Goal: Communication & Community: Participate in discussion

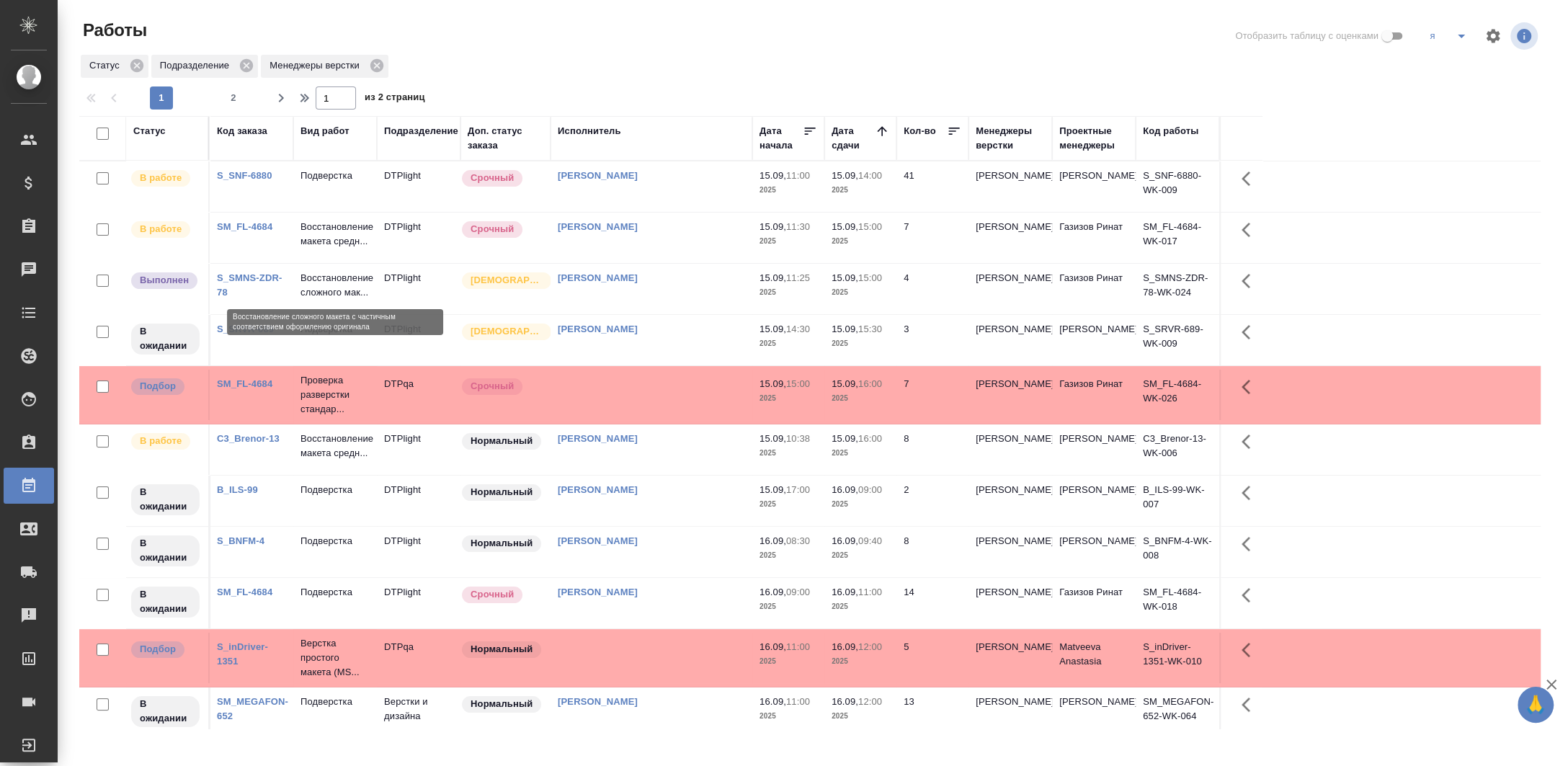
click at [326, 279] on p "Восстановление сложного мак..." at bounding box center [335, 286] width 69 height 28
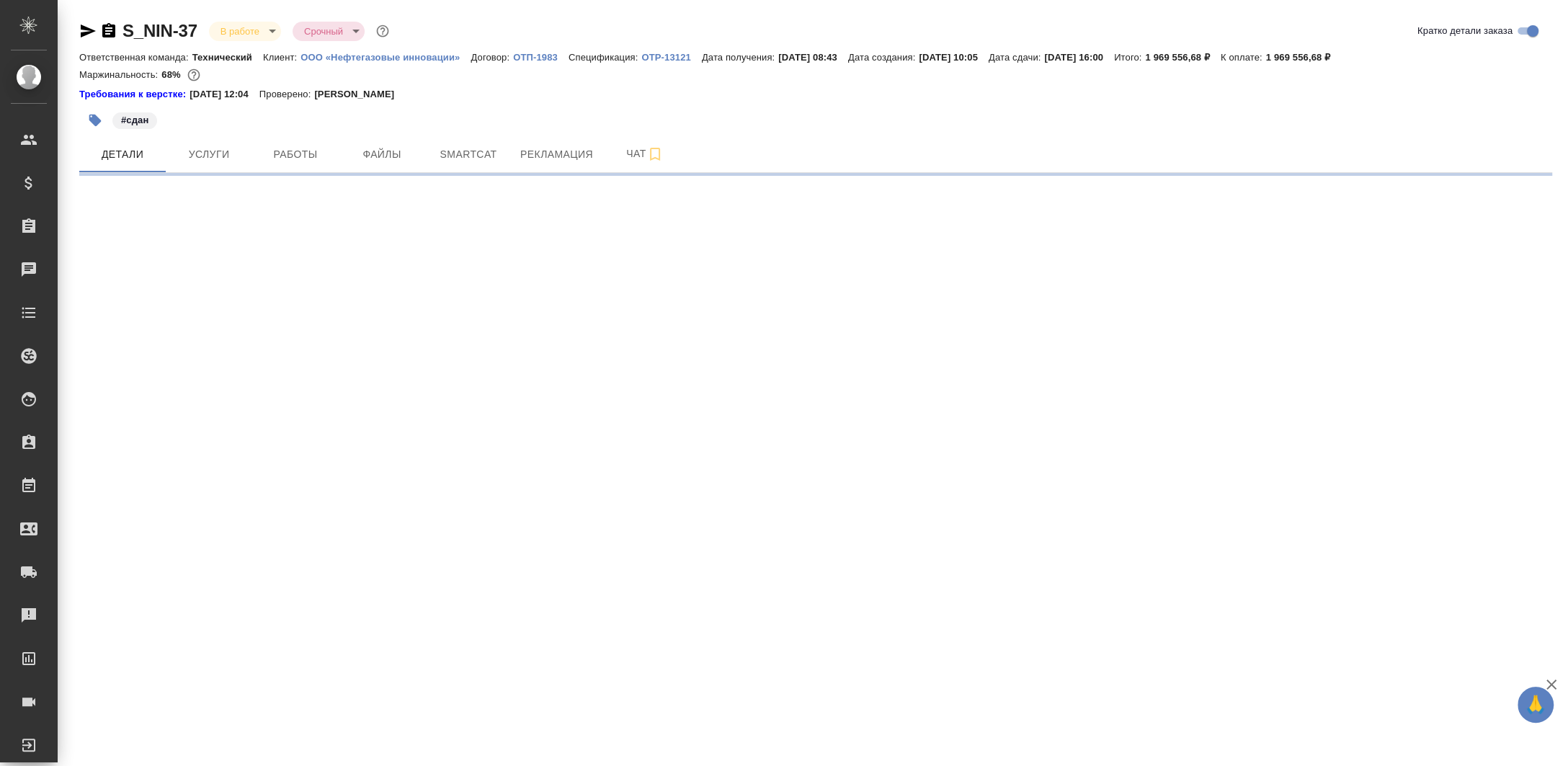
select select "RU"
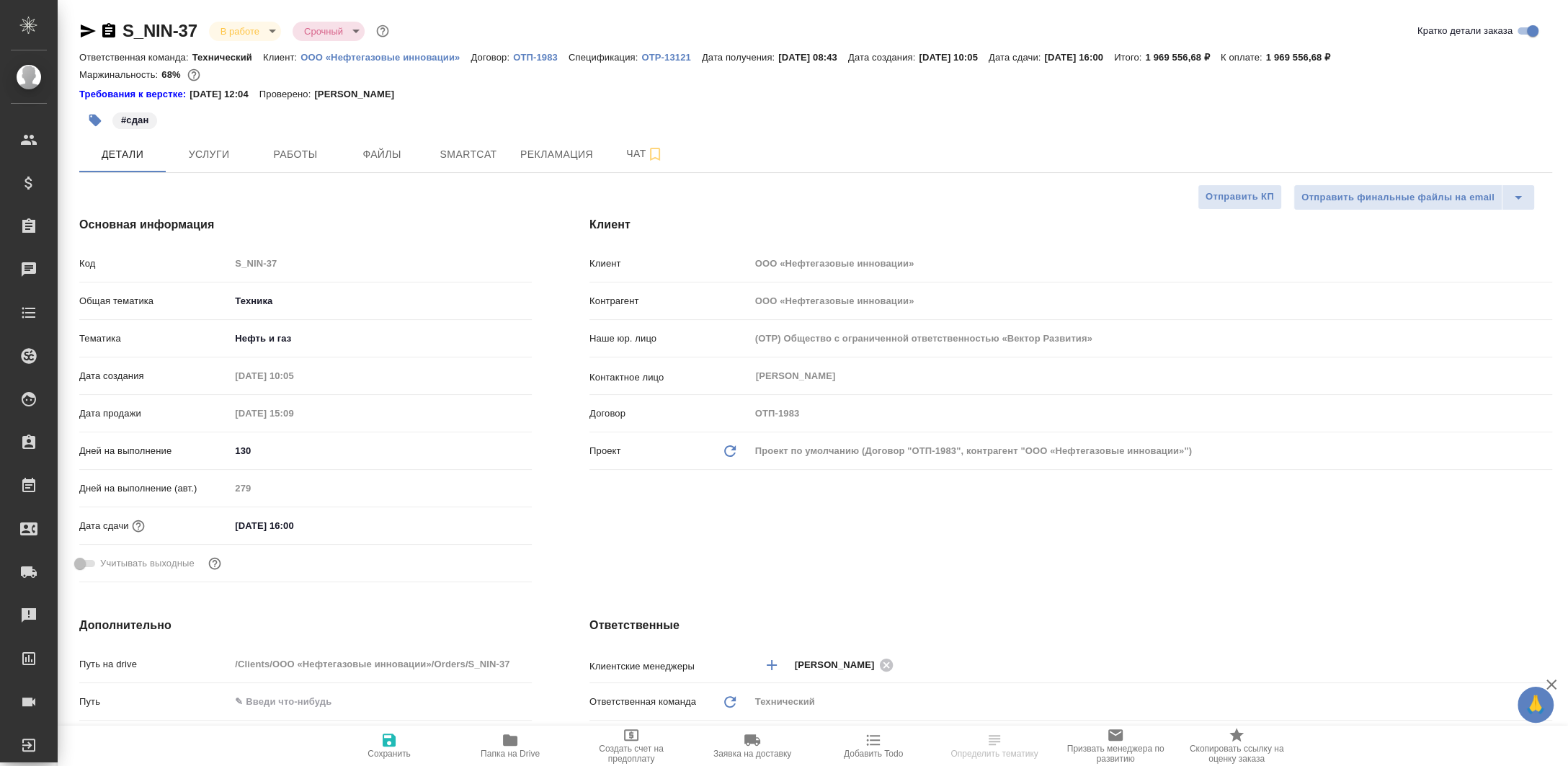
type textarea "x"
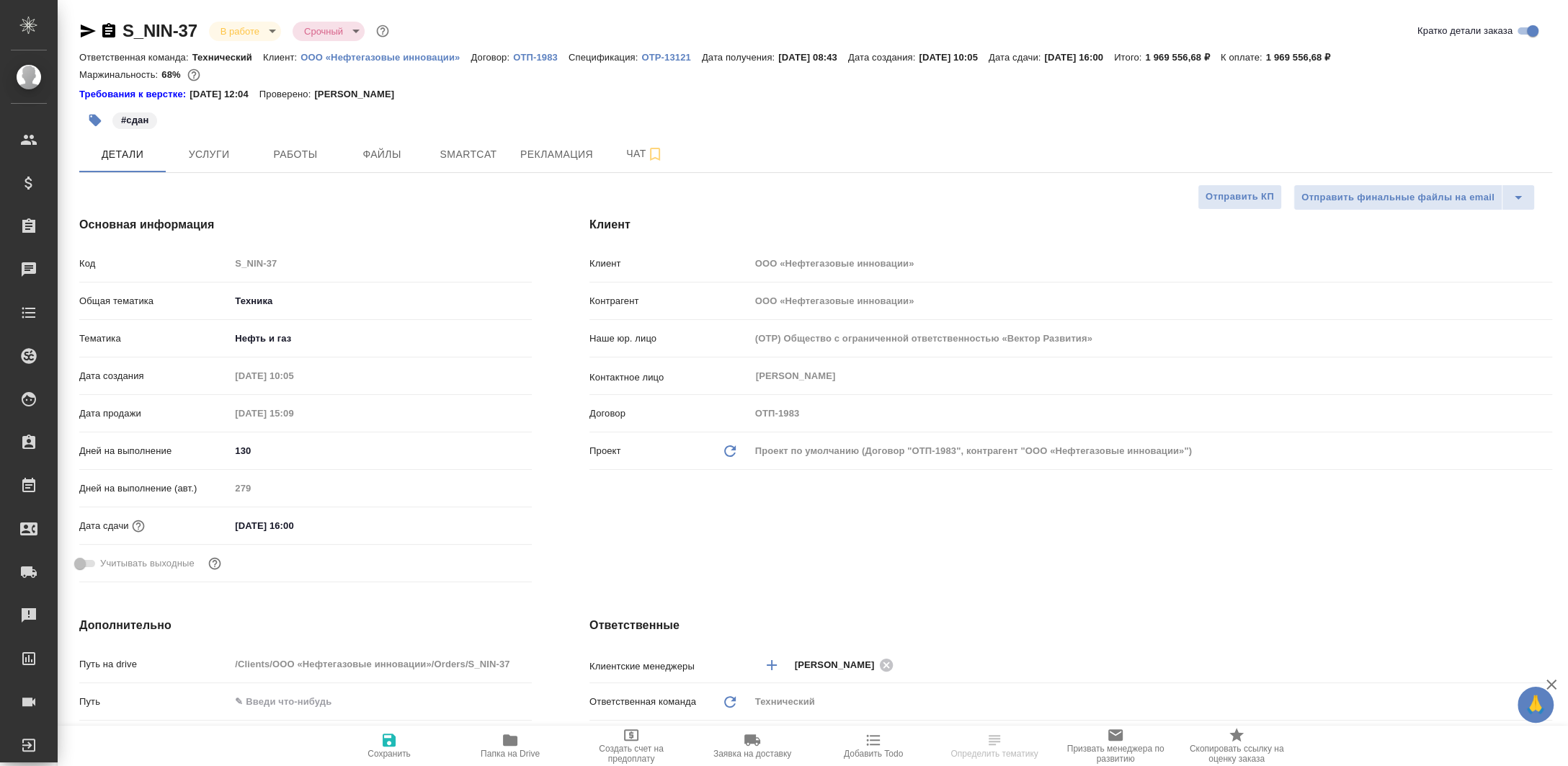
type textarea "x"
click at [524, 743] on span "Папка на Drive" at bounding box center [510, 745] width 104 height 28
type textarea "x"
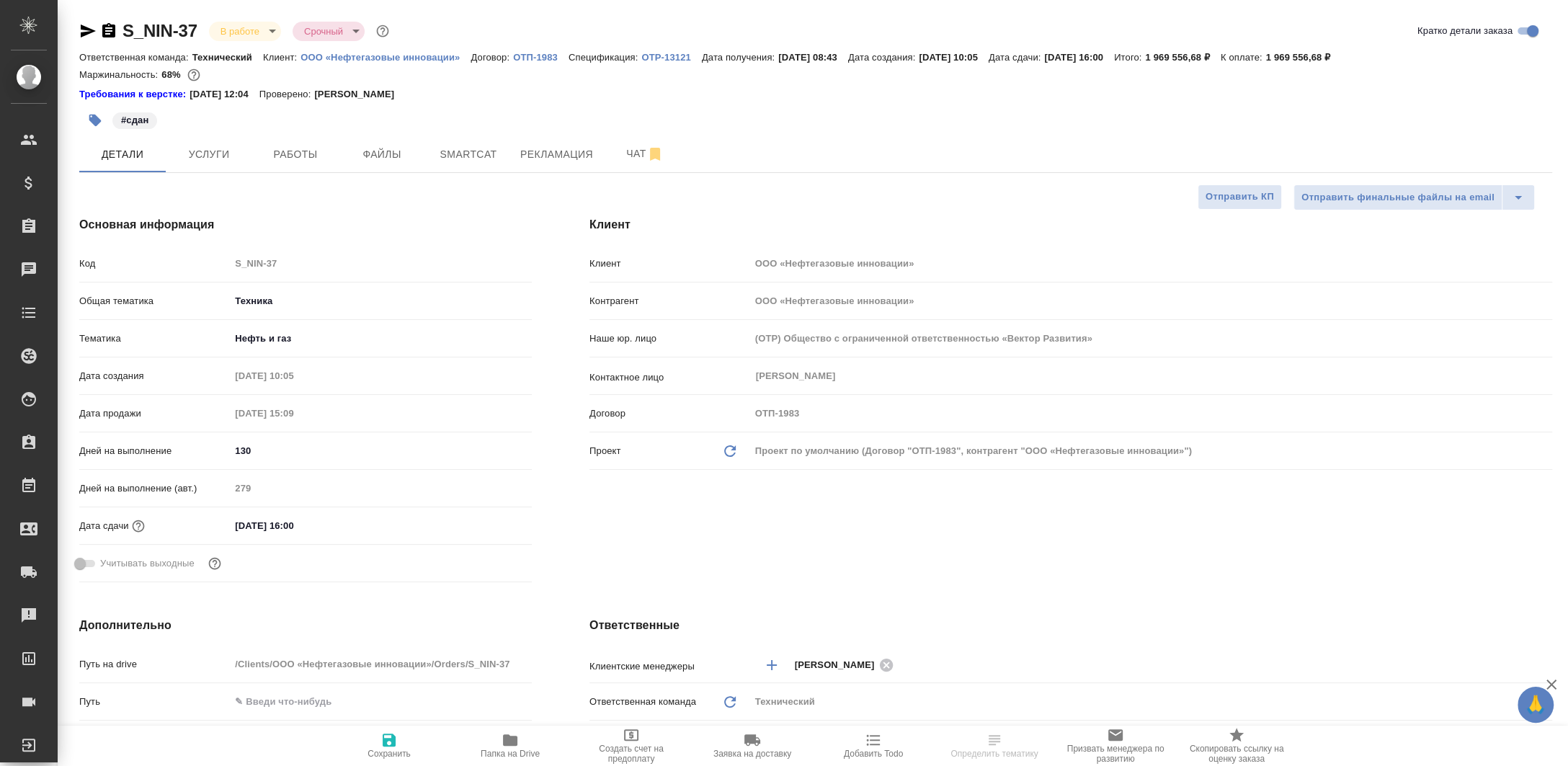
type textarea "x"
click at [566, 145] on span "Рекламация" at bounding box center [556, 154] width 73 height 18
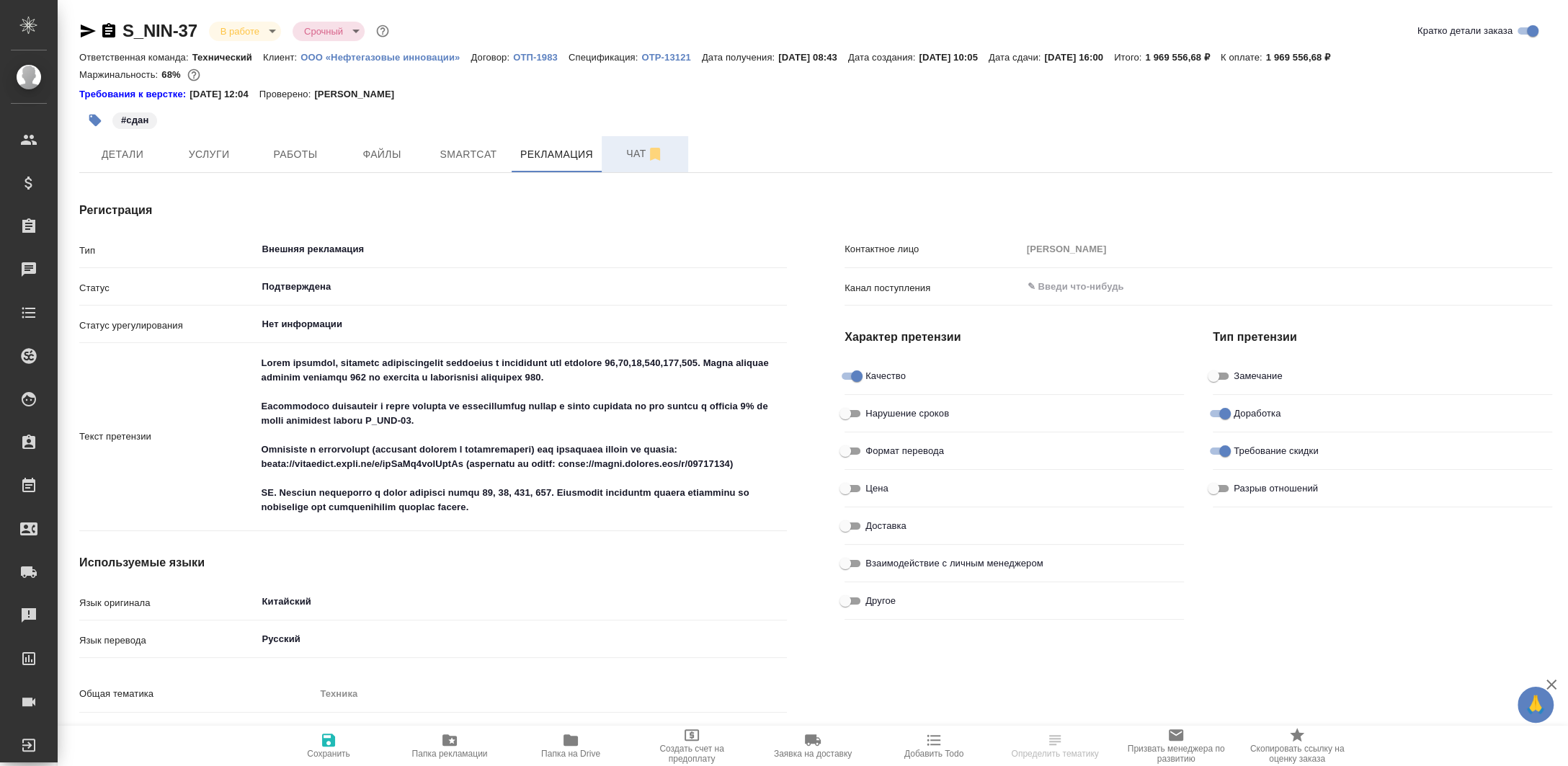
type textarea "x"
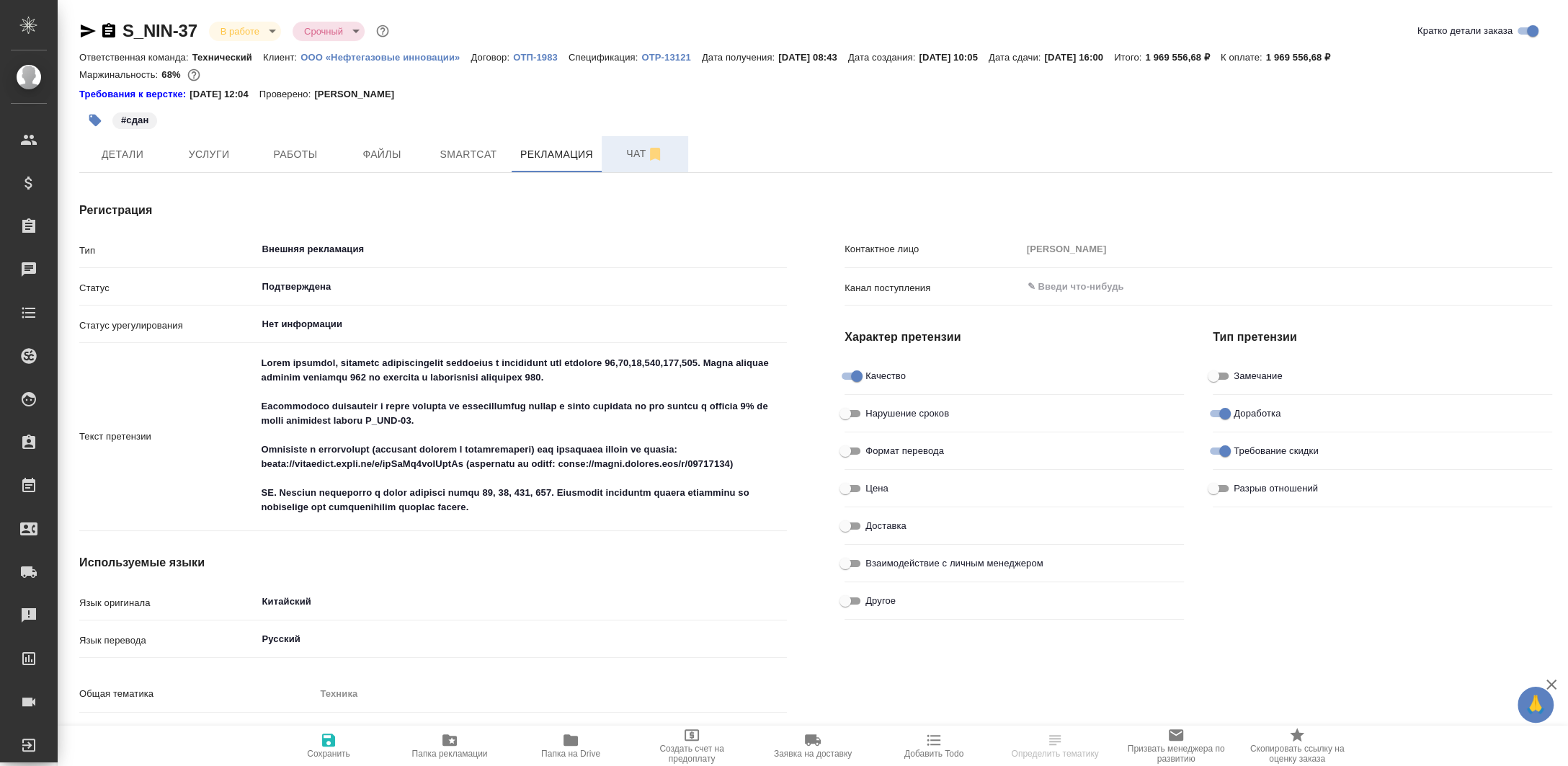
type textarea "x"
type input "[PERSON_NAME]"
type input "Румянцева Дарья"
type textarea "x"
type input "Лингвистические причины"
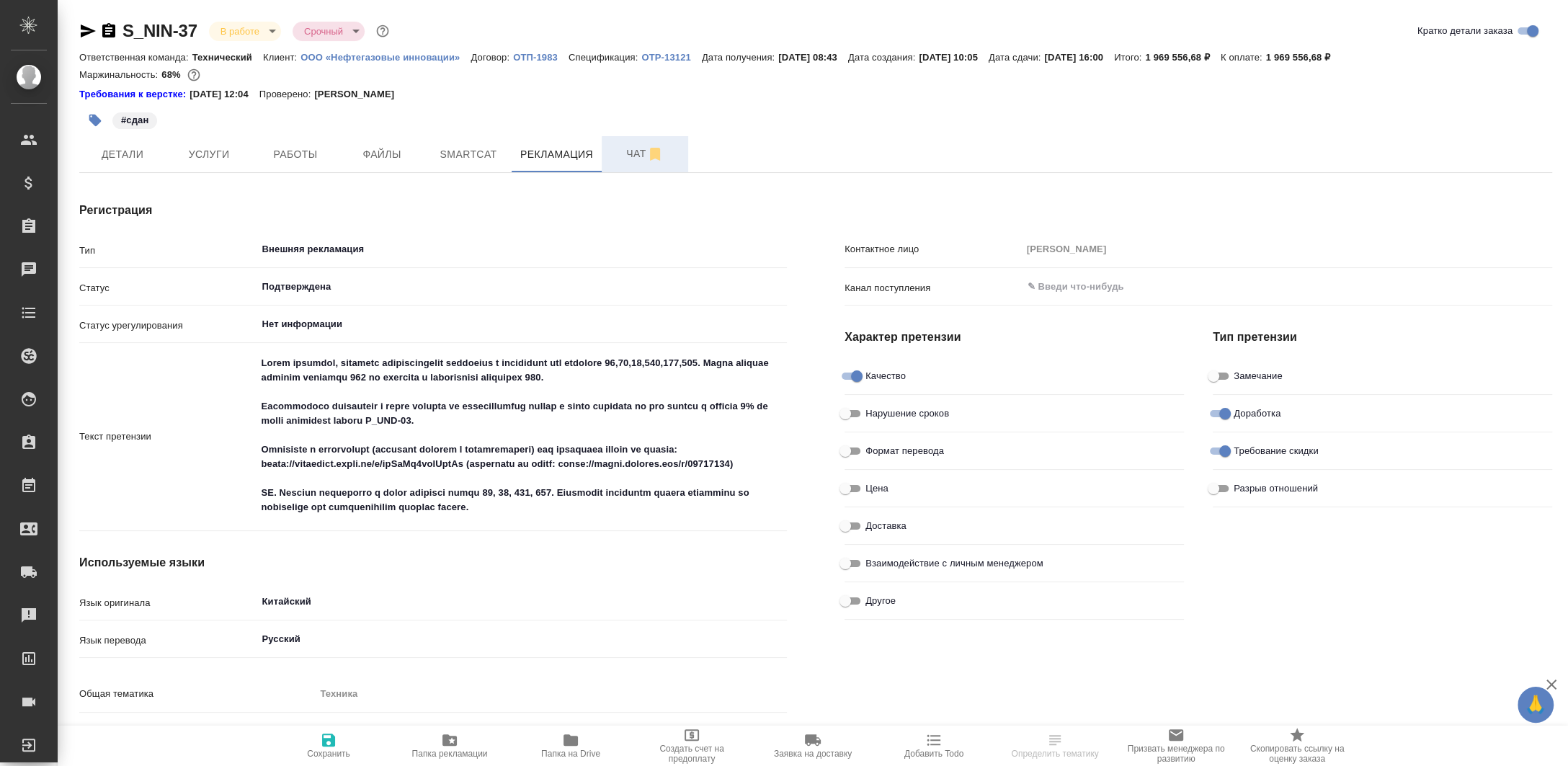
type input "Пропуск этапа процесса"
type textarea "x"
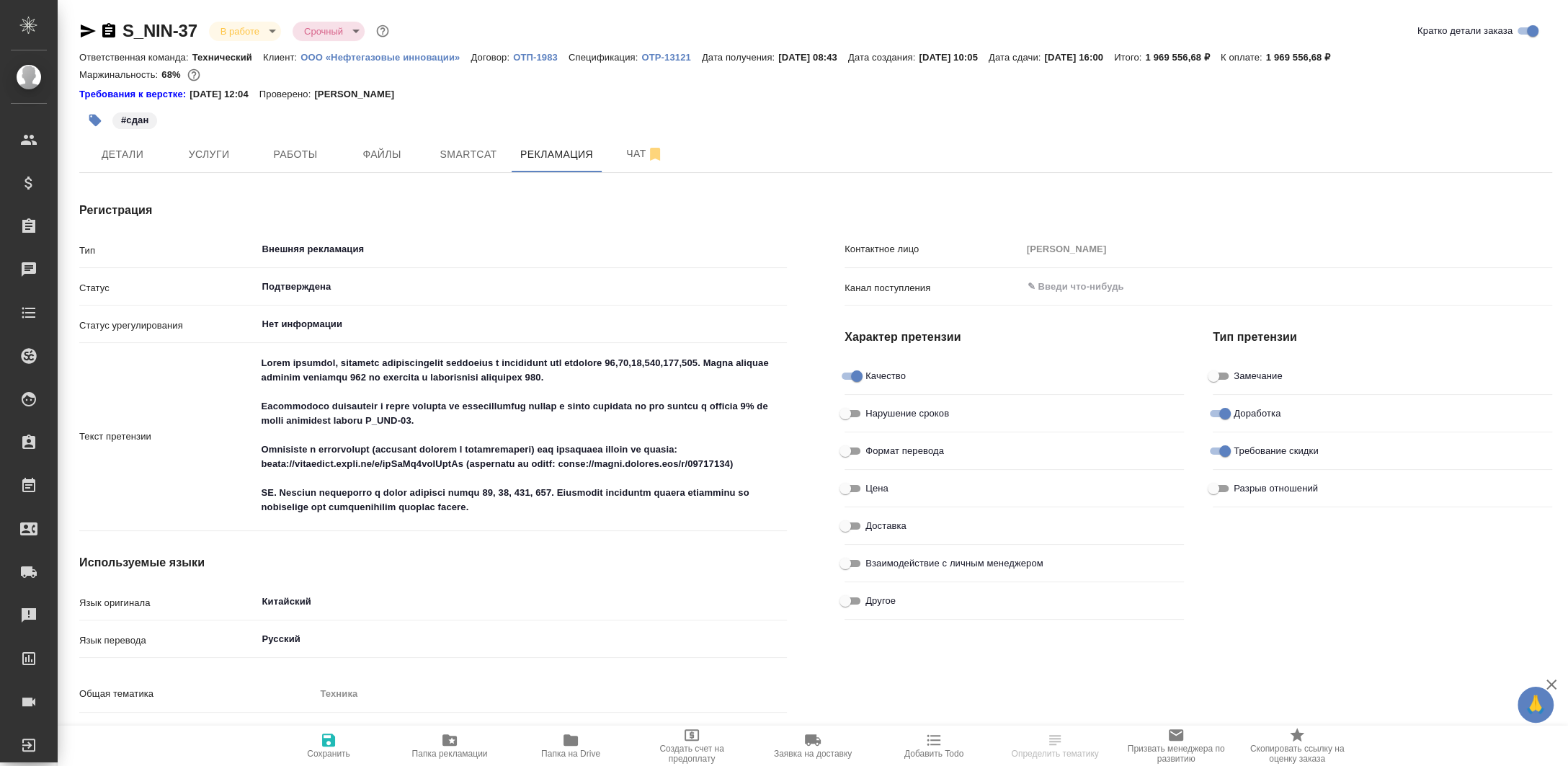
type textarea "x"
drag, startPoint x: 106, startPoint y: 29, endPoint x: 205, endPoint y: 320, distance: 307.4
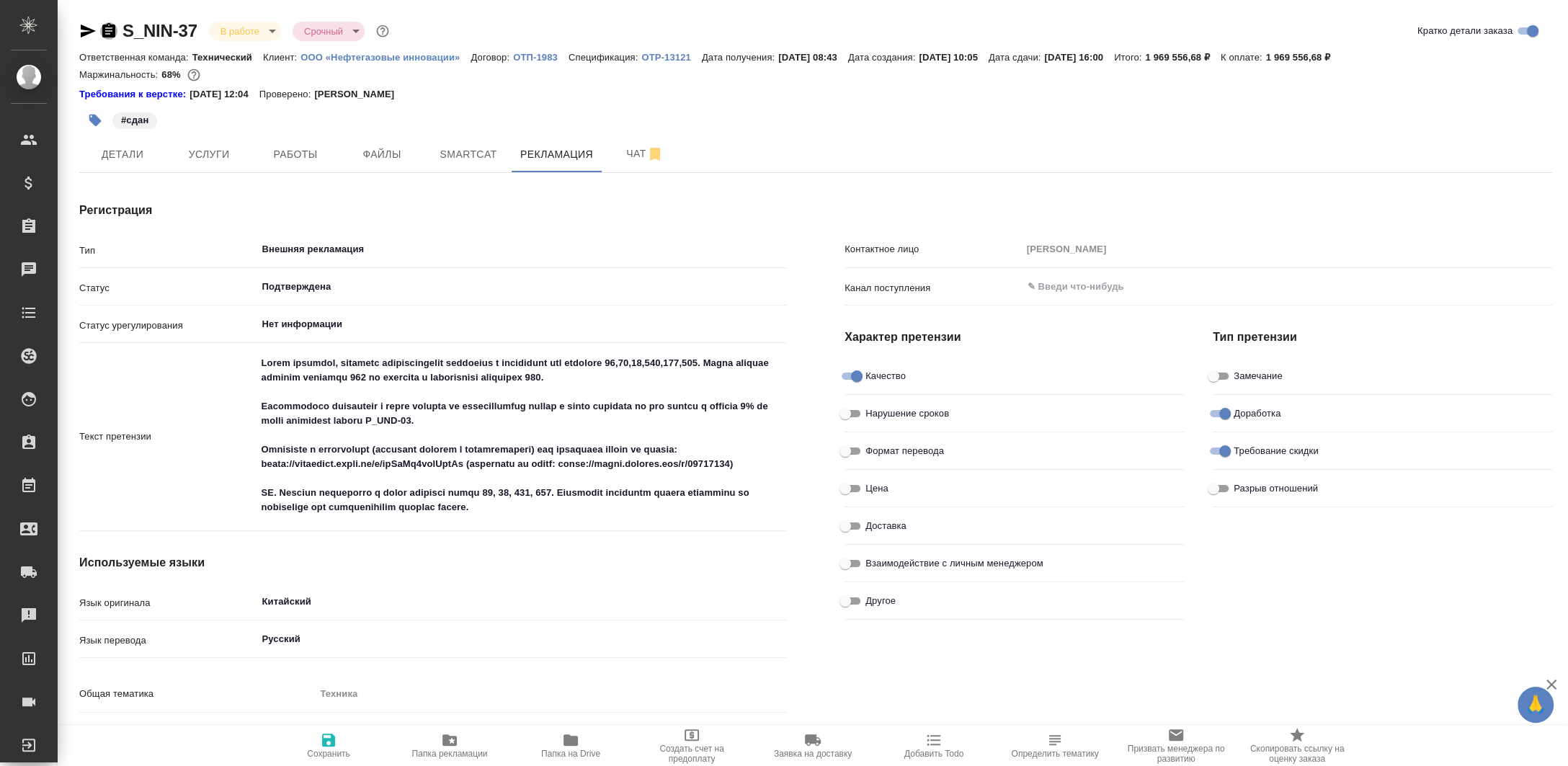
click at [107, 29] on icon "button" at bounding box center [109, 30] width 13 height 14
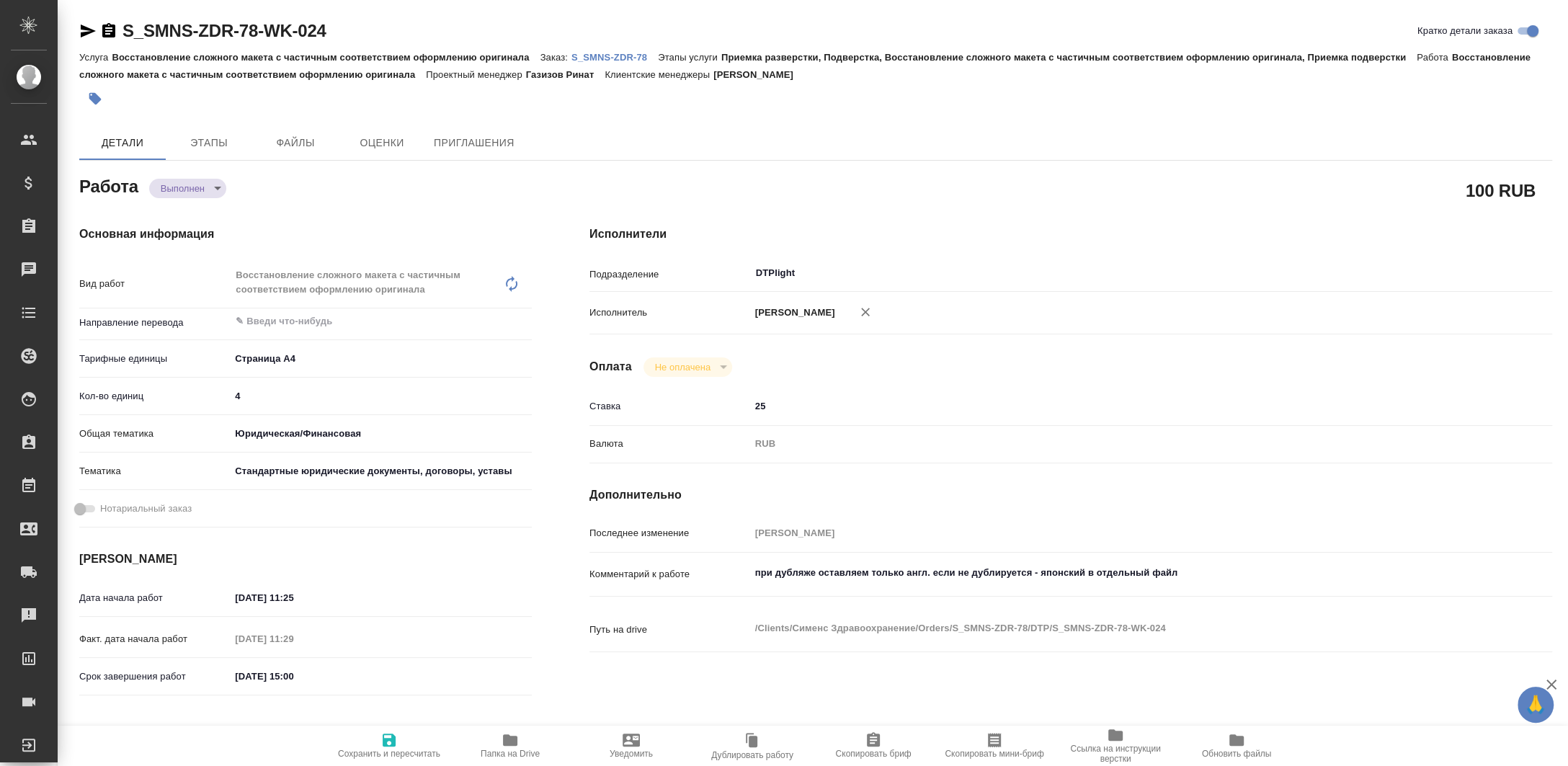
type textarea "x"
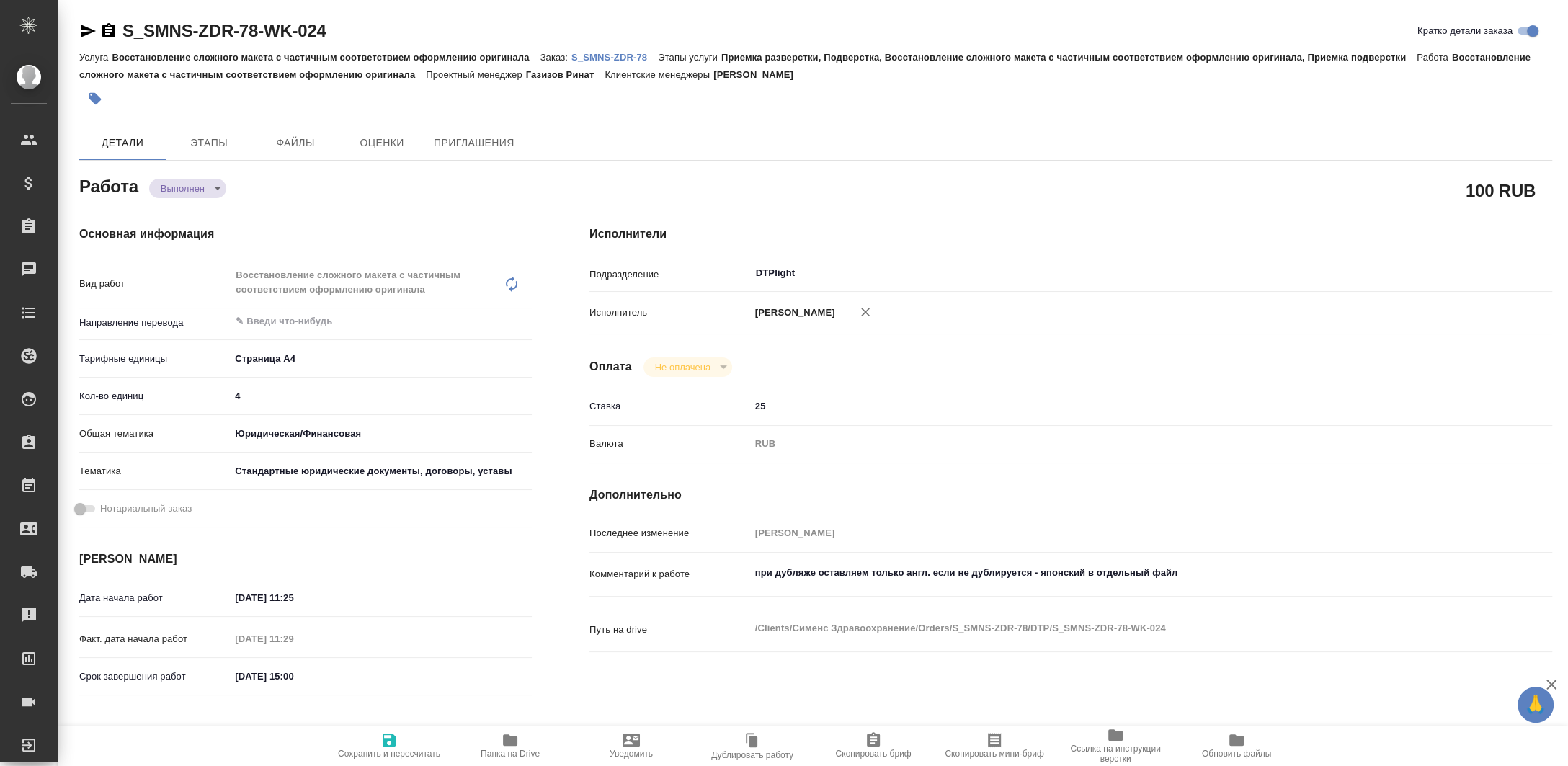
type textarea "x"
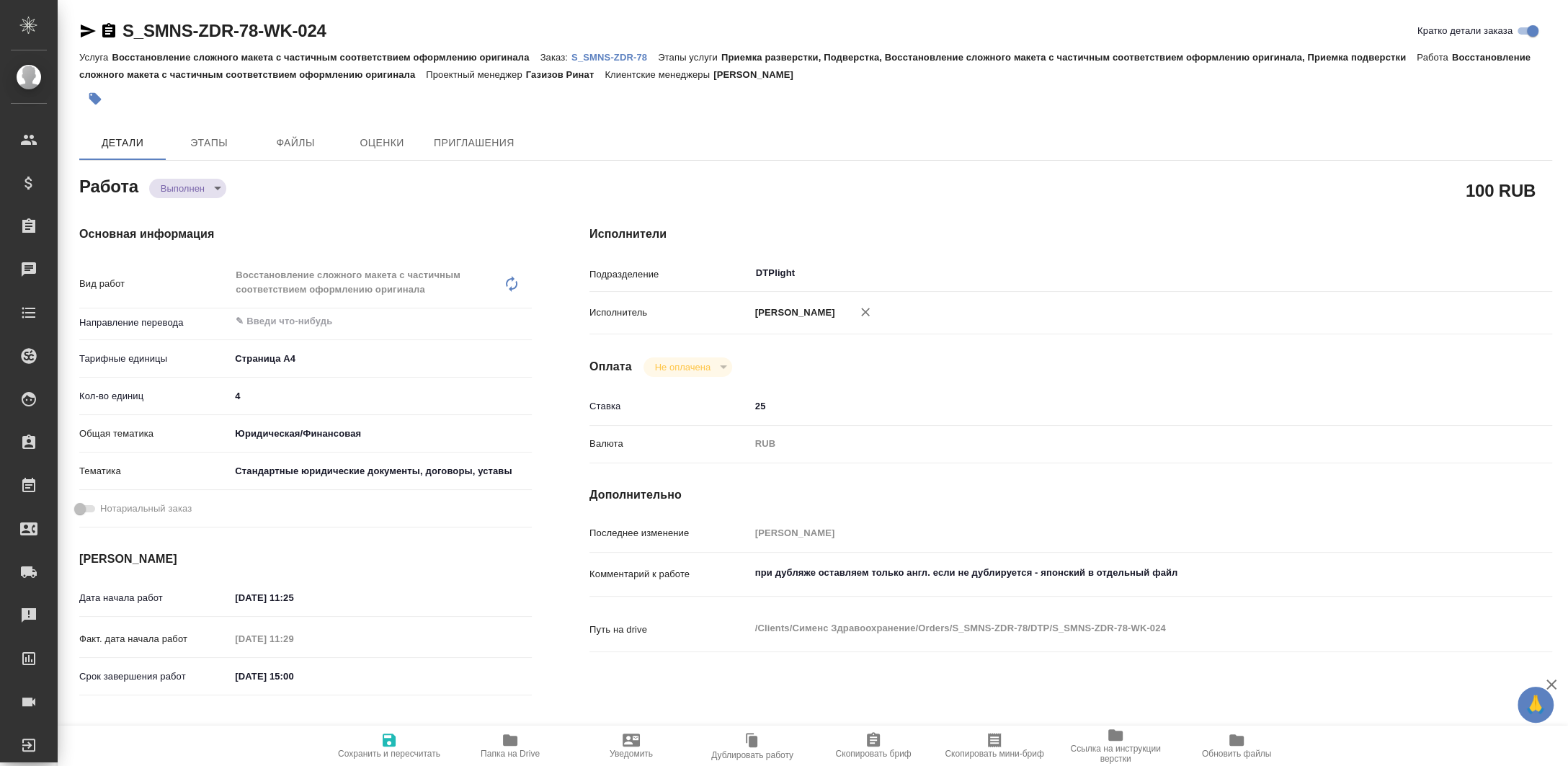
type textarea "x"
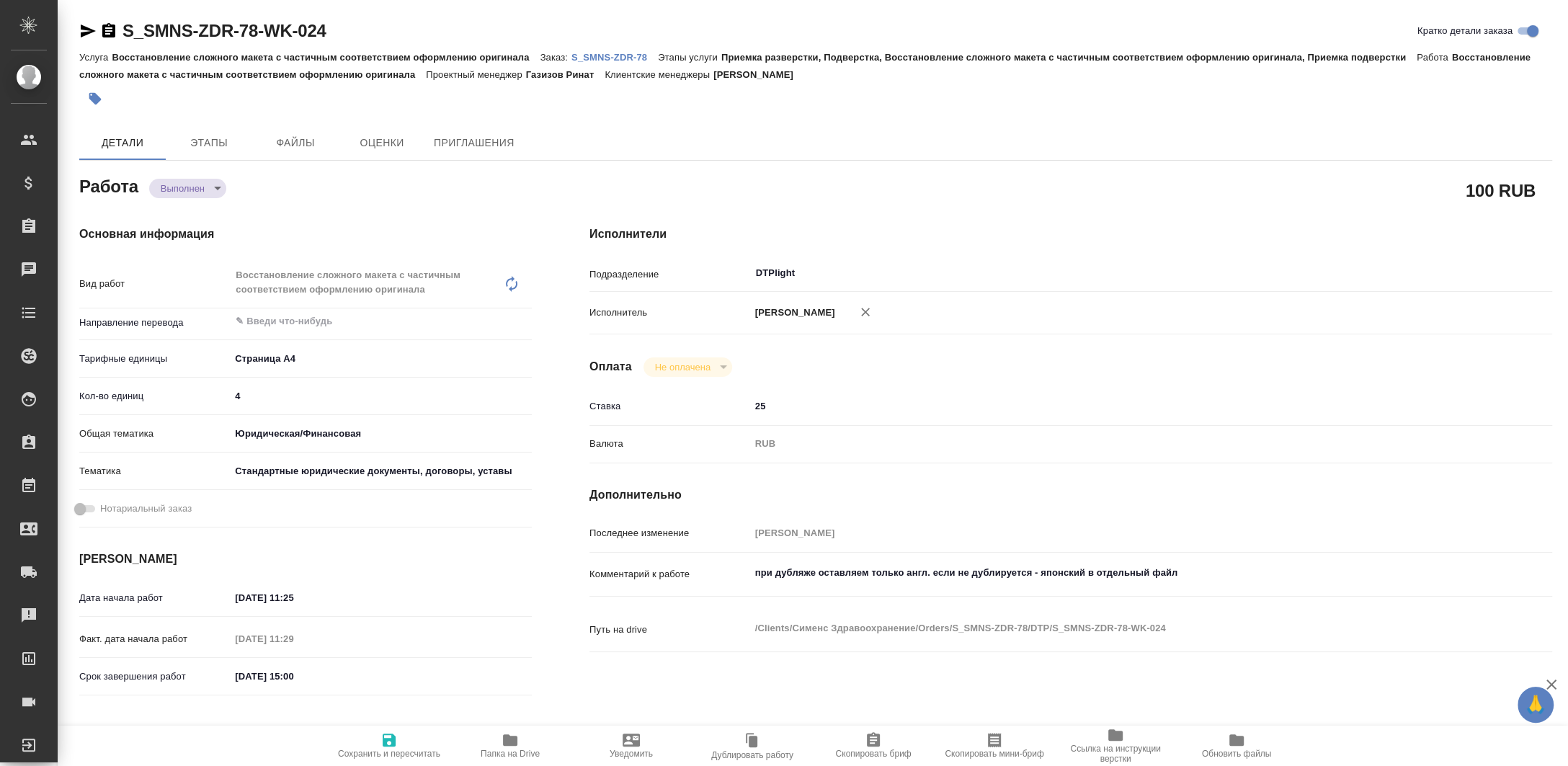
scroll to position [192, 0]
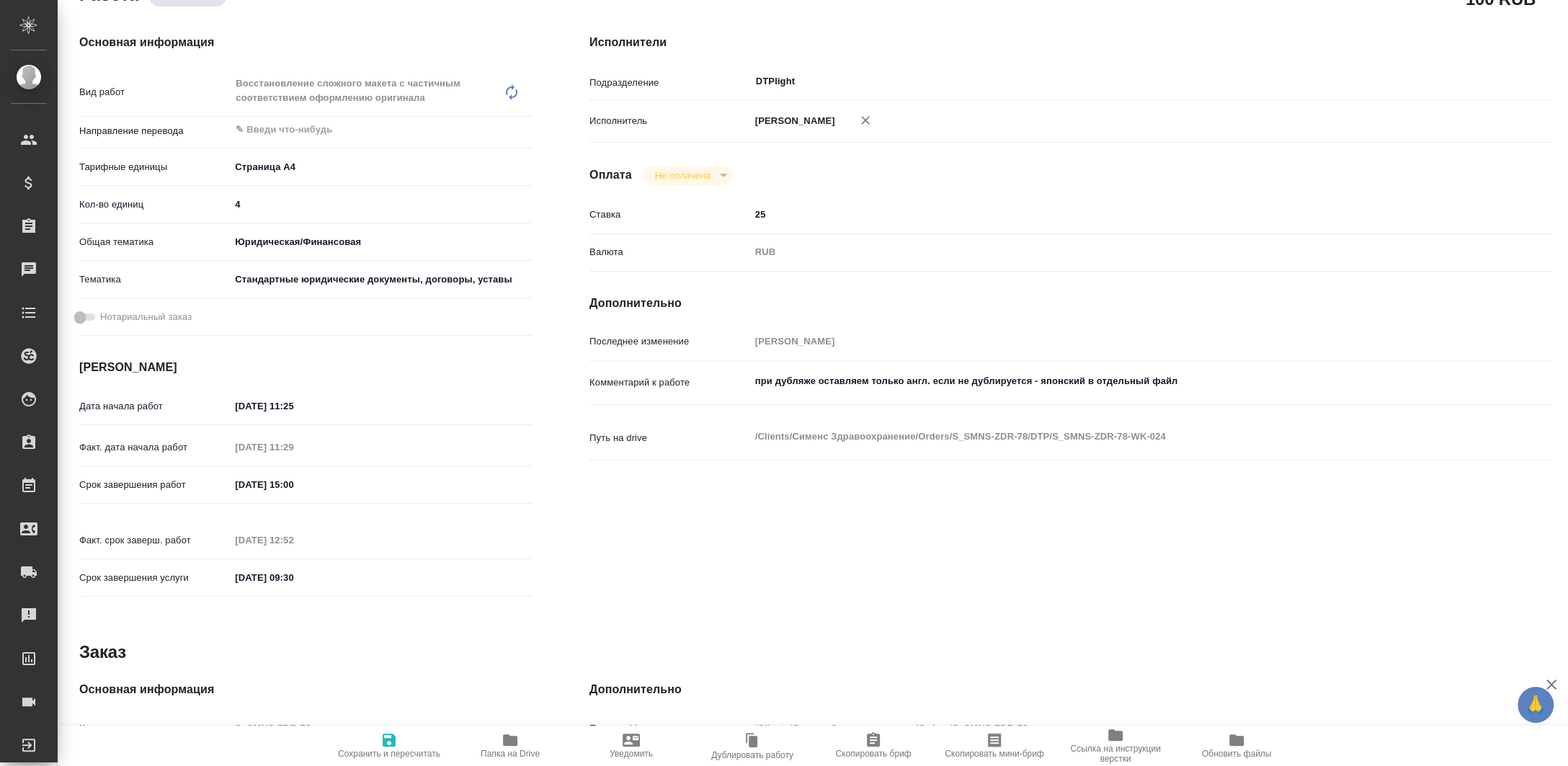
type textarea "x"
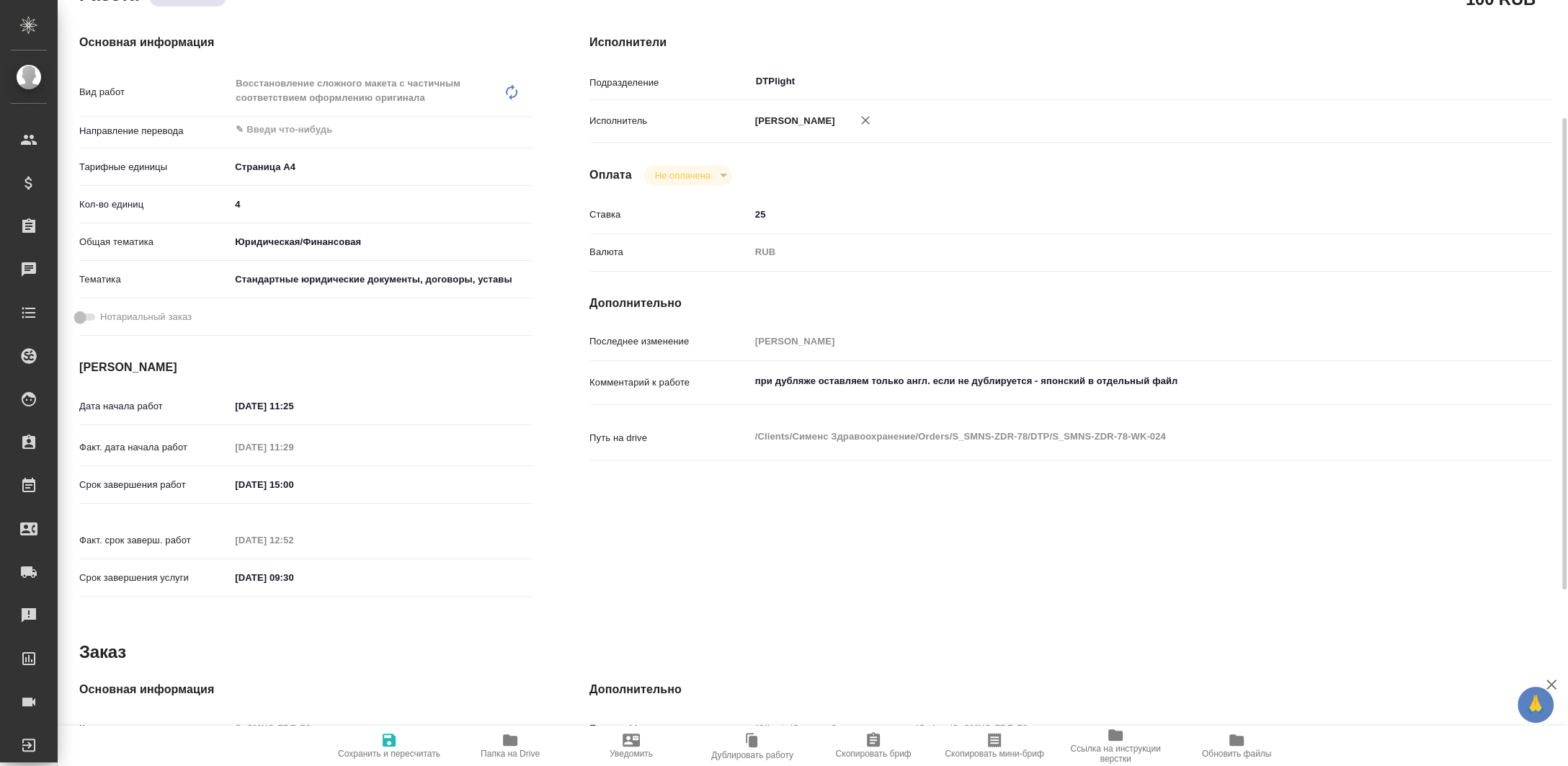
type textarea "x"
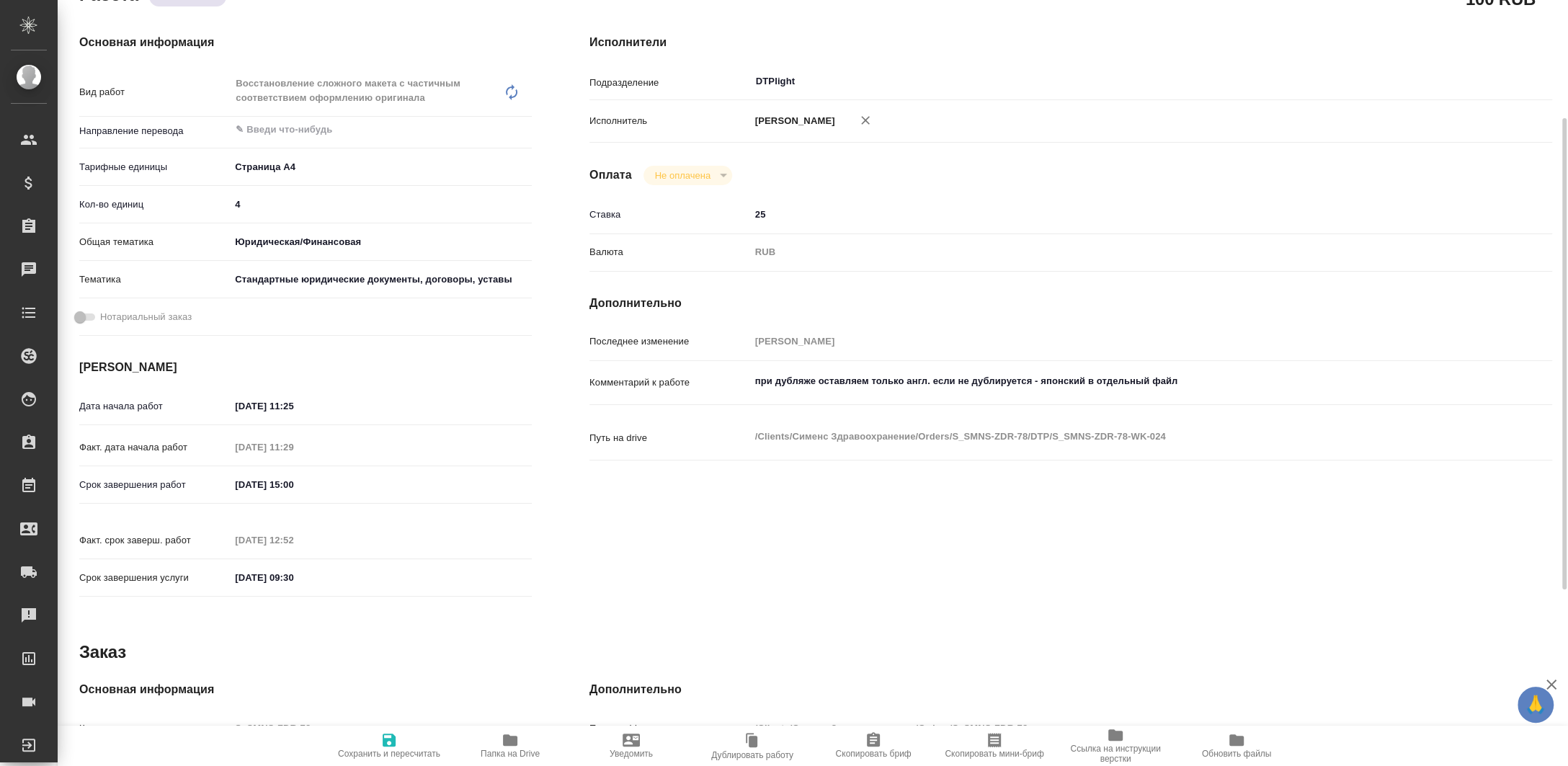
type textarea "x"
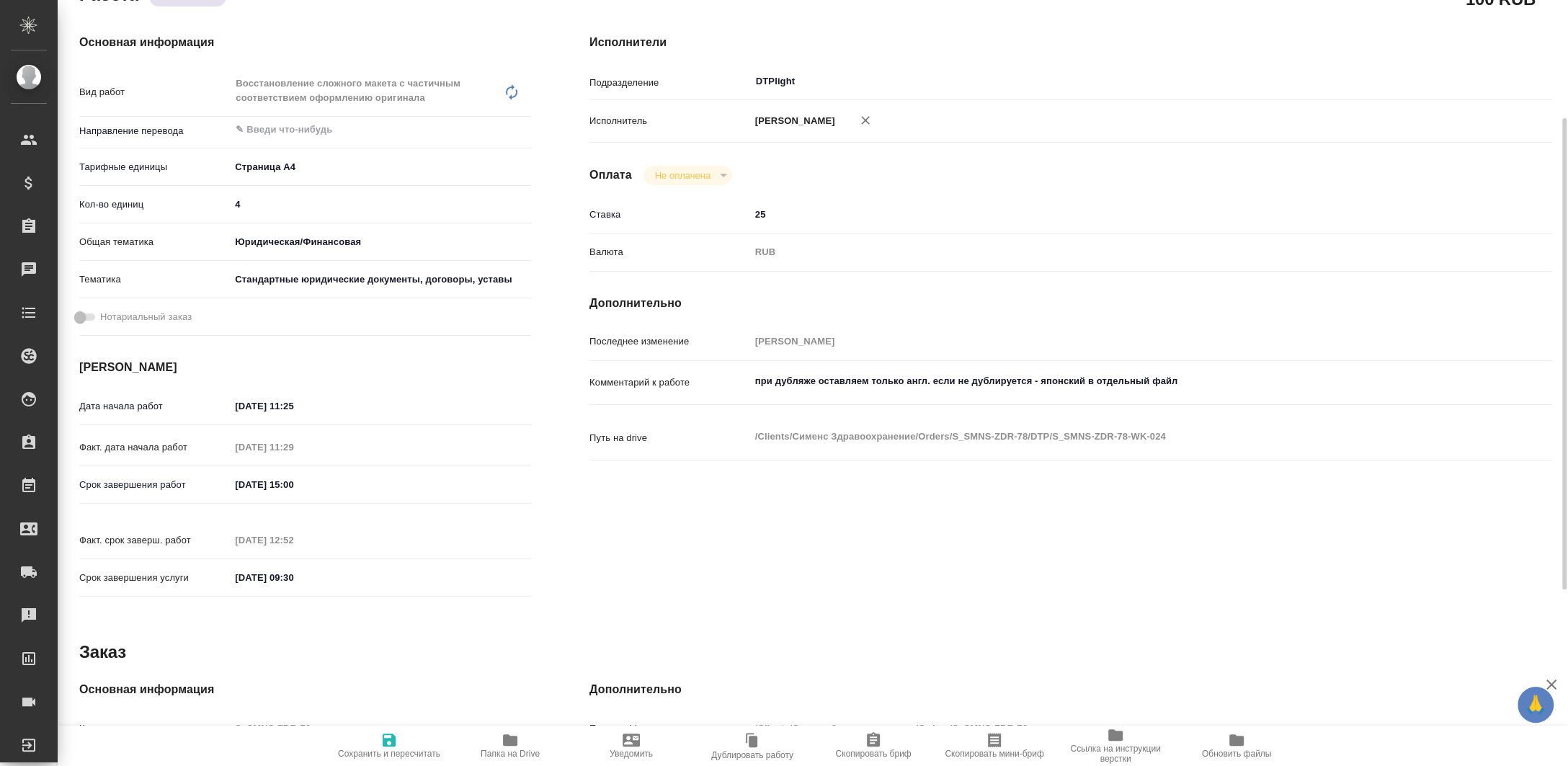
click at [488, 738] on span "Папка на Drive" at bounding box center [510, 745] width 104 height 28
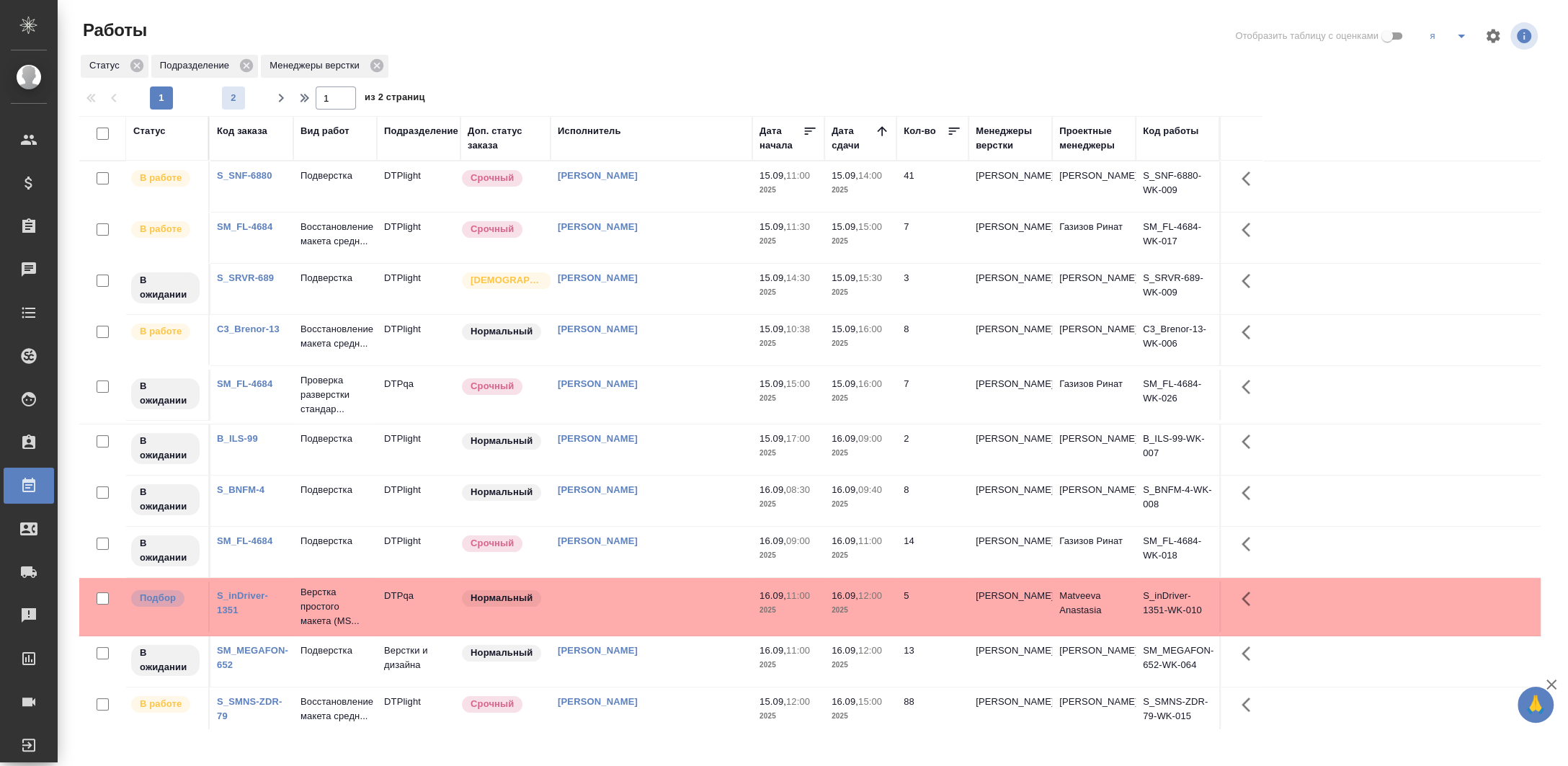
click at [236, 91] on span "2" at bounding box center [233, 97] width 23 height 14
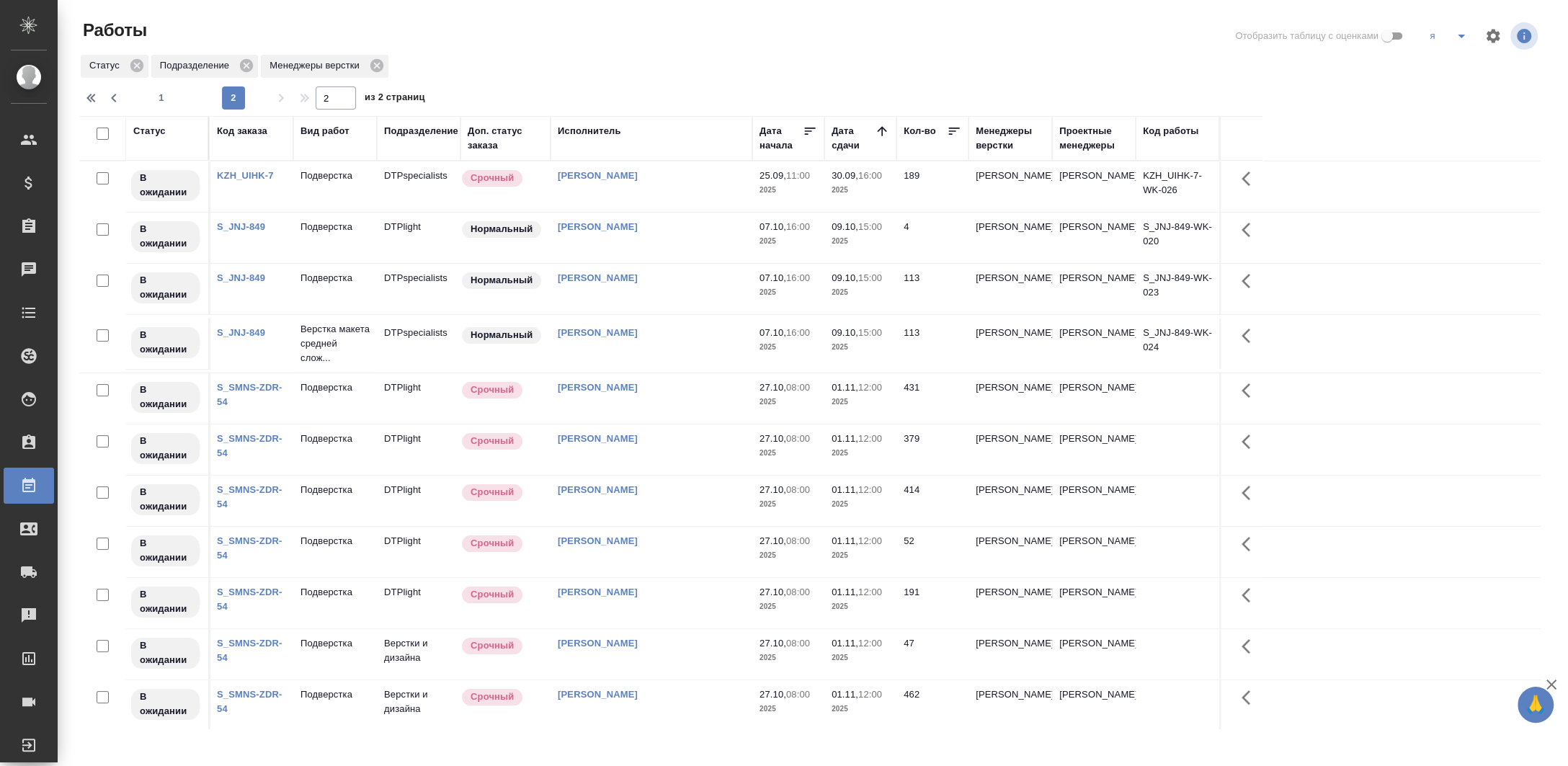
click at [141, 84] on div at bounding box center [816, 83] width 1473 height 7
click at [149, 89] on div "1 2" at bounding box center [197, 97] width 144 height 23
click at [147, 100] on div "1 2" at bounding box center [197, 97] width 144 height 23
click at [160, 100] on span "1" at bounding box center [161, 97] width 23 height 14
type input "1"
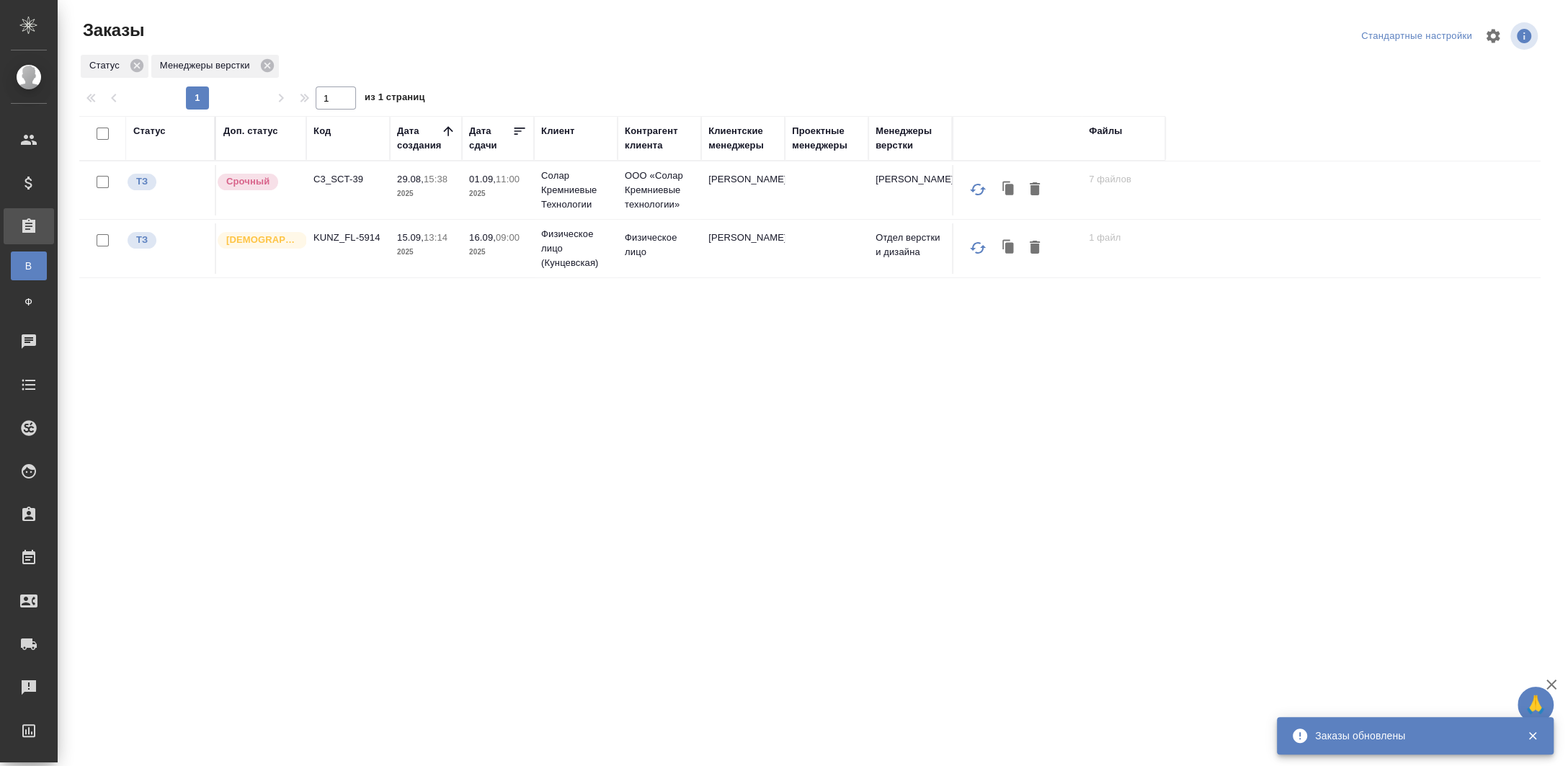
click at [350, 228] on td "KUNZ_FL-5914" at bounding box center [348, 248] width 84 height 50
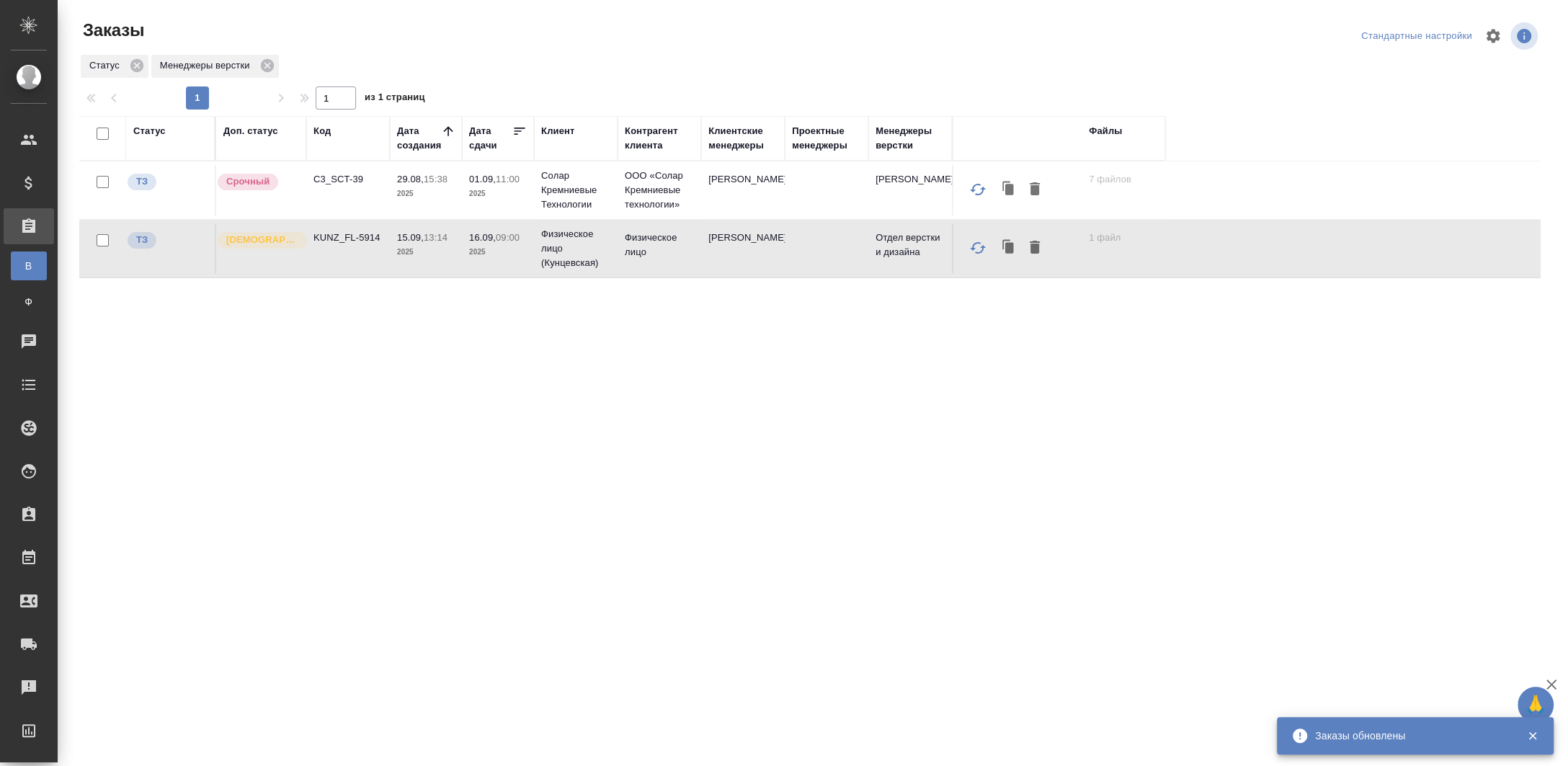
click at [351, 229] on td "KUNZ_FL-5914" at bounding box center [348, 248] width 84 height 50
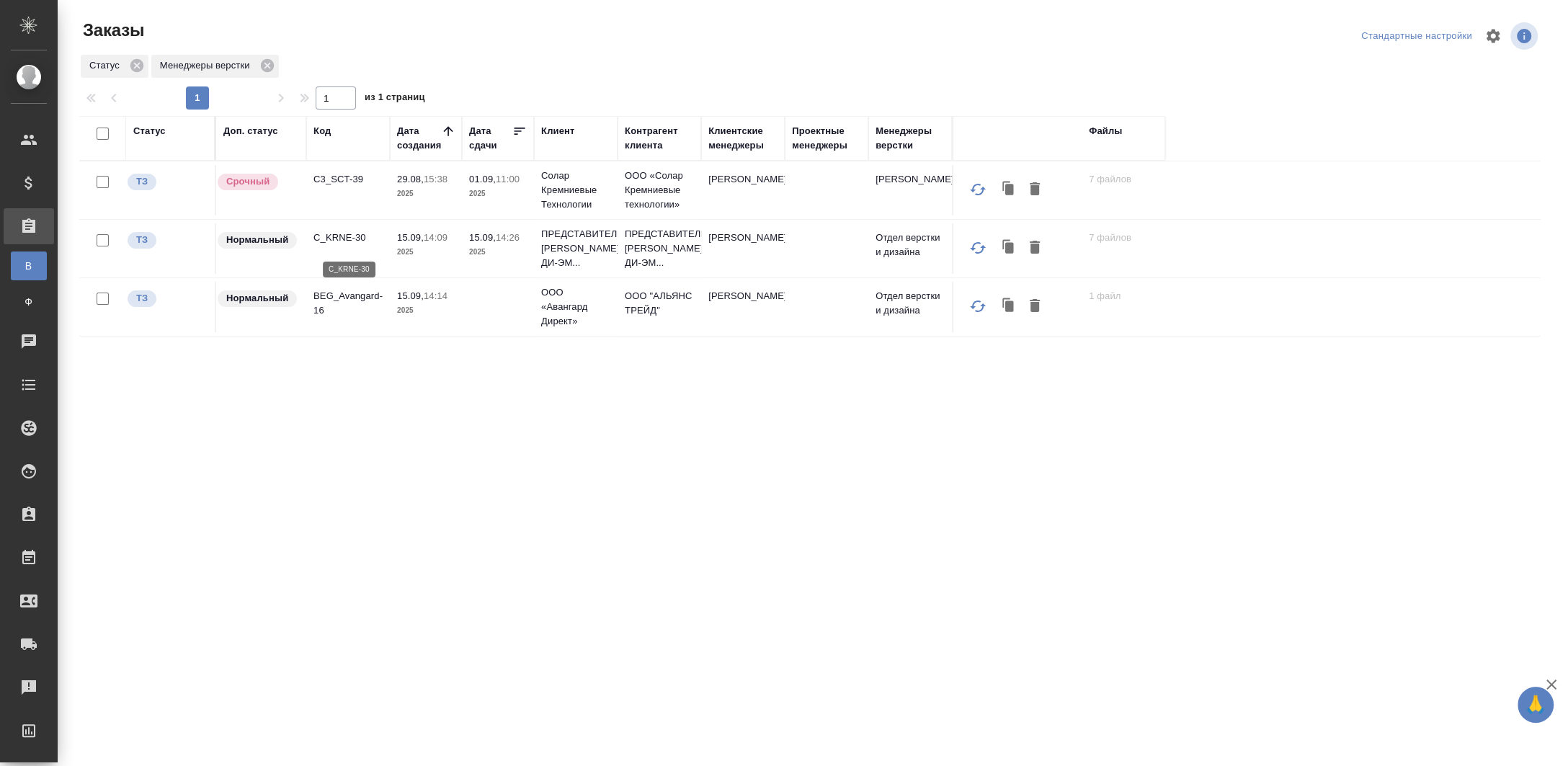
click at [333, 241] on p "C_KRNE-30" at bounding box center [348, 238] width 69 height 14
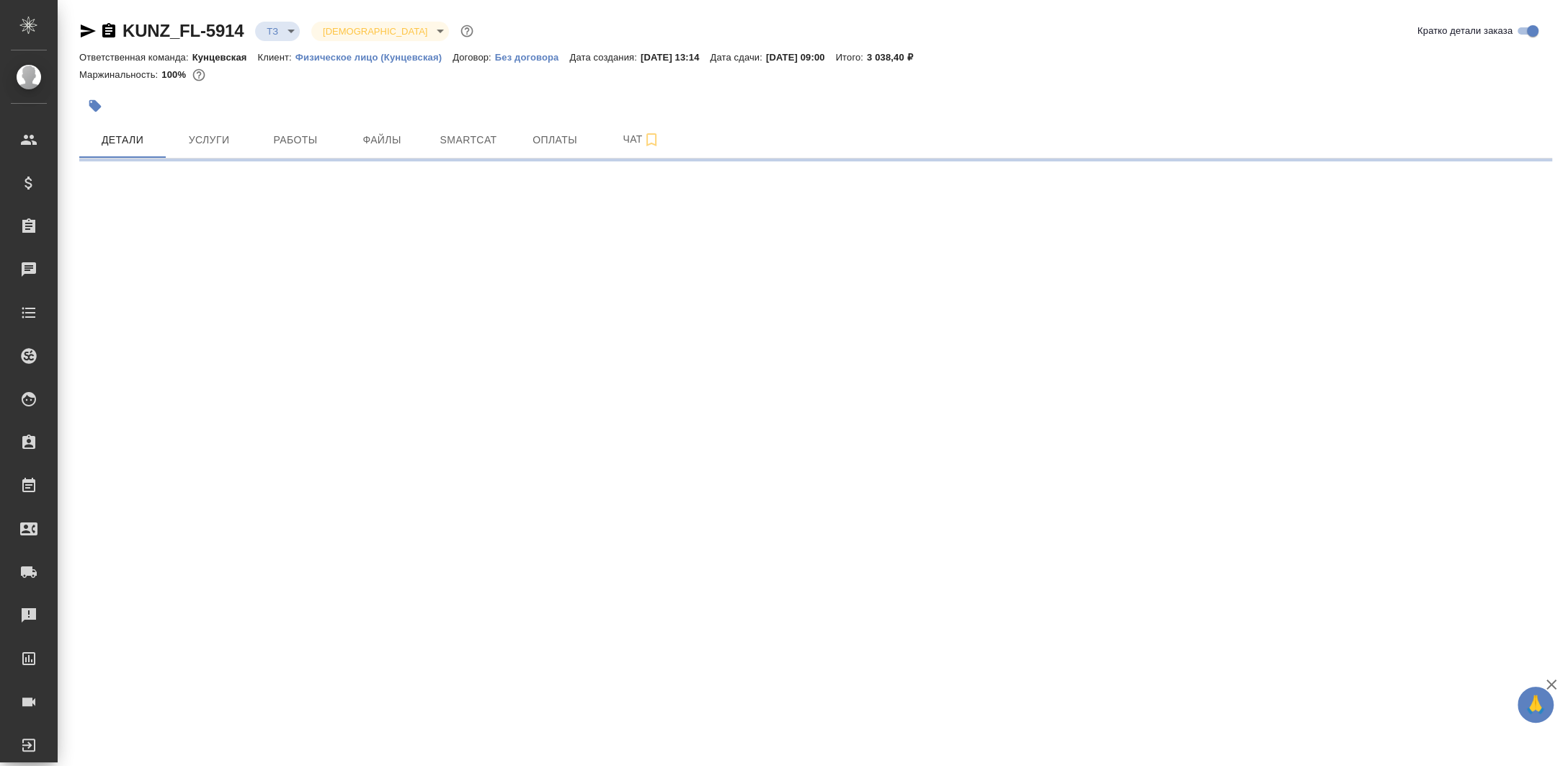
select select "RU"
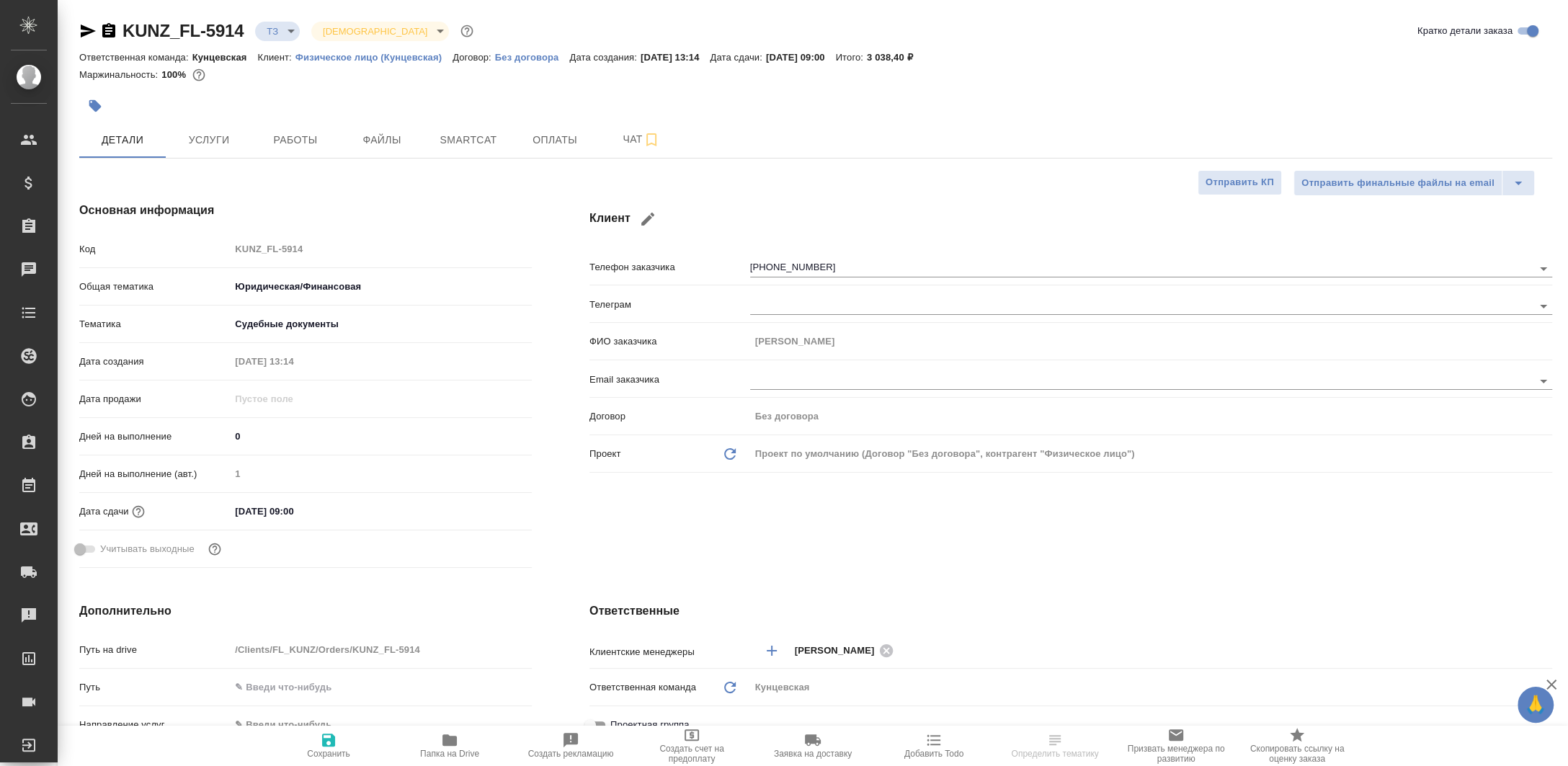
type textarea "x"
click at [486, 744] on span "Папка на Drive" at bounding box center [449, 745] width 104 height 28
type textarea "x"
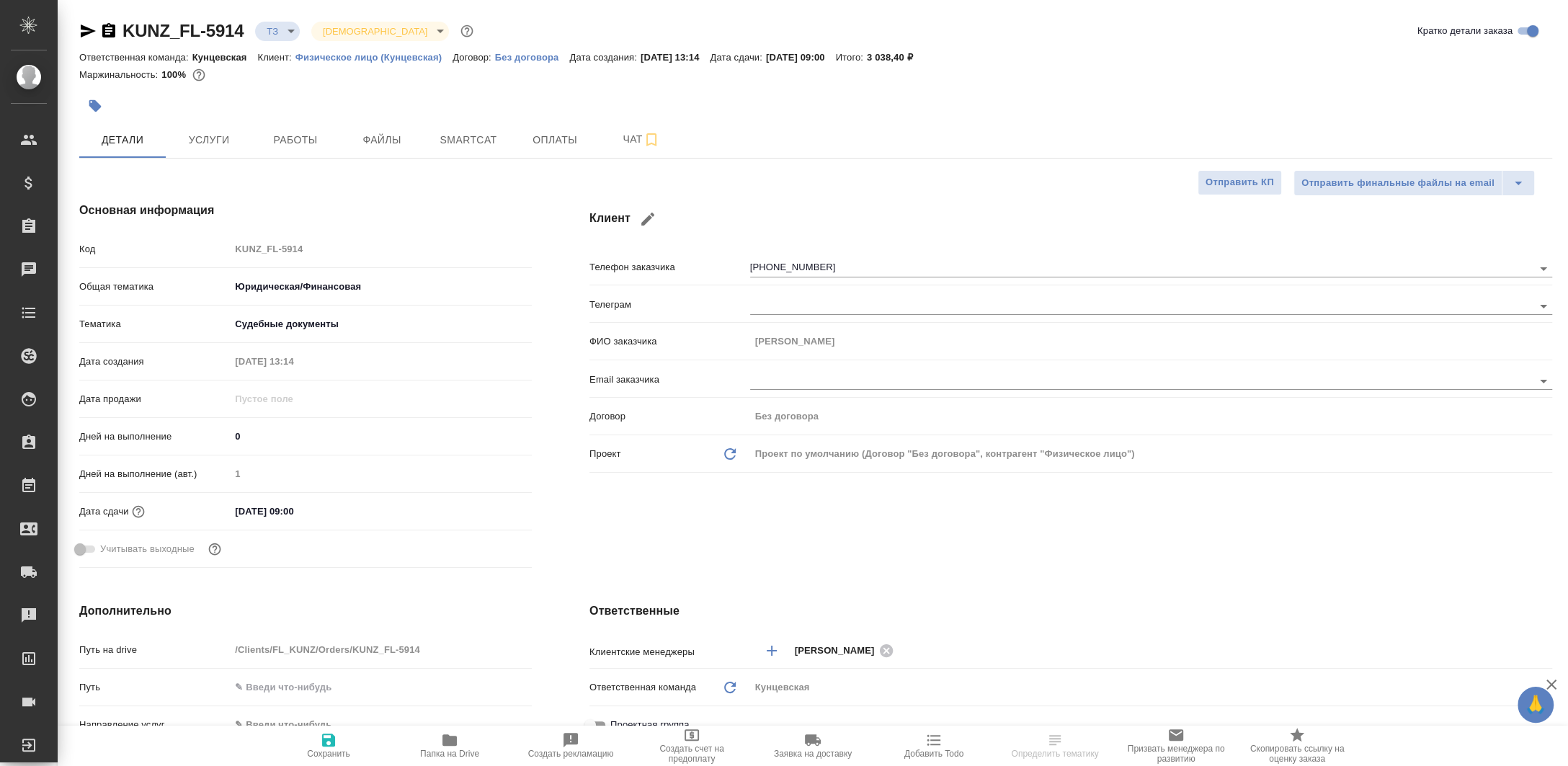
type textarea "x"
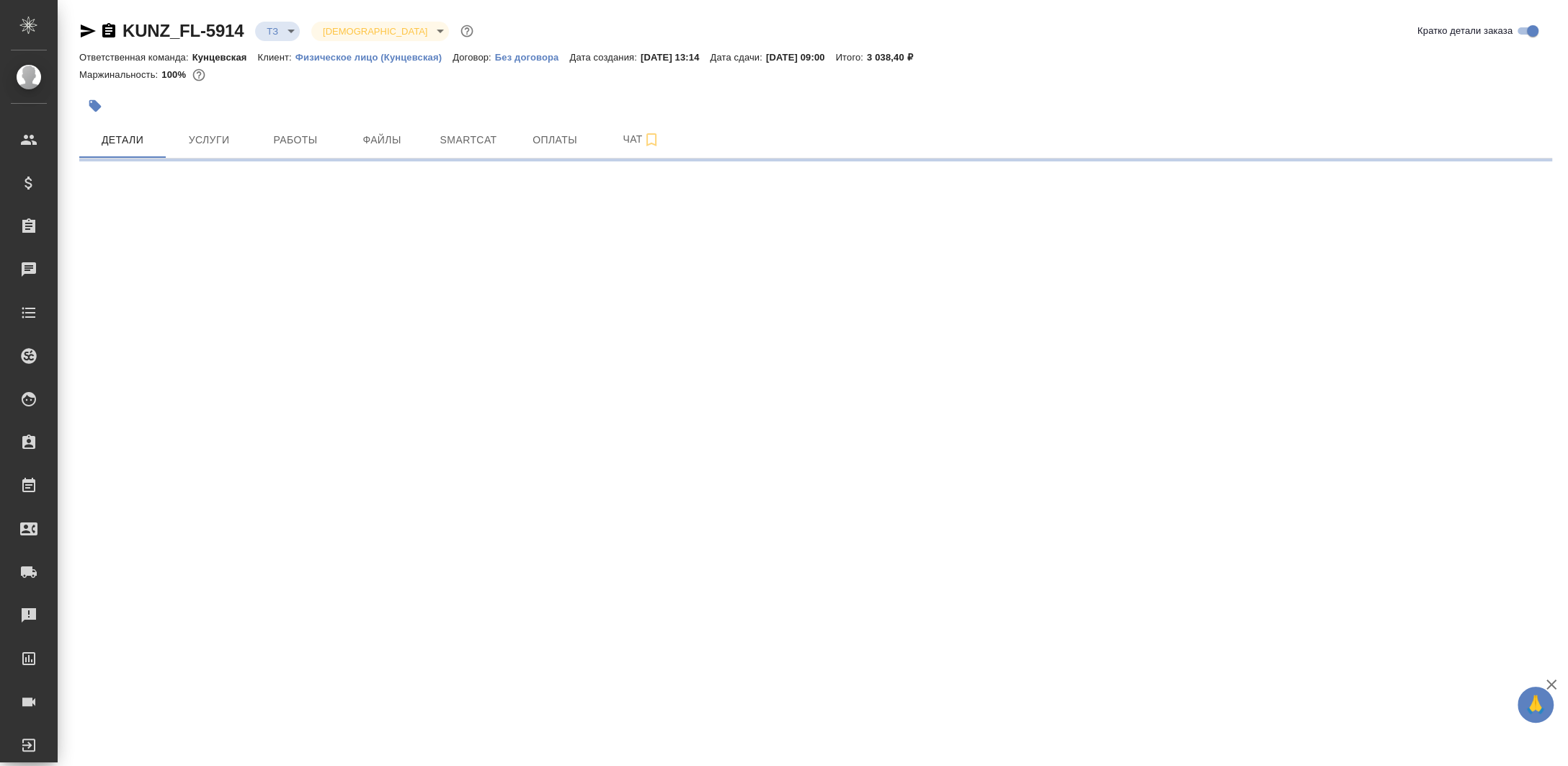
select select "RU"
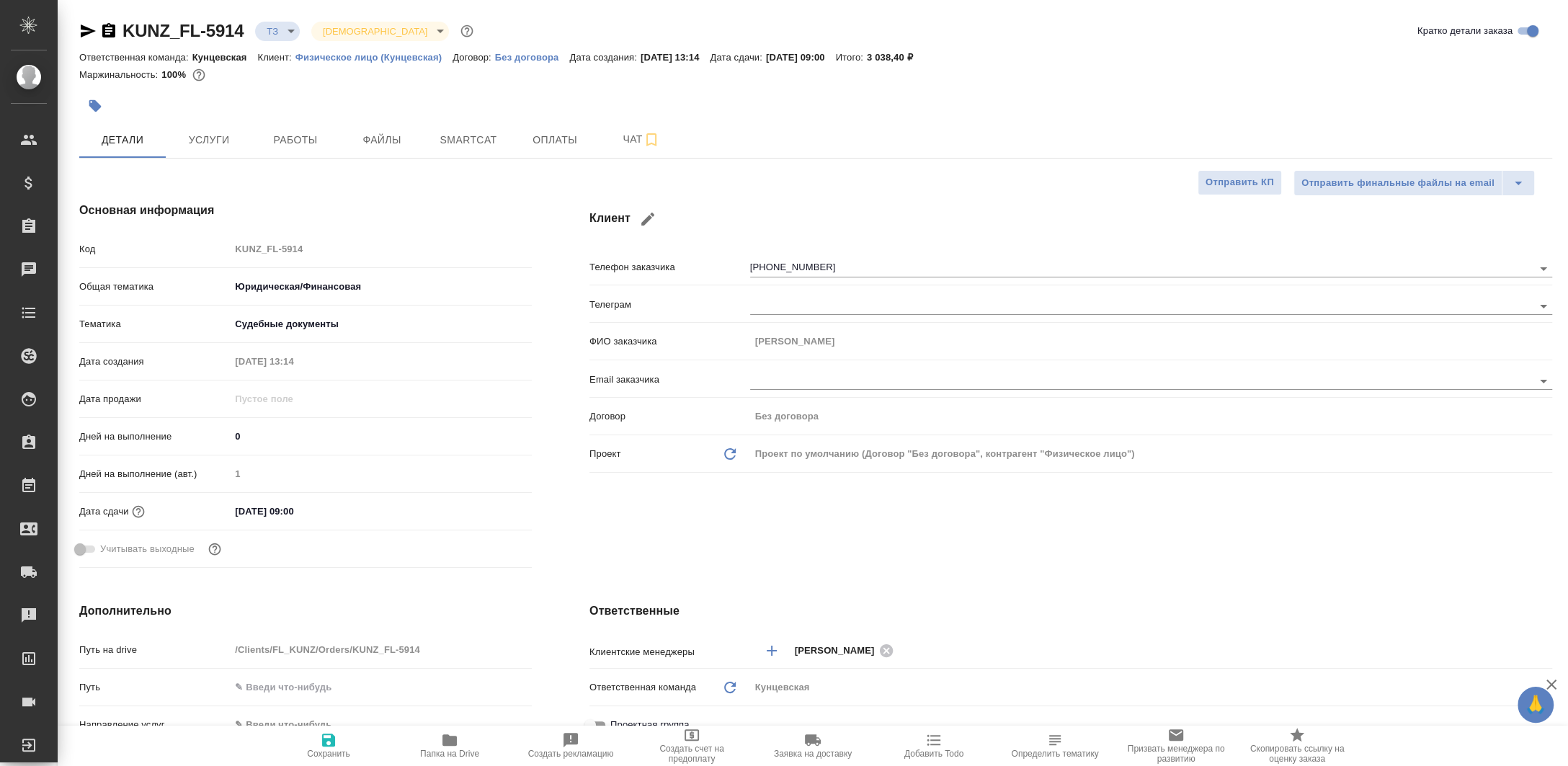
type textarea "x"
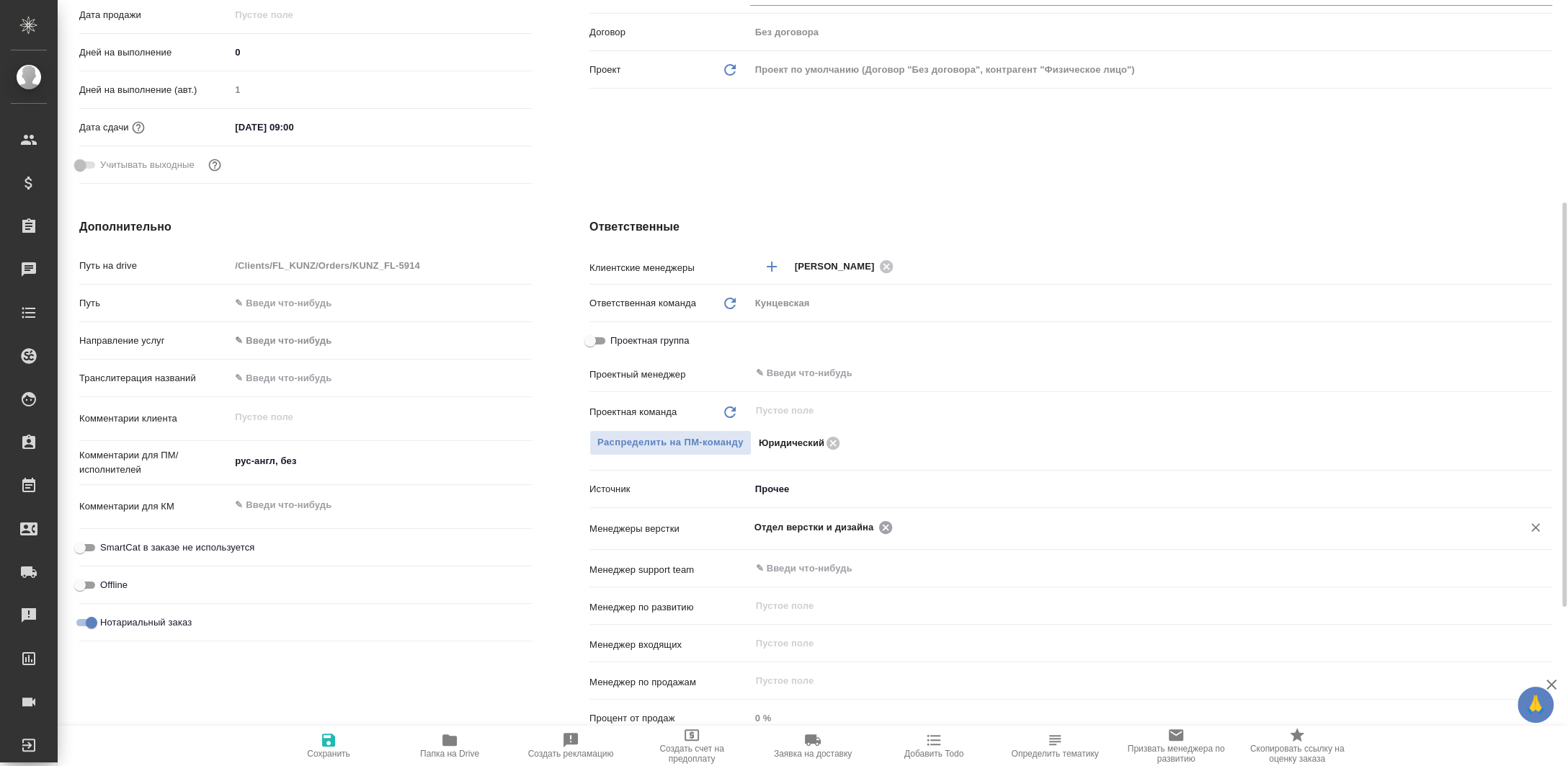
click at [886, 531] on icon at bounding box center [886, 528] width 16 height 16
type textarea "x"
click at [886, 531] on input "text" at bounding box center [1127, 527] width 745 height 17
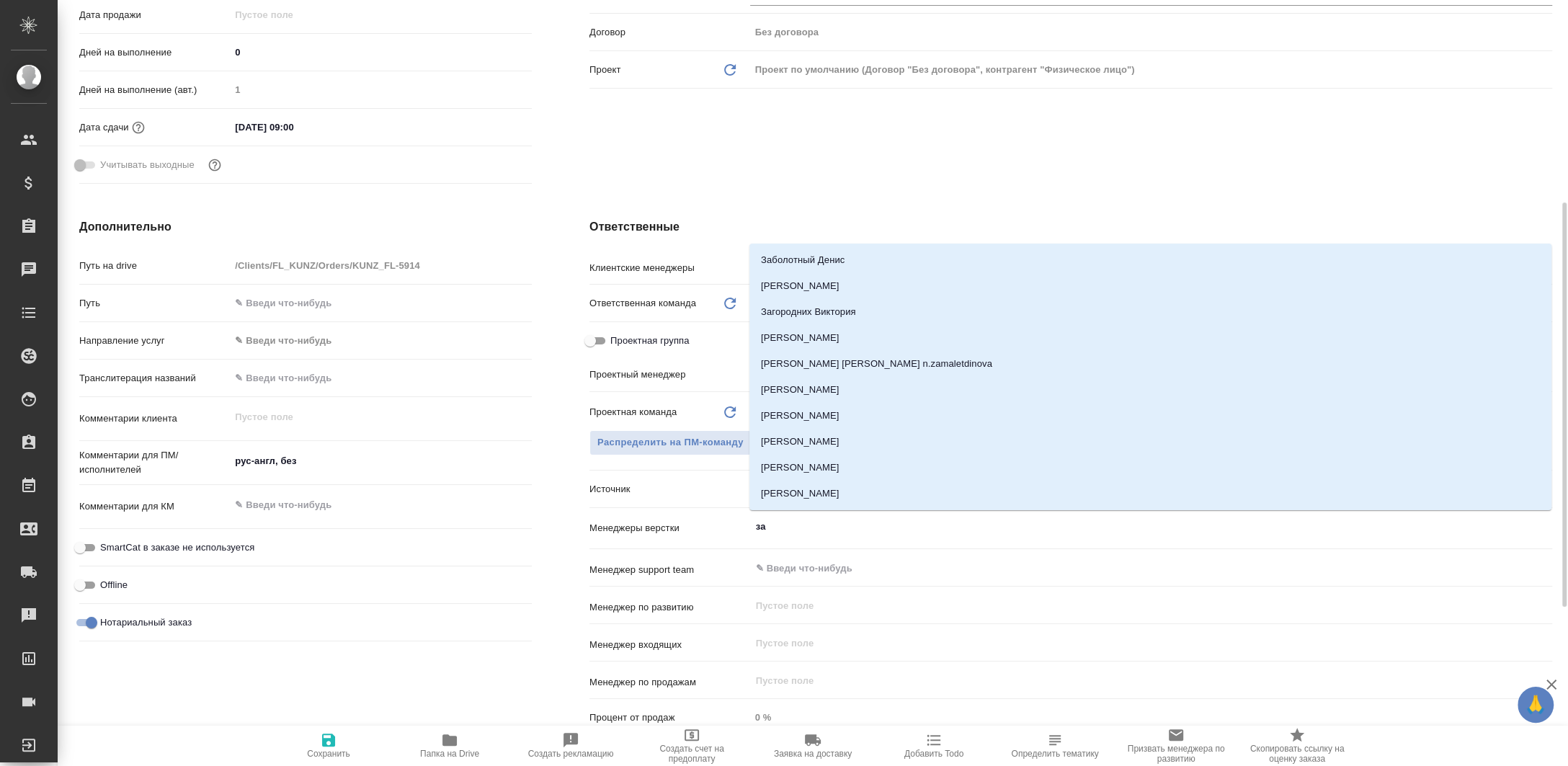
type input "заб"
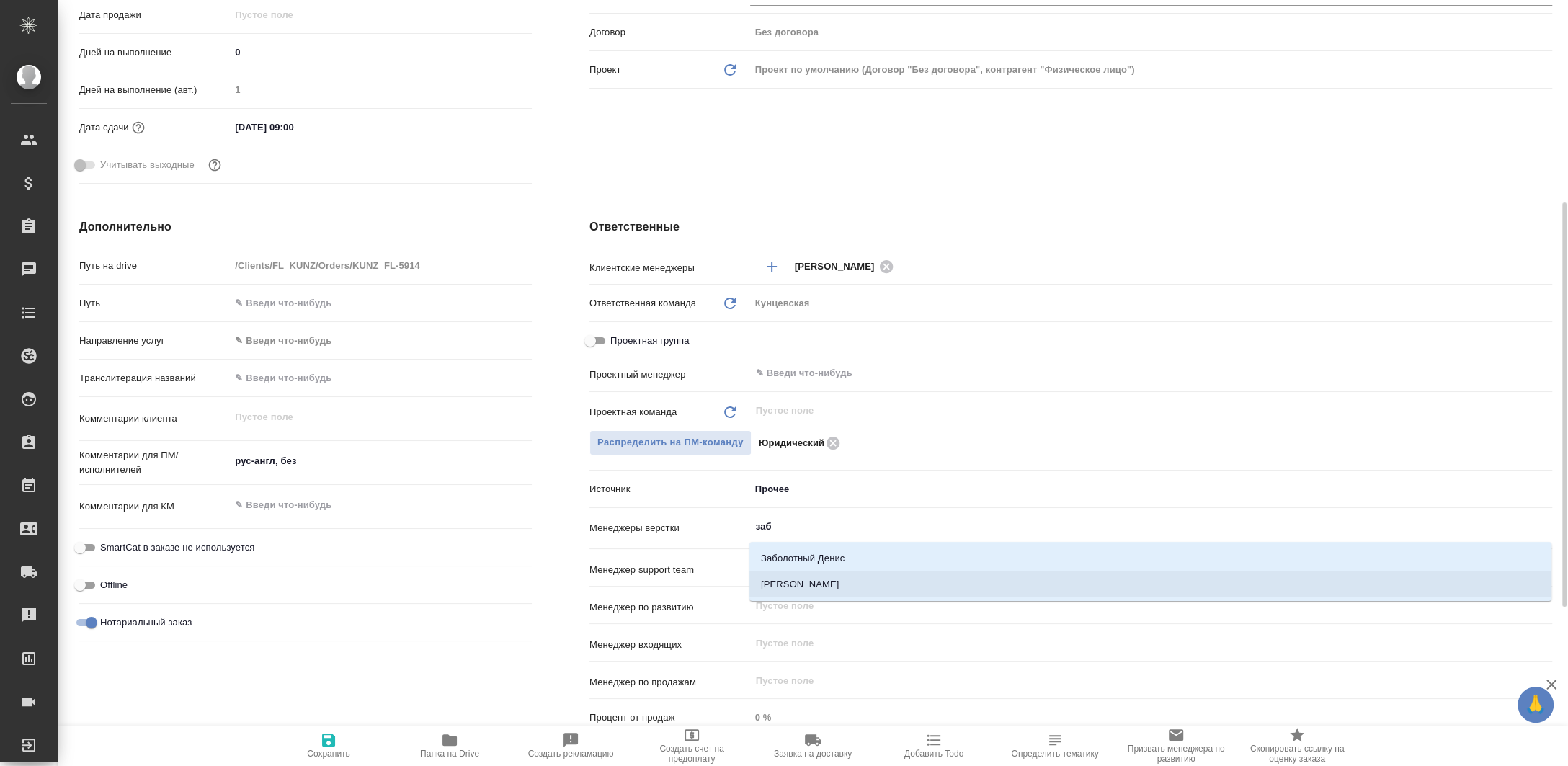
click at [809, 586] on li "[PERSON_NAME]" at bounding box center [1150, 585] width 802 height 26
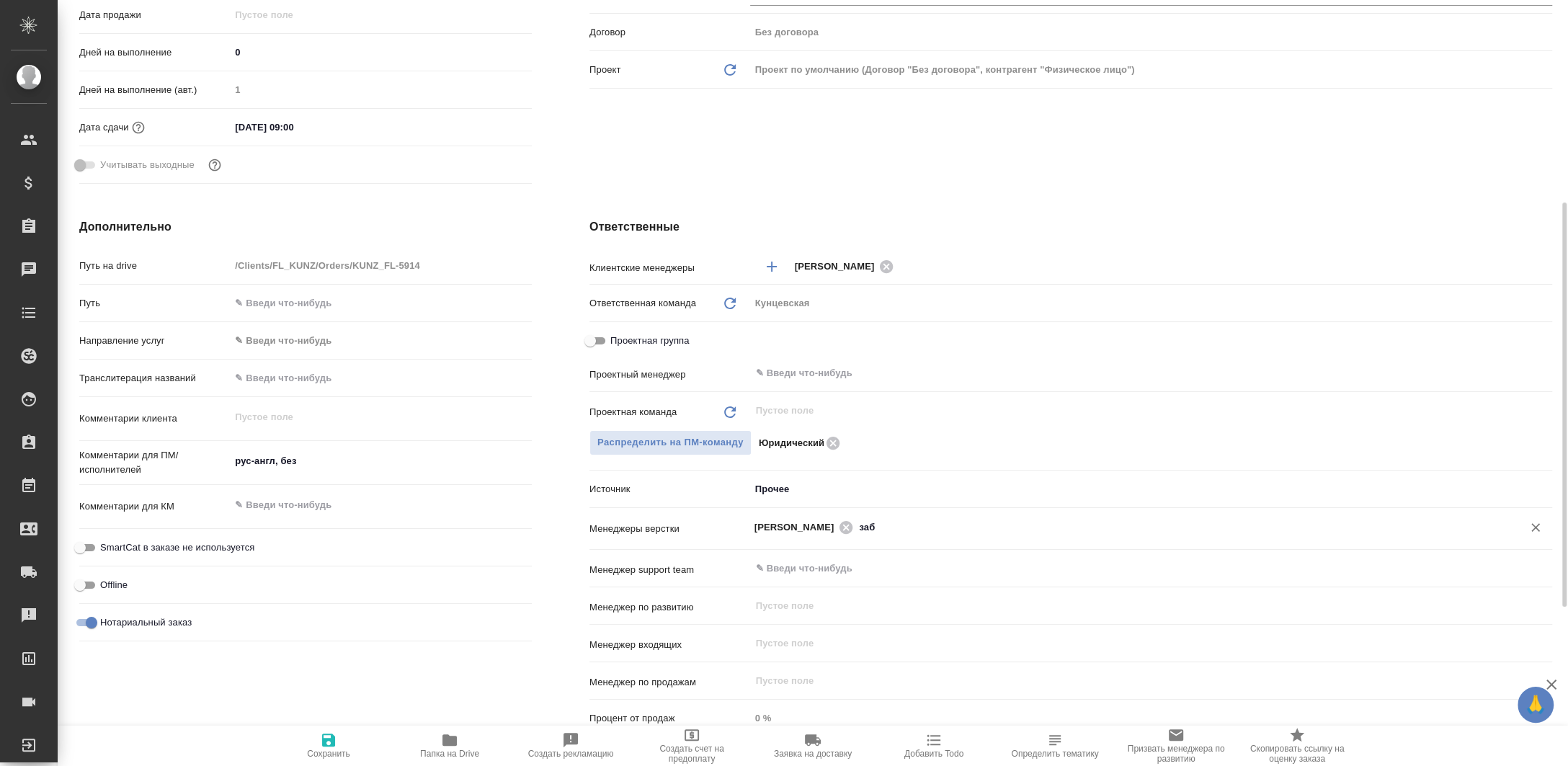
type textarea "x"
click at [337, 737] on span "Сохранить" at bounding box center [328, 745] width 104 height 28
type textarea "x"
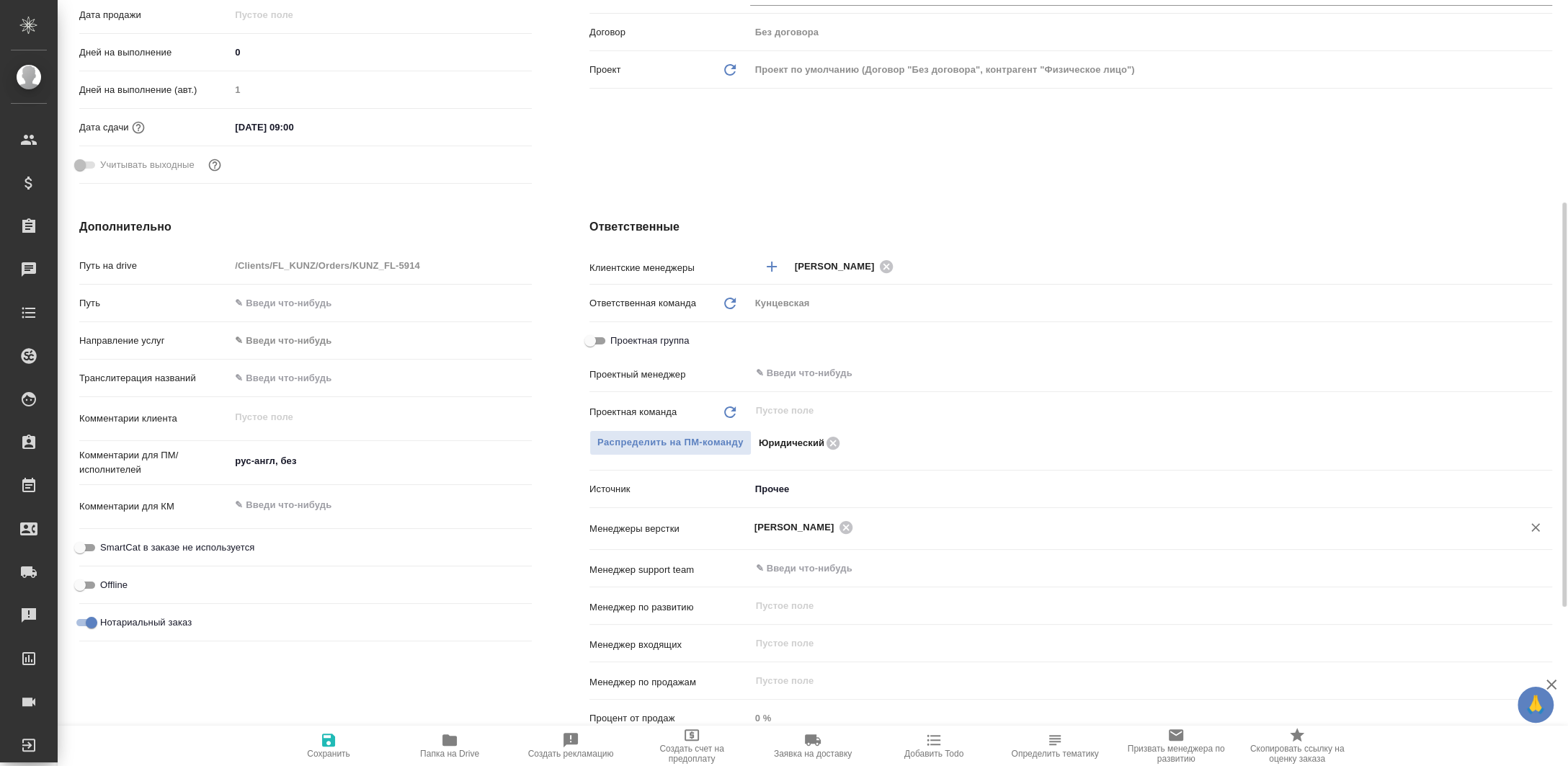
type textarea "x"
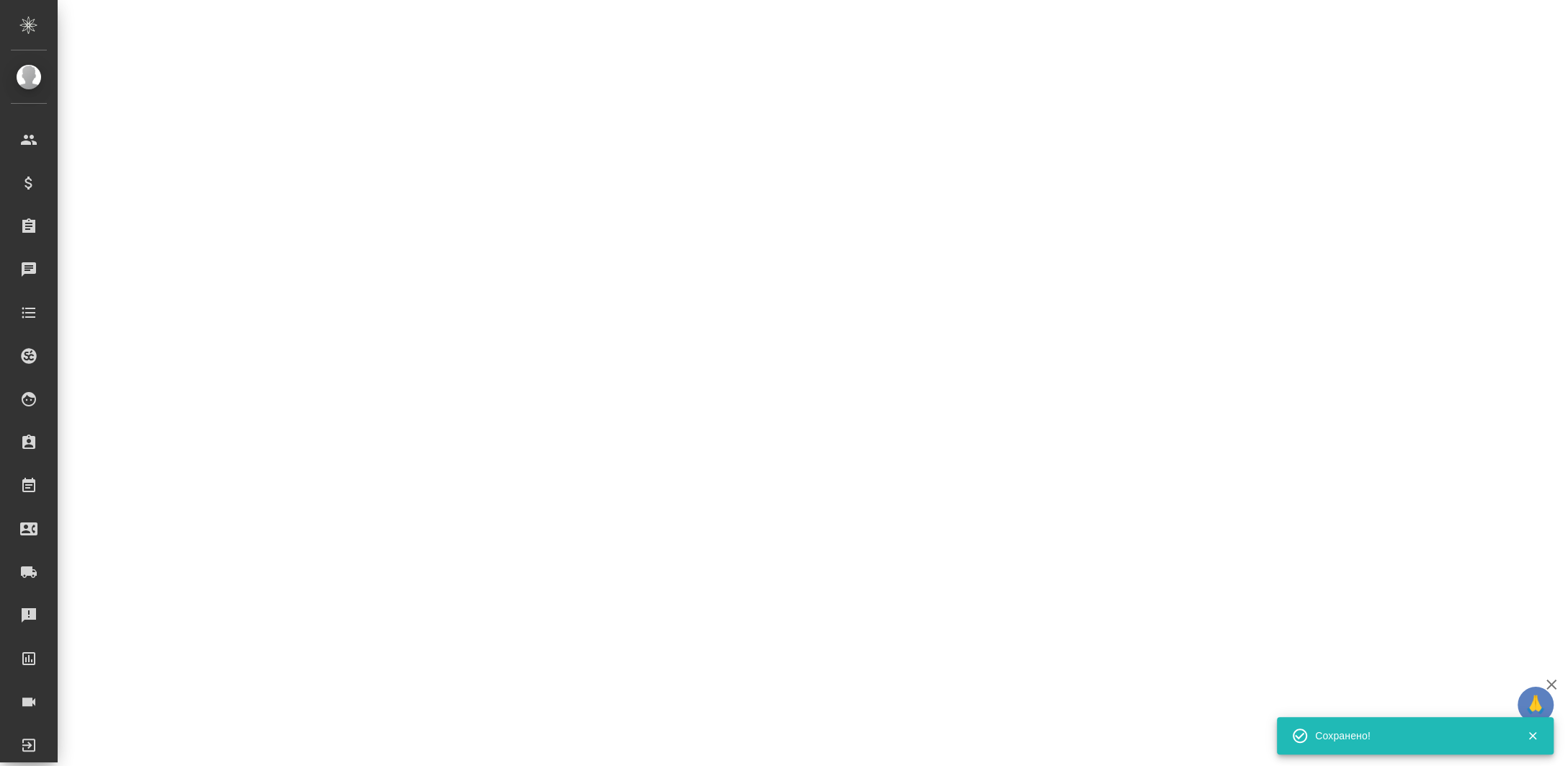
select select "RU"
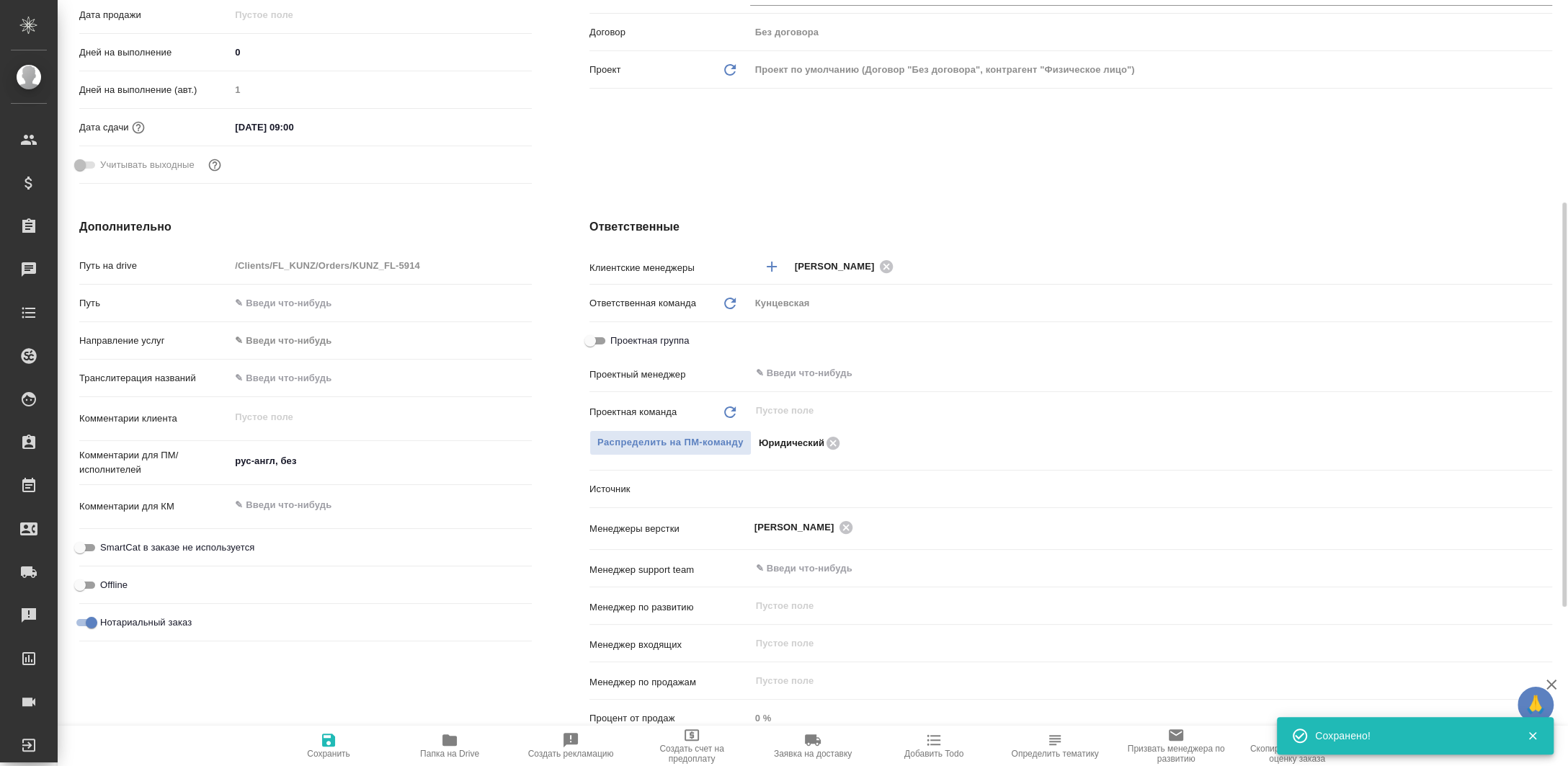
type textarea "x"
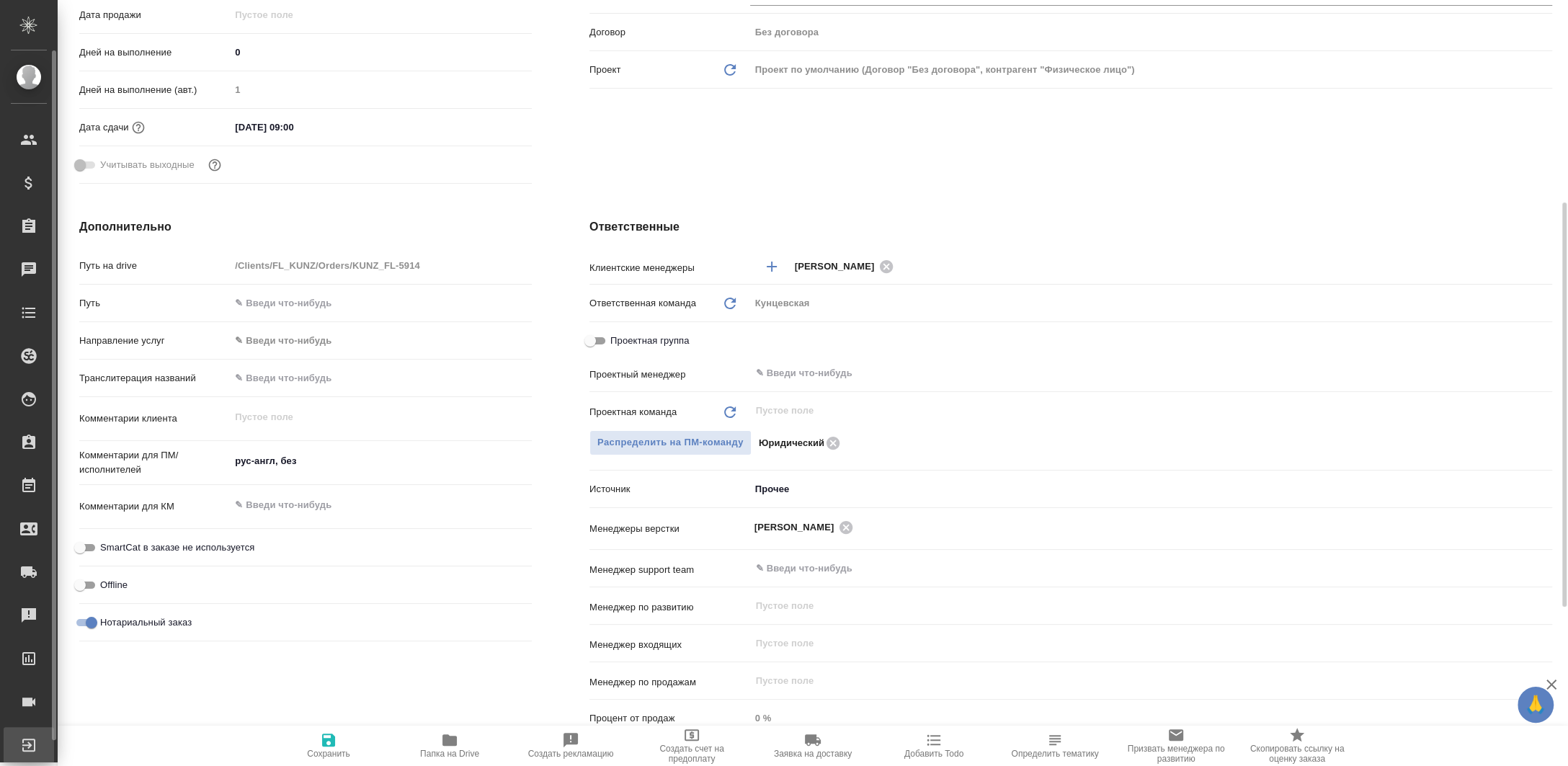
type textarea "x"
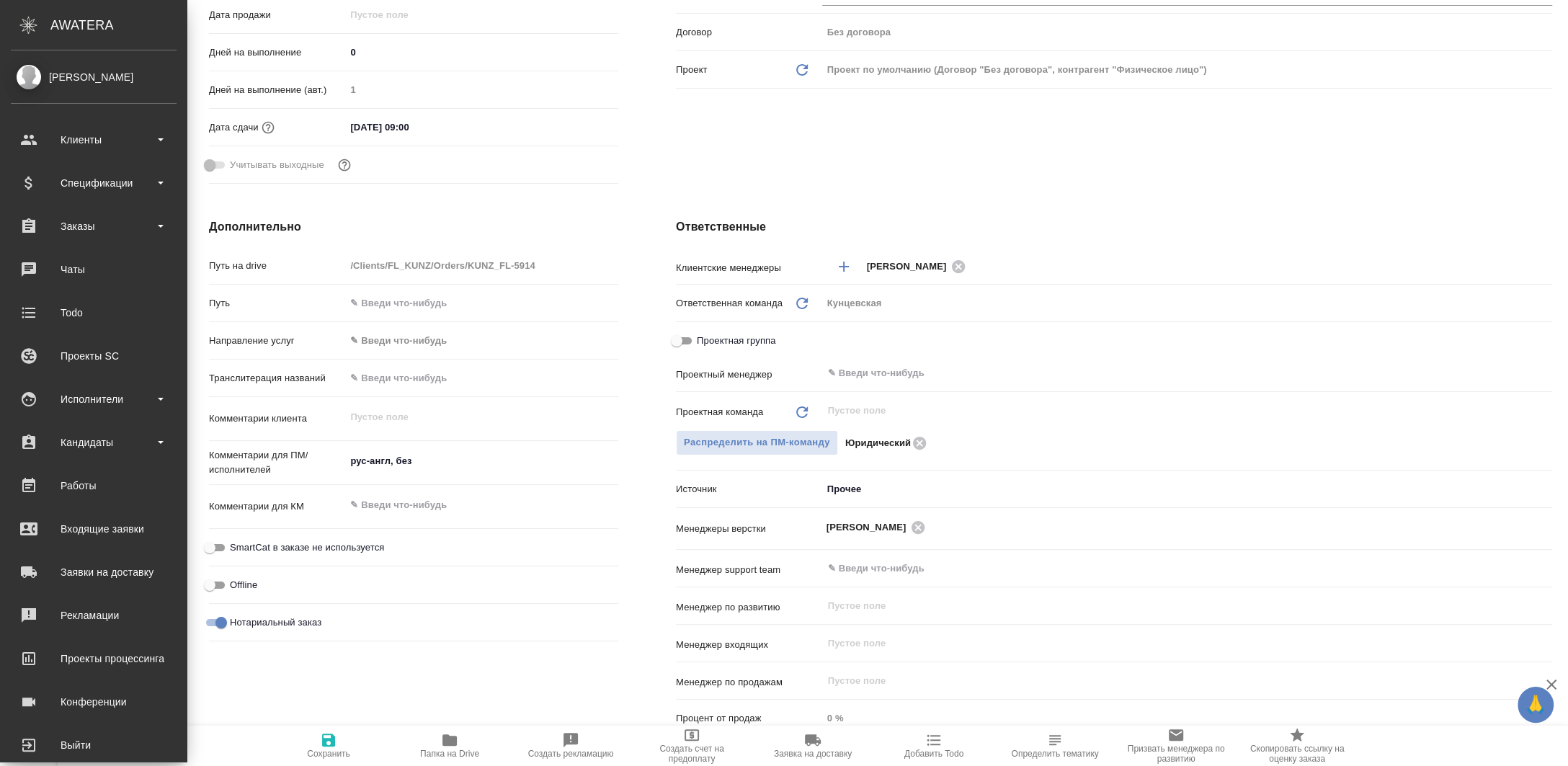
type textarea "x"
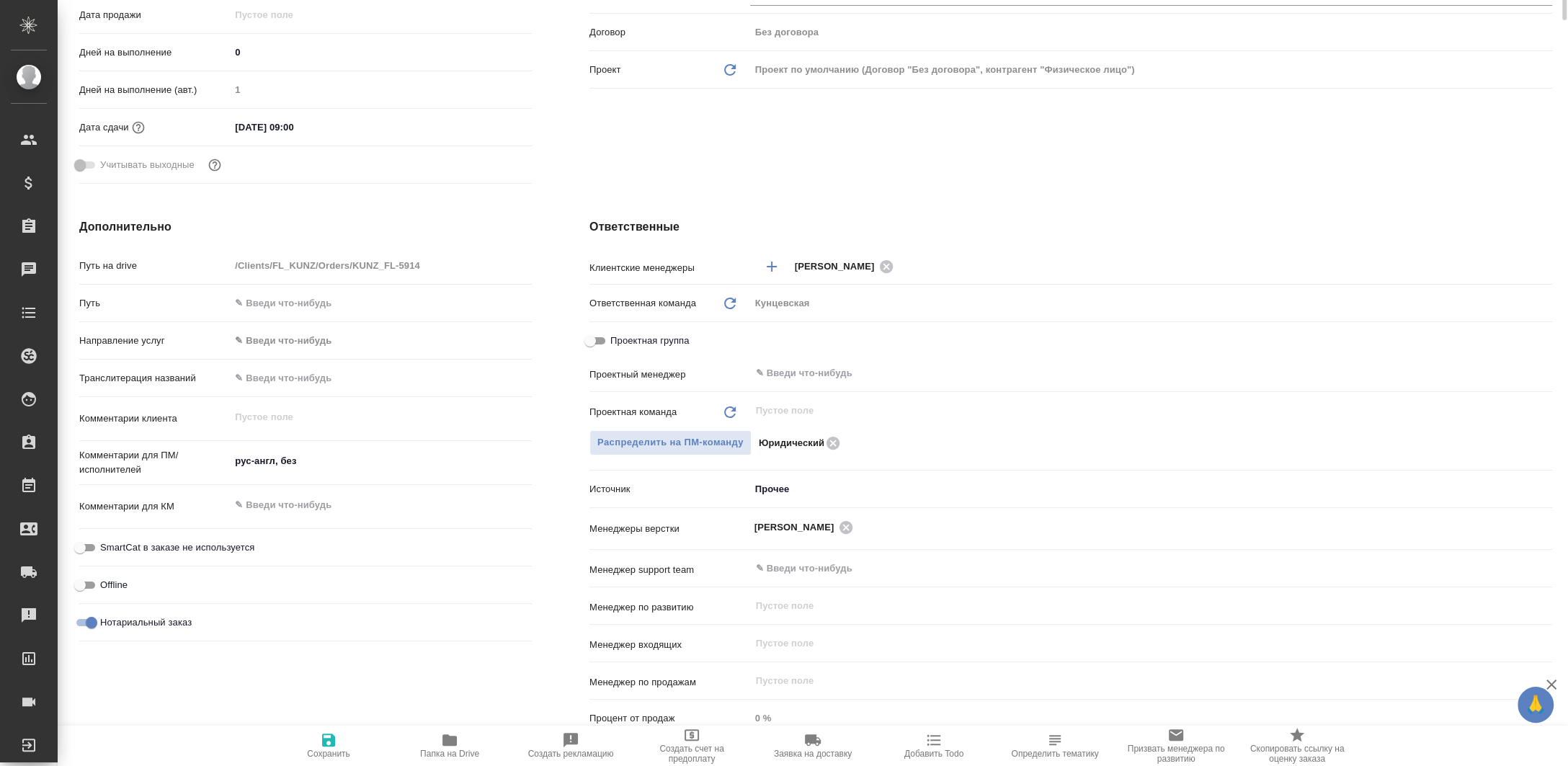
scroll to position [0, 0]
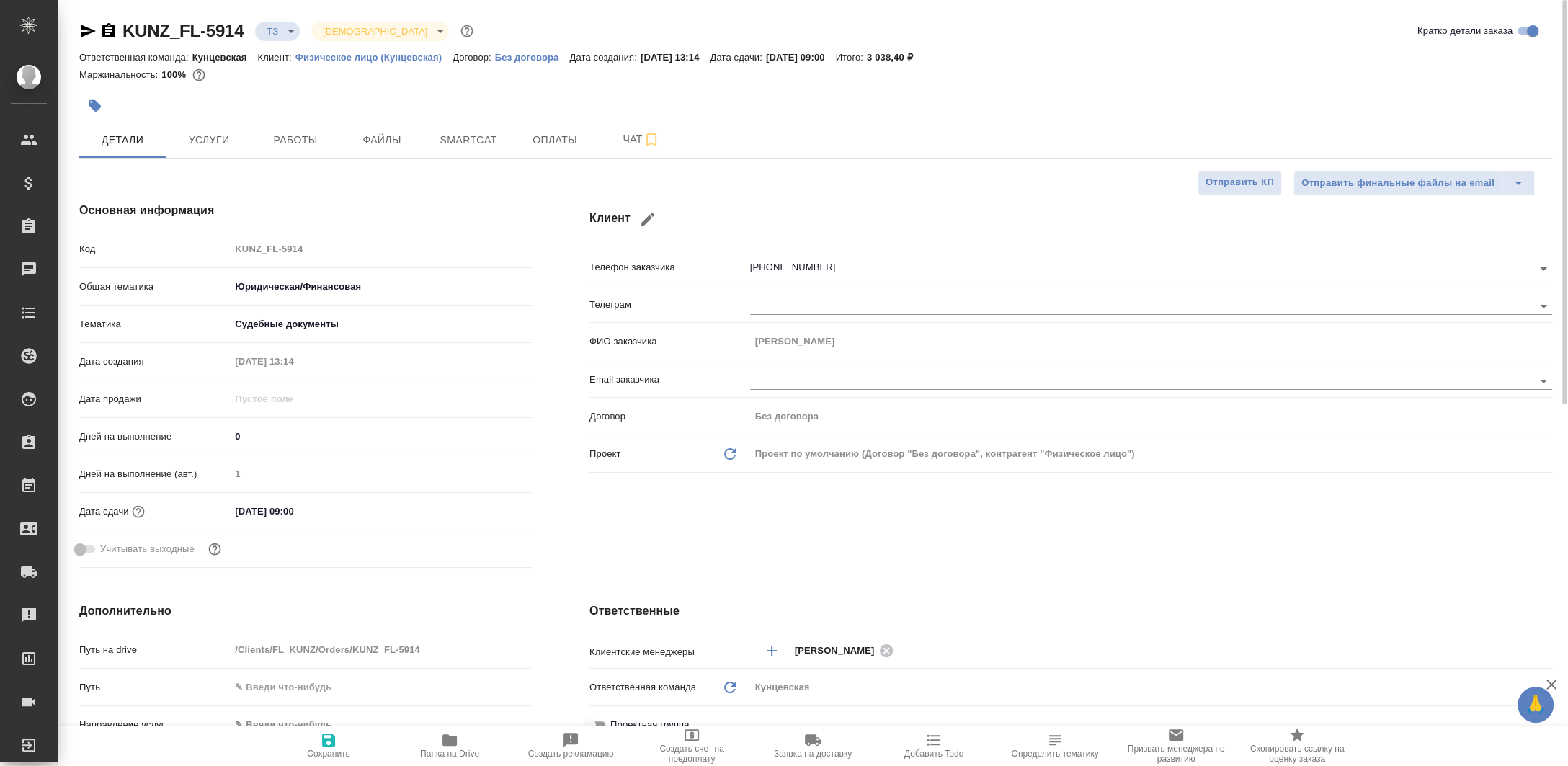
type textarea "x"
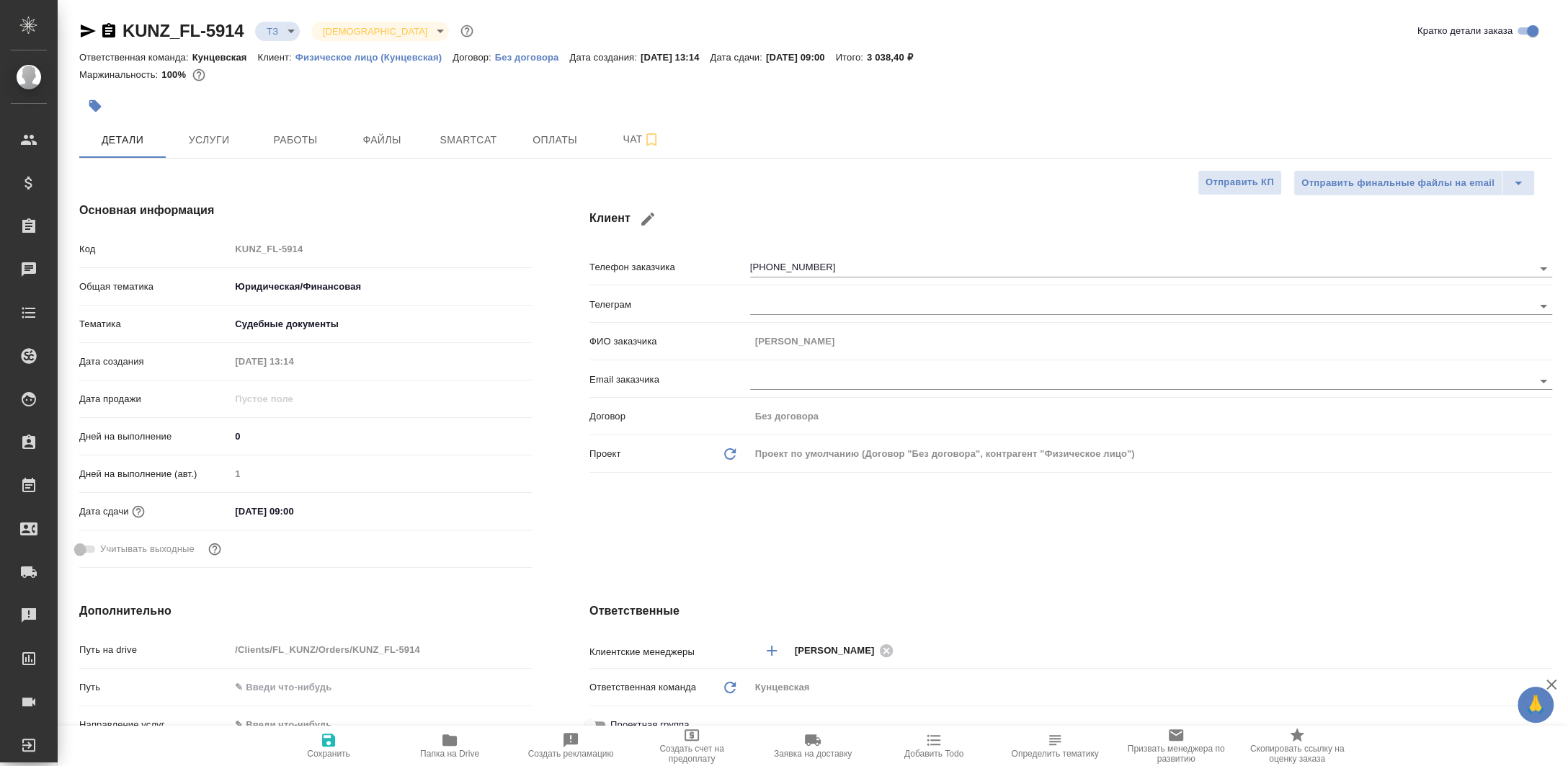
type textarea "x"
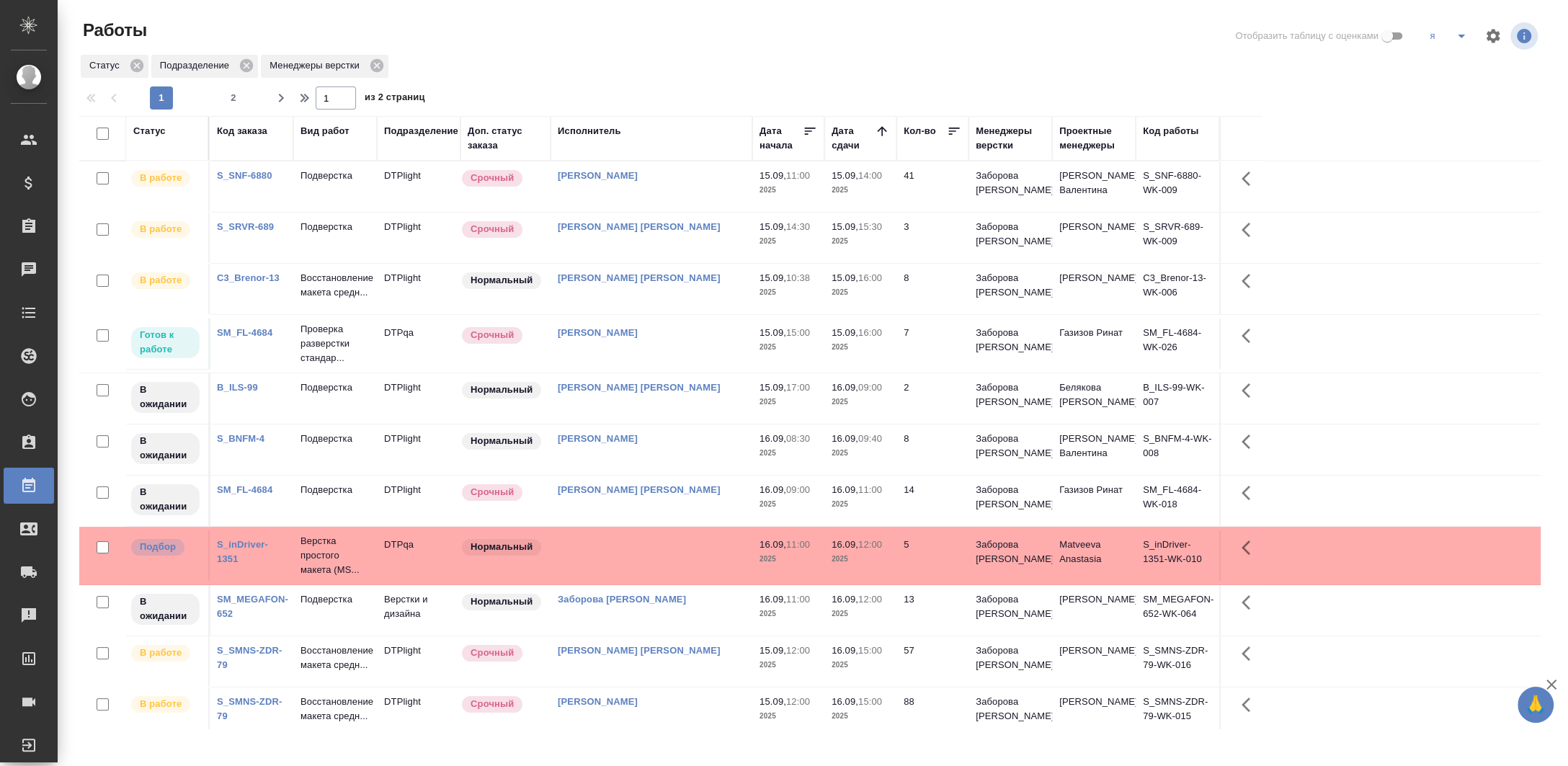
click at [225, 97] on span "2" at bounding box center [233, 97] width 23 height 14
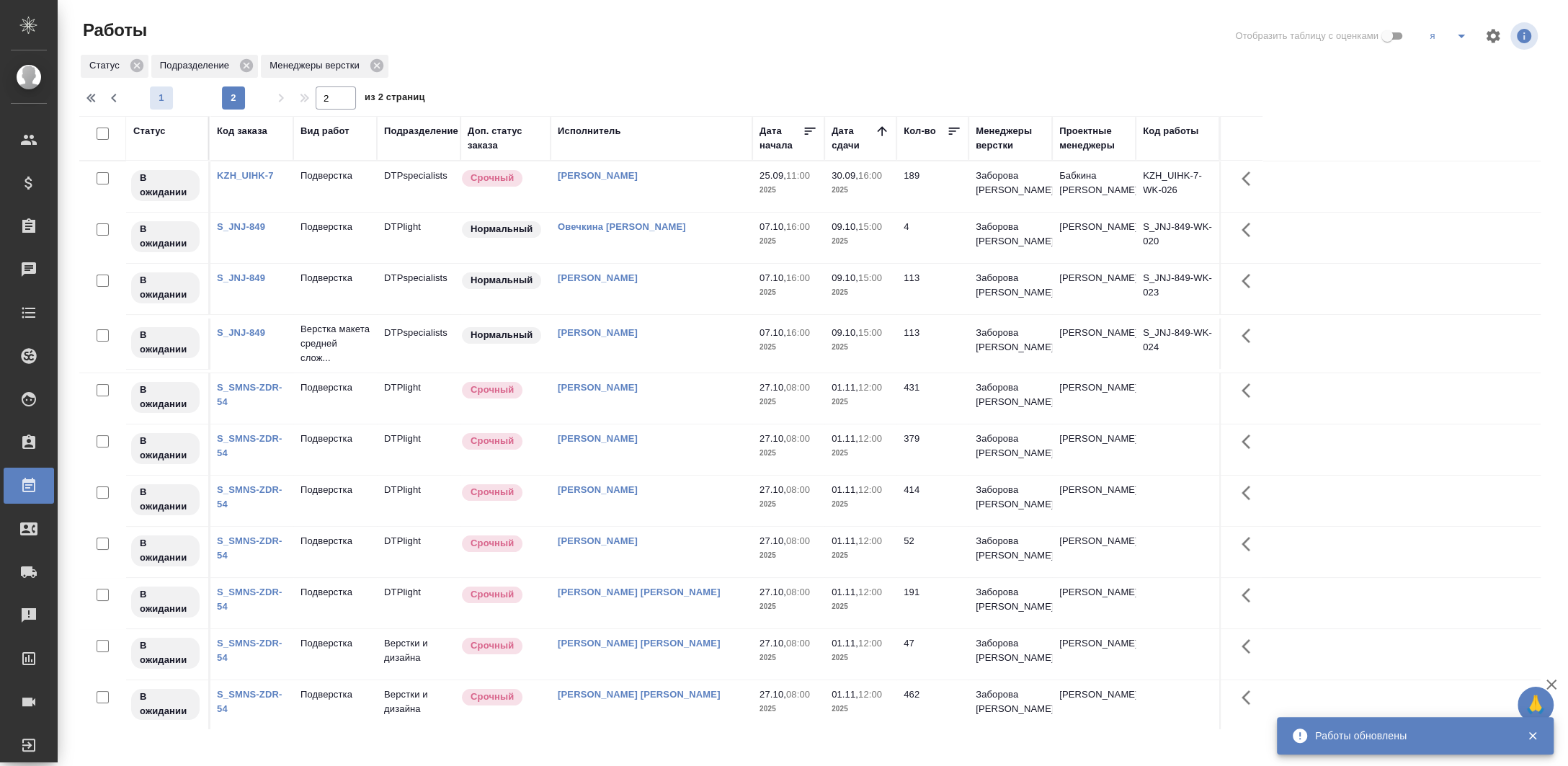
click at [170, 89] on button "1" at bounding box center [161, 97] width 23 height 23
type input "1"
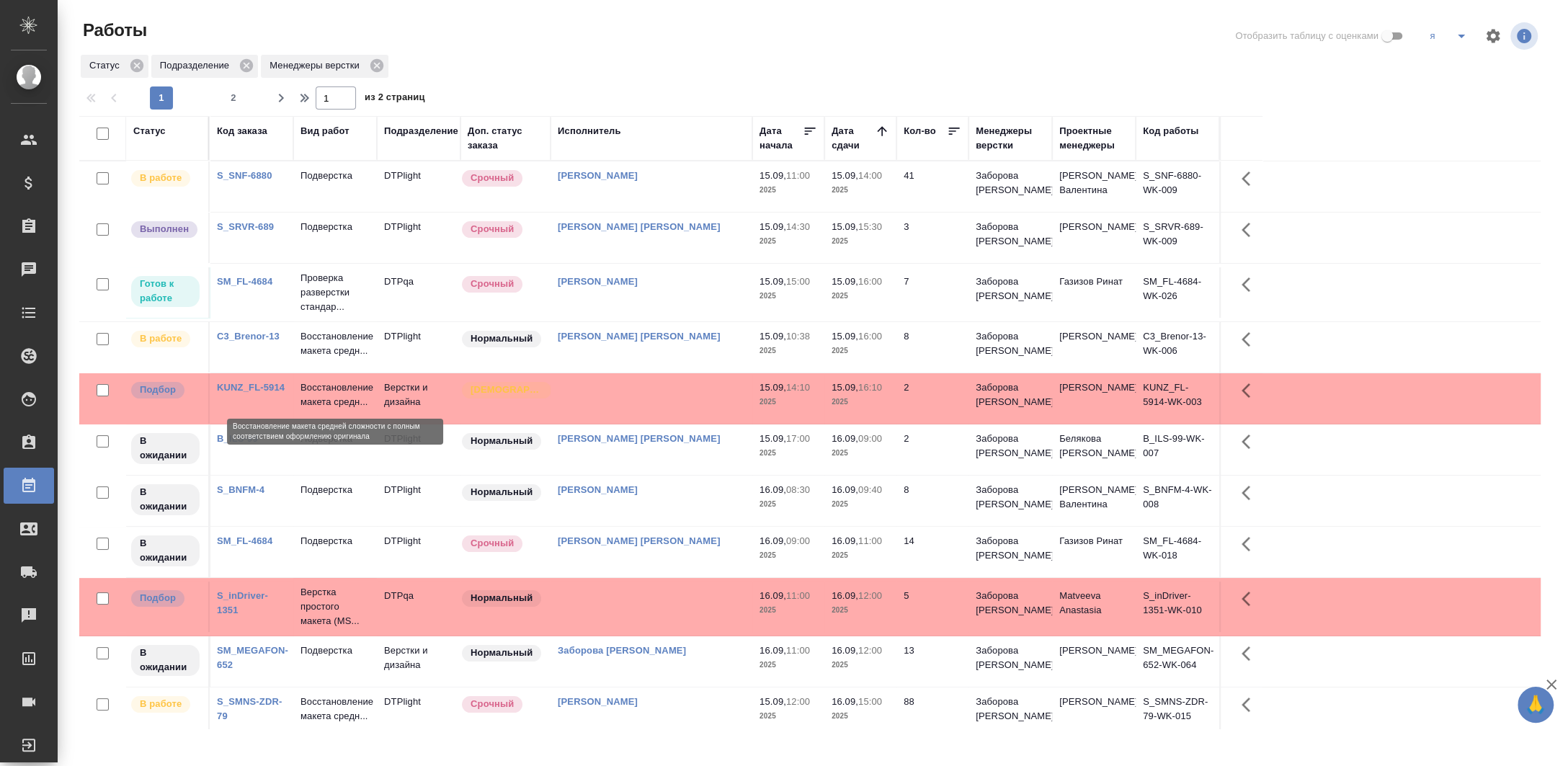
click at [334, 395] on p "Восстановление макета средн..." at bounding box center [335, 395] width 69 height 28
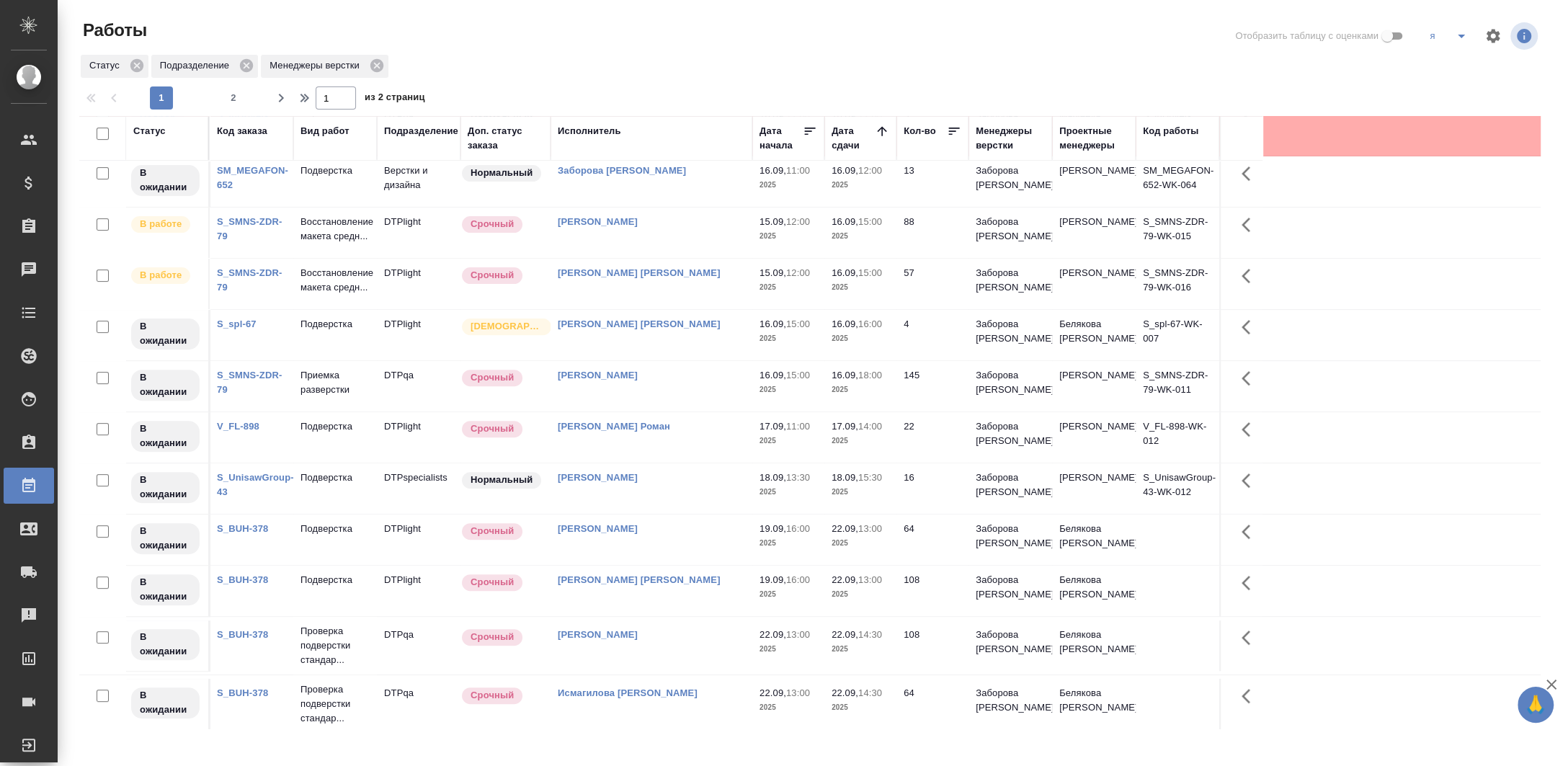
scroll to position [738, 0]
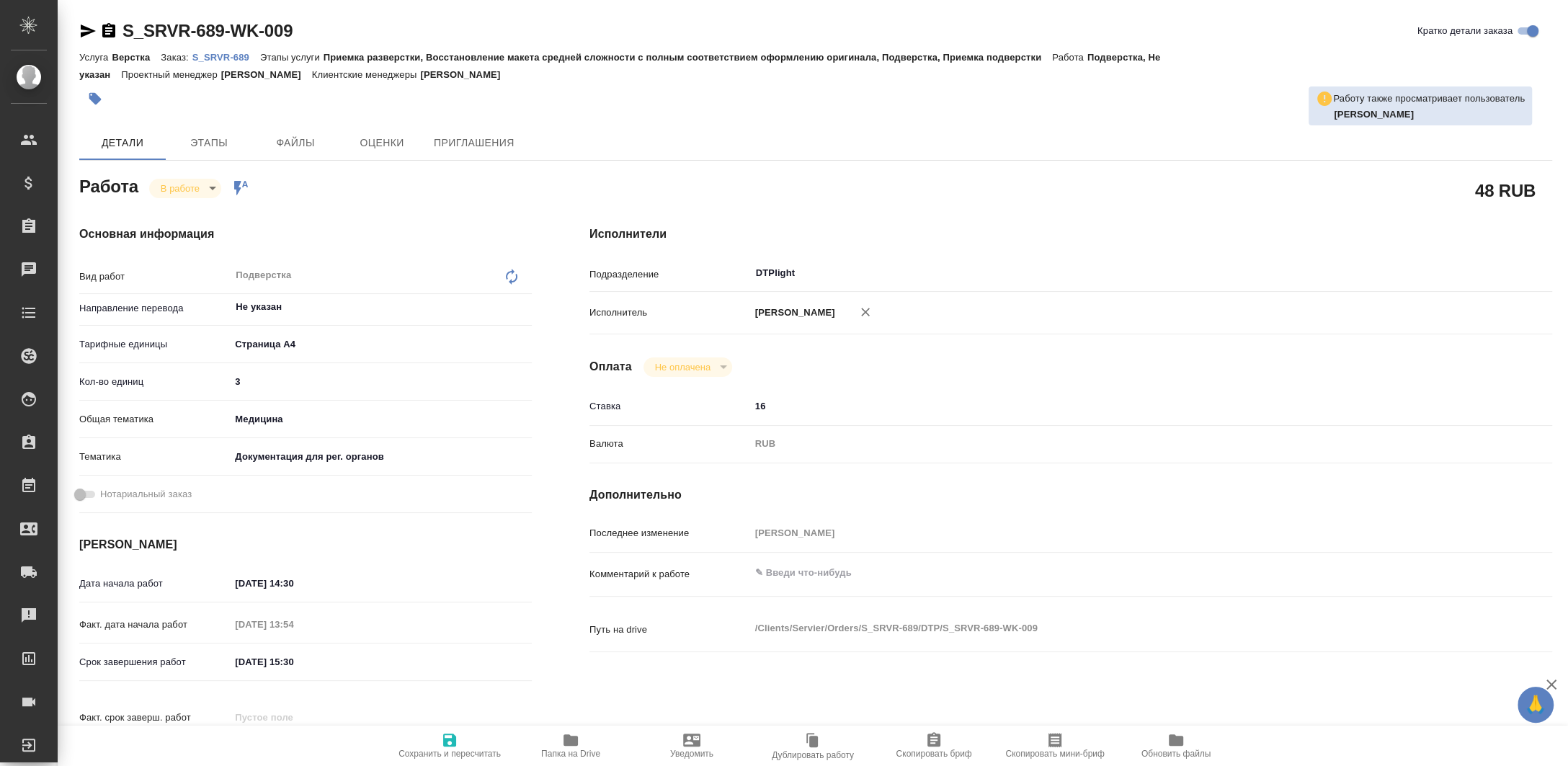
type textarea "x"
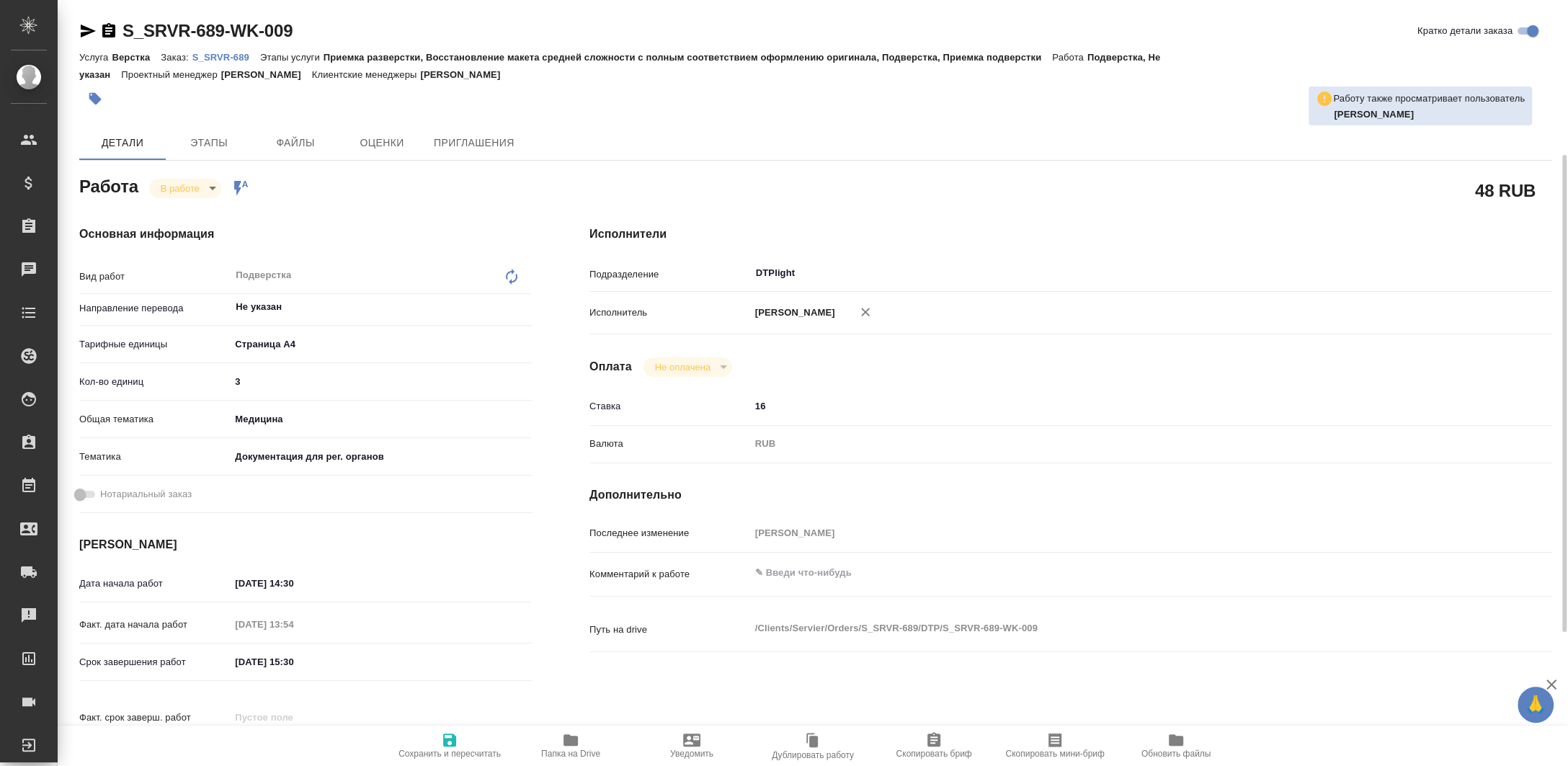
scroll to position [384, 0]
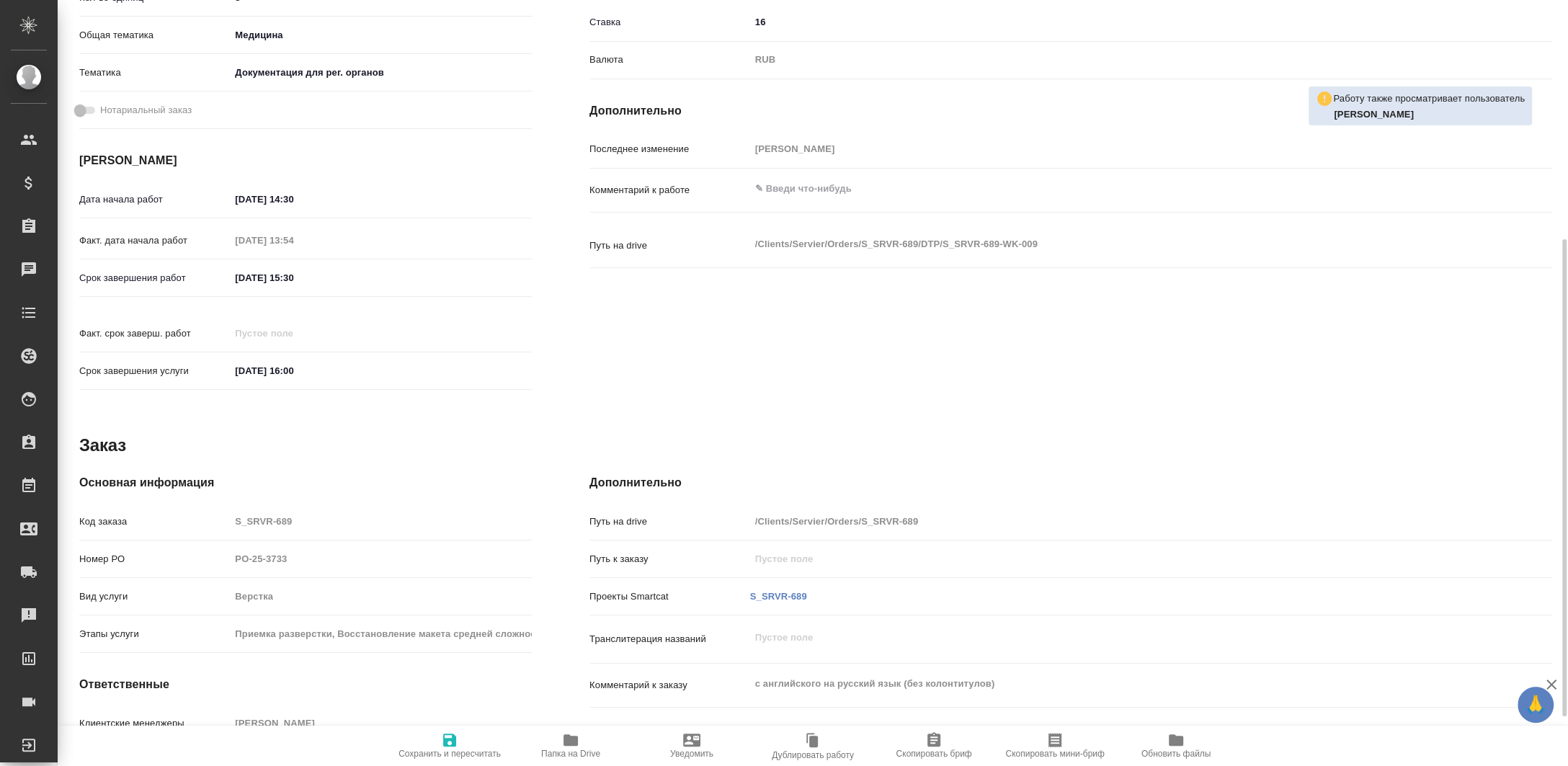
type textarea "x"
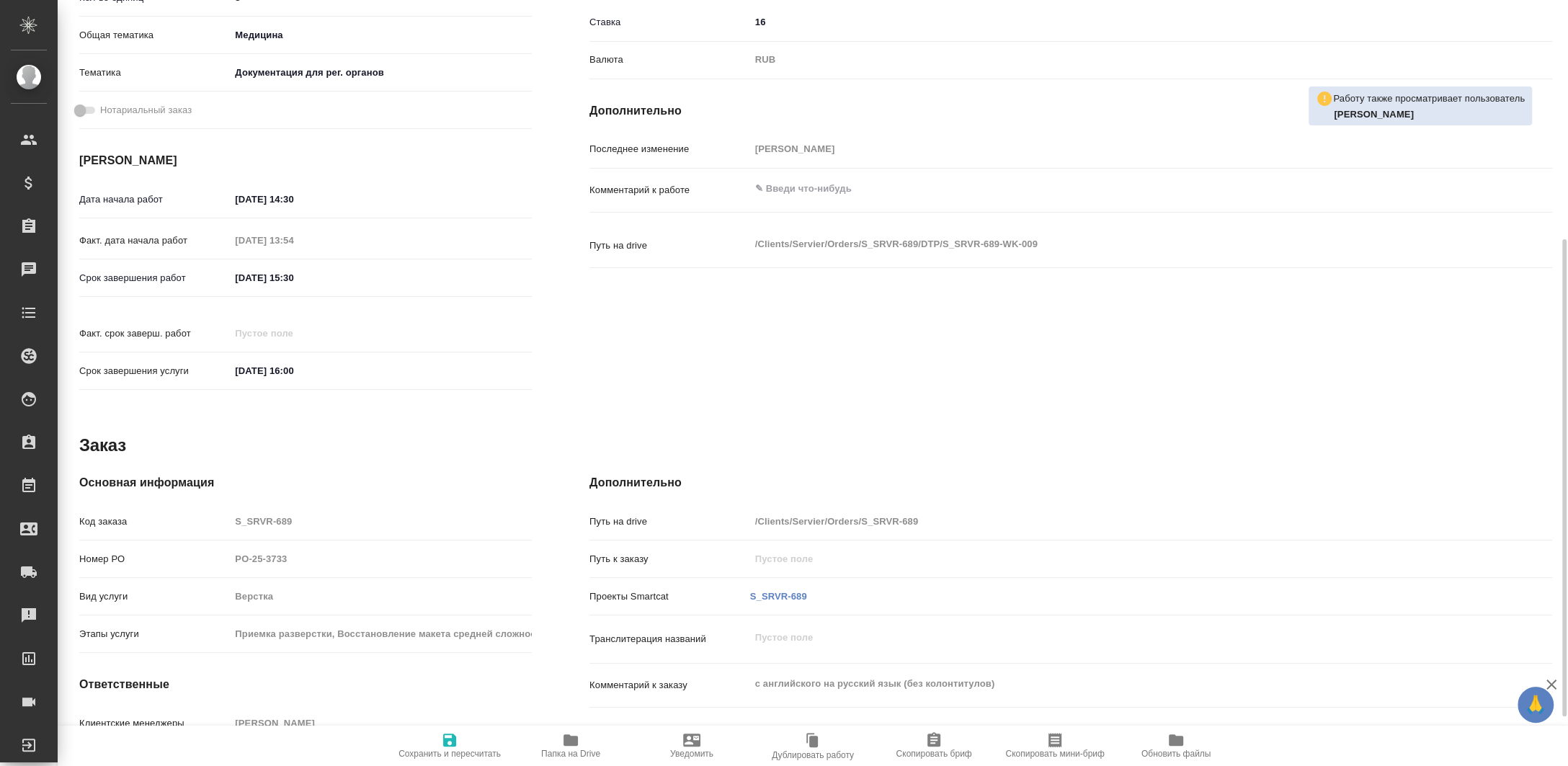
type textarea "x"
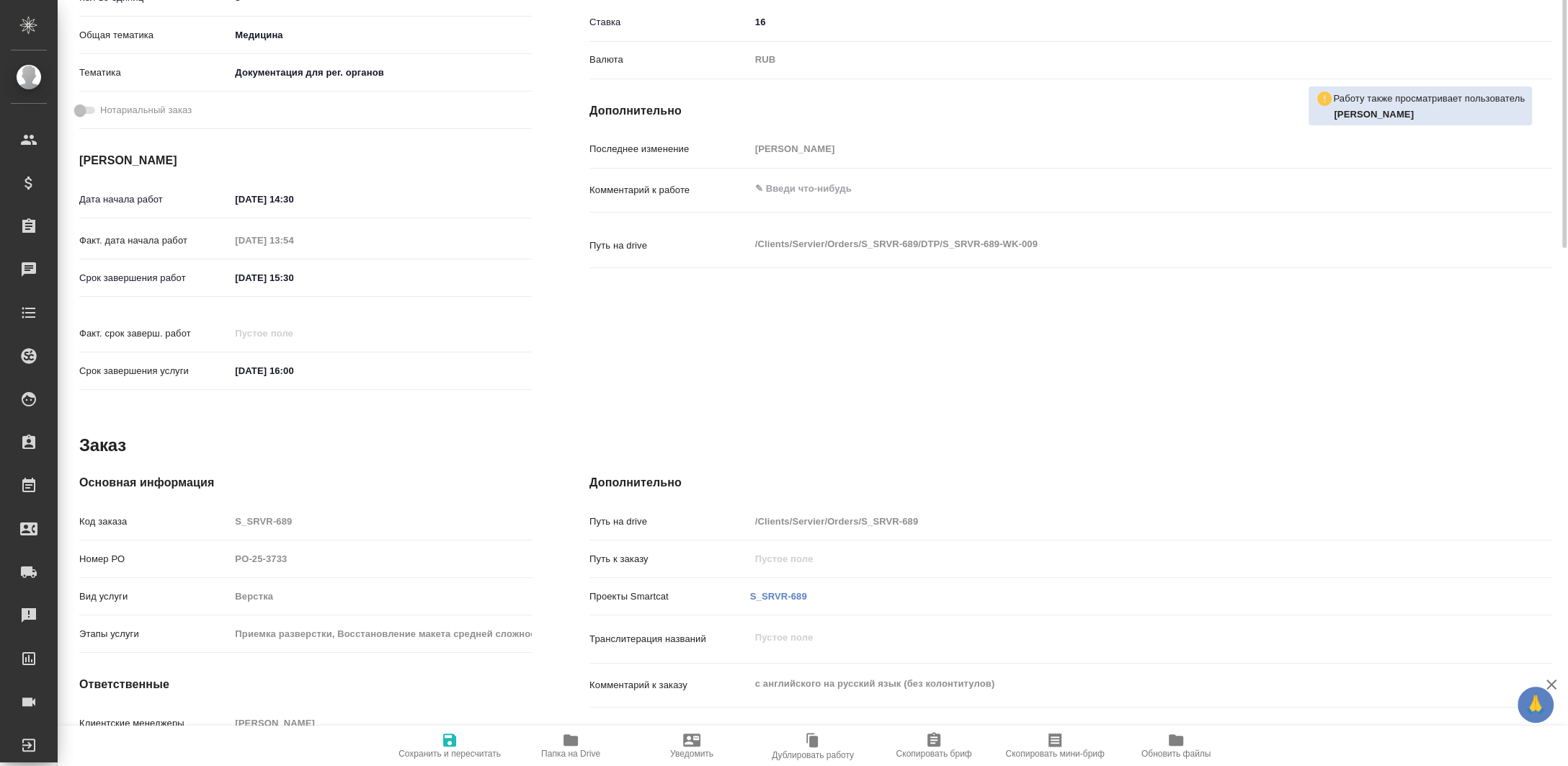
scroll to position [0, 0]
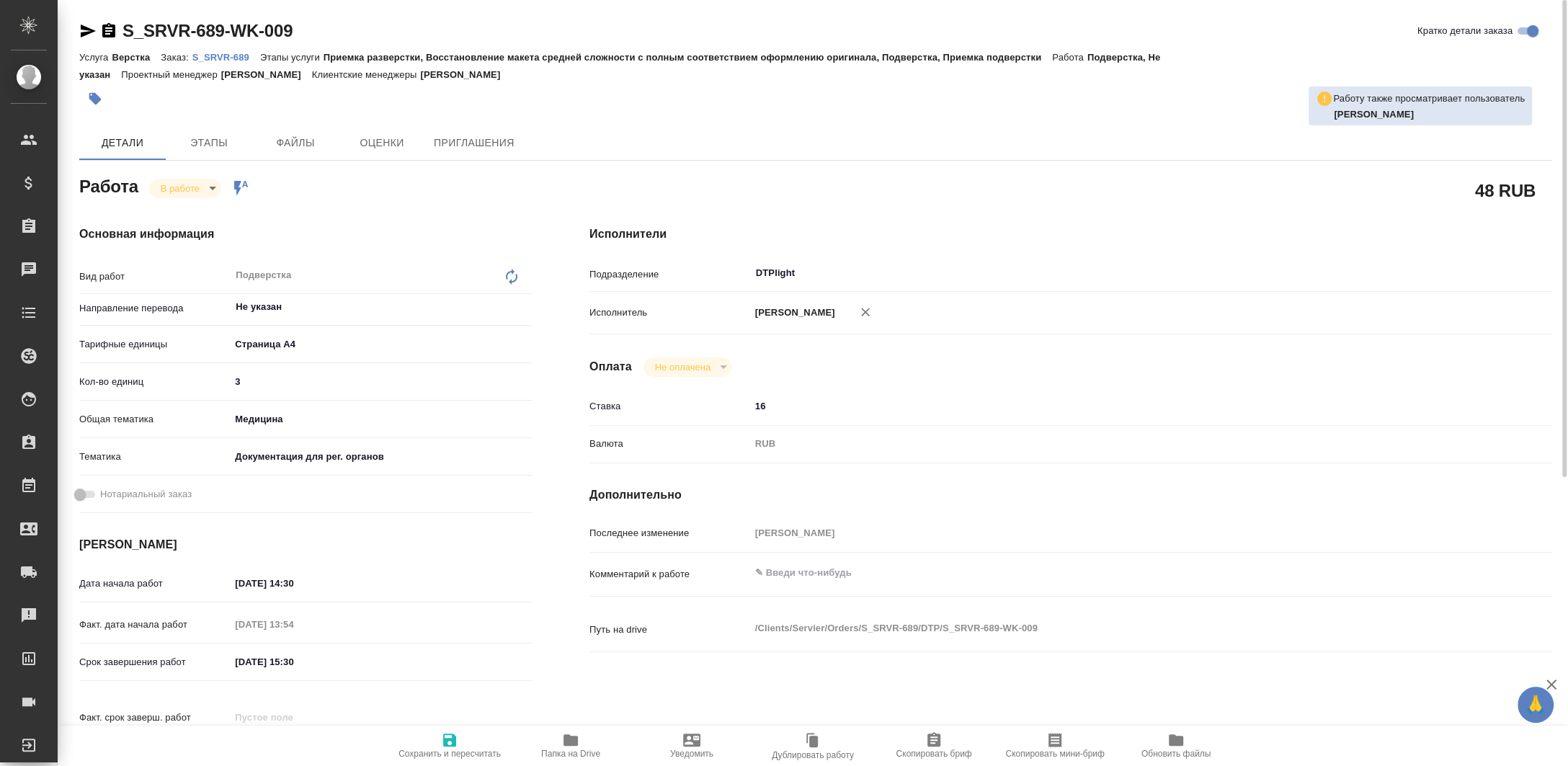
type textarea "x"
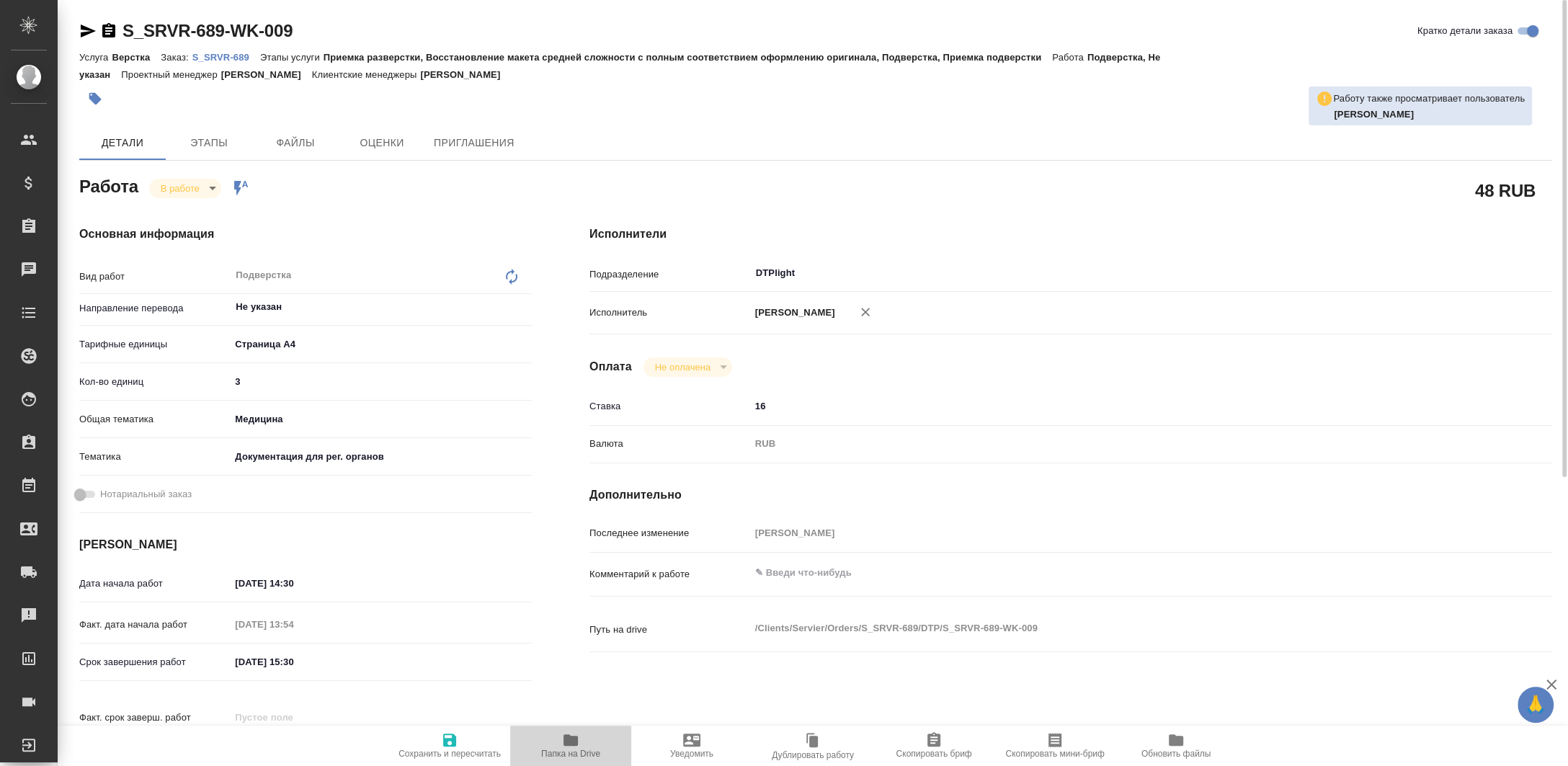
click at [564, 733] on icon "button" at bounding box center [570, 740] width 17 height 17
type textarea "x"
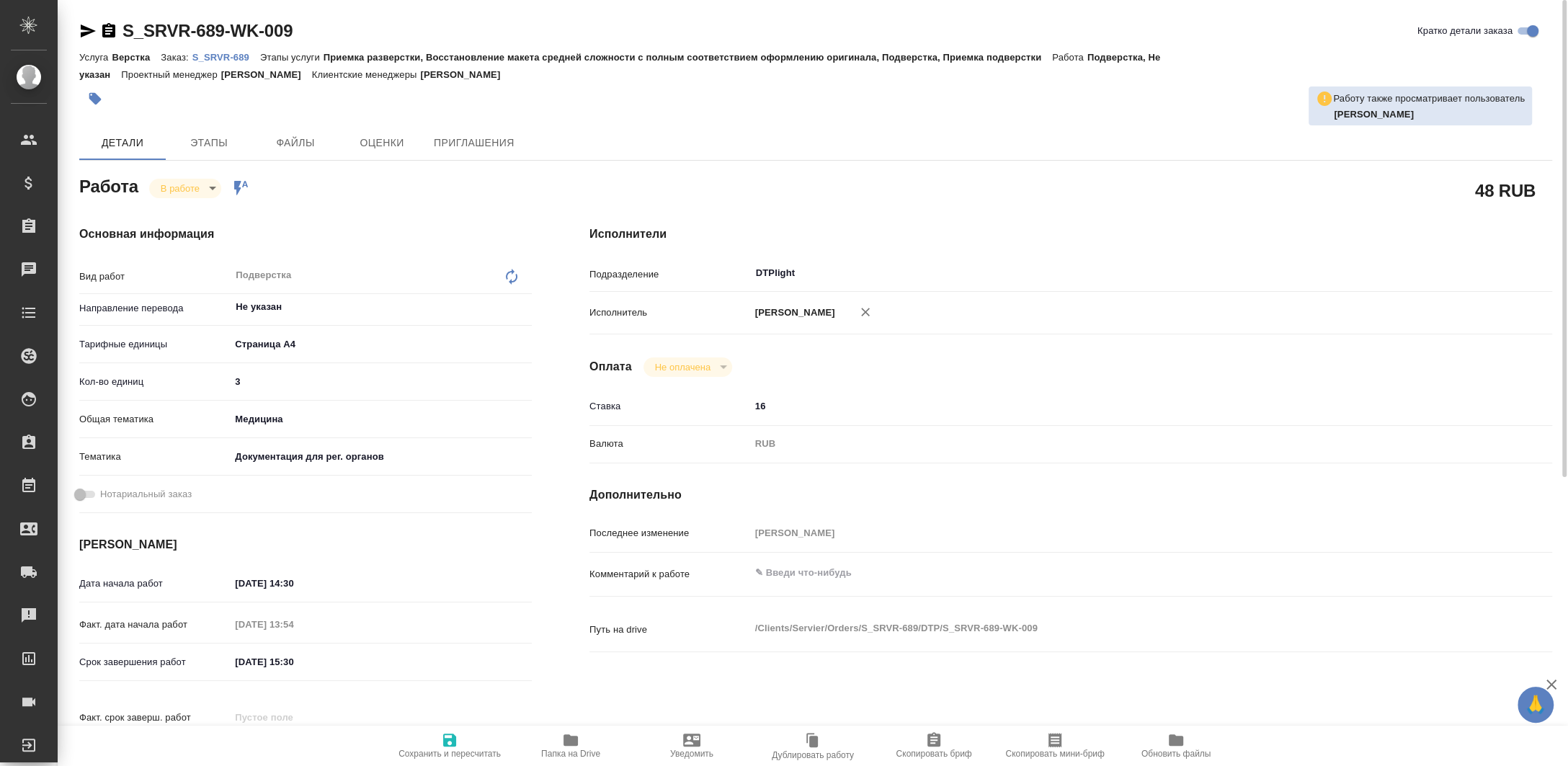
type textarea "x"
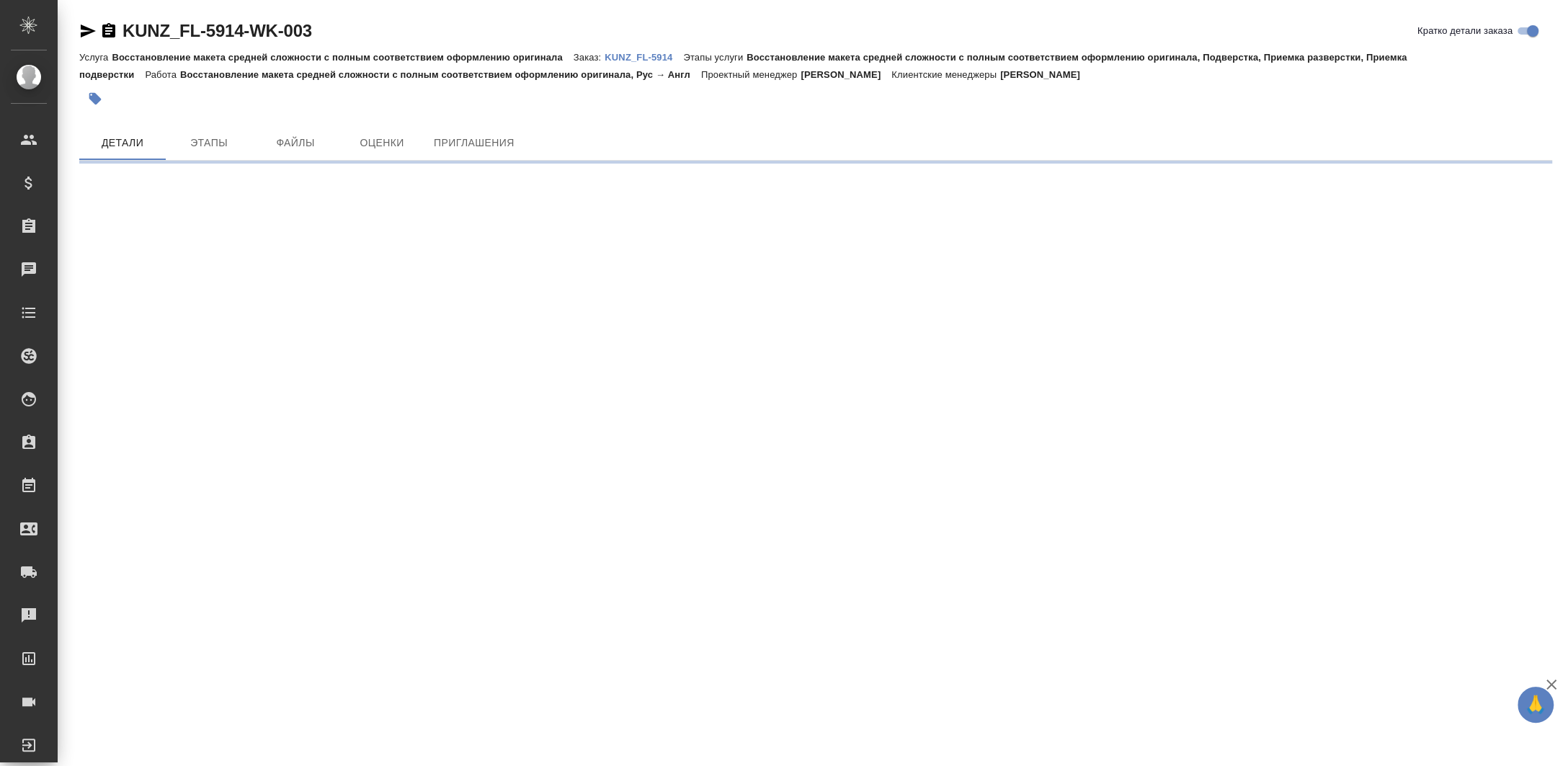
click at [112, 33] on icon "button" at bounding box center [109, 30] width 13 height 14
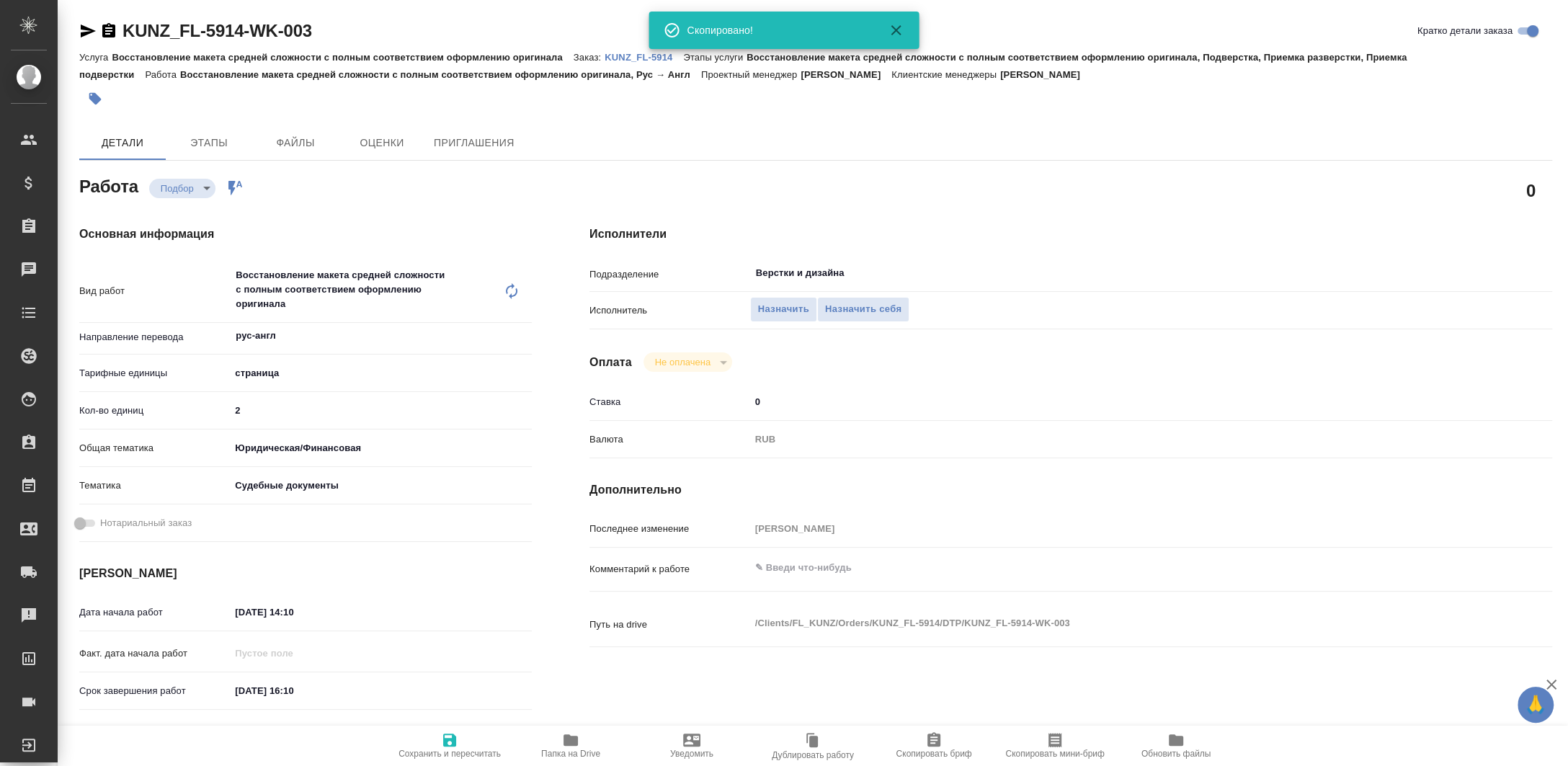
type textarea "x"
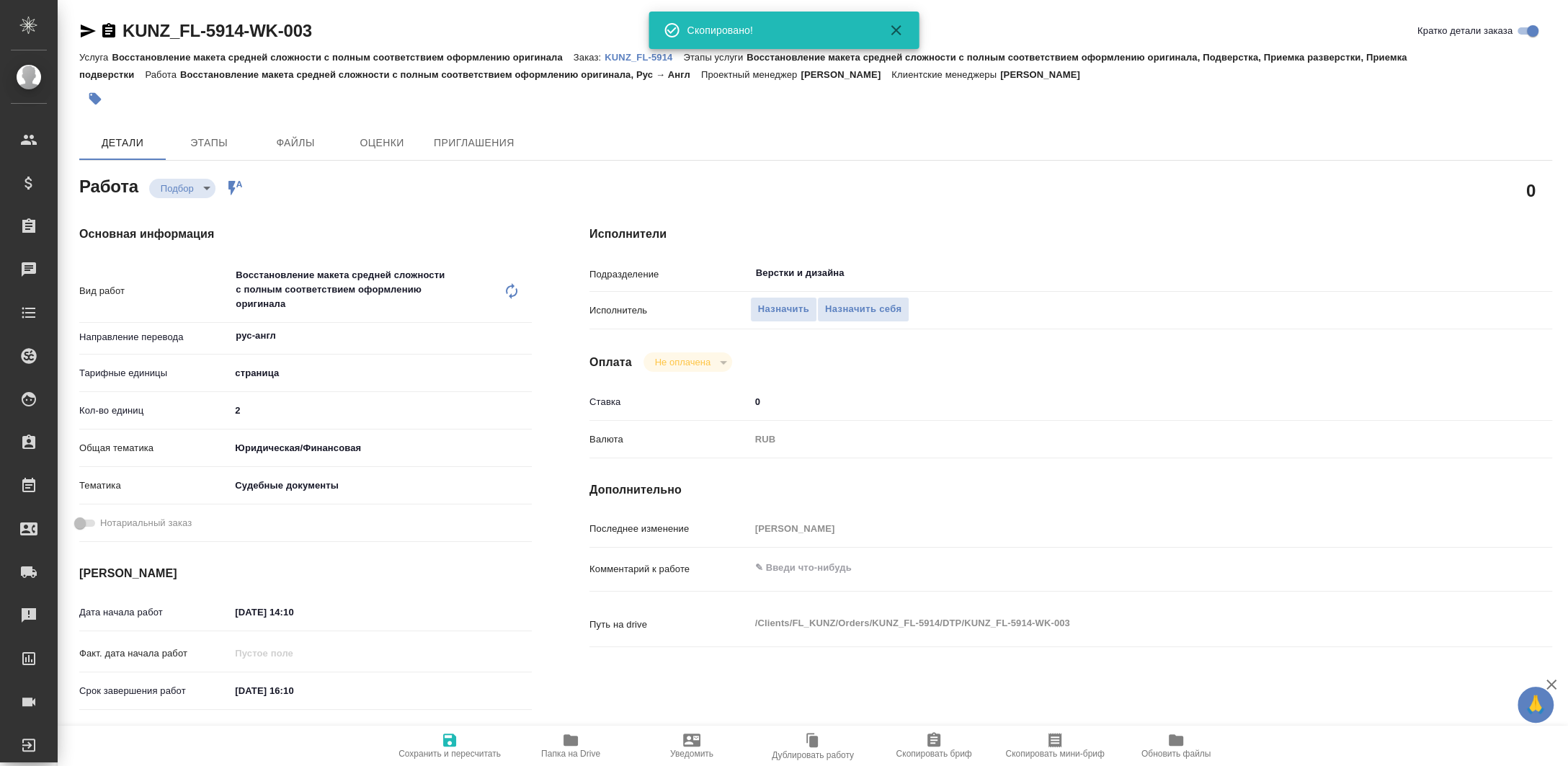
type textarea "x"
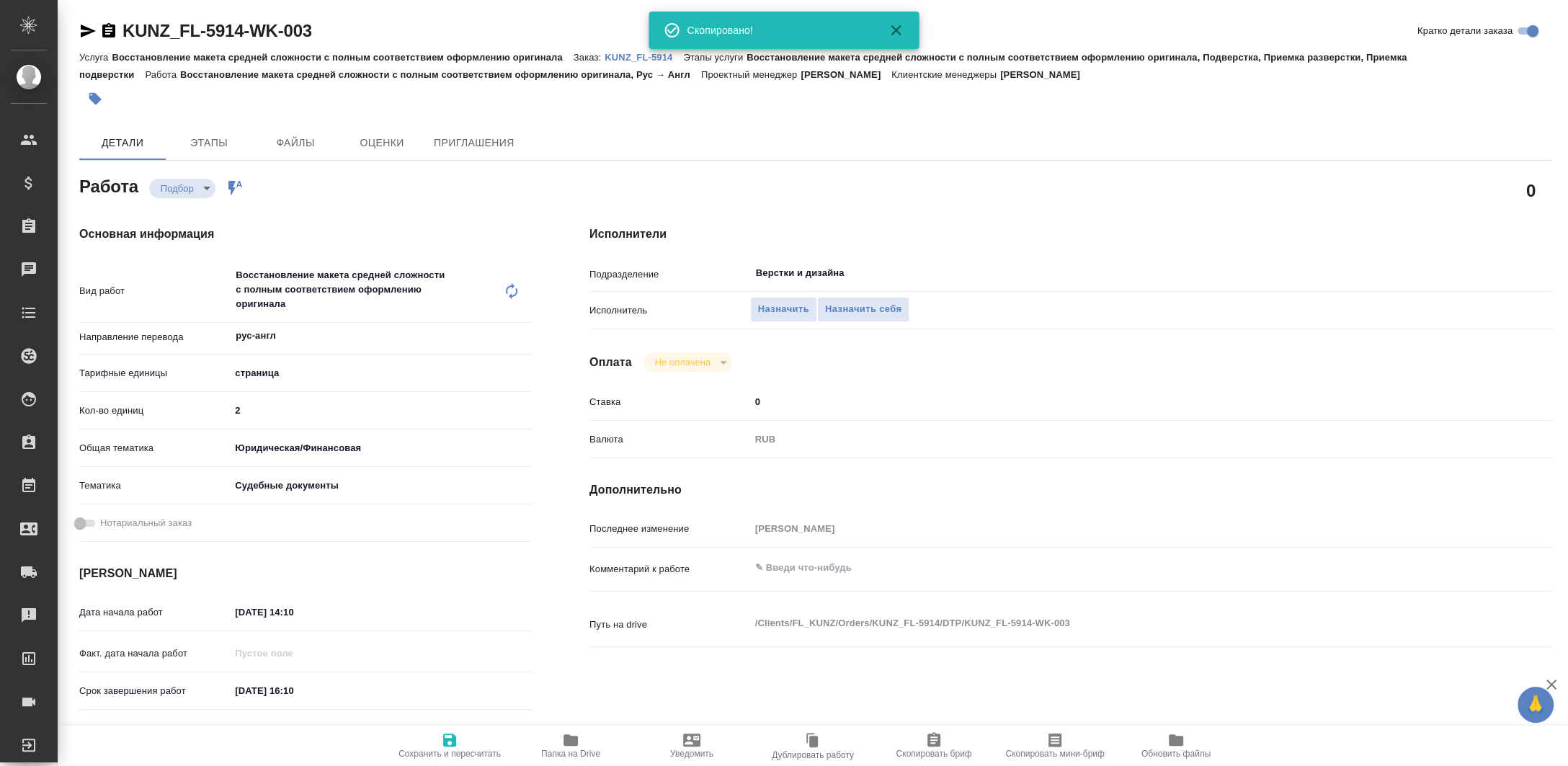
type textarea "x"
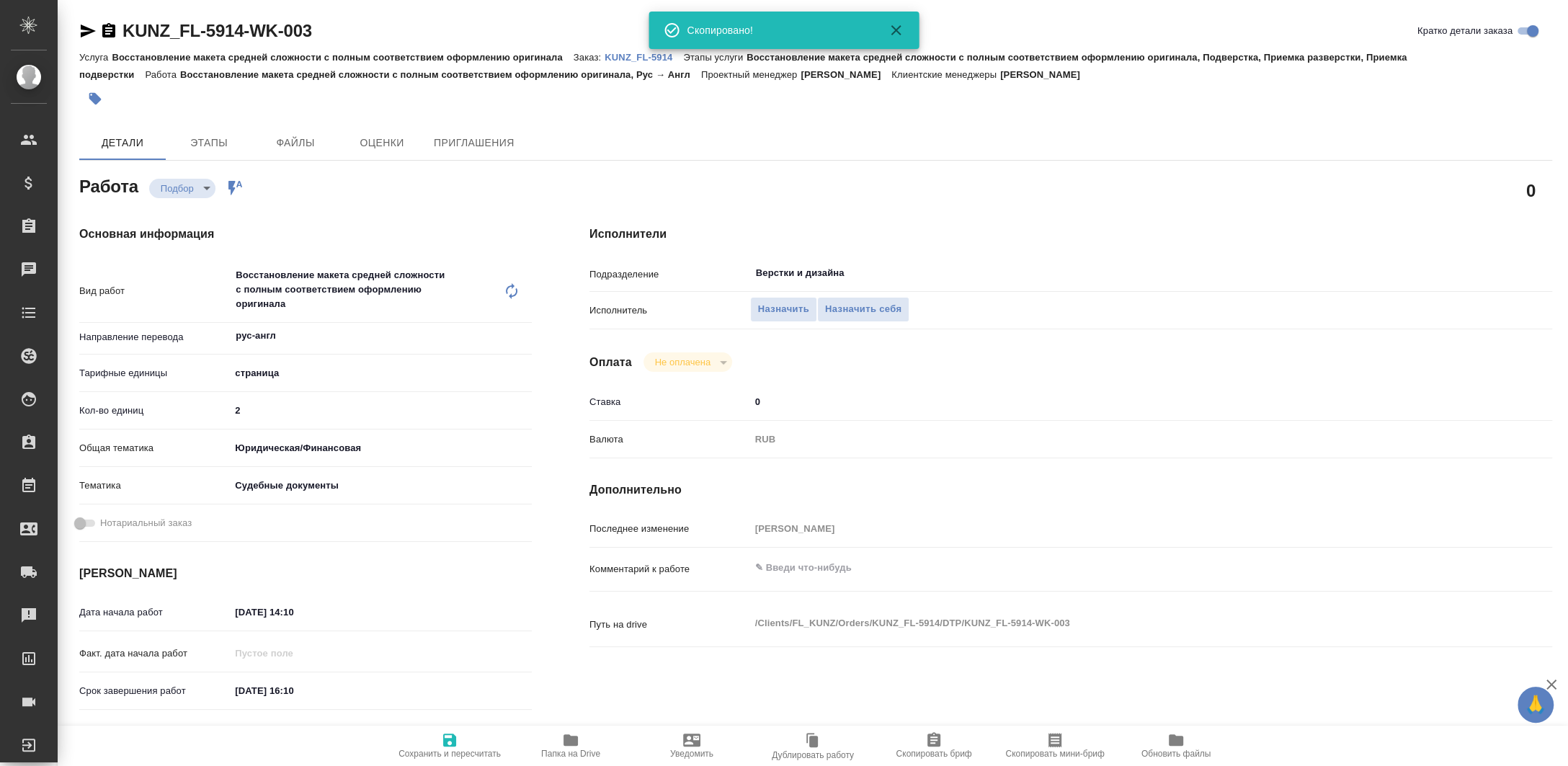
type textarea "x"
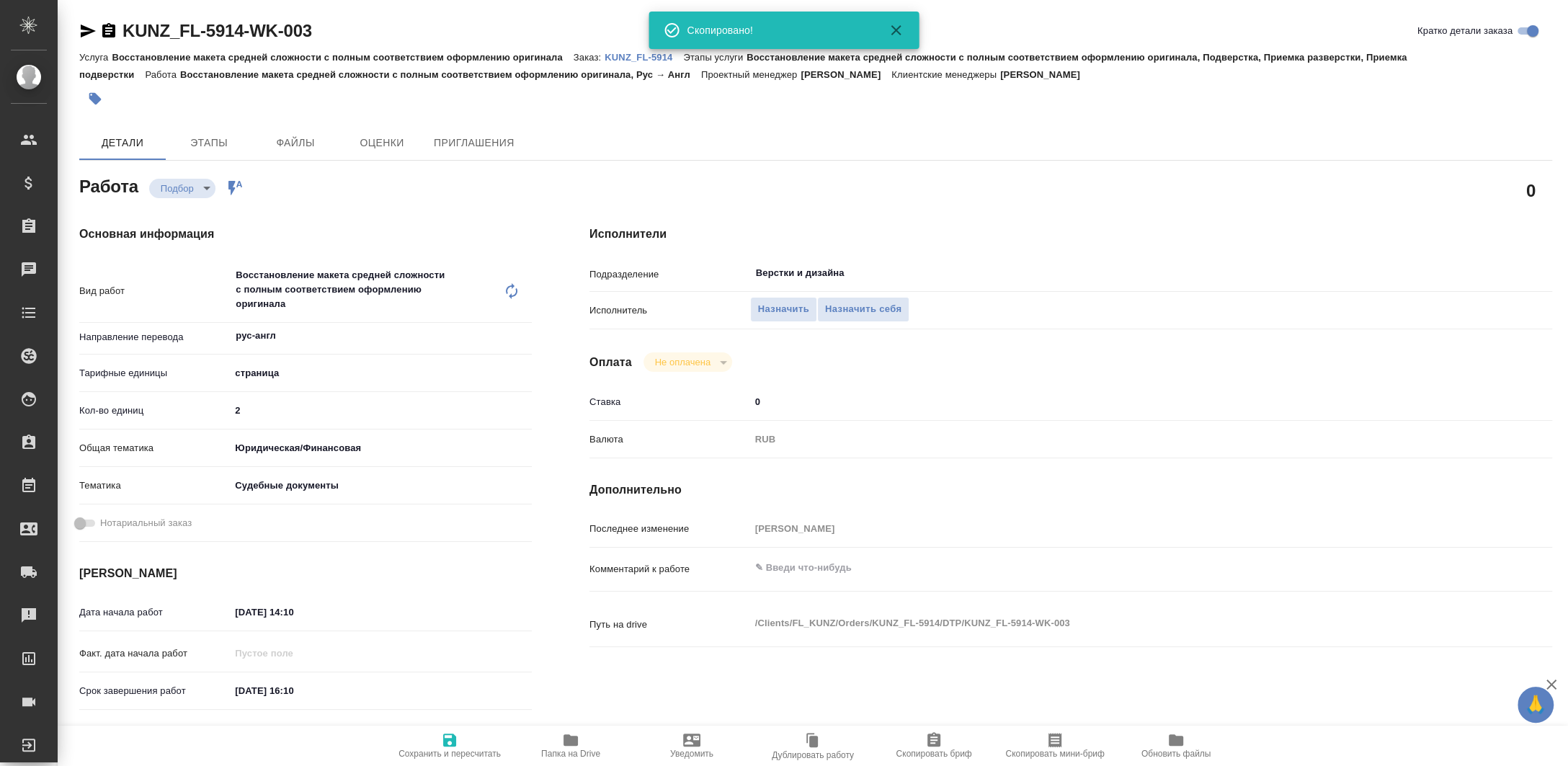
type textarea "x"
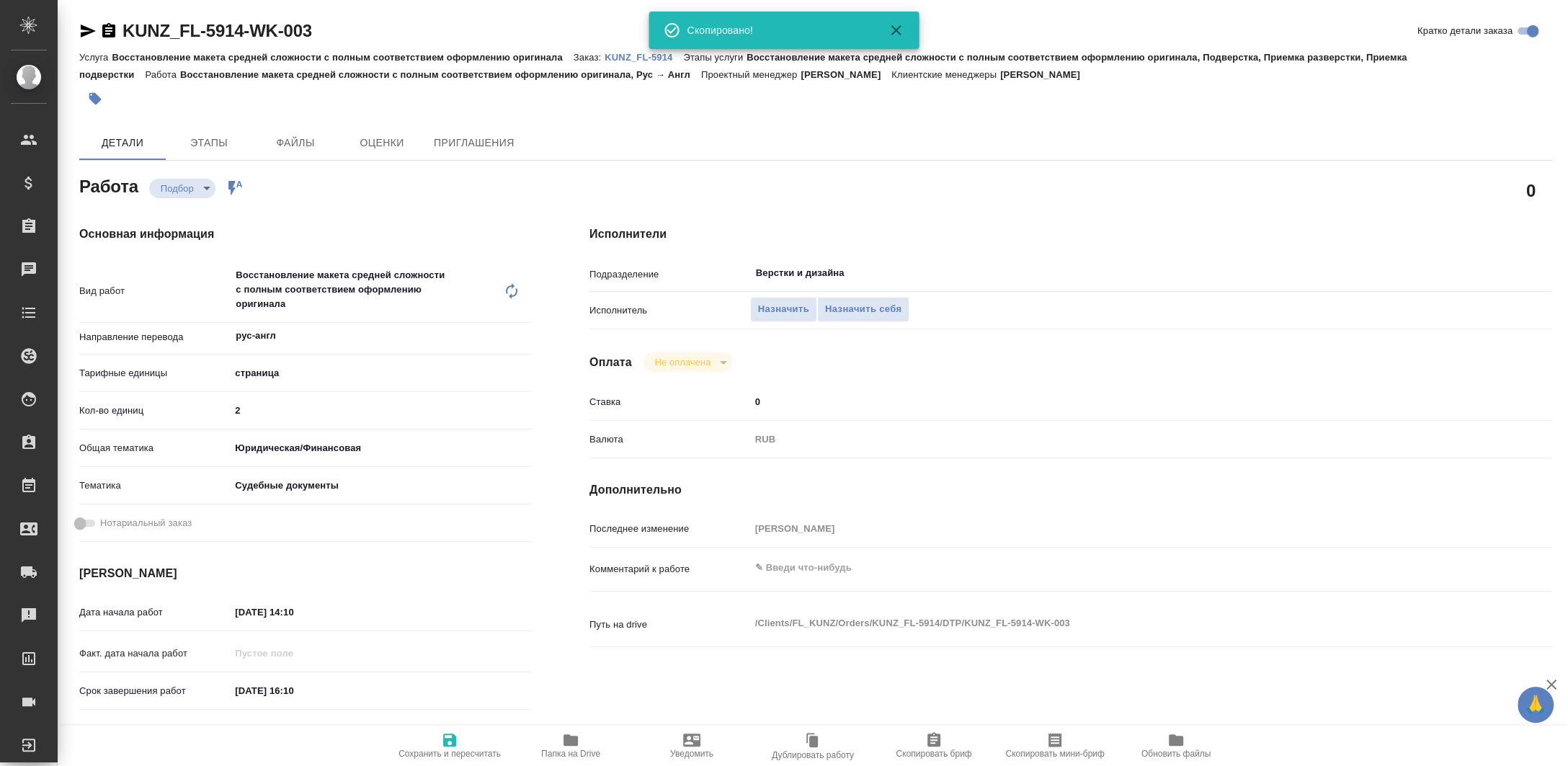
type textarea "x"
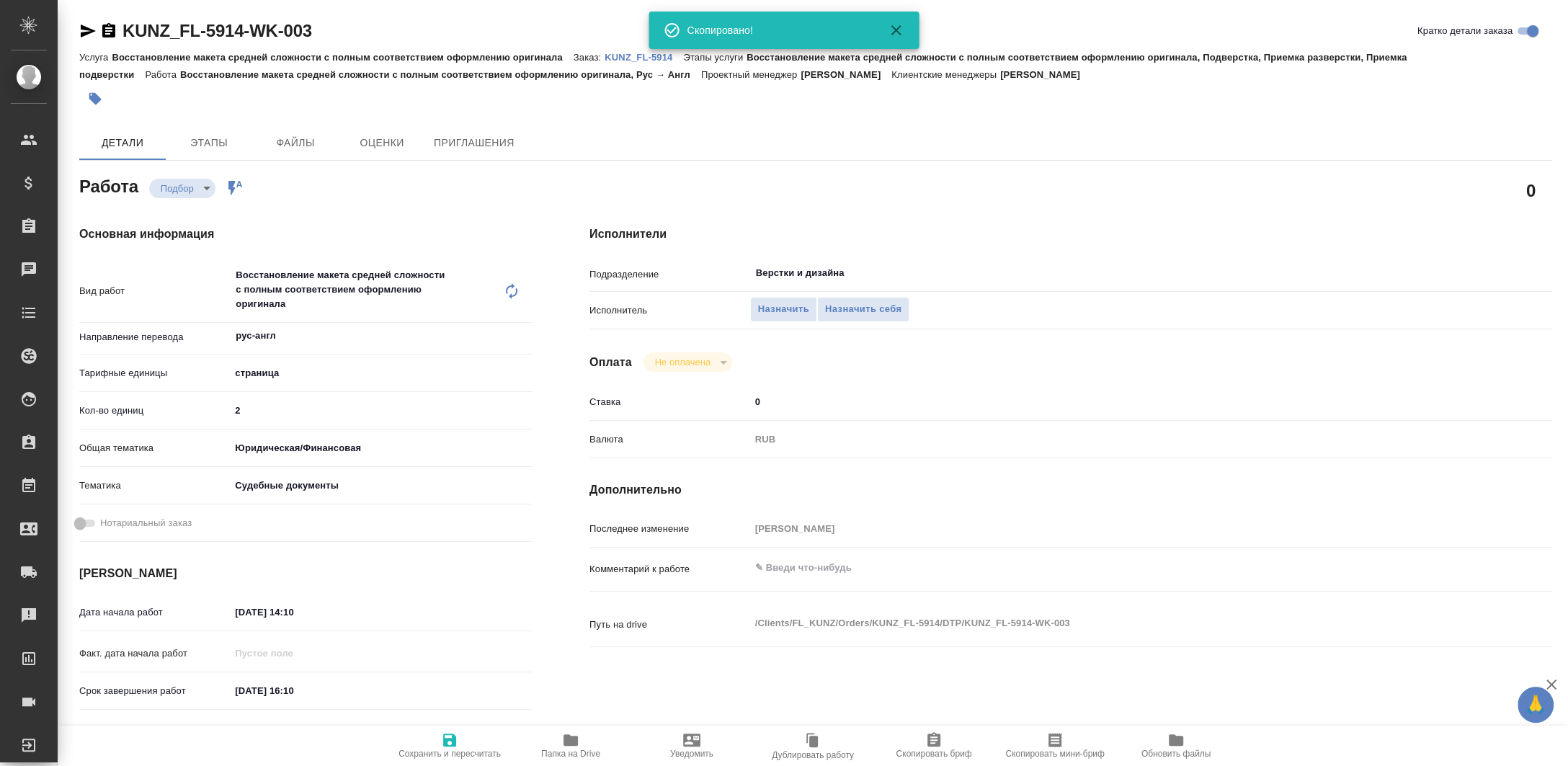
type textarea "x"
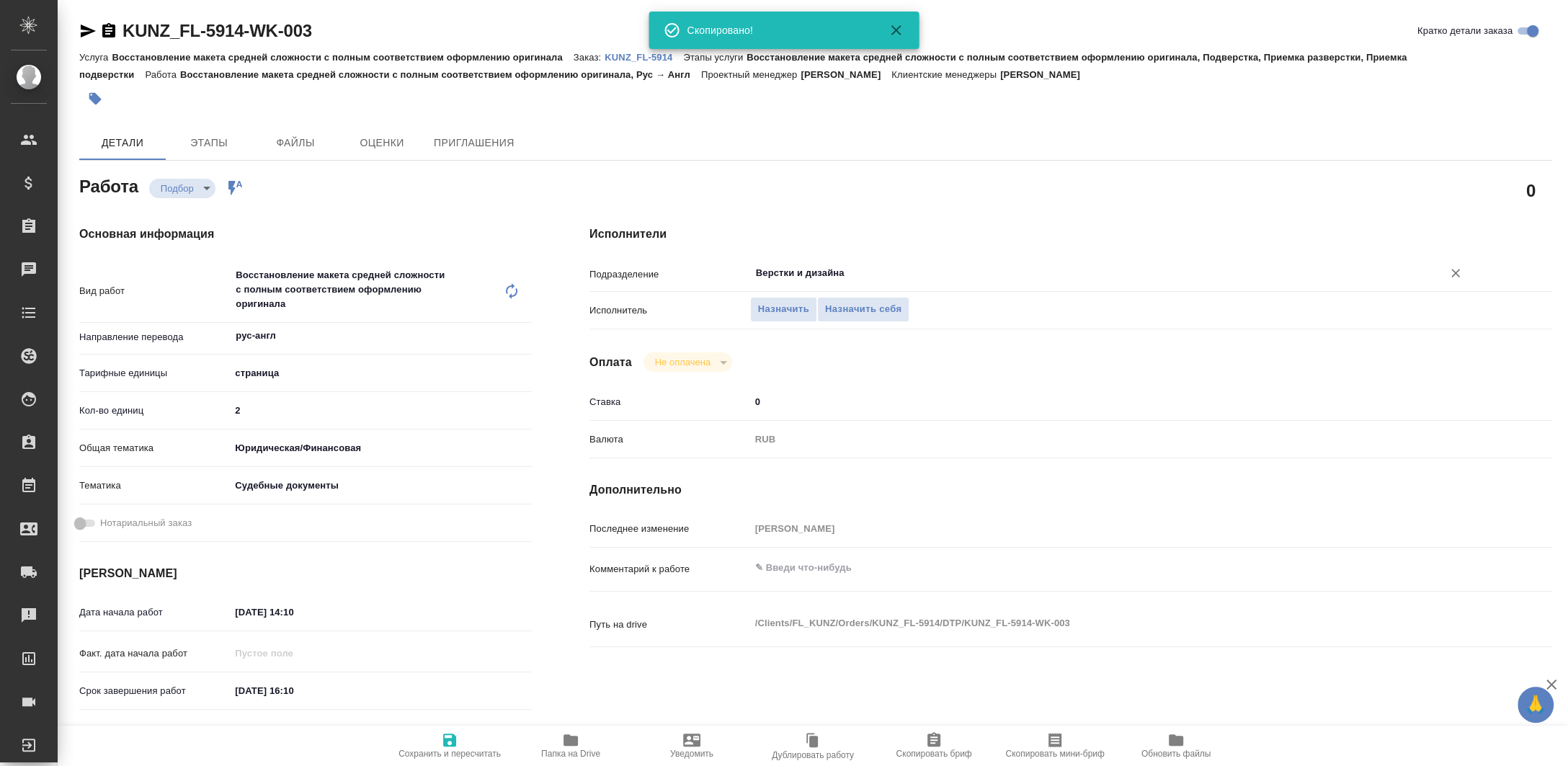
click at [795, 265] on input "Верстки и дизайна" at bounding box center [1087, 273] width 665 height 17
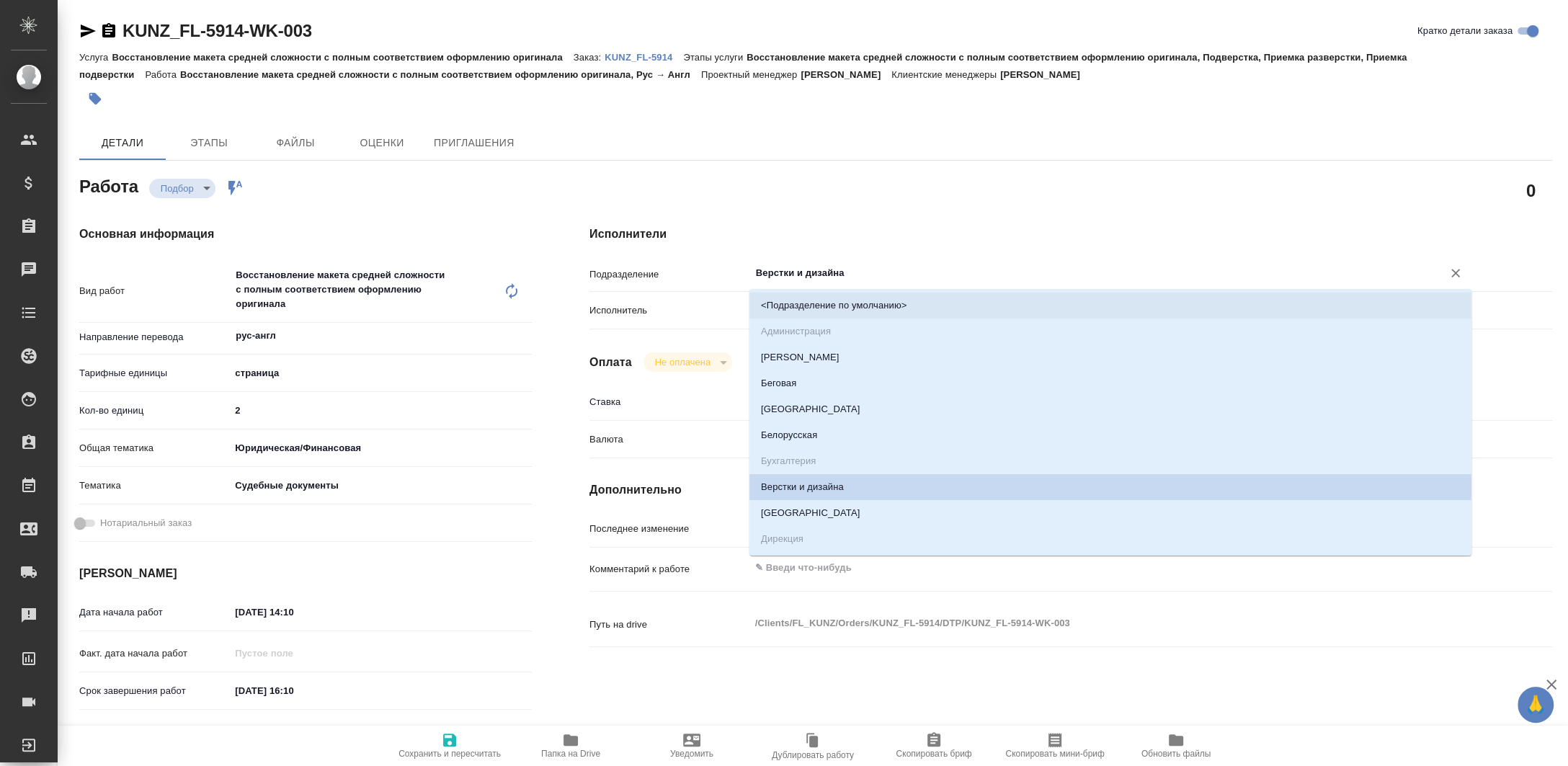
type input "D"
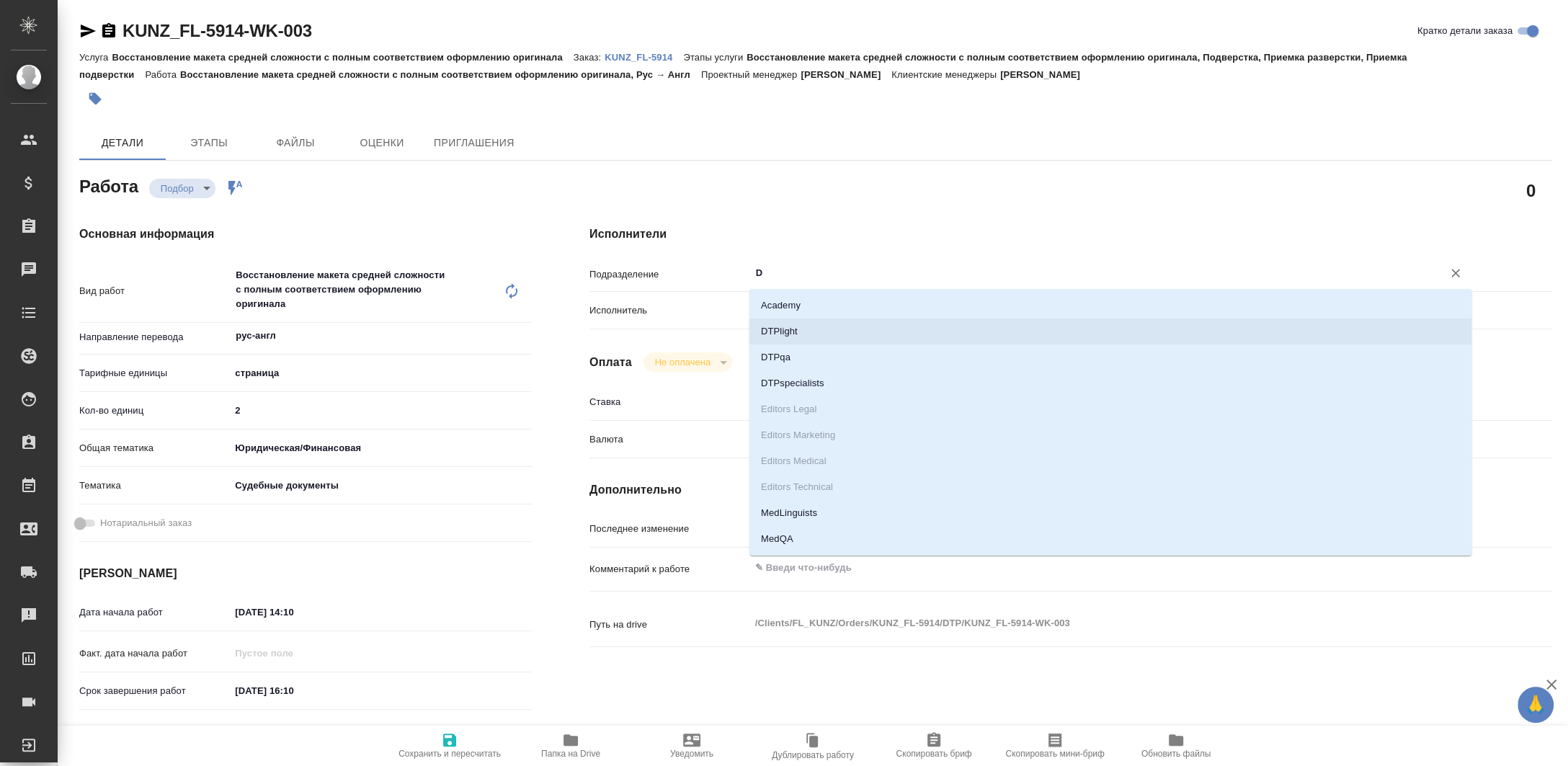
click at [799, 328] on li "DTPlight" at bounding box center [1110, 331] width 722 height 26
type textarea "x"
type input "DTPlight"
type textarea "x"
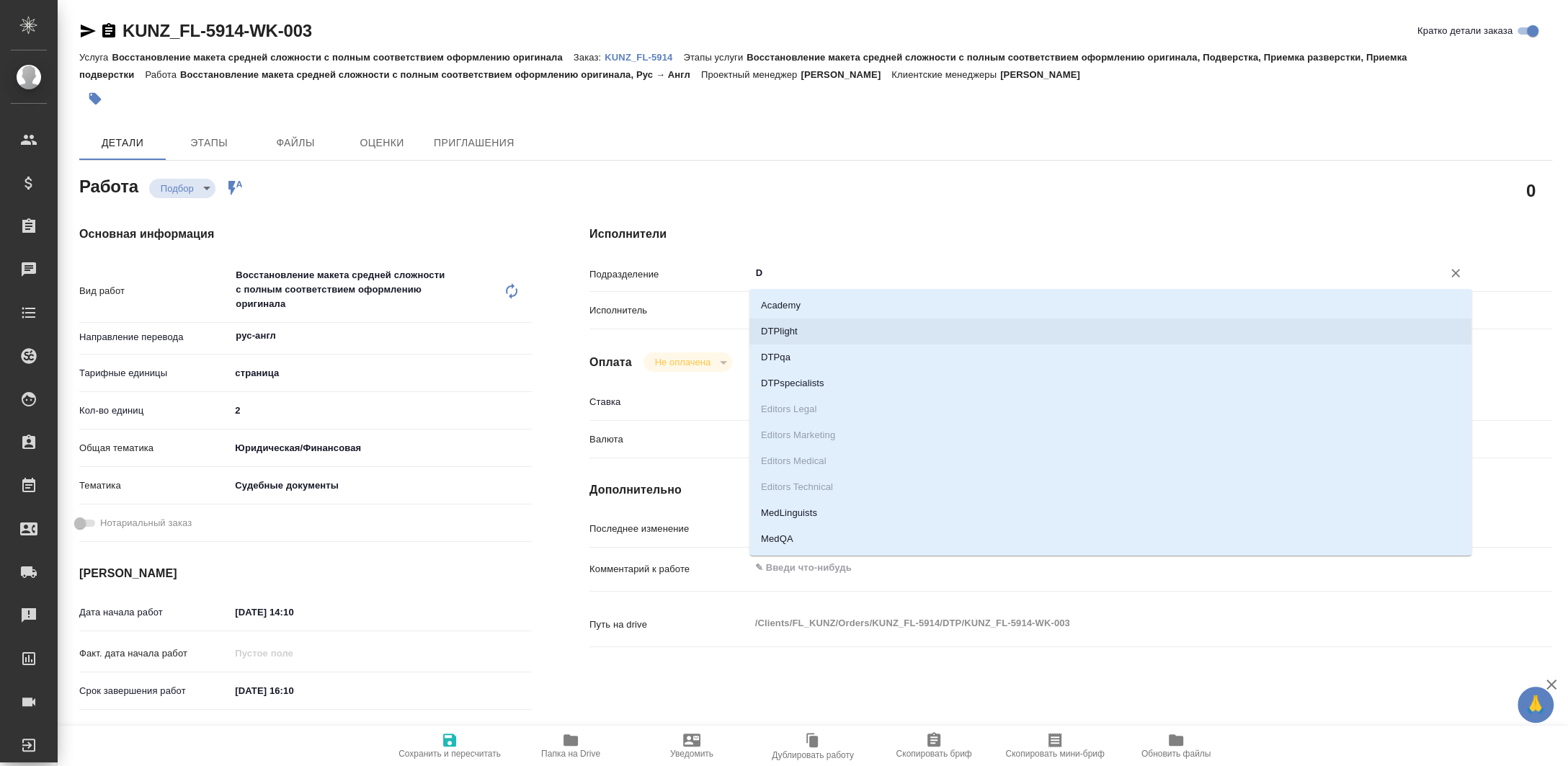
type textarea "x"
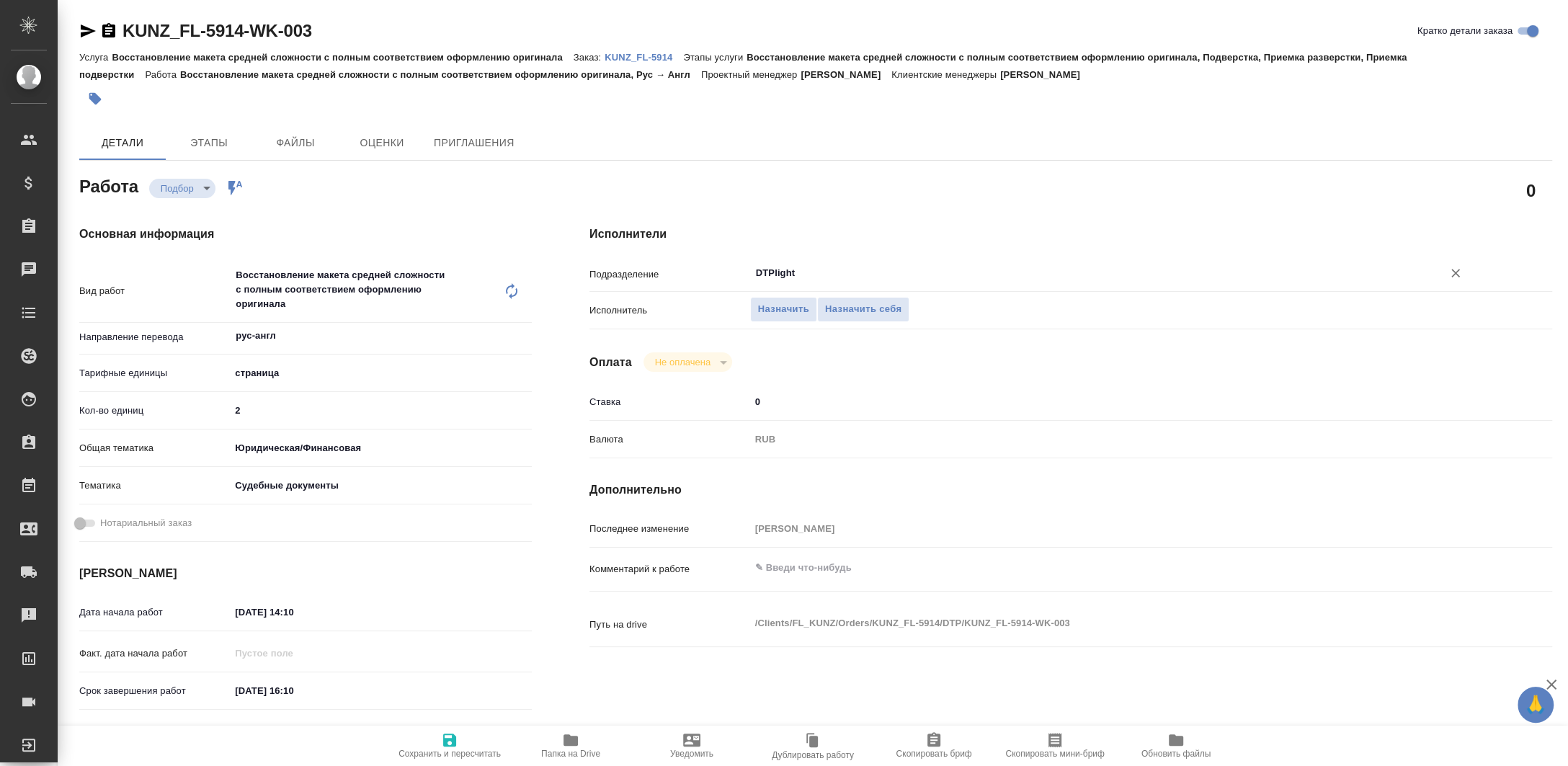
scroll to position [192, 0]
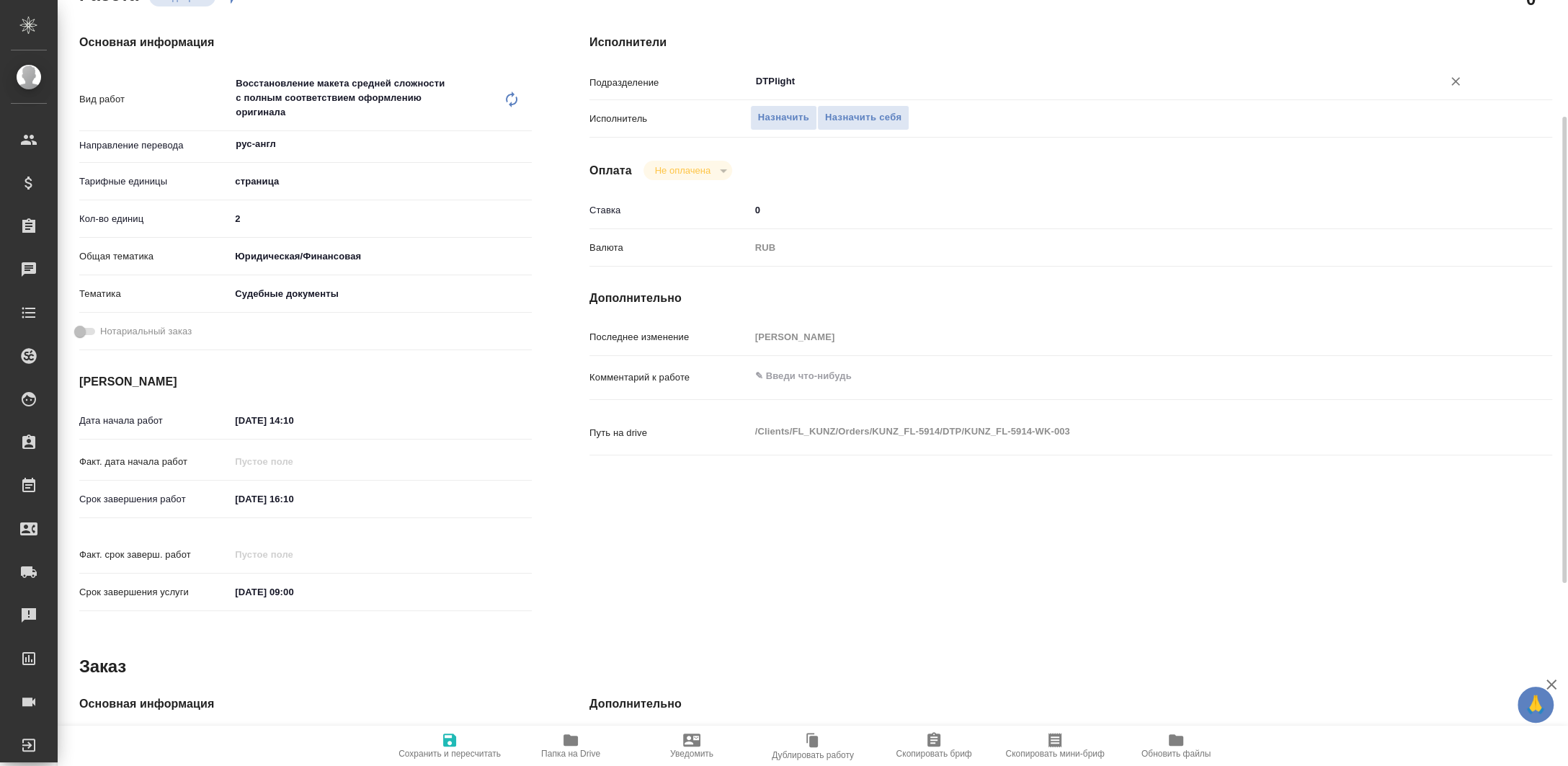
type input "DTPlight"
type textarea "x"
click at [803, 369] on textarea at bounding box center [1111, 376] width 722 height 25
type textarea "x"
type textarea "y"
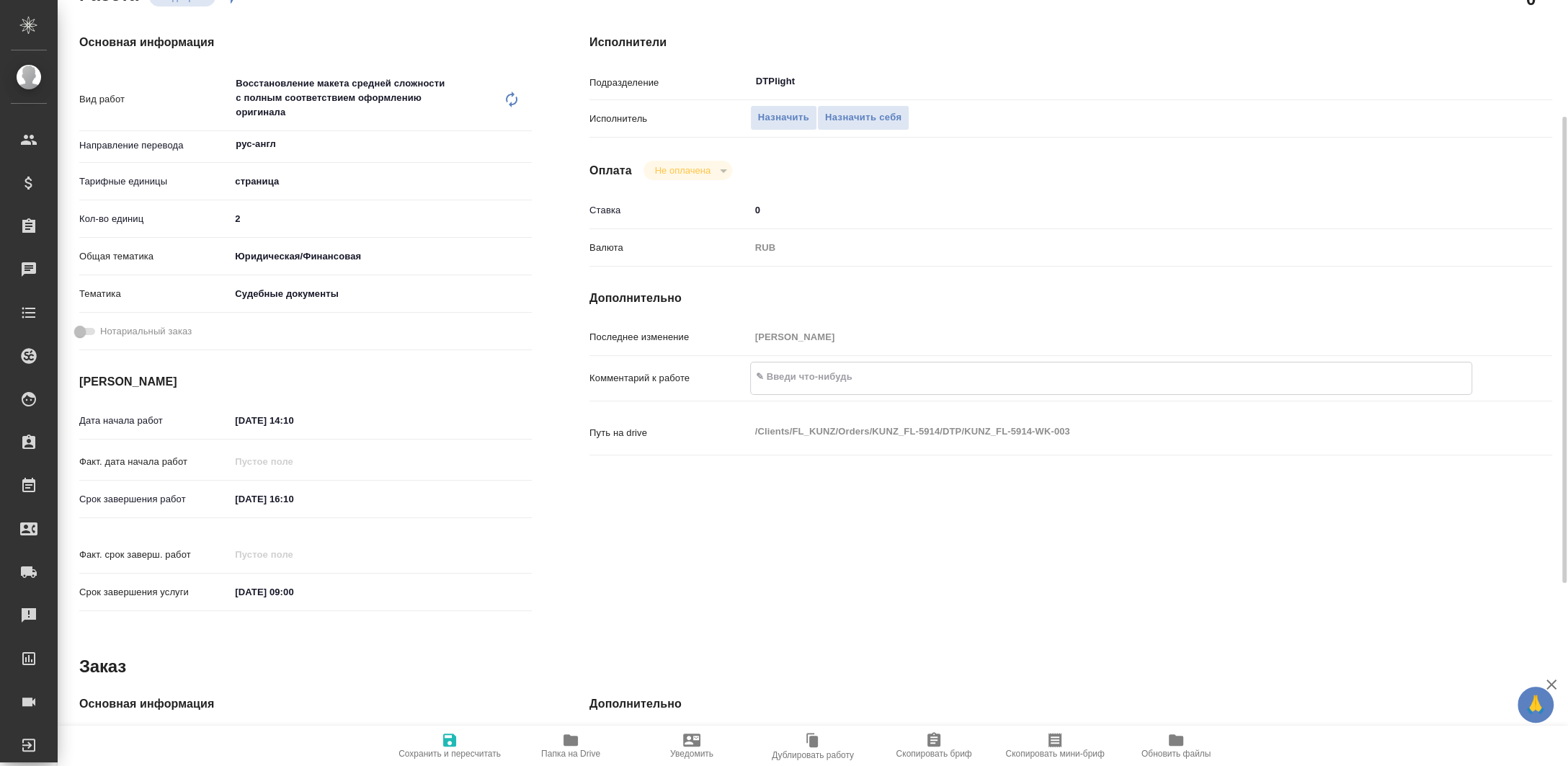
type textarea "x"
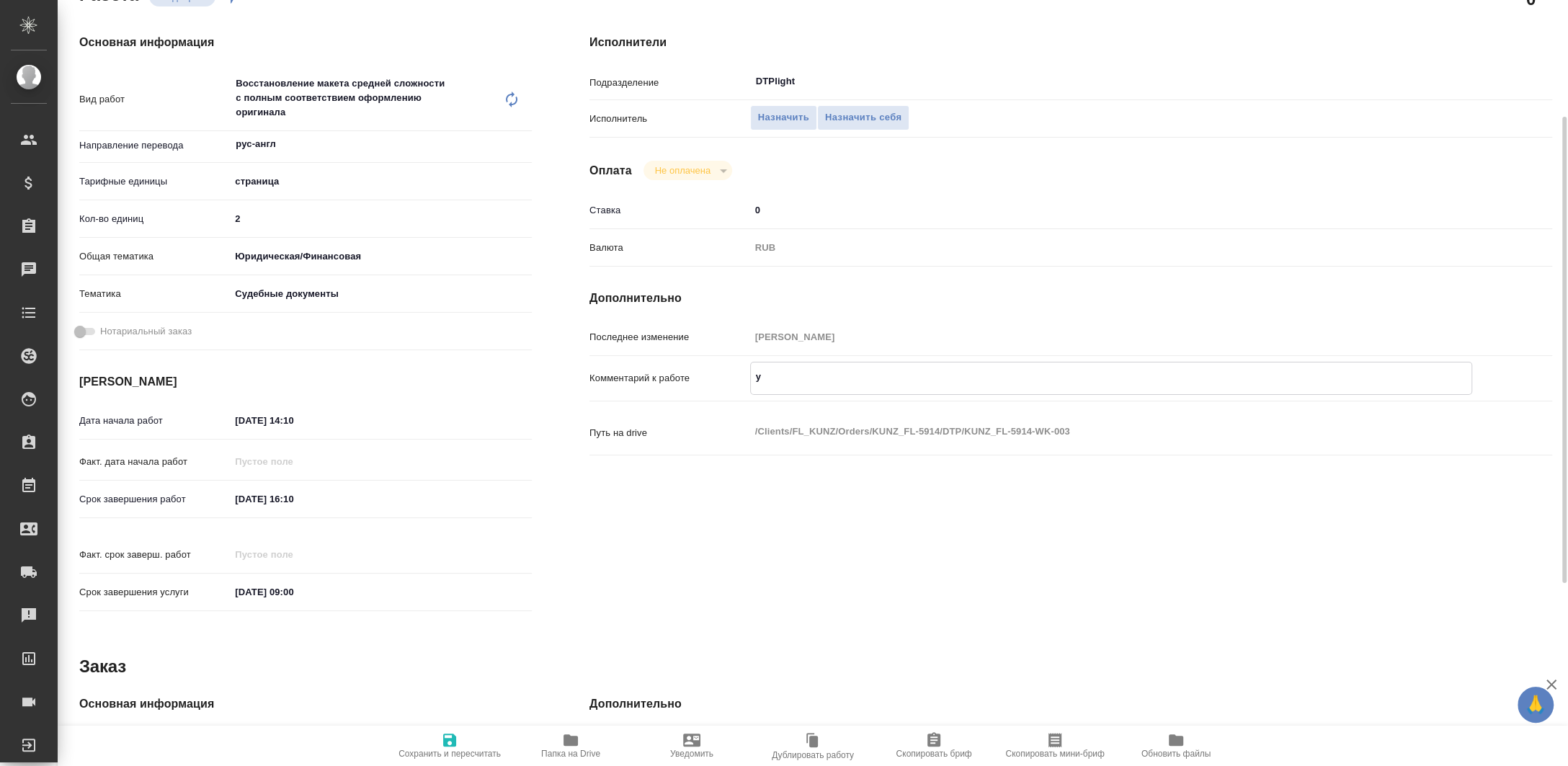
type textarea "yt"
type textarea "x"
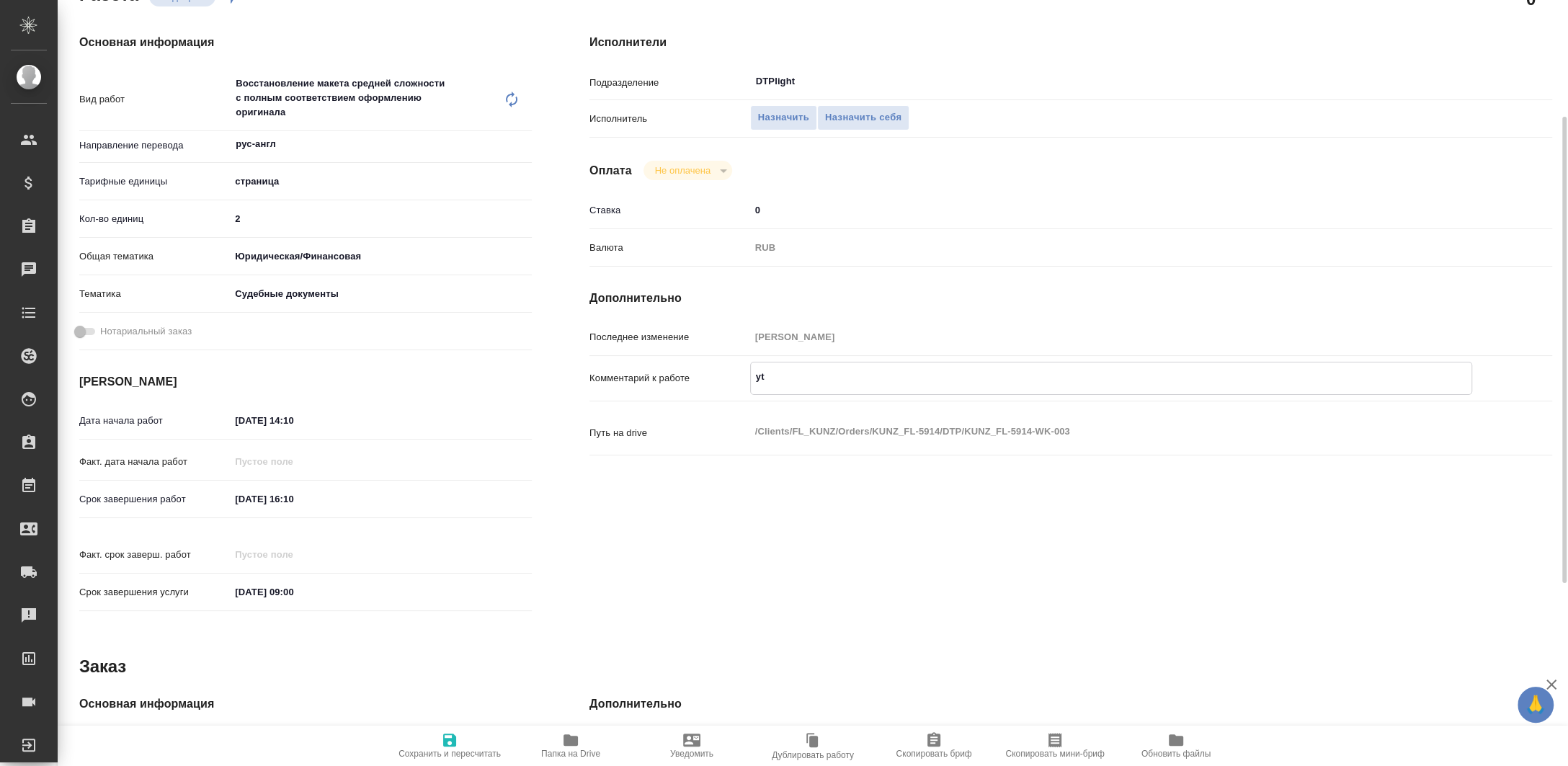
type textarea "x"
type textarea "yt"
type textarea "x"
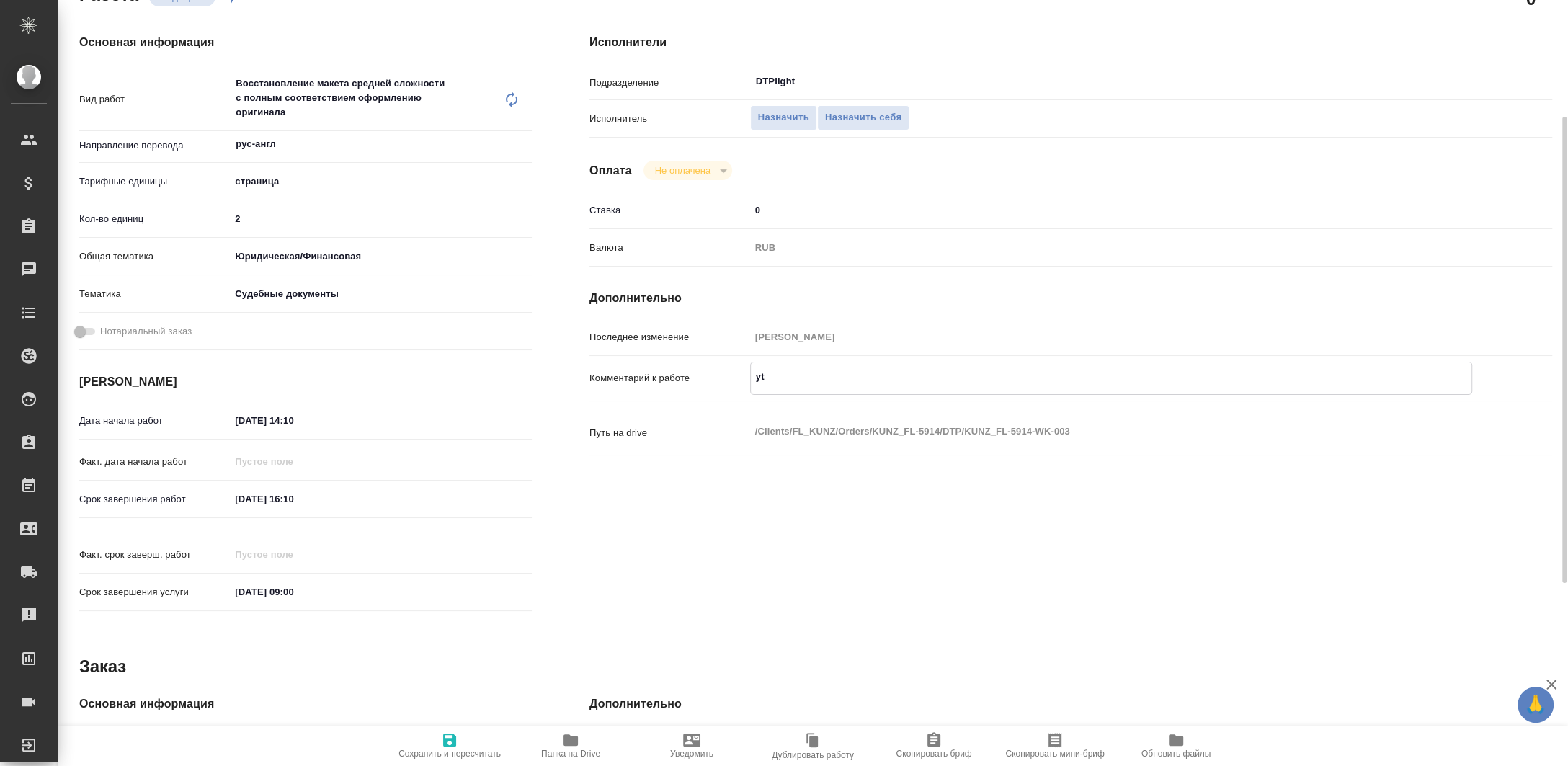
type textarea "x"
type textarea "yt"
type textarea "x"
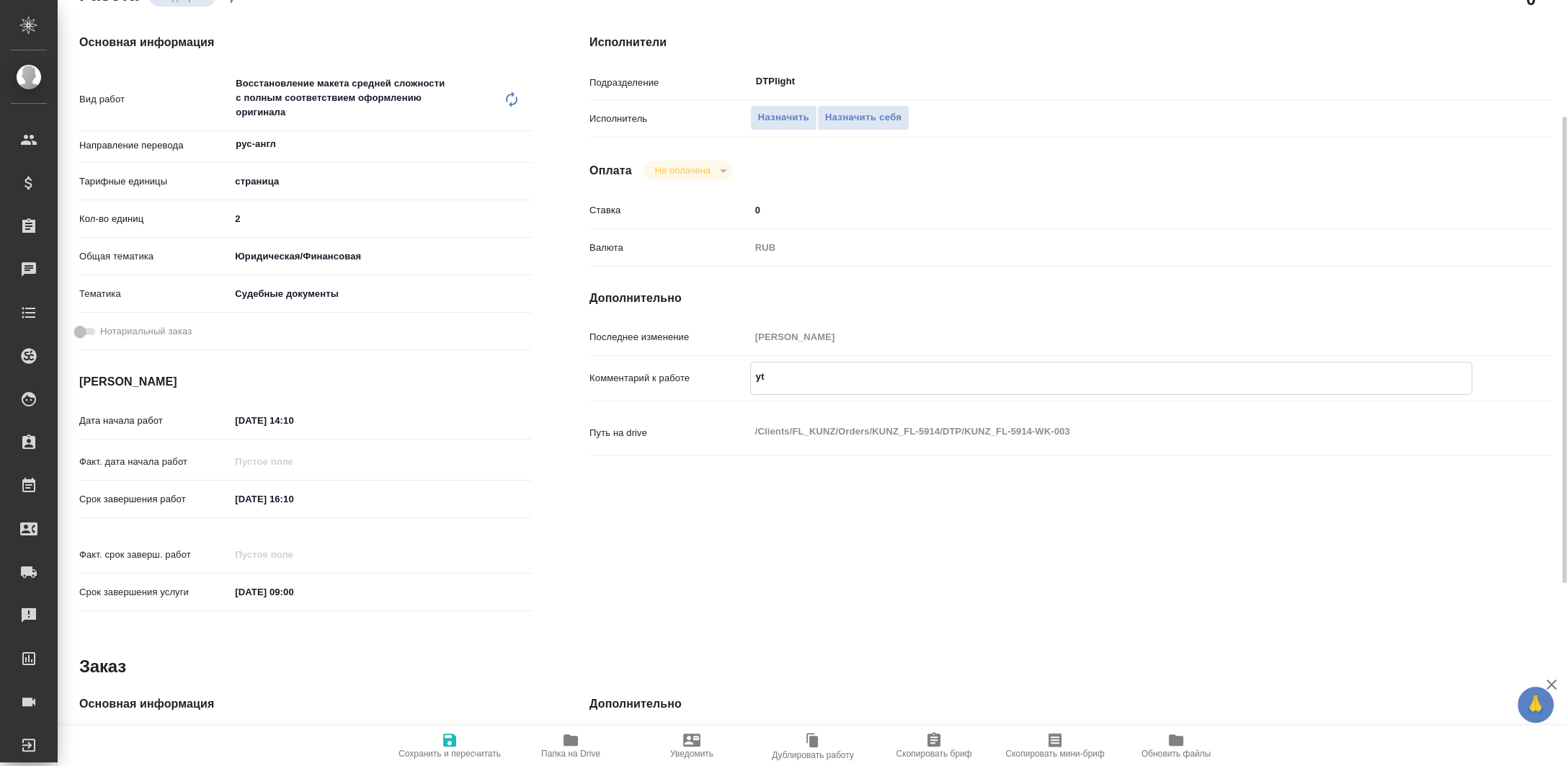
type textarea "x"
type textarea "y"
type textarea "x"
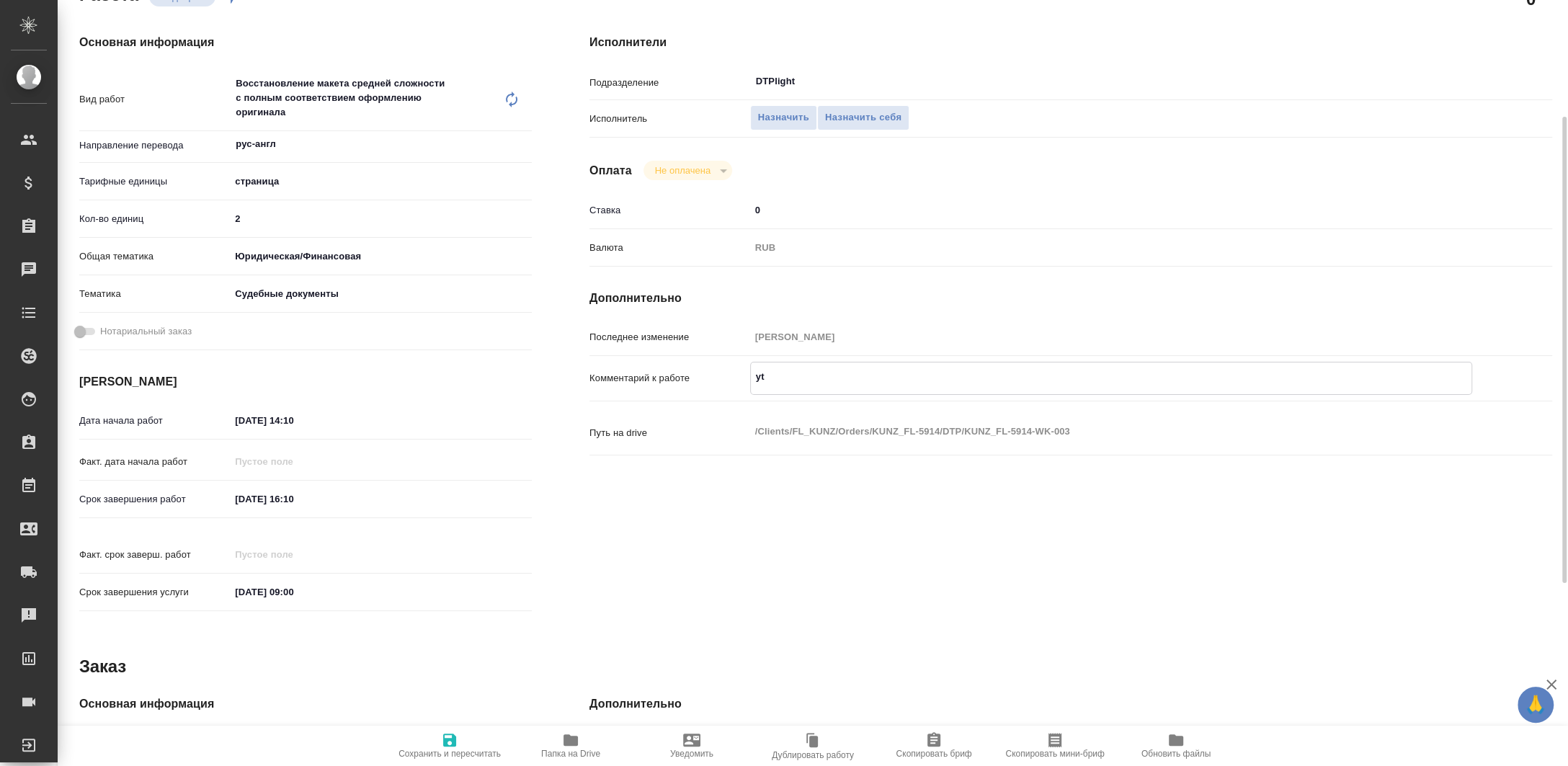
type textarea "x"
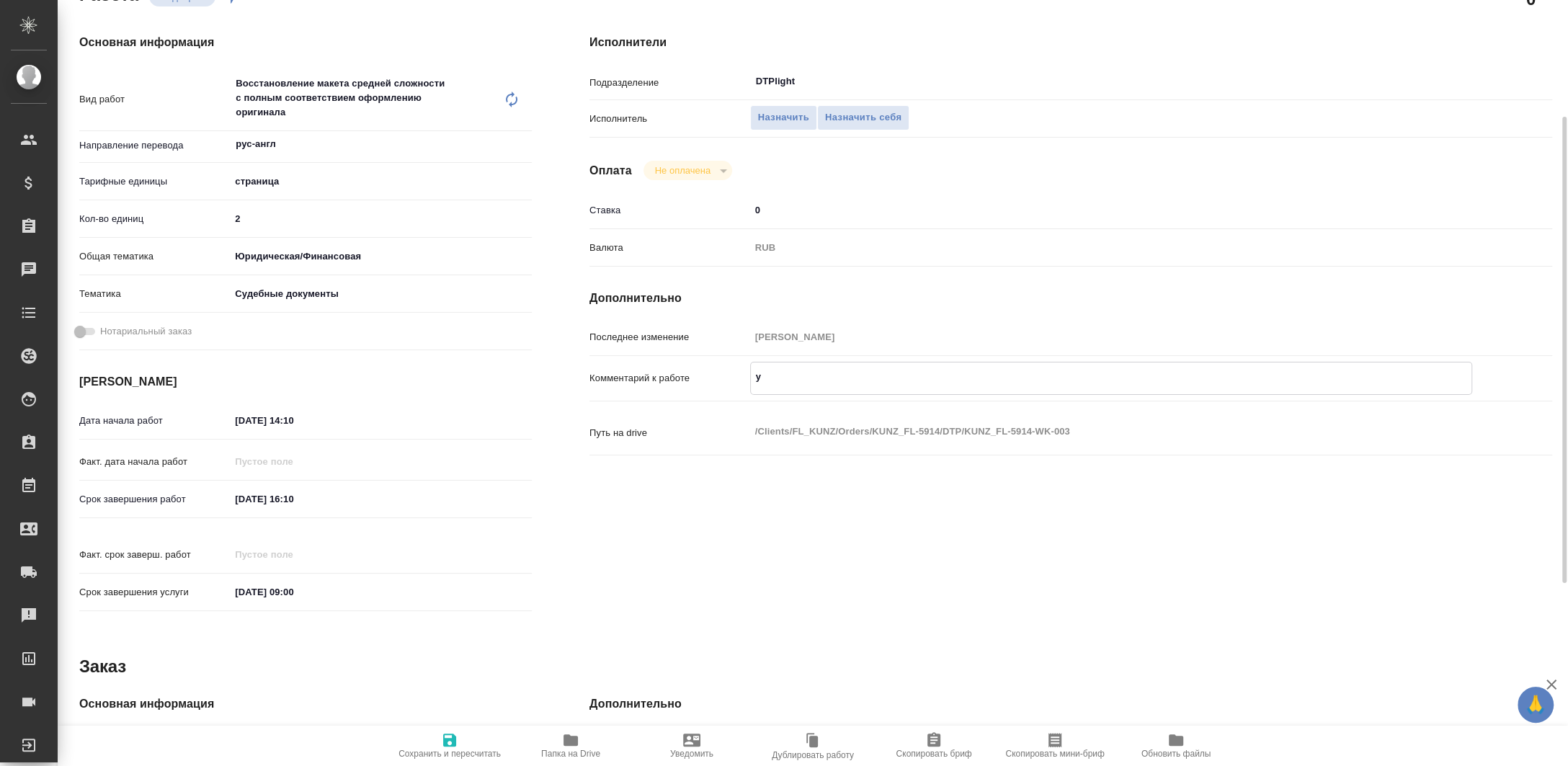
type textarea "x"
type textarea "н"
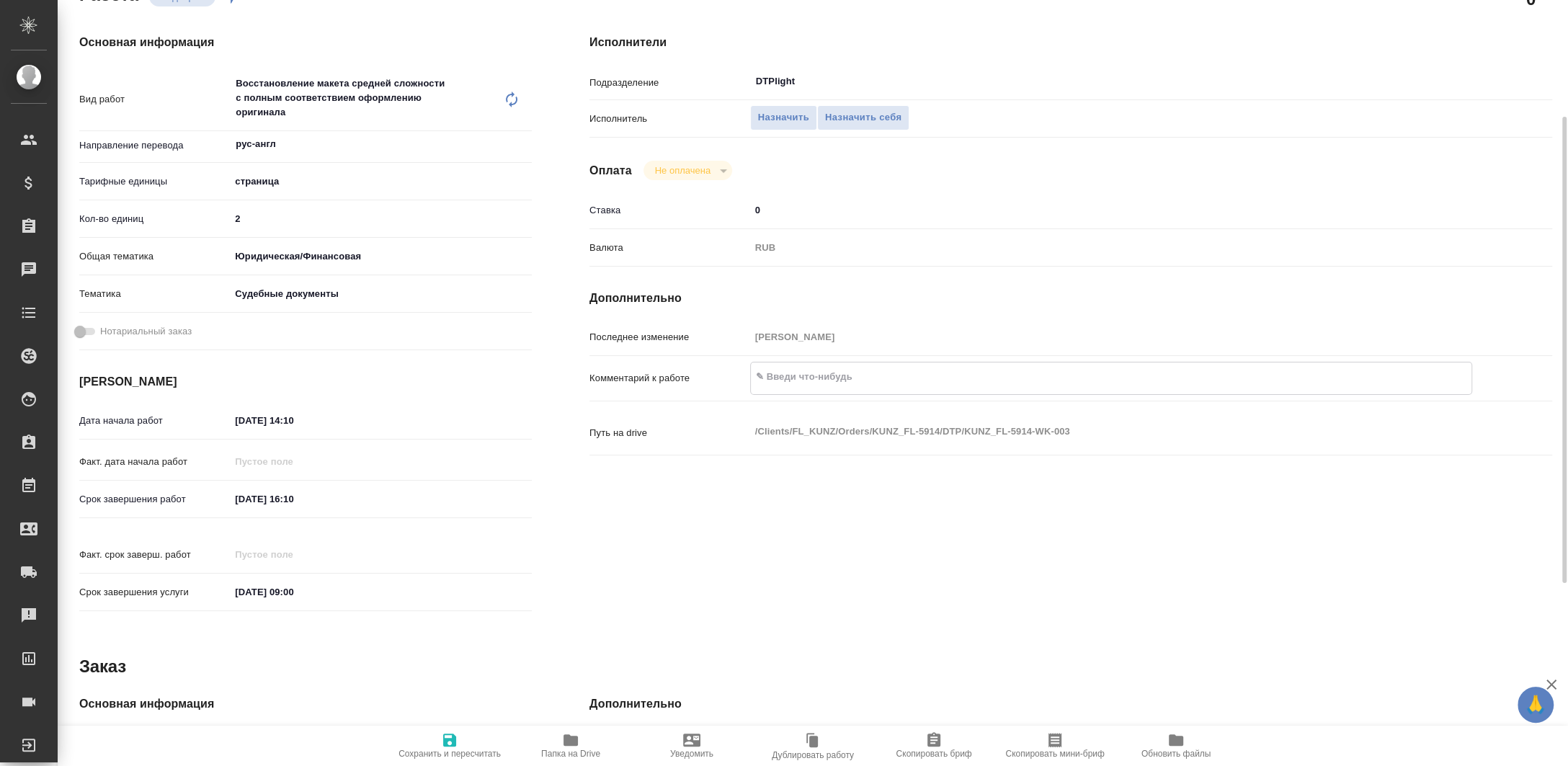
type textarea "x"
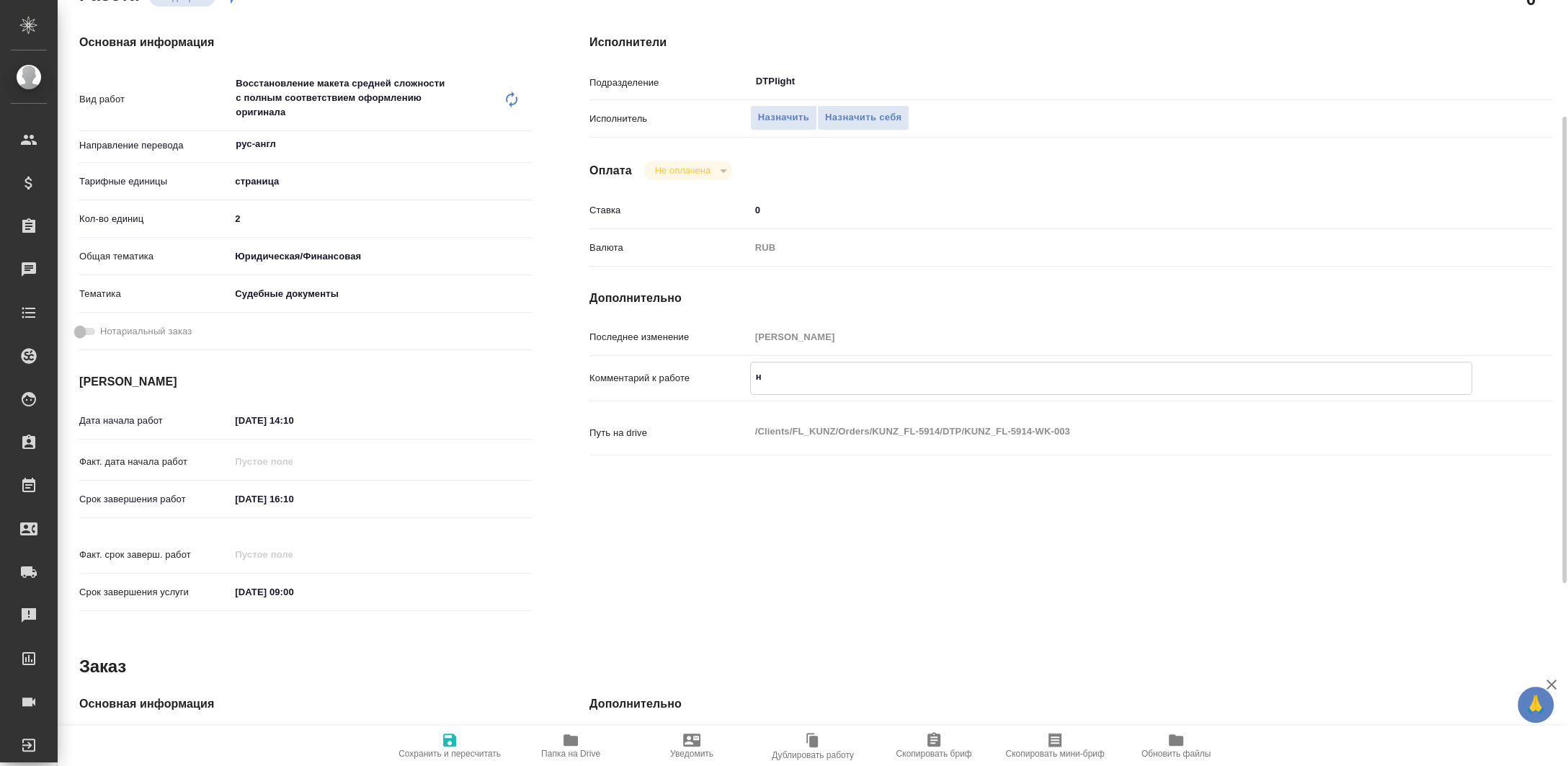
type textarea "не"
type textarea "x"
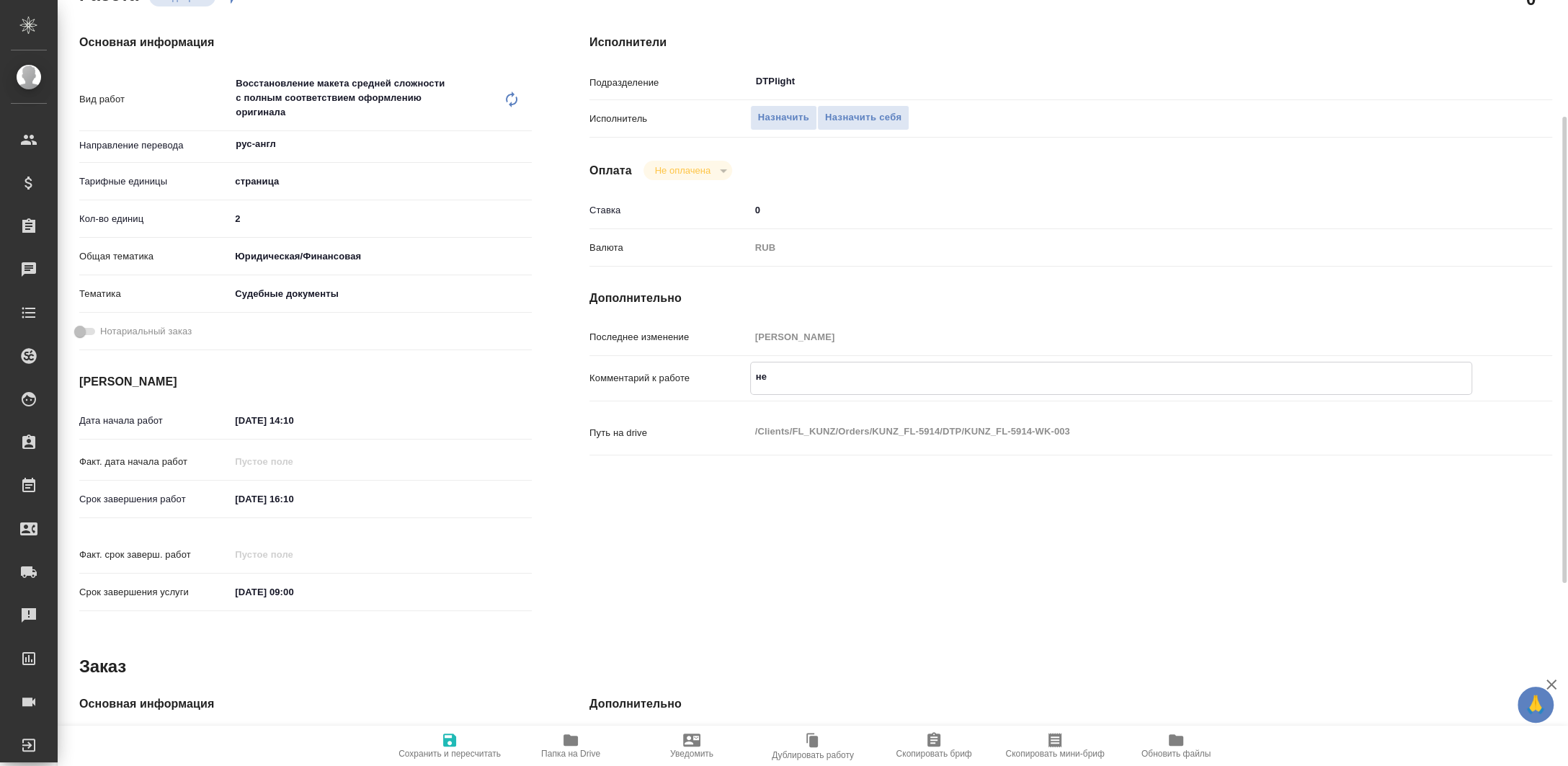
type textarea "x"
type textarea "не"
type textarea "x"
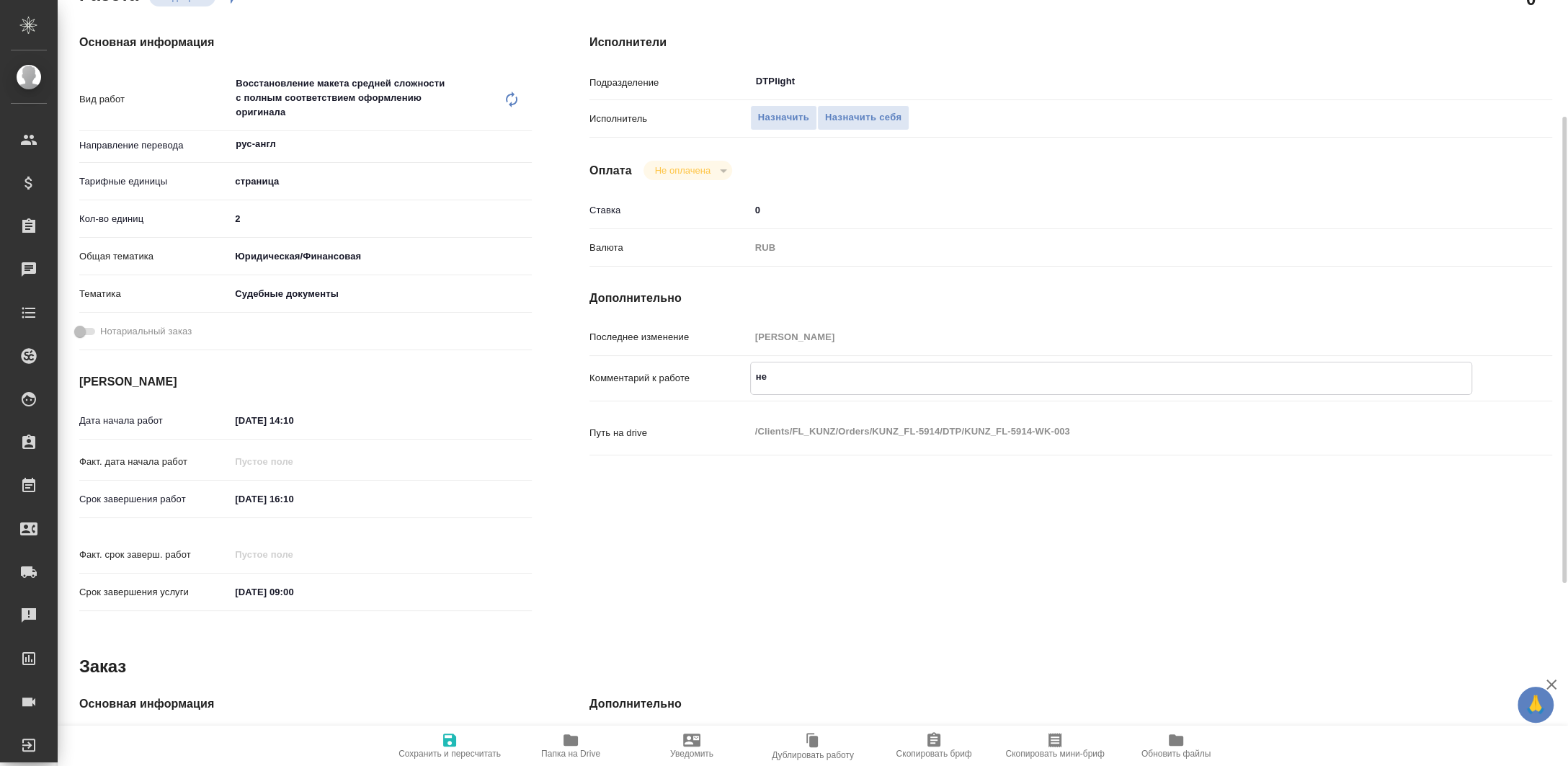
type textarea "x"
type textarea "не н"
type textarea "x"
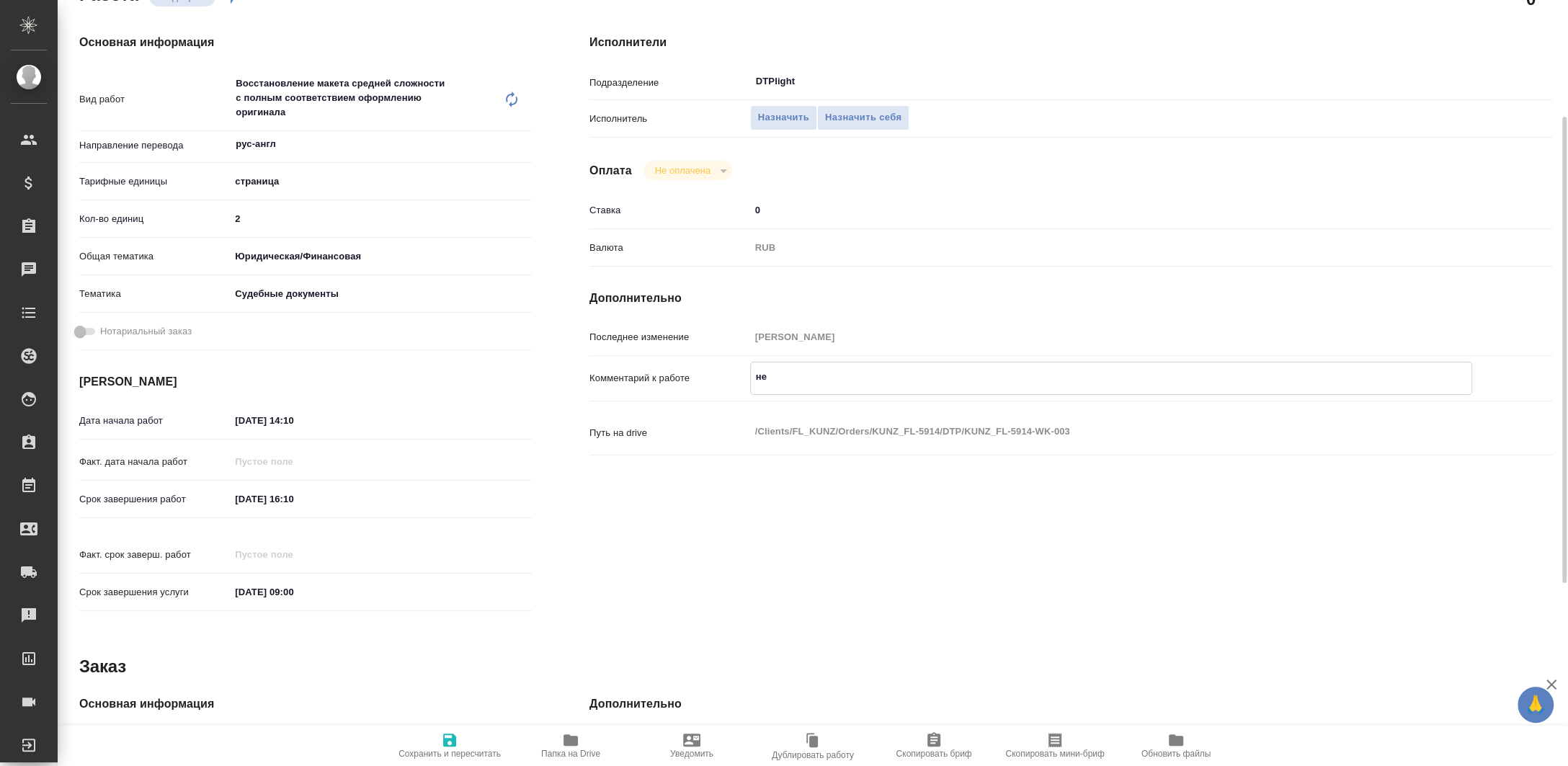
type textarea "x"
type textarea "не но"
type textarea "x"
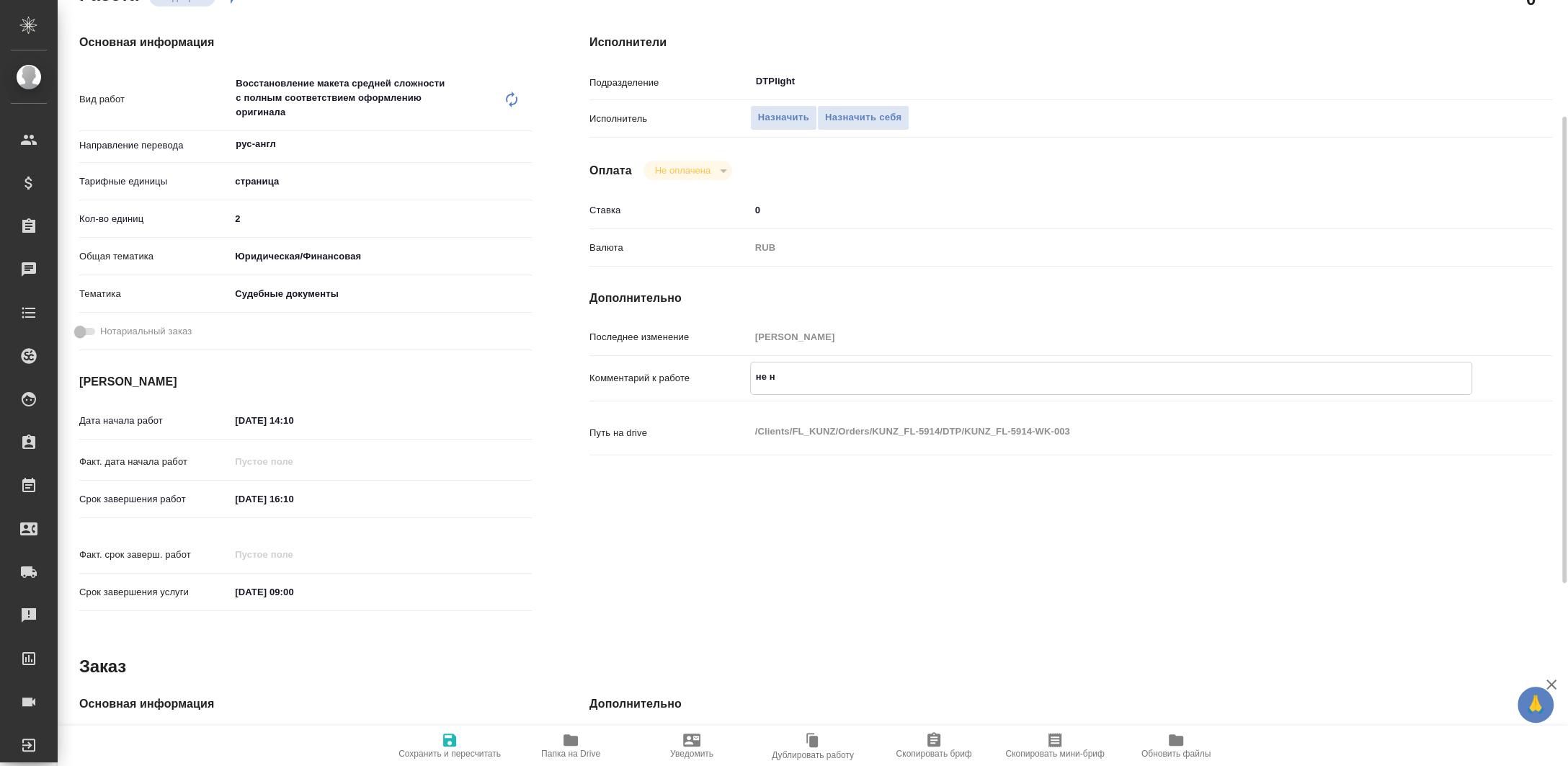
type textarea "x"
type textarea "не нот"
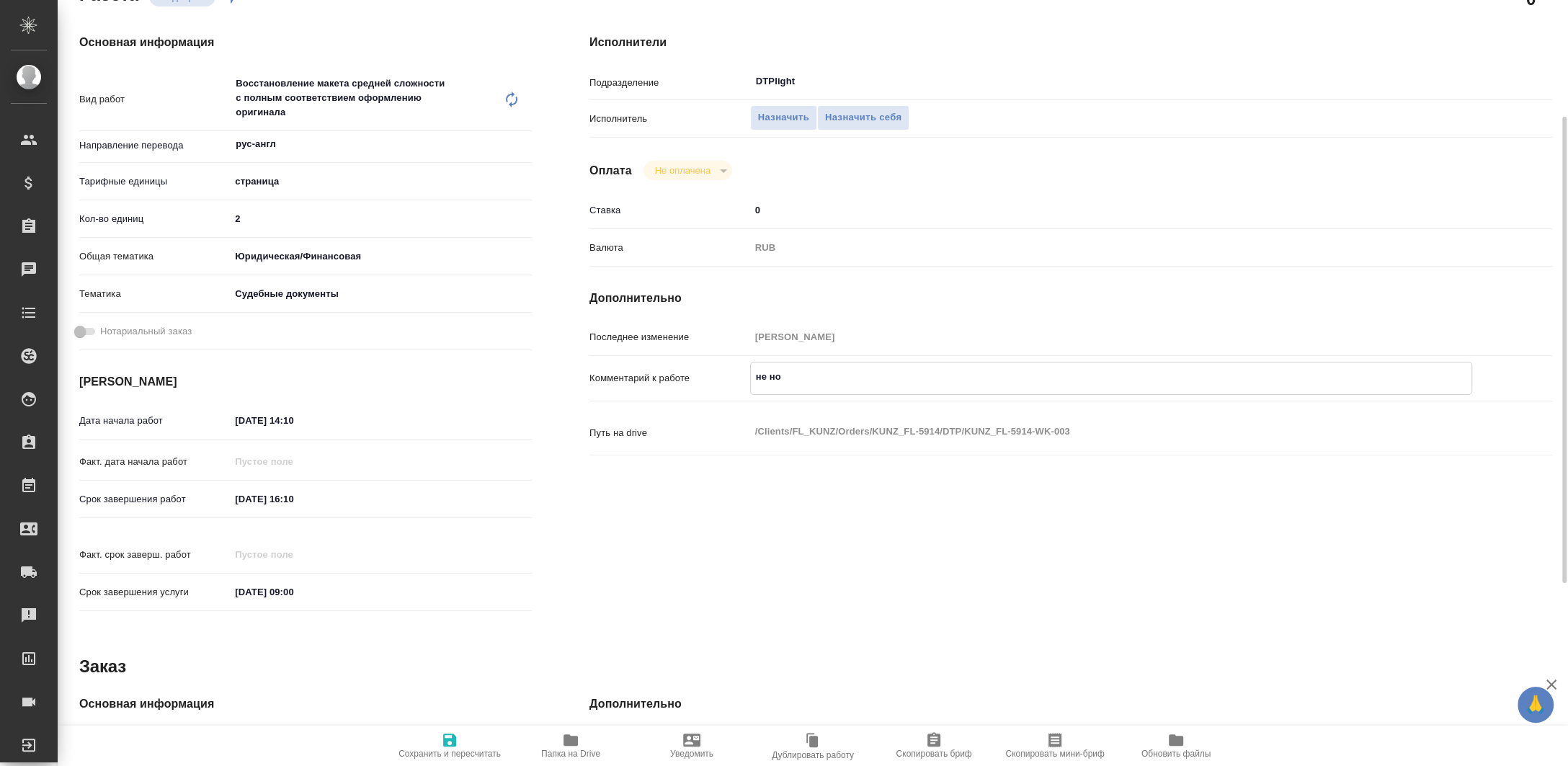
type textarea "x"
type textarea "не нот"
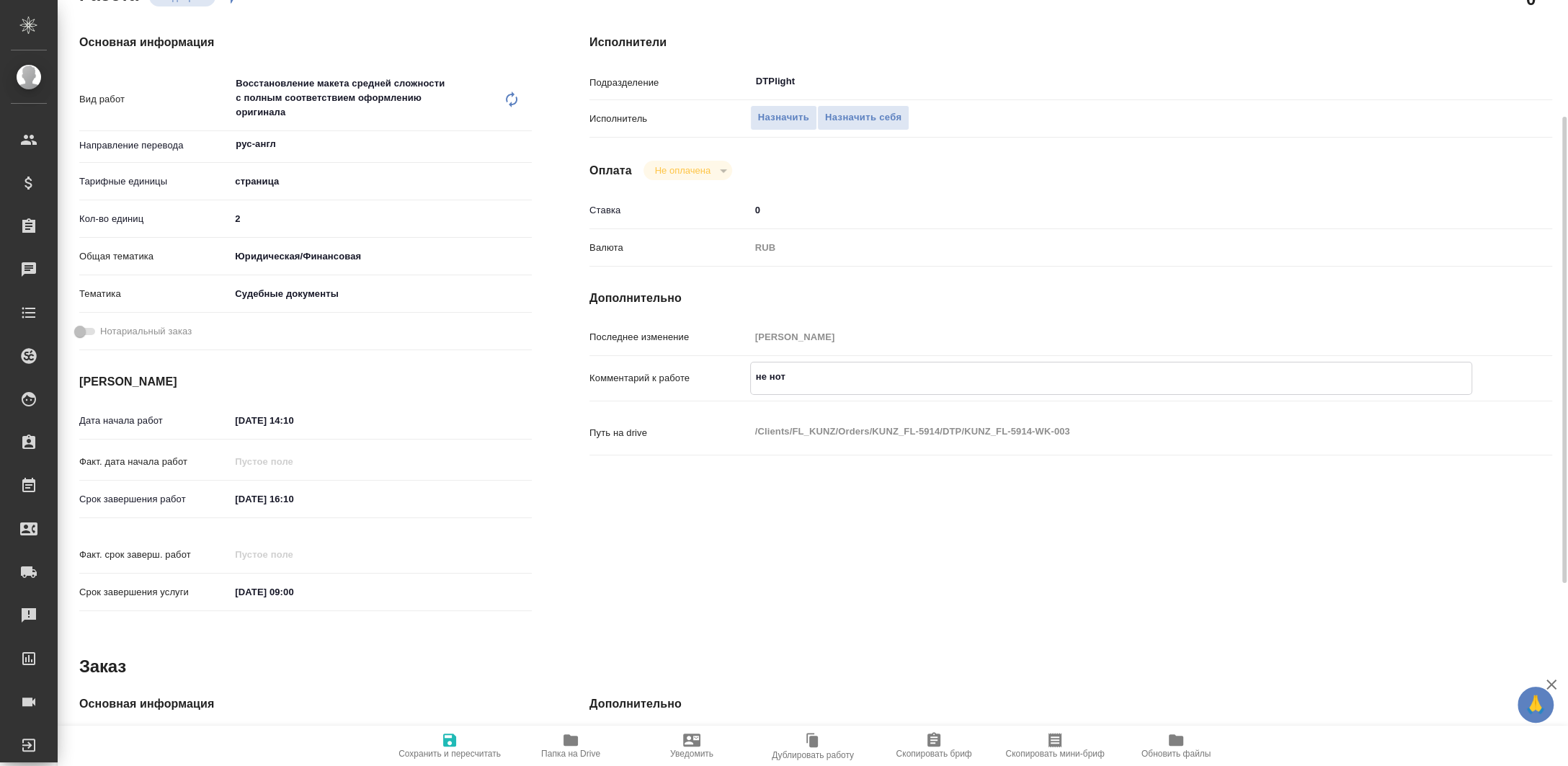
type textarea "x"
click at [437, 730] on button "Сохранить и пересчитать" at bounding box center [449, 747] width 121 height 40
type textarea "x"
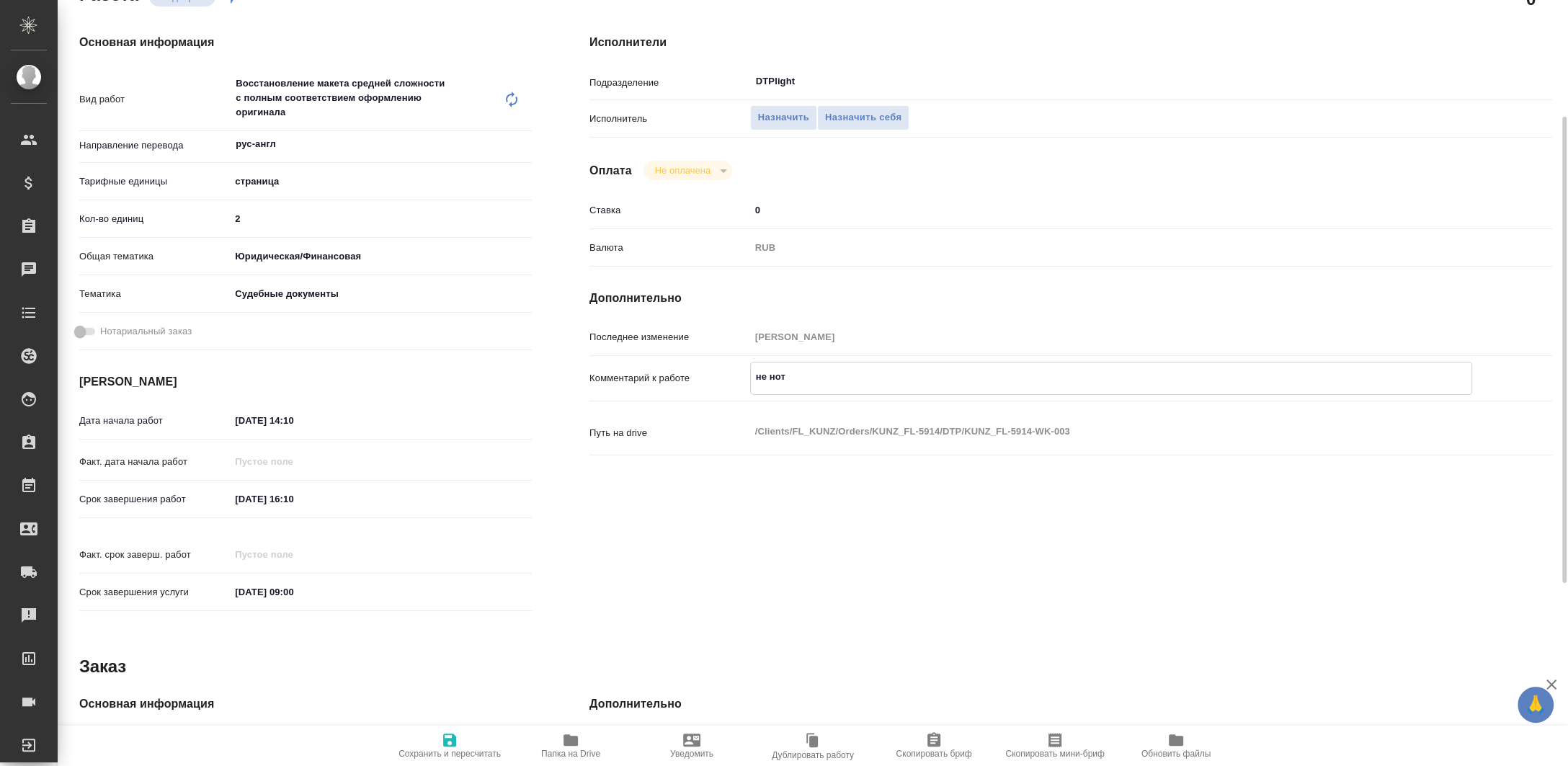
type textarea "x"
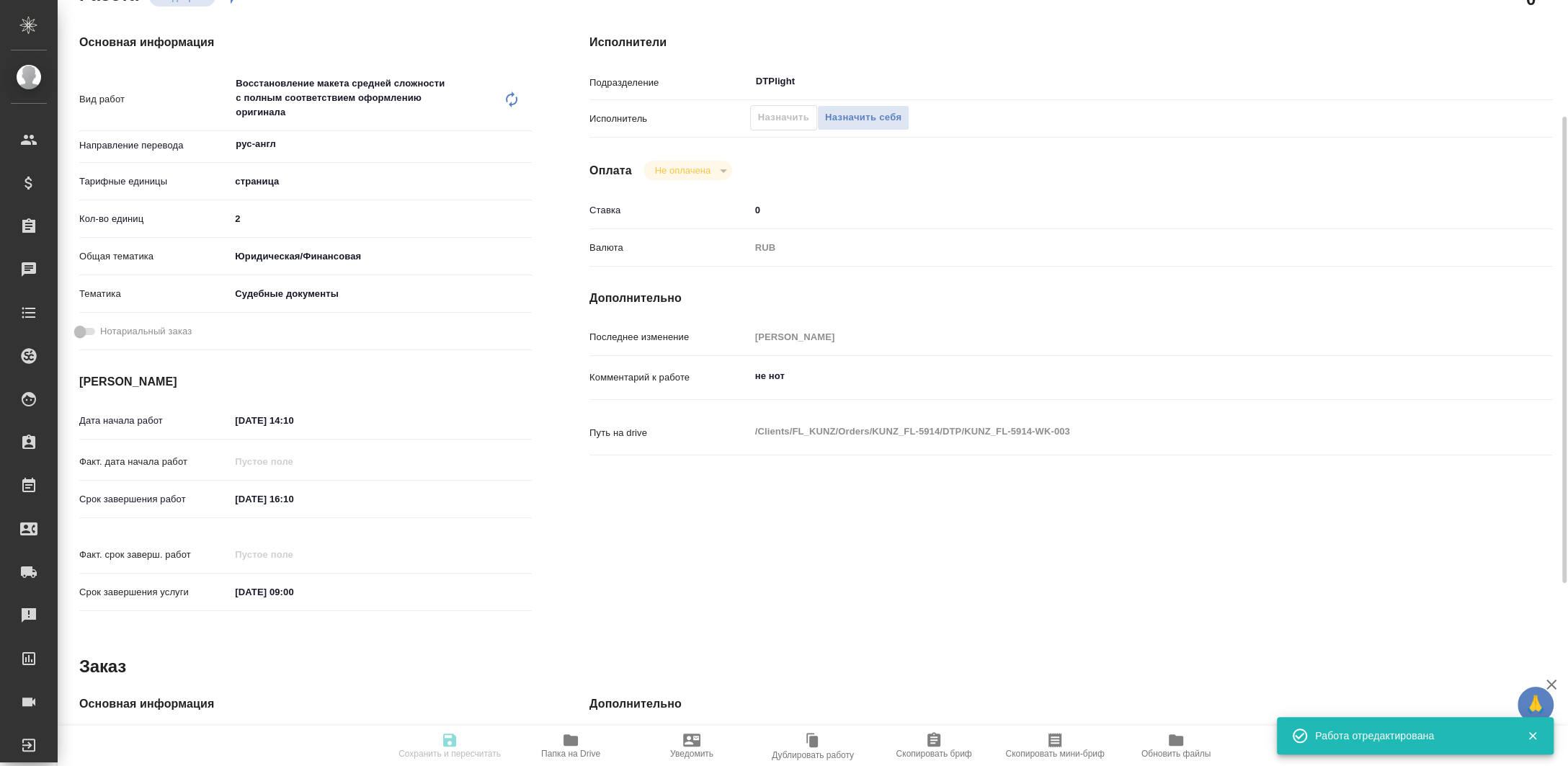
type textarea "x"
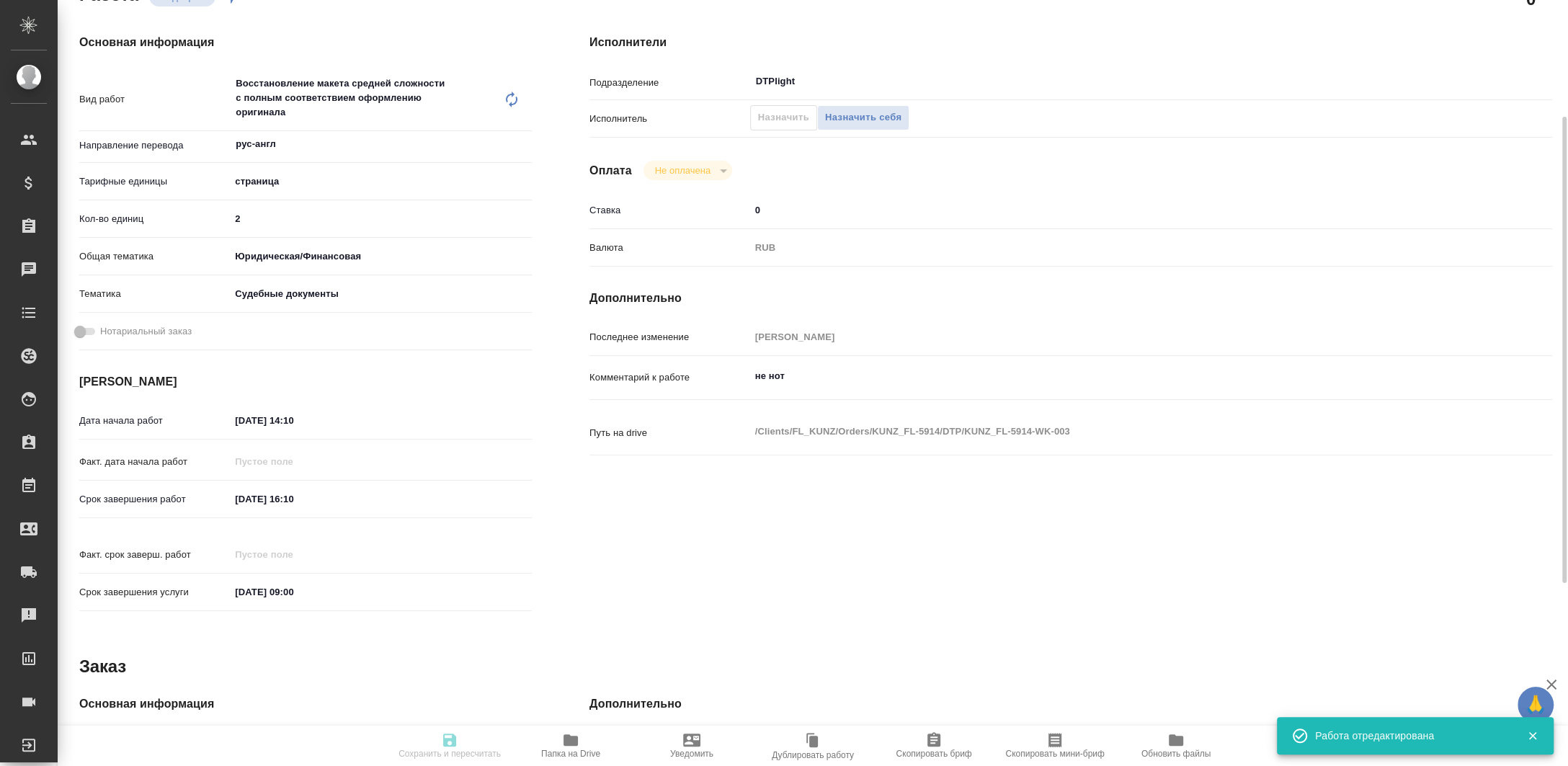
type input "recruiting"
type textarea "Восстановление макета средней сложности с полным соответствием оформлению ориги…"
type textarea "x"
type input "рус-англ"
type input "5a8b1489cc6b4906c91bfdb2"
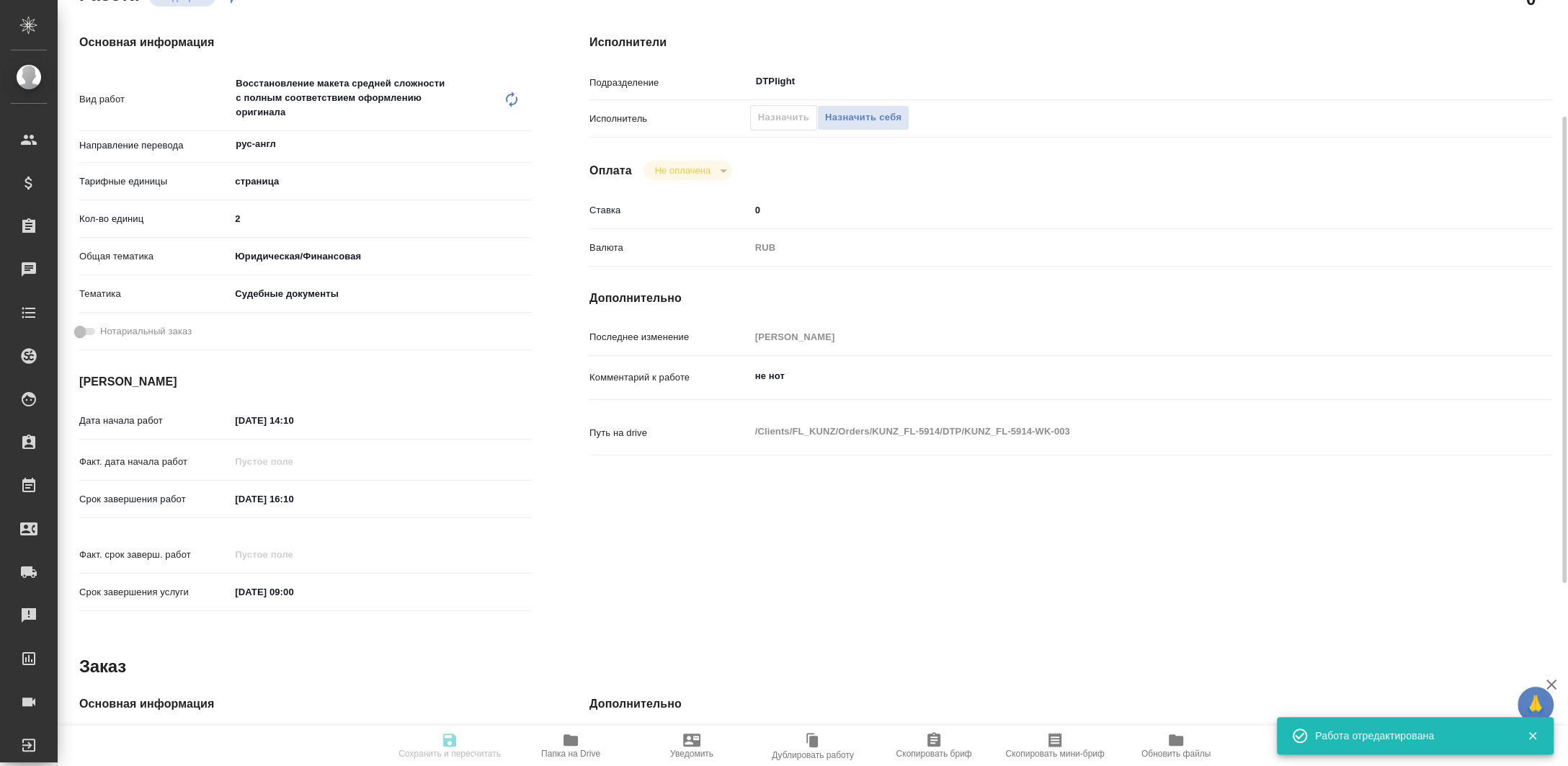
type input "2"
type input "yr-fn"
type input "5a8b8b956a9677013d343d23"
type input "15.09.2025 14:10"
type input "15.09.2025 16:10"
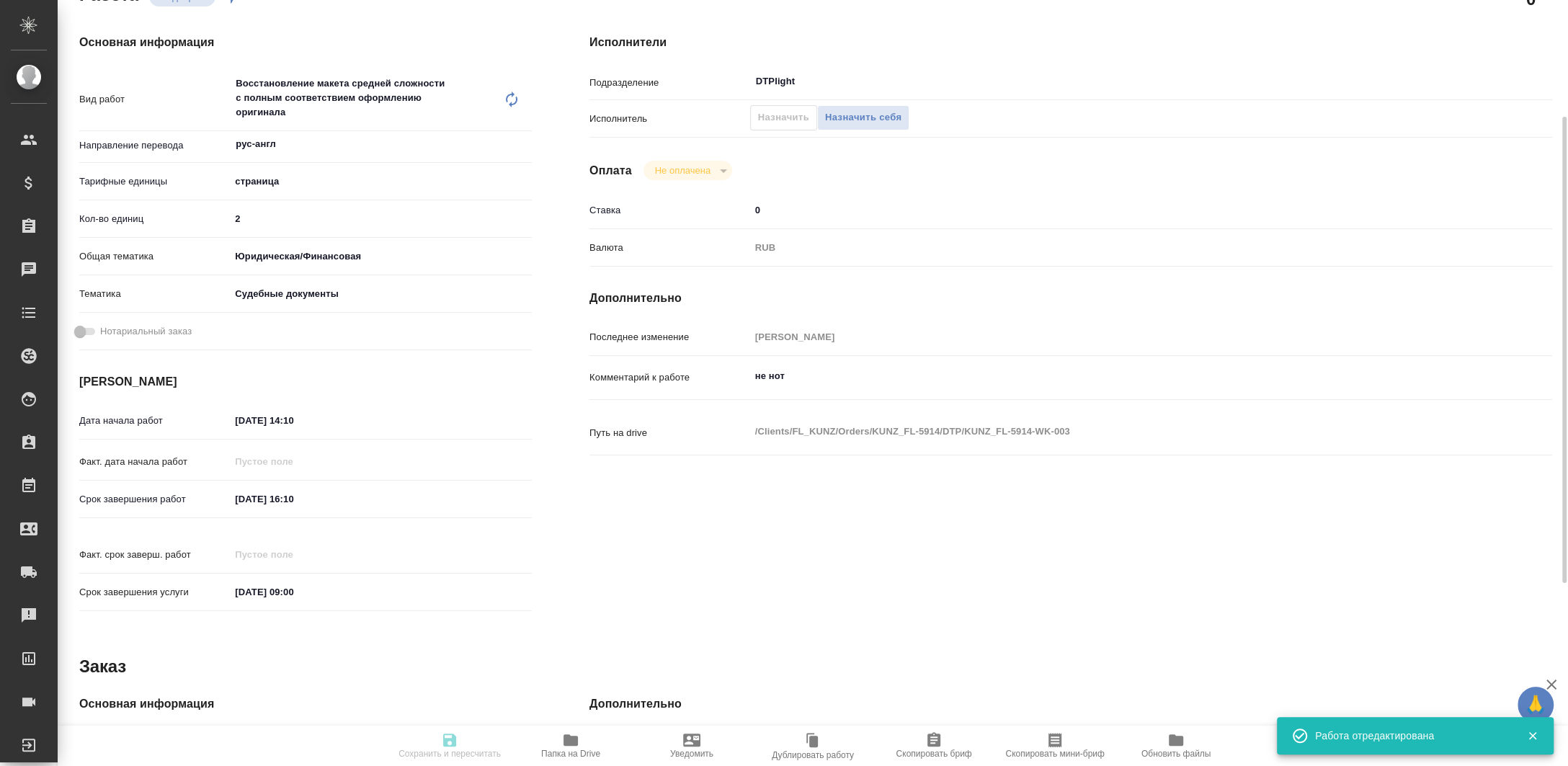
type input "16.09.2025 09:00"
type input "DTPlight"
type input "notPayed"
type input "0"
type input "RUB"
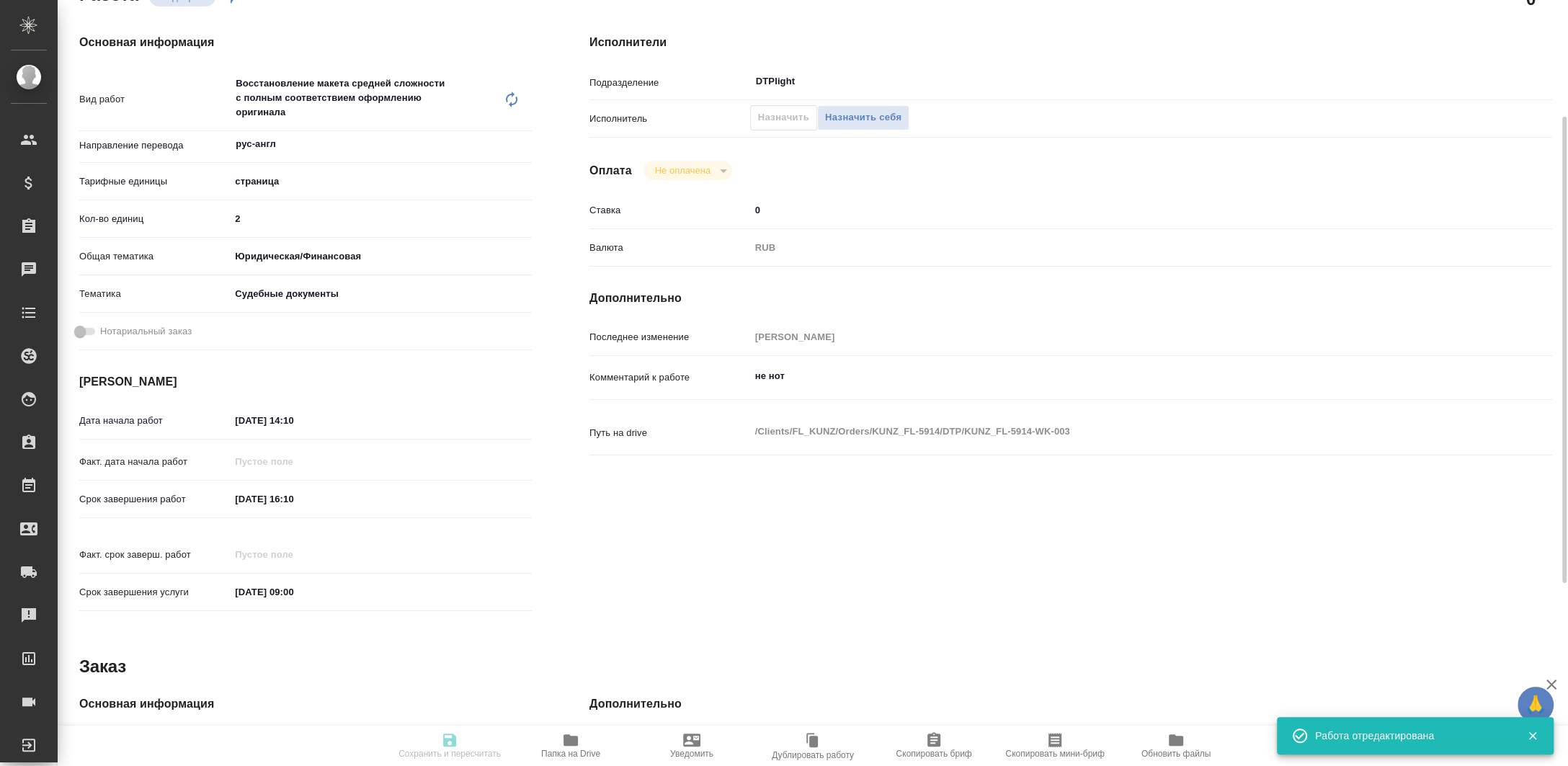
type input "Валеев Динар"
type textarea "не нот"
type textarea "x"
type textarea "/Clients/FL_KUNZ/Orders/KUNZ_FL-5914/DTP/KUNZ_FL-5914-WK-003"
type textarea "x"
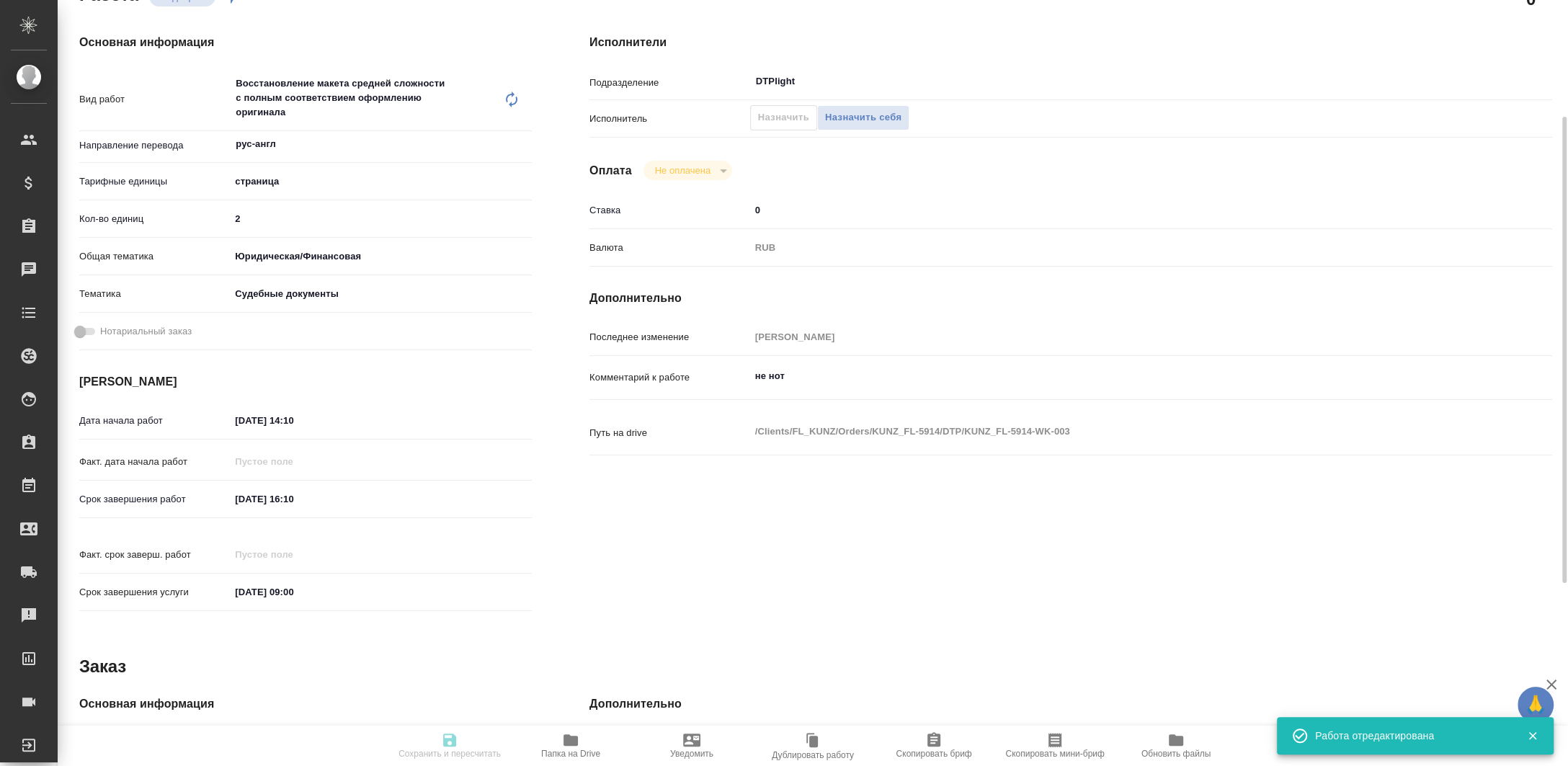
type input "KUNZ_FL-5914"
type input "Восстановление макета средней сложности с полным соответствием оформлению ориги…"
type input "Веселова Юлия"
type input "[PERSON_NAME]"
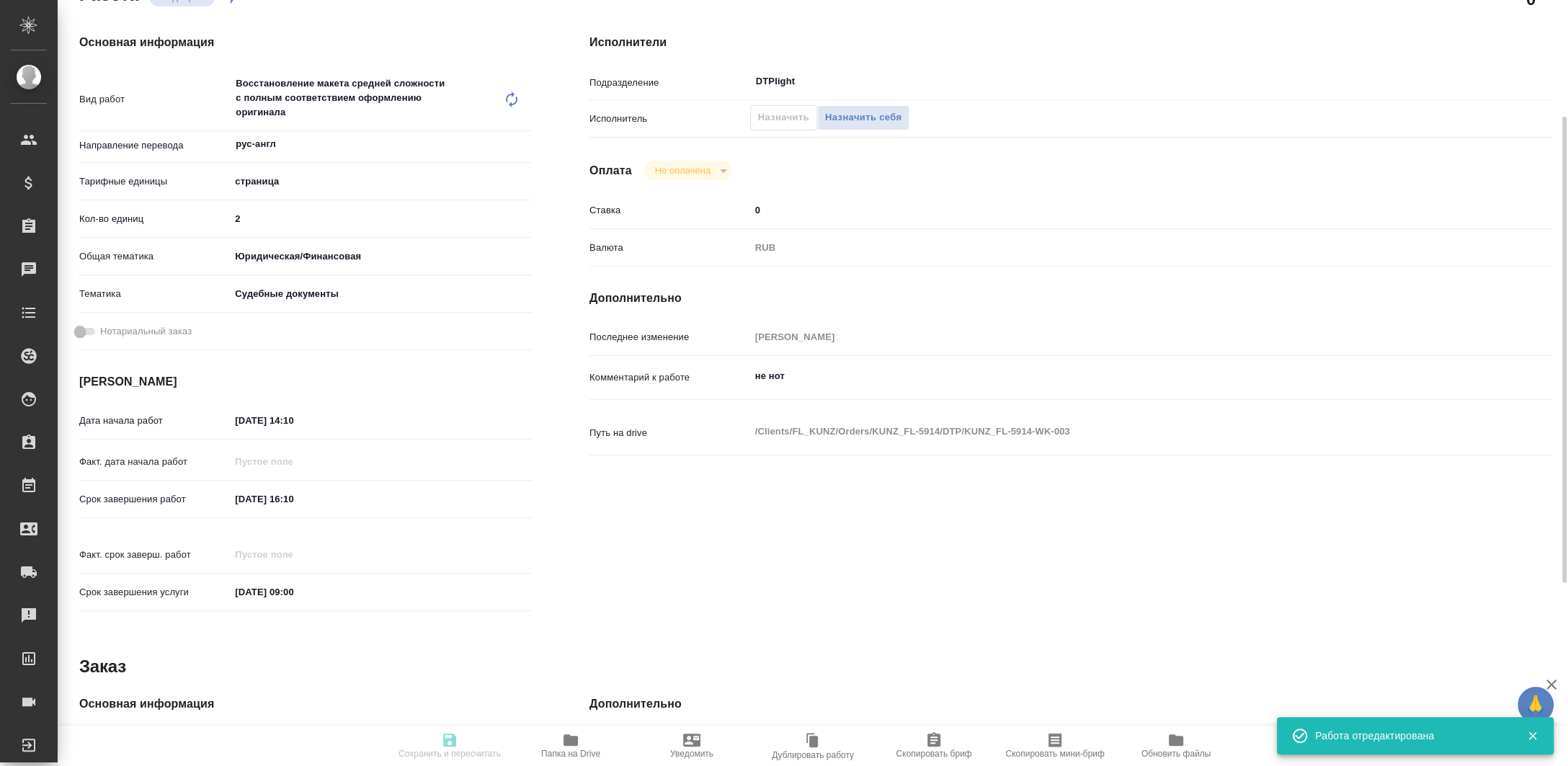
type input "/Clients/FL_KUNZ/Orders/KUNZ_FL-5914"
type textarea "x"
type textarea "рус-англ, без заверения"
type textarea "x"
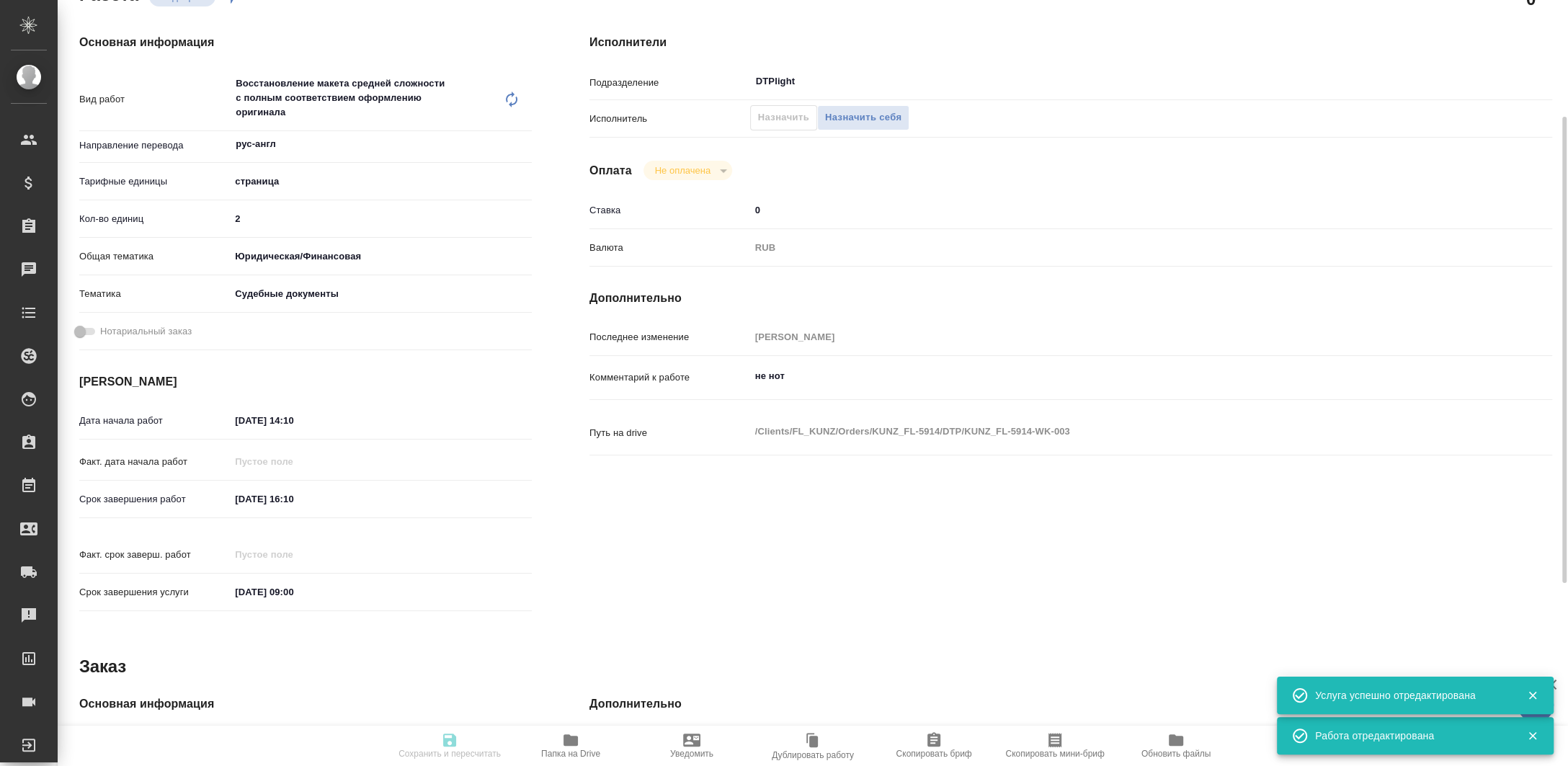
type textarea "x"
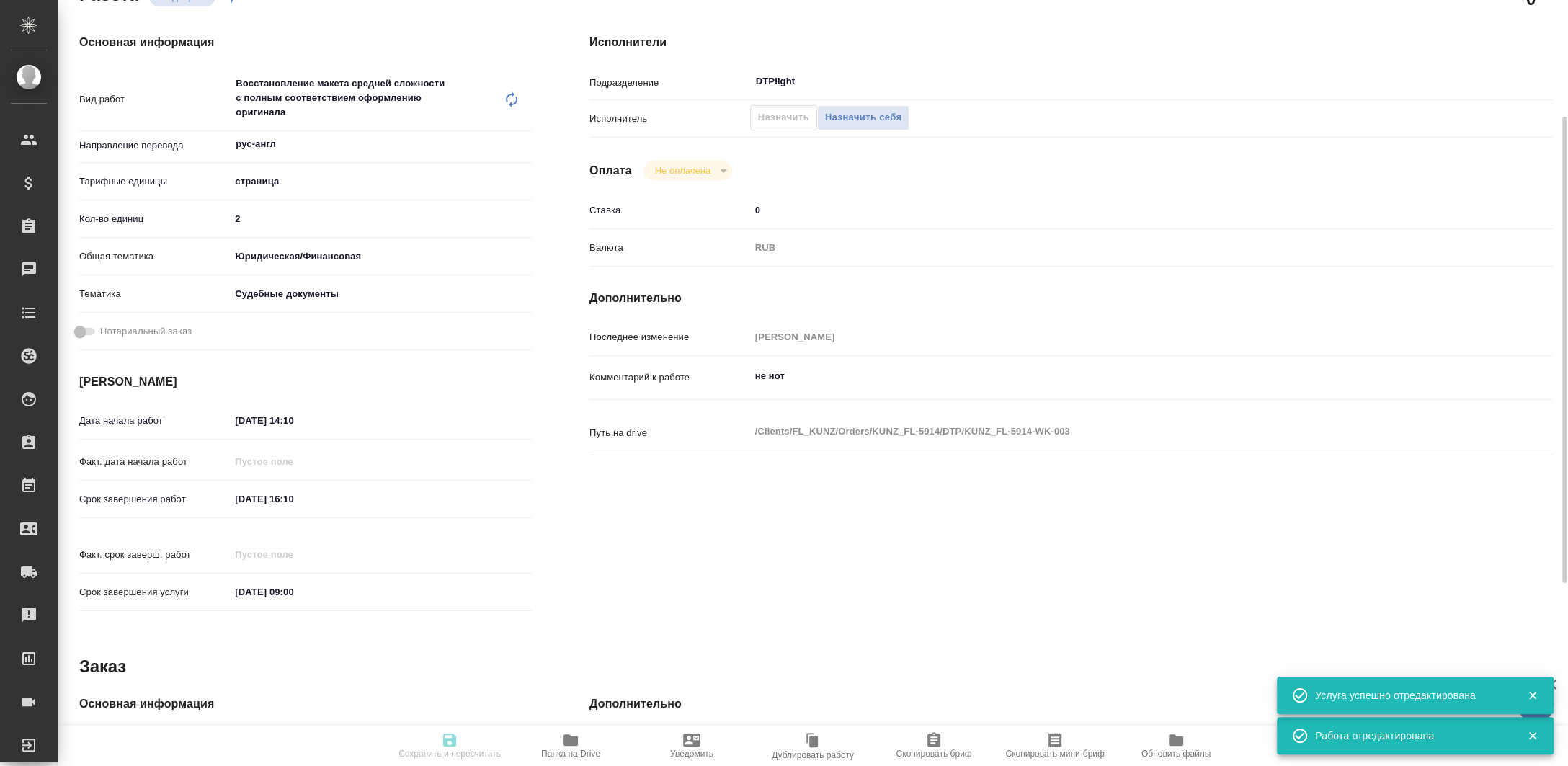
type textarea "x"
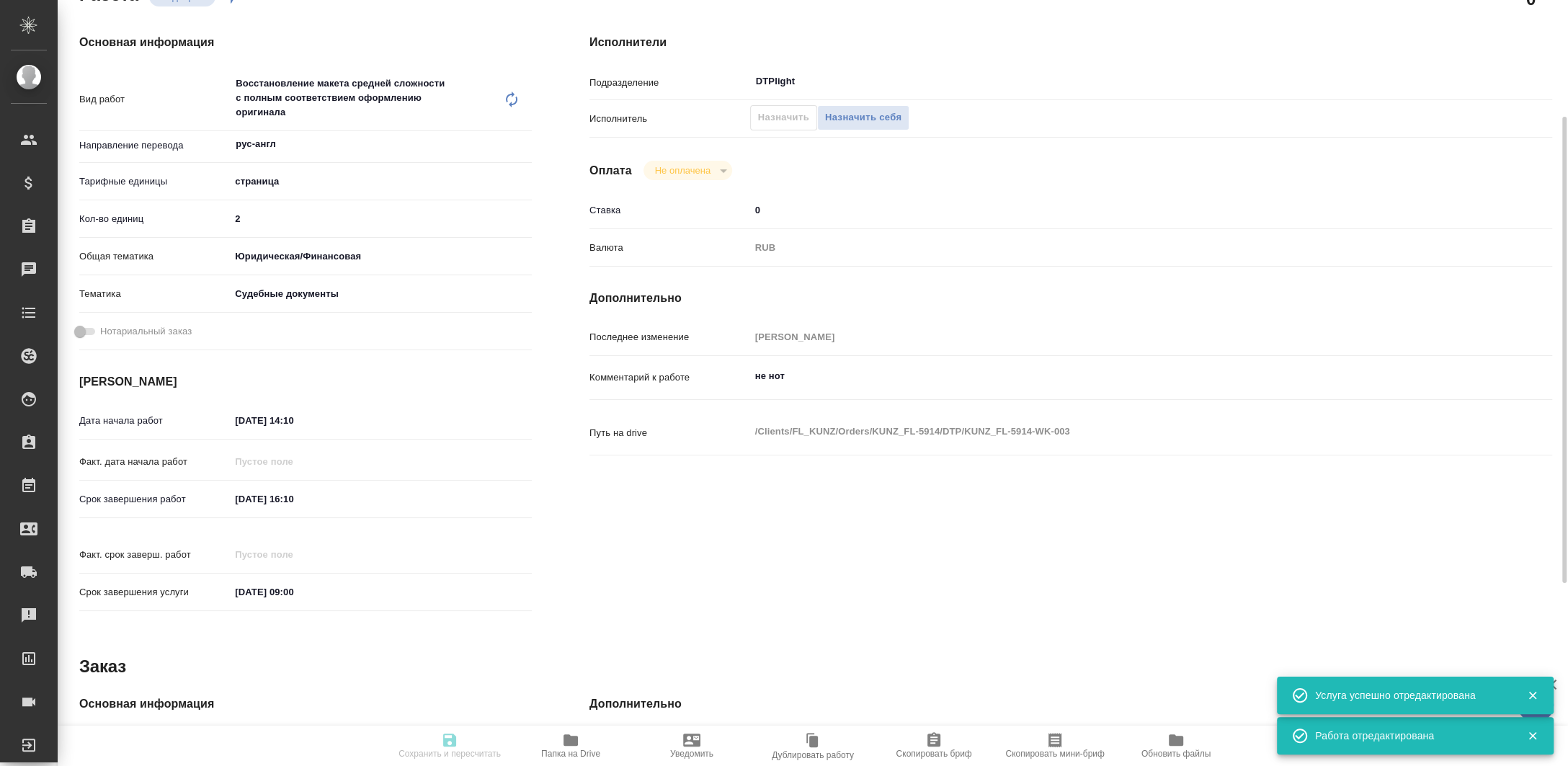
type textarea "x"
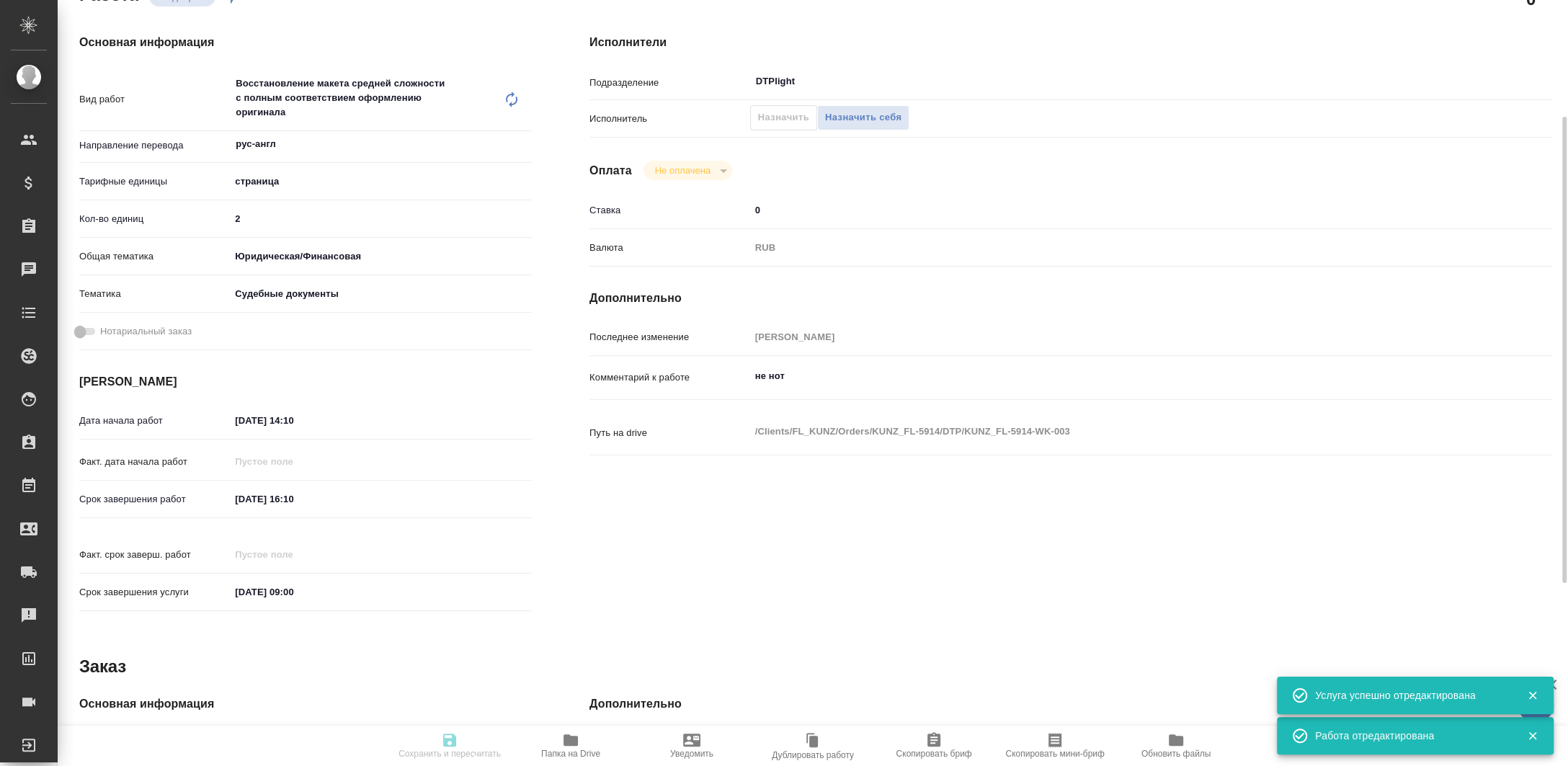
type textarea "x"
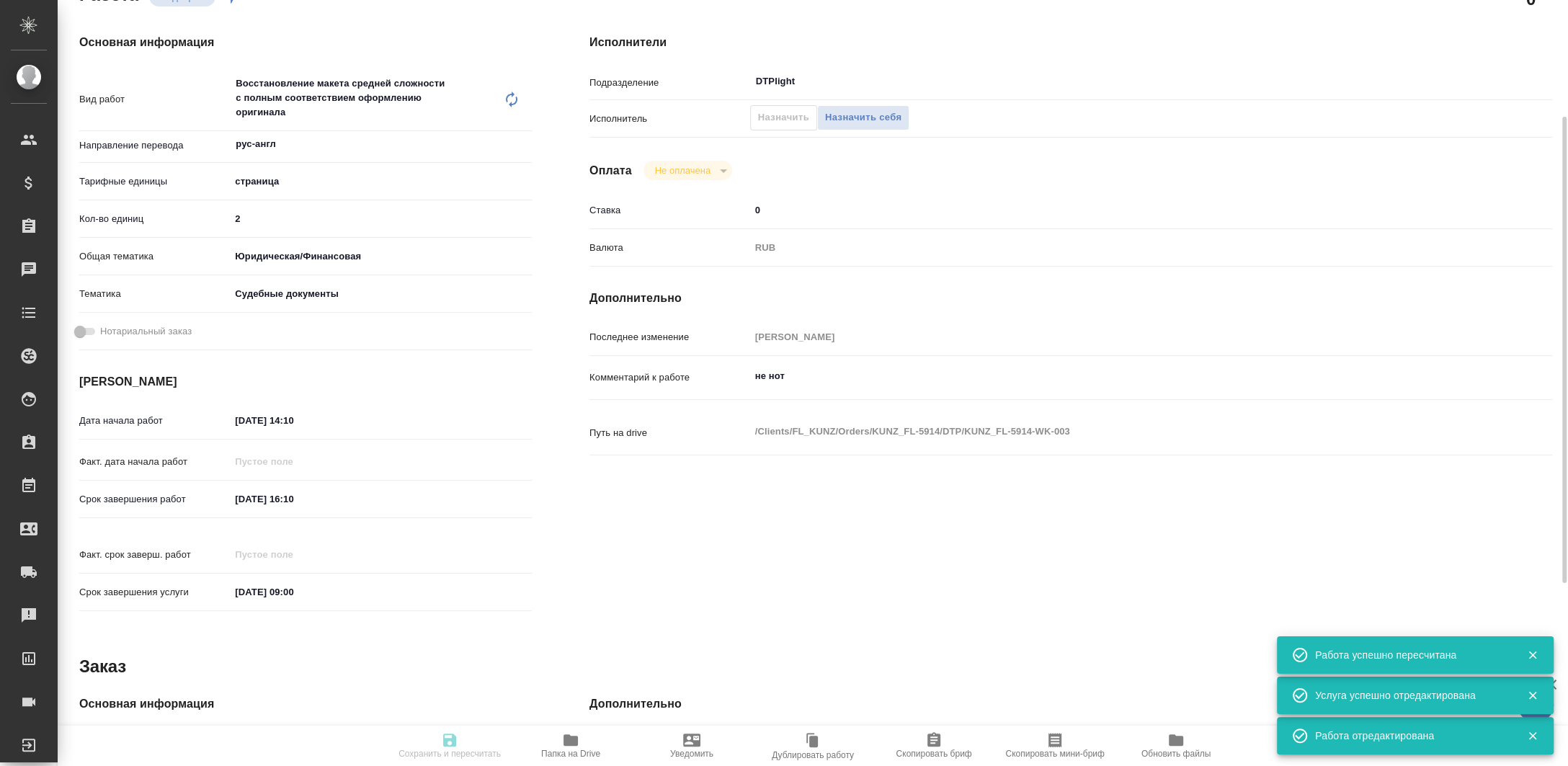
type input "recruiting"
type textarea "Восстановление макета средней сложности с полным соответствием оформлению ориги…"
type textarea "x"
type input "рус-англ"
type input "5a8b1489cc6b4906c91bfdb2"
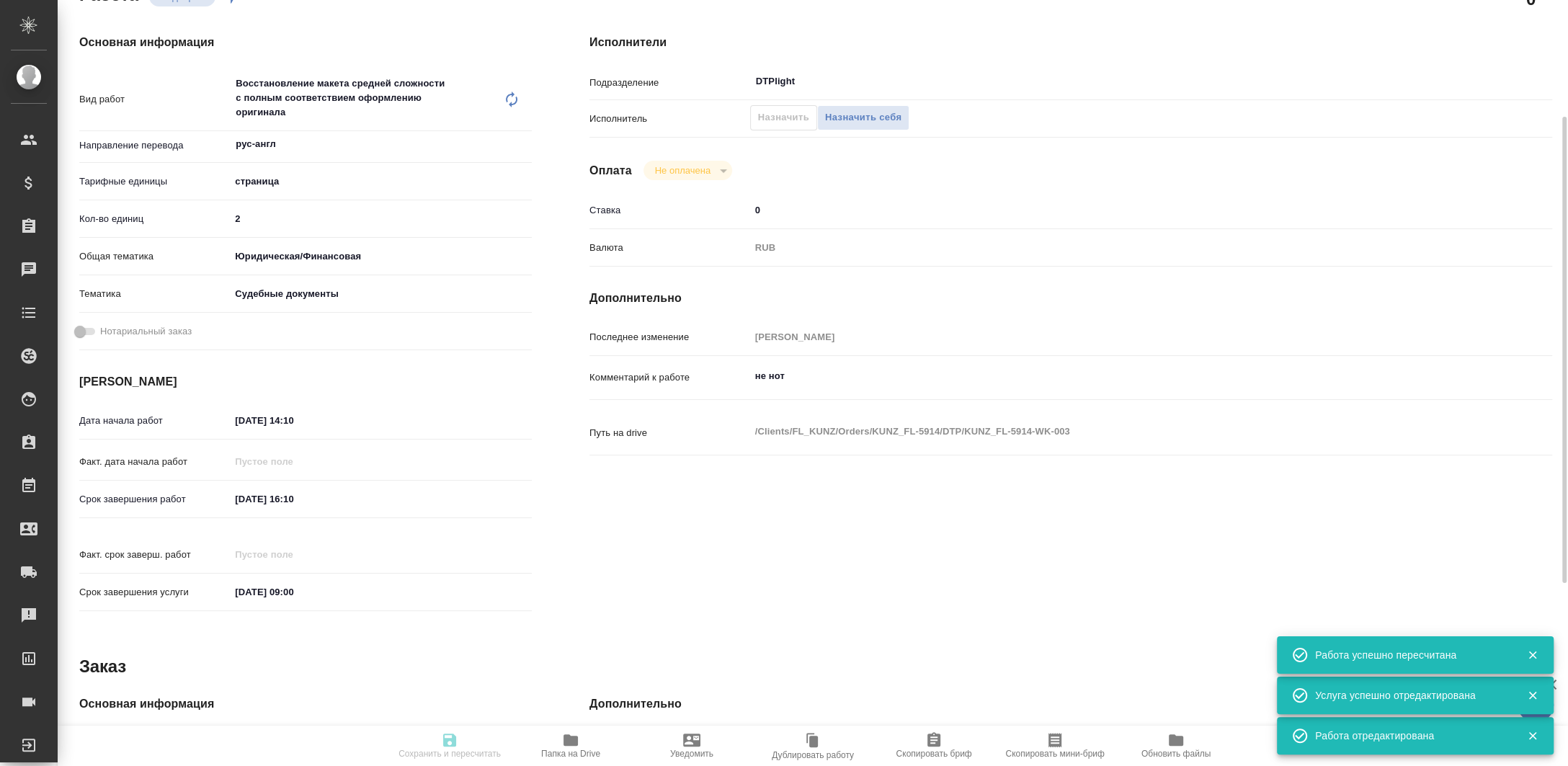
type input "2"
type input "yr-fn"
type input "5a8b8b956a9677013d343d23"
type input "15.09.2025 14:10"
type input "15.09.2025 16:10"
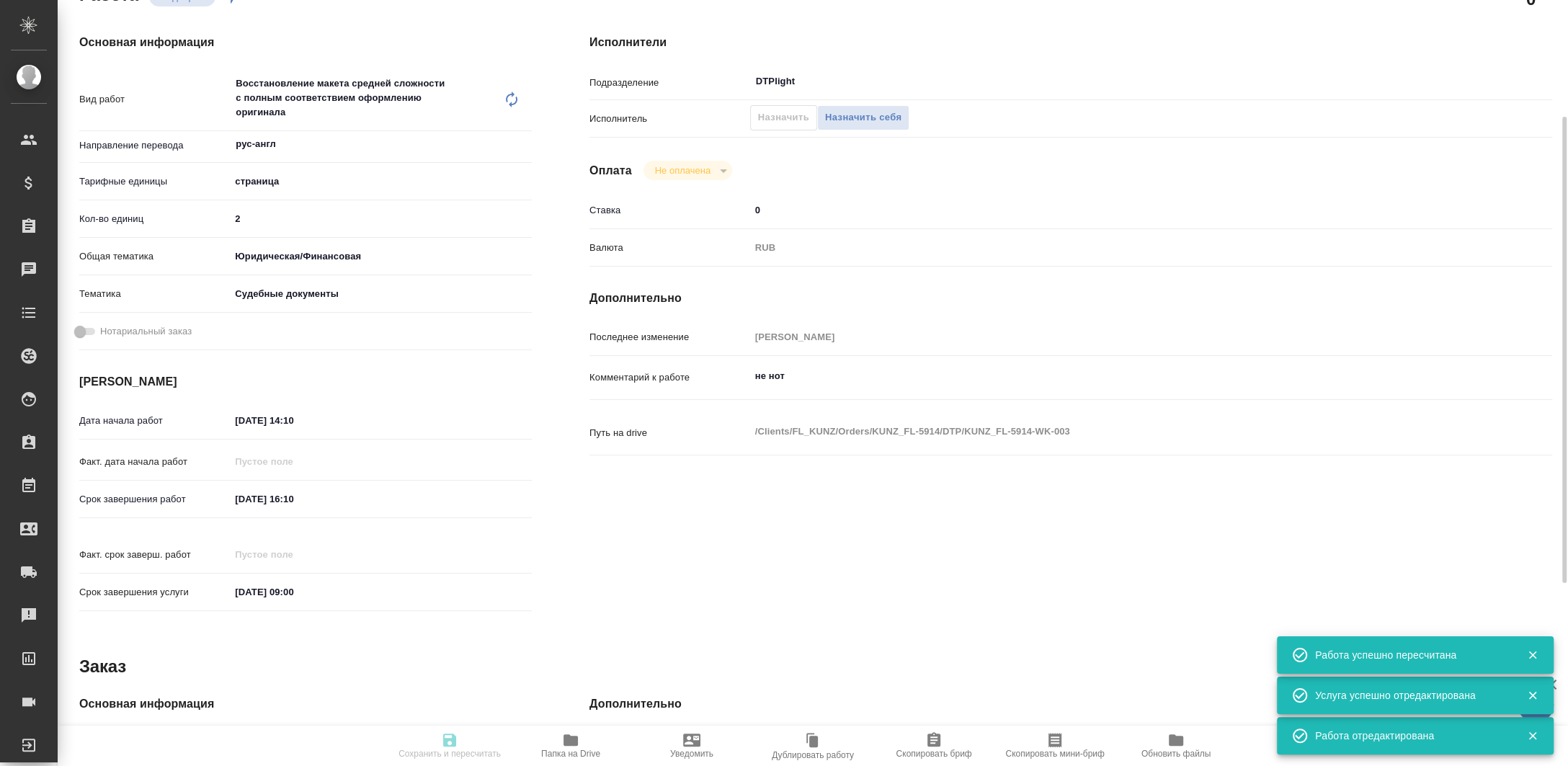
type input "16.09.2025 09:00"
type input "DTPlight"
type input "notPayed"
type input "0"
type input "RUB"
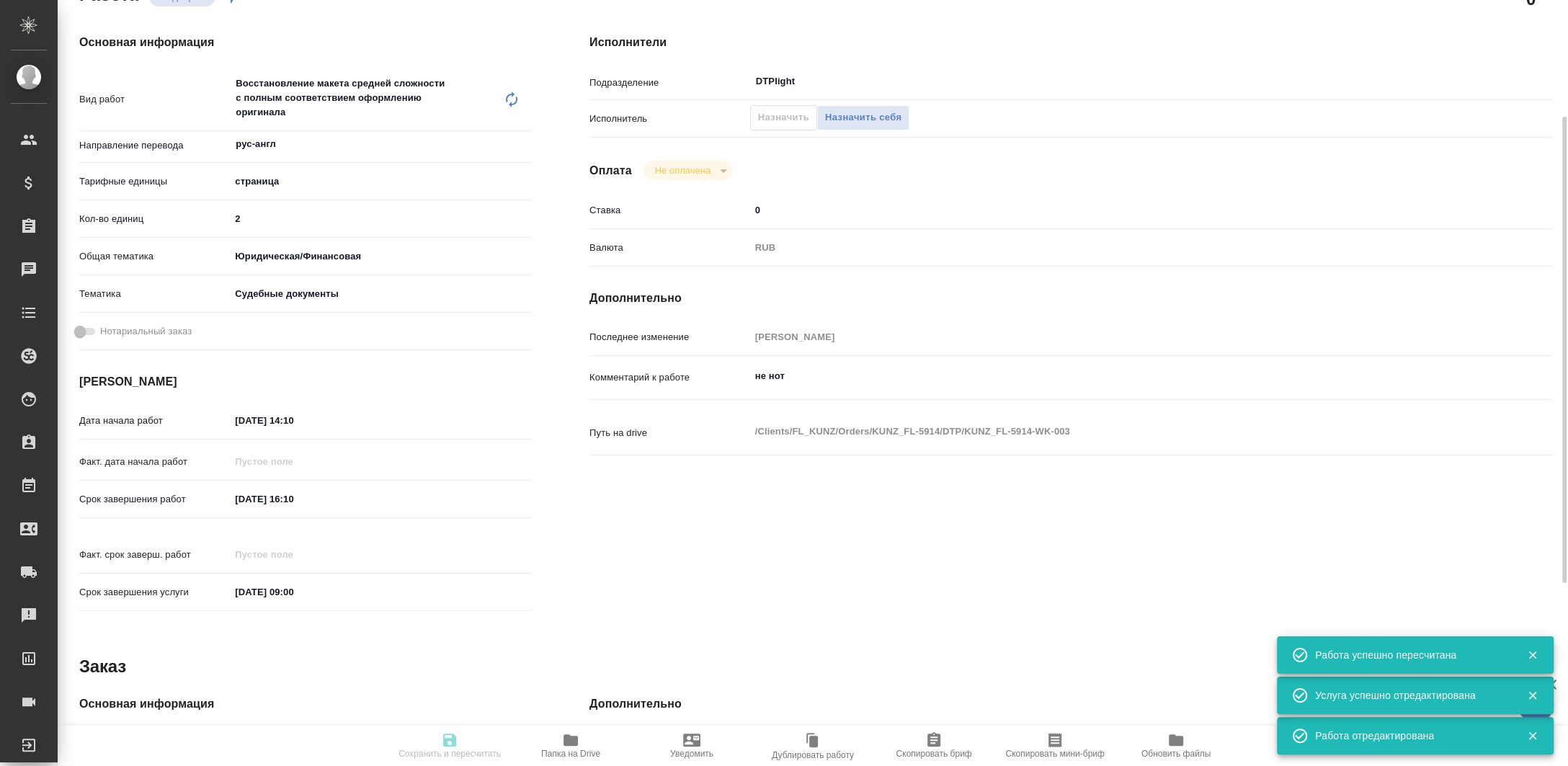
type input "Валеев Динар"
type textarea "не нот"
type textarea "x"
type textarea "/Clients/FL_KUNZ/Orders/KUNZ_FL-5914/DTP/KUNZ_FL-5914-WK-003"
type textarea "x"
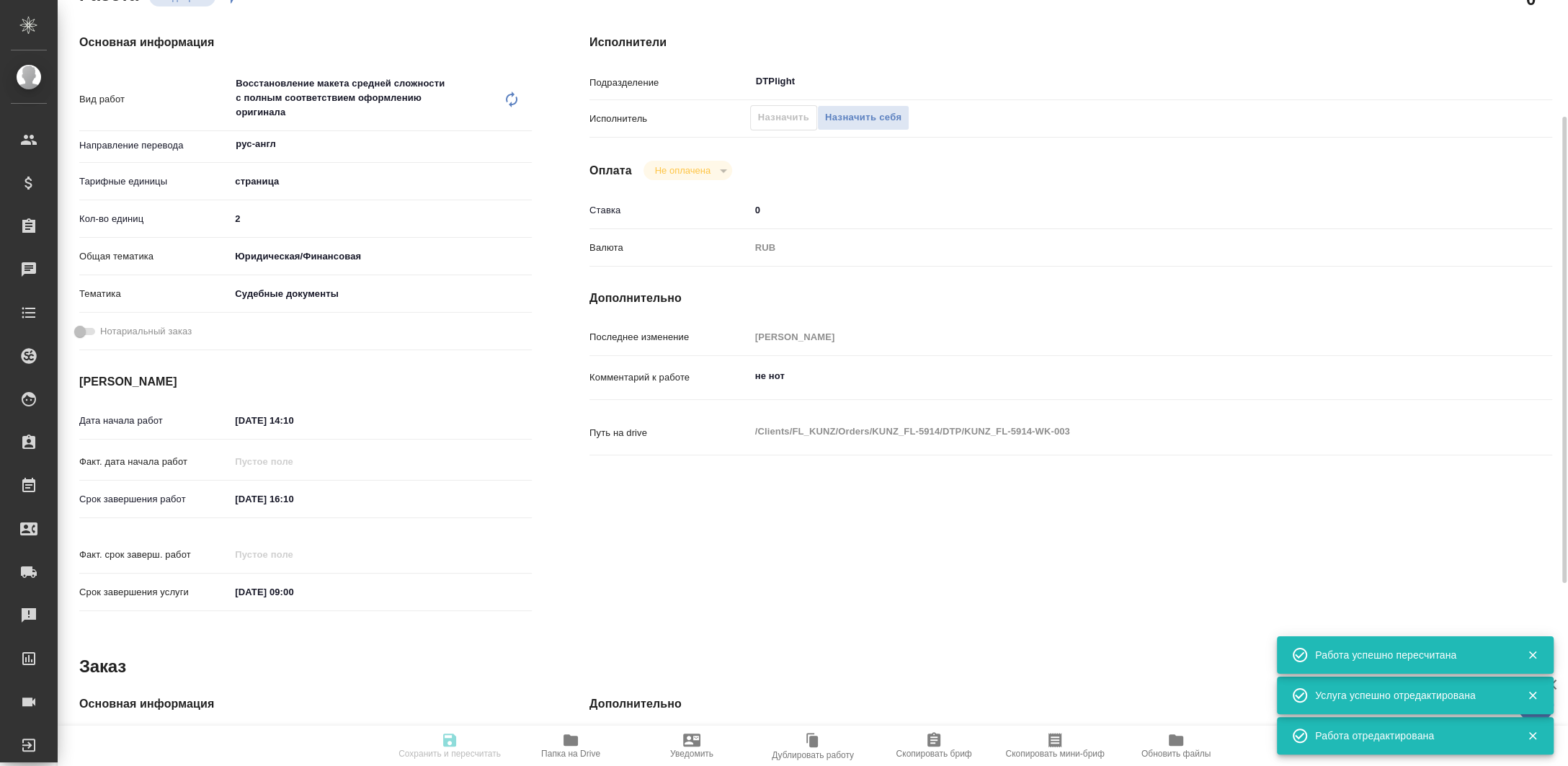
type input "KUNZ_FL-5914"
type input "Восстановление макета средней сложности с полным соответствием оформлению ориги…"
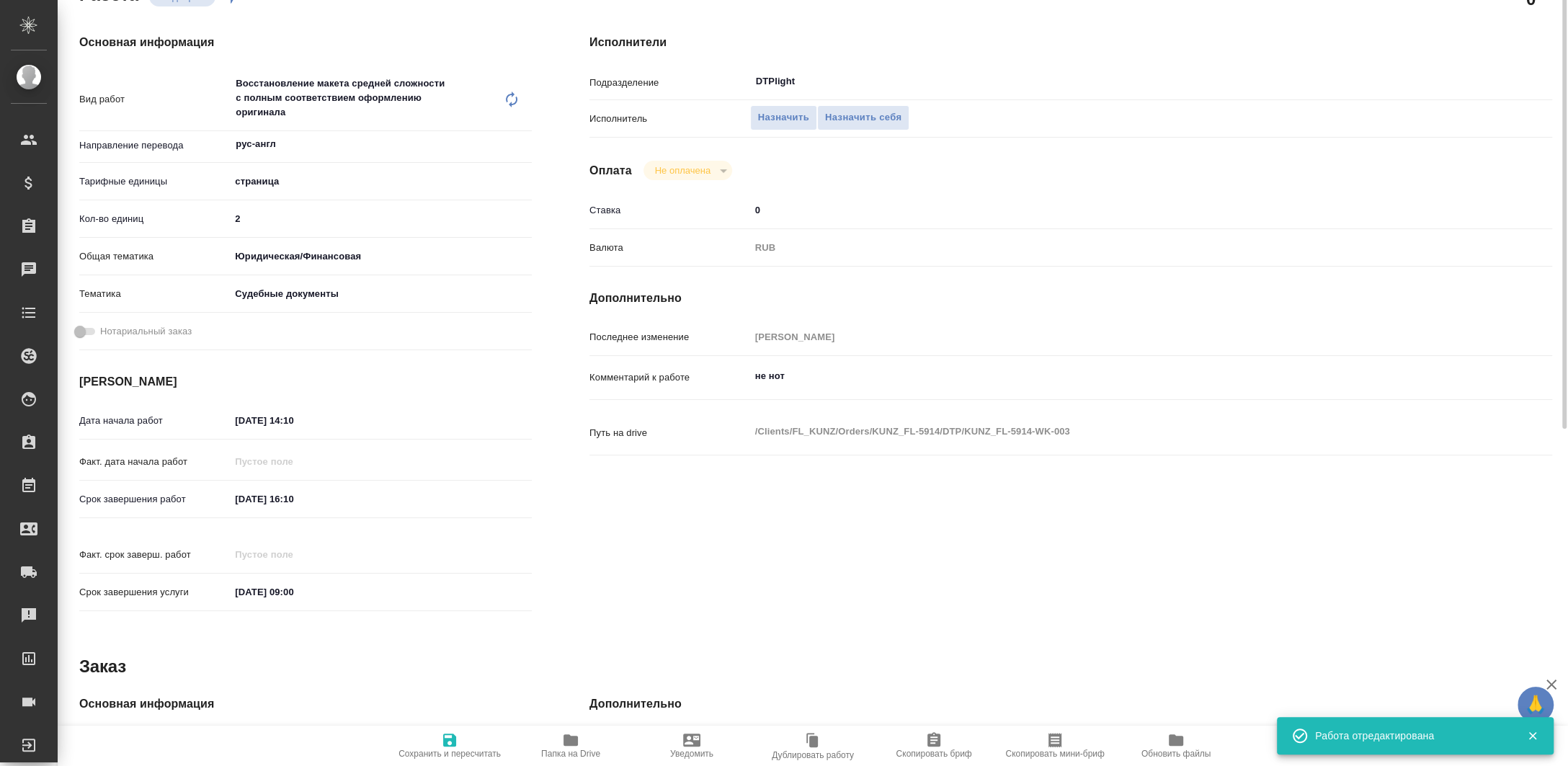
scroll to position [0, 0]
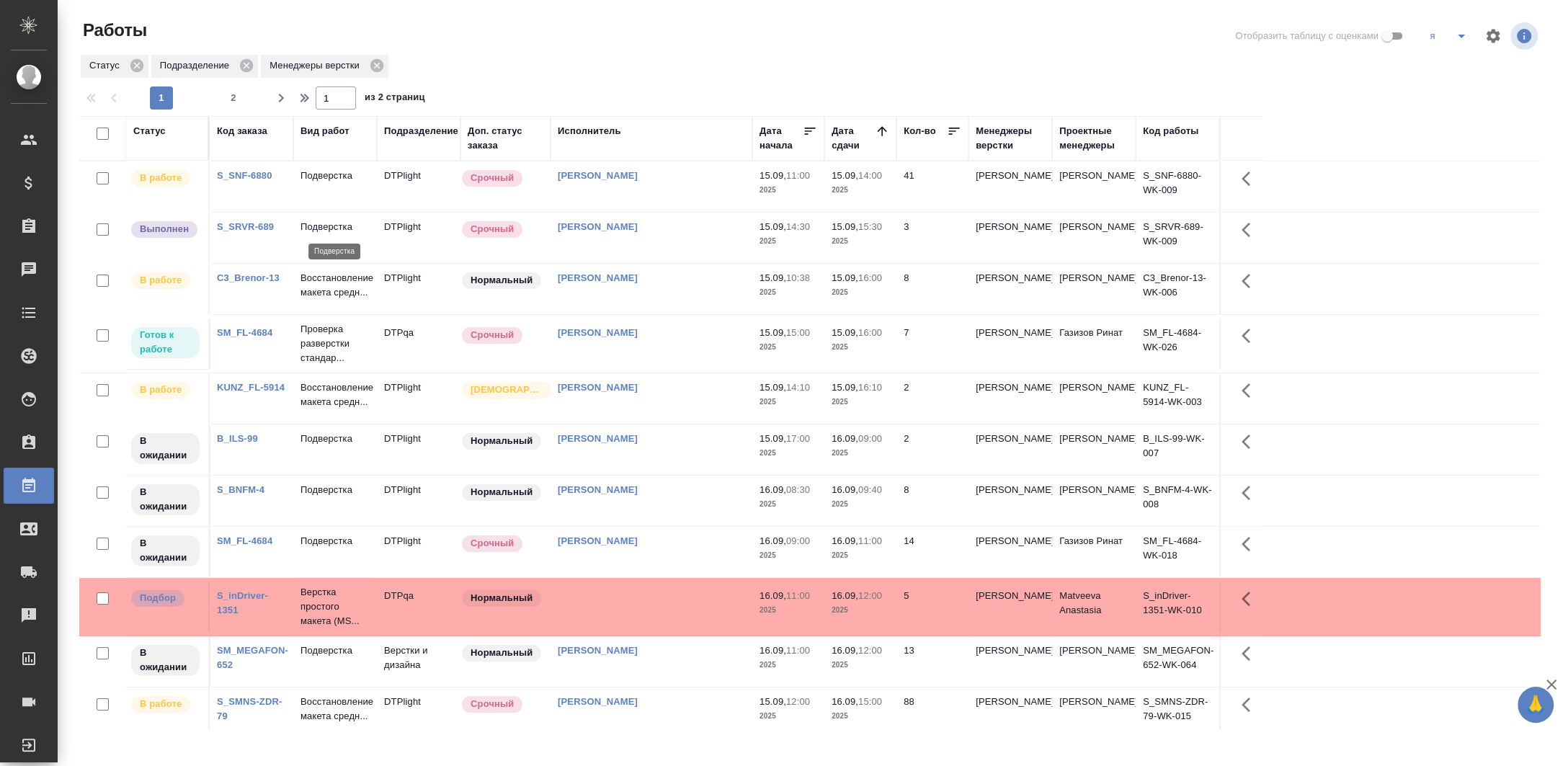
click at [333, 223] on p "Подверстка" at bounding box center [335, 226] width 69 height 14
click at [333, 223] on p "Подверстка" at bounding box center [335, 226] width 69 height 14
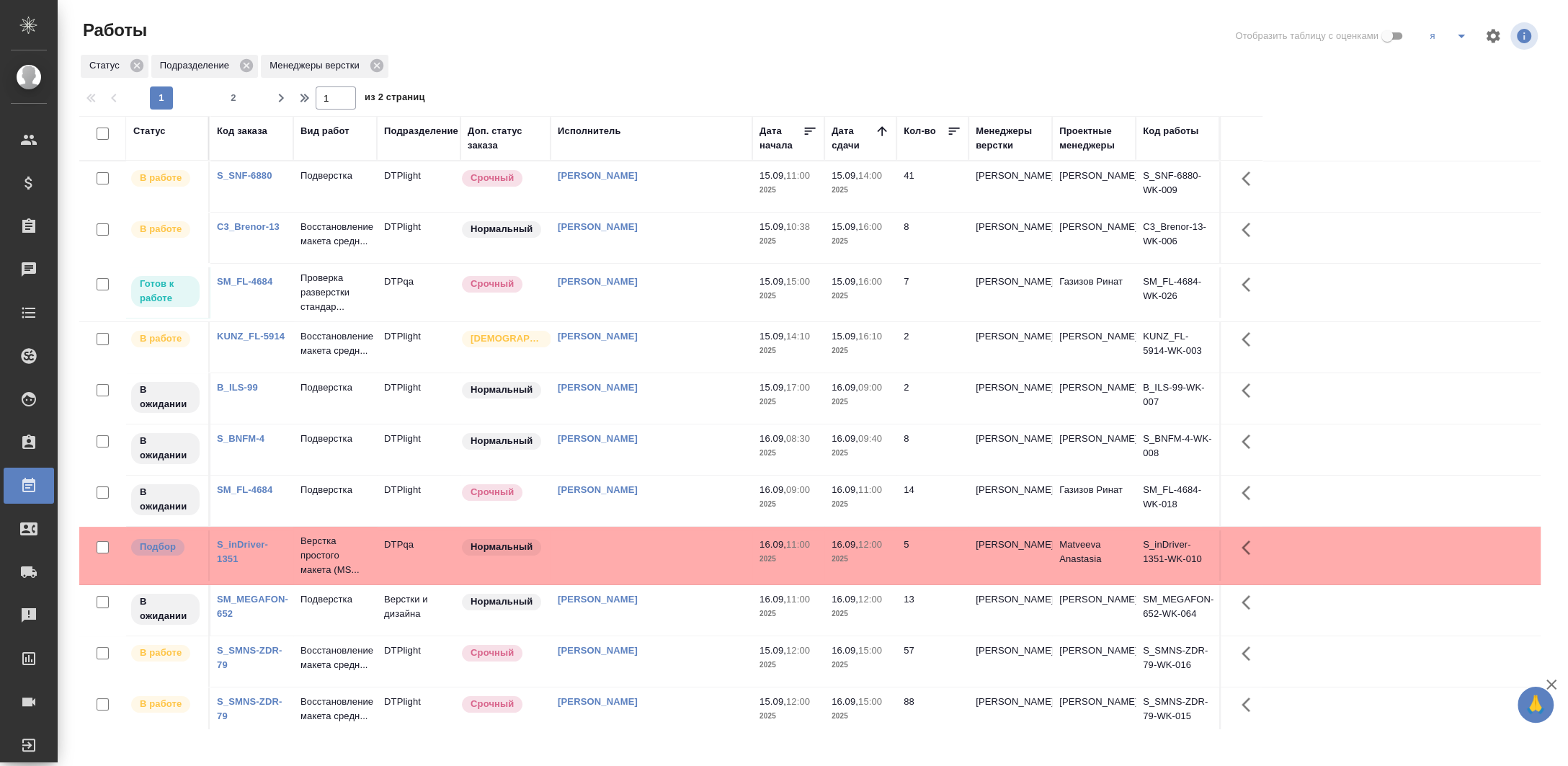
drag, startPoint x: 243, startPoint y: 103, endPoint x: 405, endPoint y: 759, distance: 675.7
click at [242, 103] on span "2" at bounding box center [233, 97] width 23 height 14
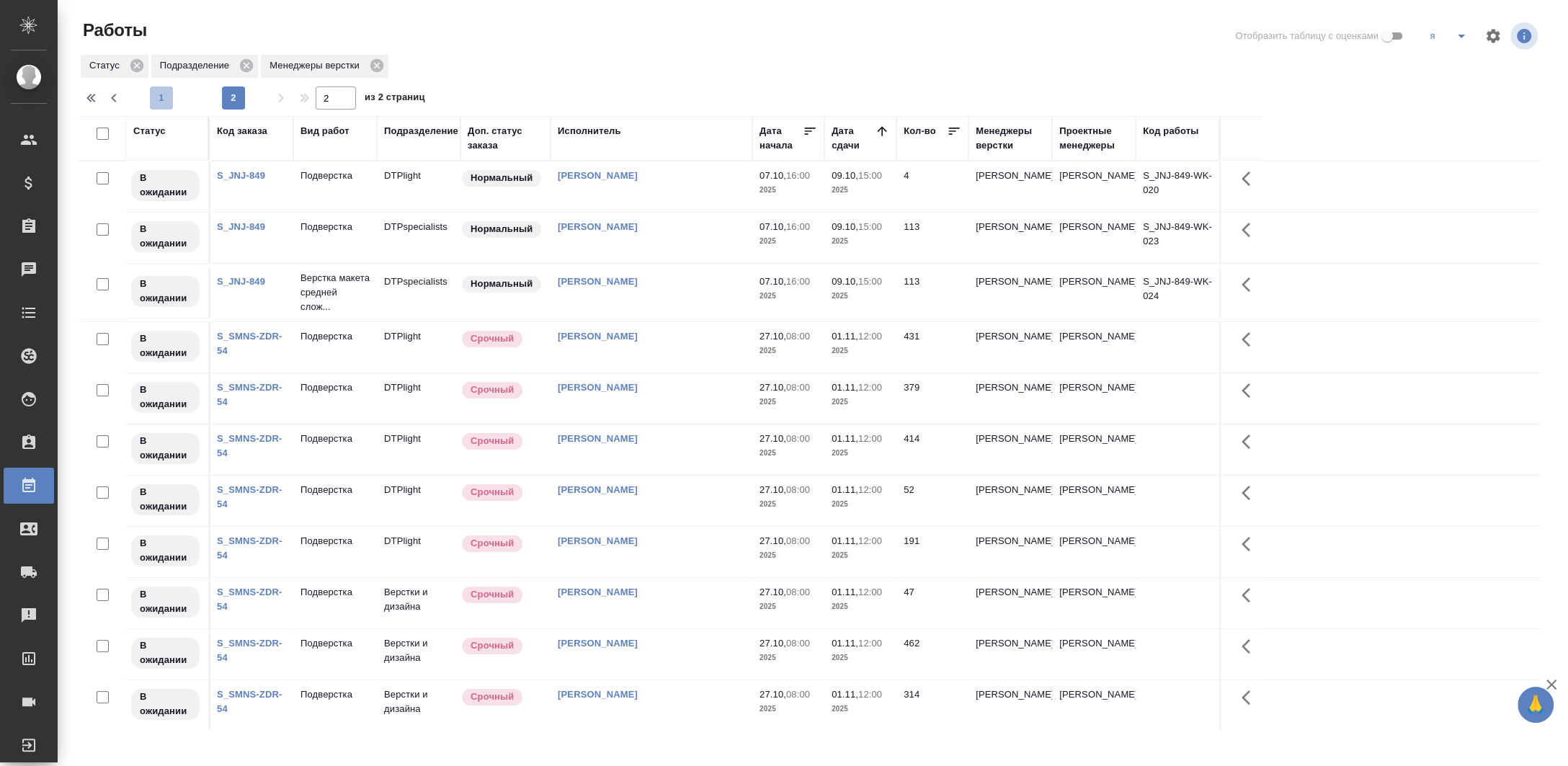
click at [166, 107] on button "1" at bounding box center [161, 97] width 23 height 23
type input "1"
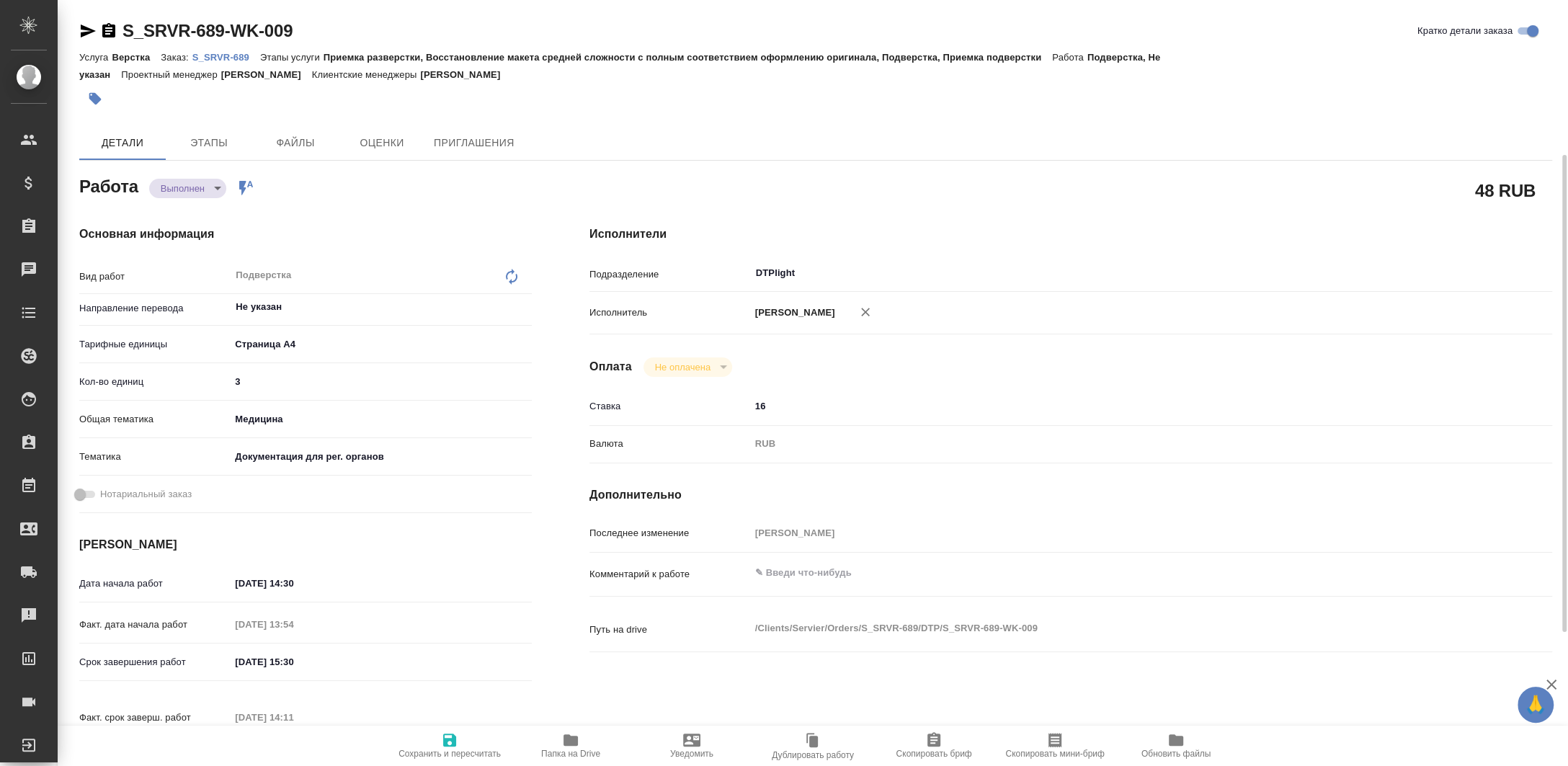
scroll to position [96, 0]
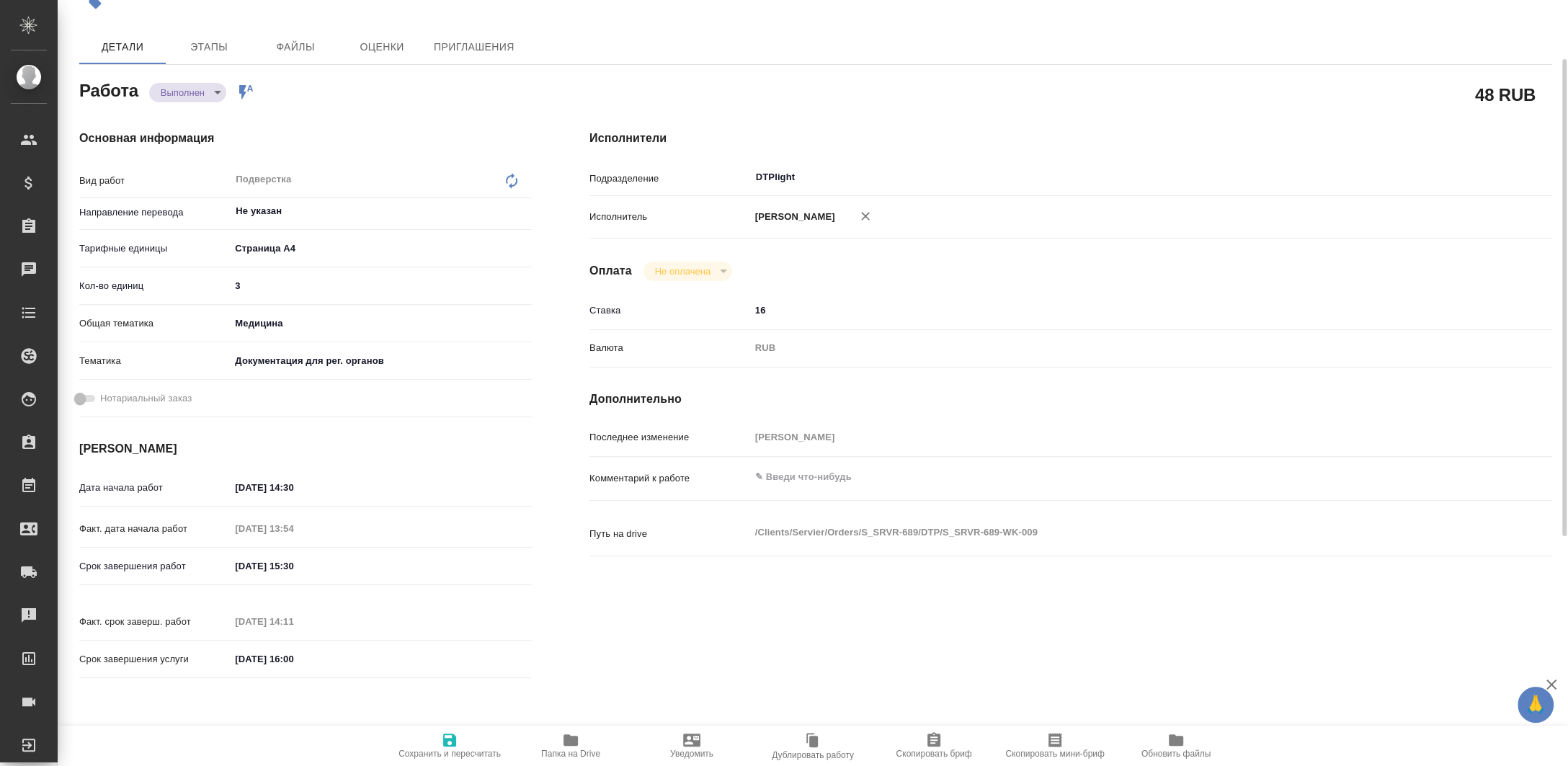
click at [559, 744] on span "Папка на Drive" at bounding box center [571, 745] width 104 height 28
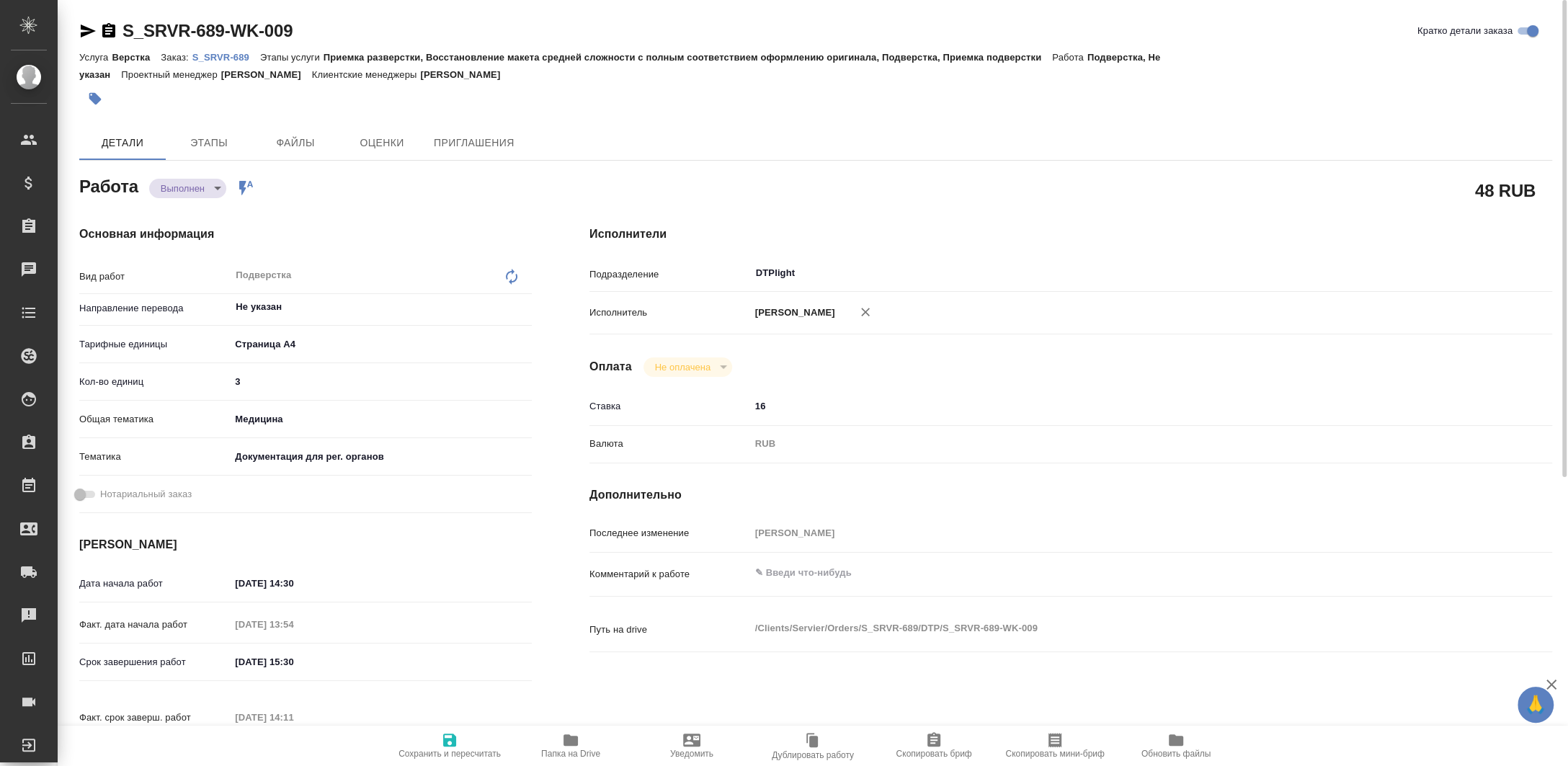
click at [1193, 752] on span "Обновить файлы" at bounding box center [1176, 753] width 70 height 10
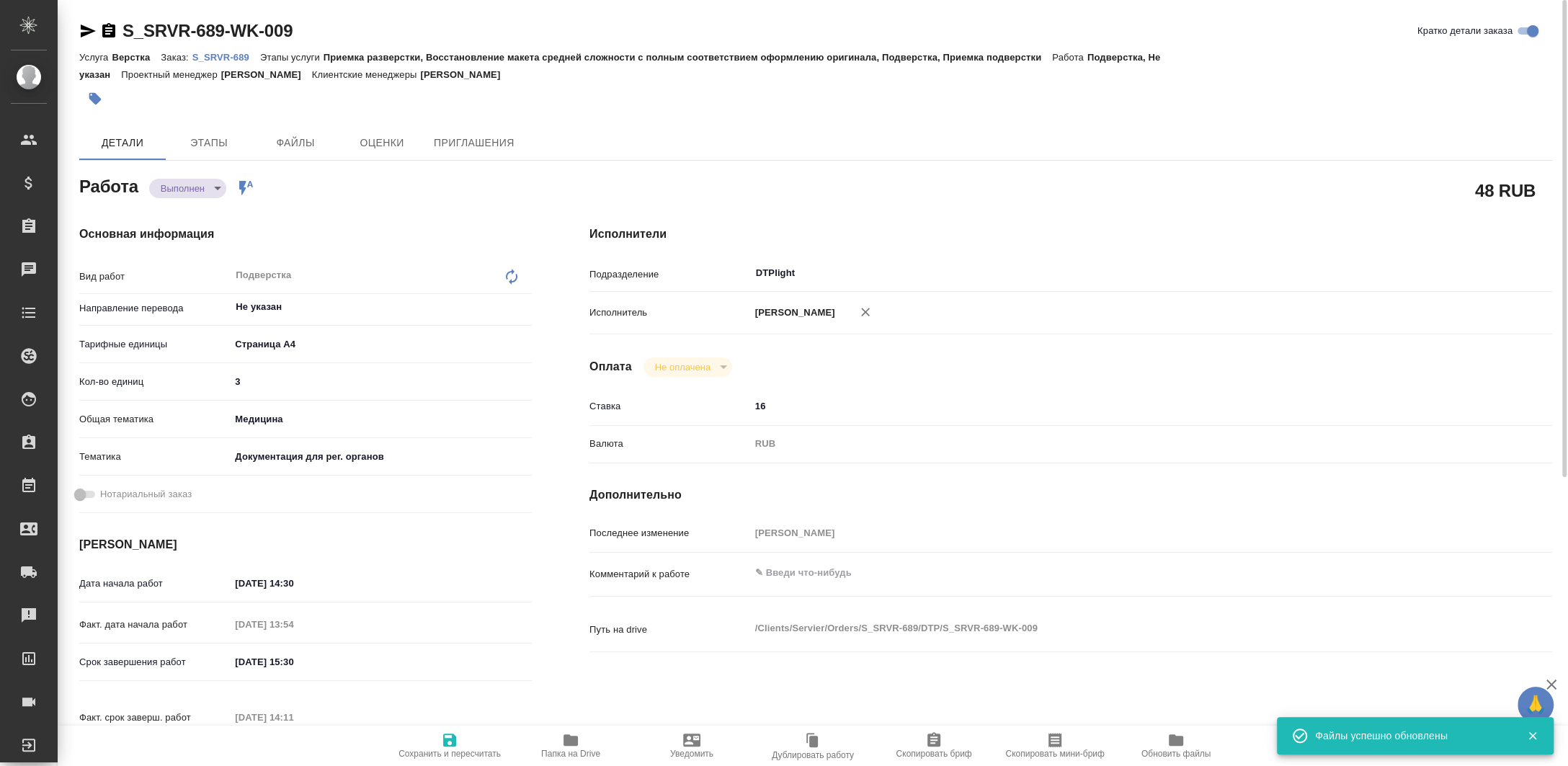
click at [176, 193] on body "🙏 .cls-1 fill:#fff; AWATERA Zaborova Aleksandra Клиенты Спецификации Заказы 0 Ч…" at bounding box center [784, 383] width 1568 height 766
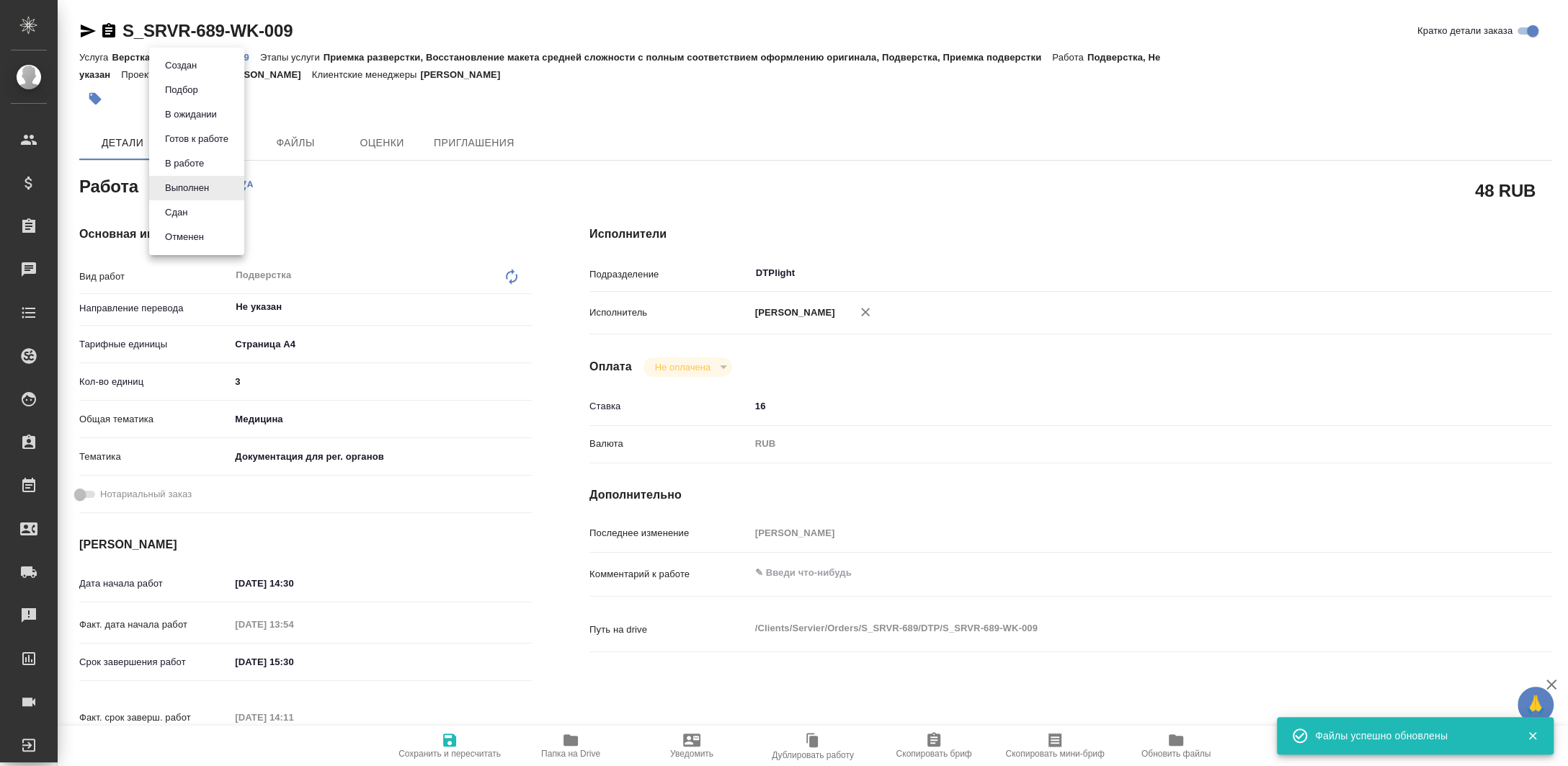
drag, startPoint x: 195, startPoint y: 216, endPoint x: 215, endPoint y: 202, distance: 24.4
click at [194, 216] on li "Сдан" at bounding box center [196, 212] width 95 height 25
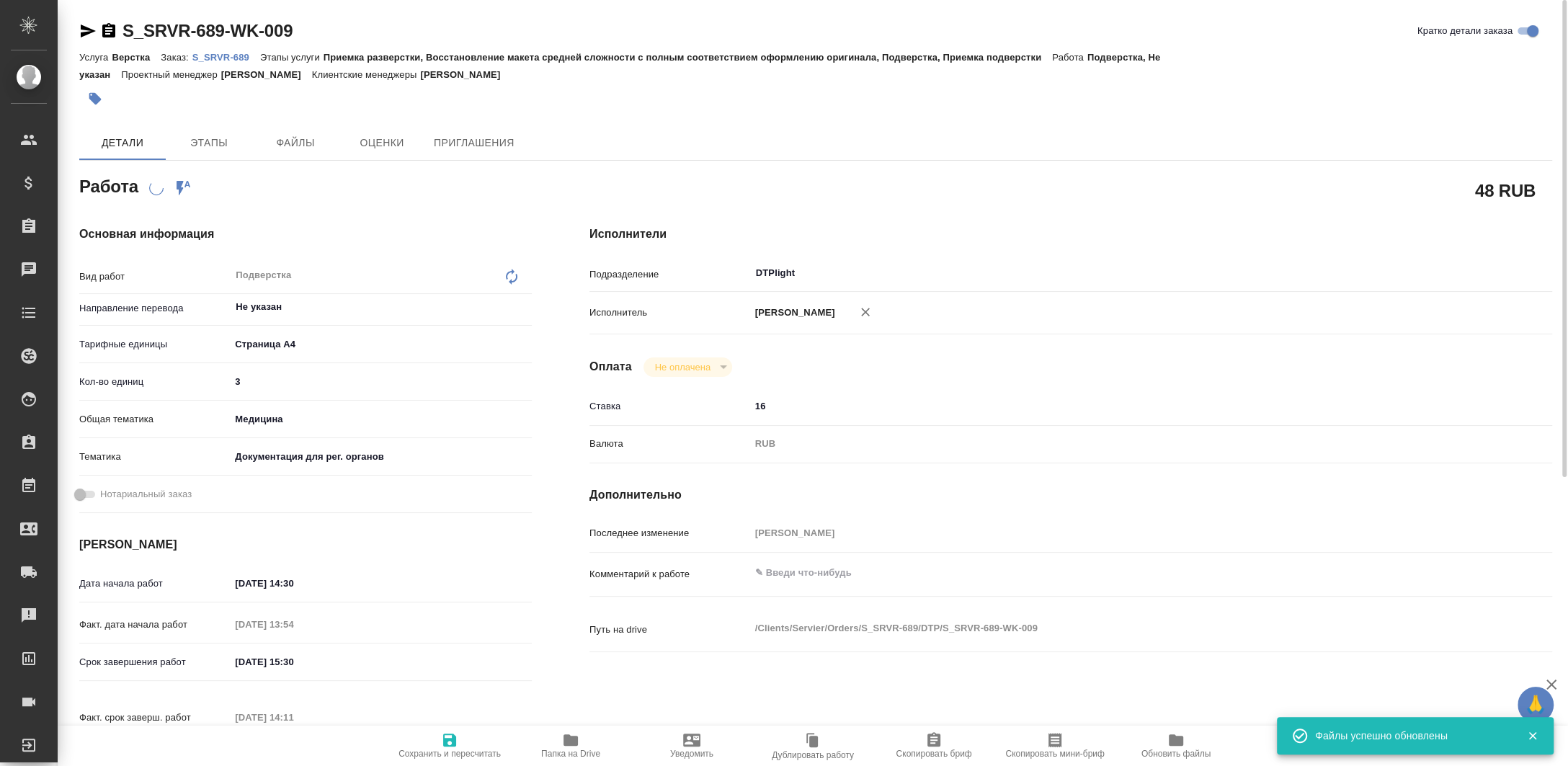
click at [219, 52] on p "S_SRVR-689" at bounding box center [226, 57] width 67 height 10
type textarea "x"
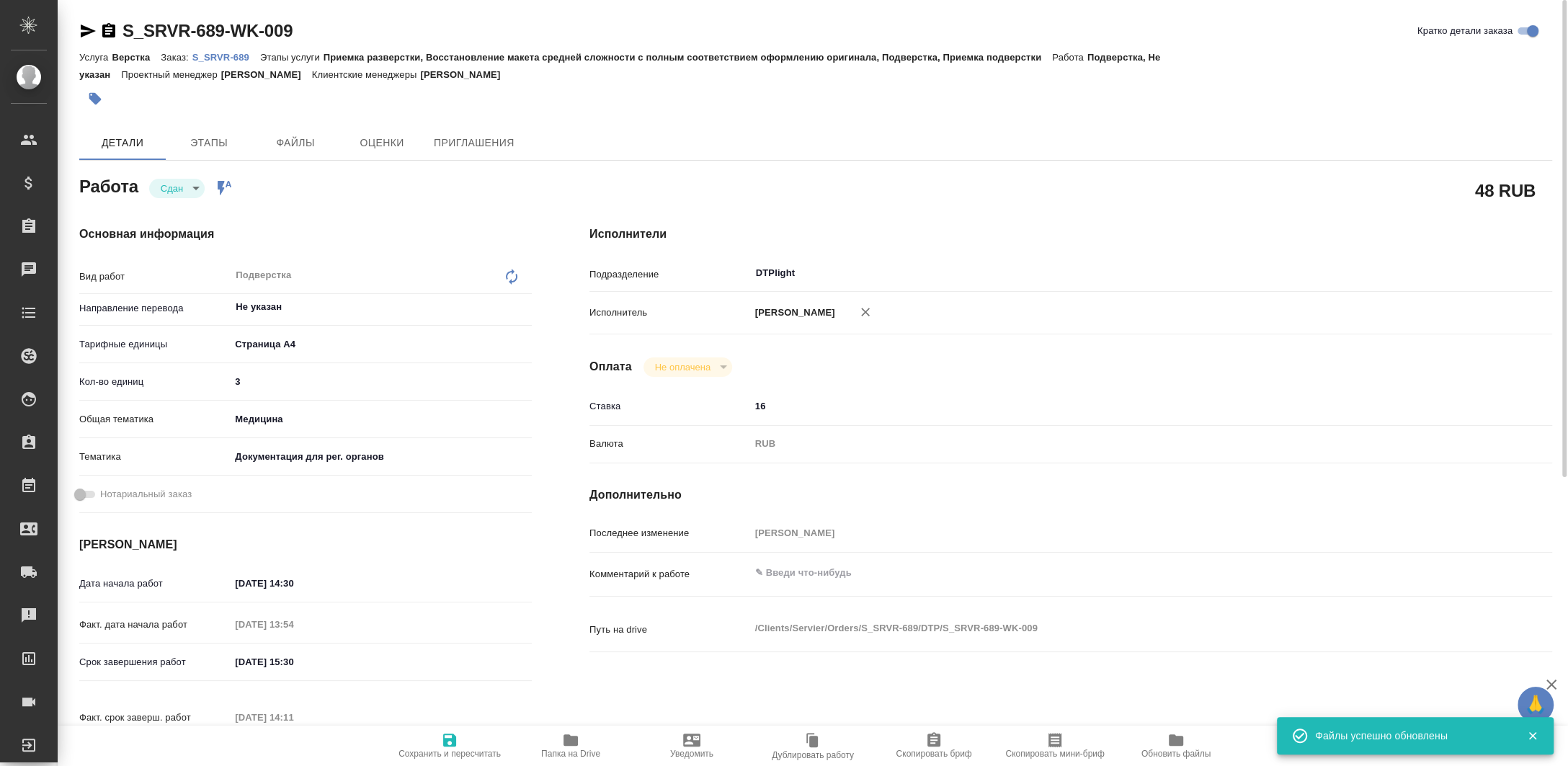
type textarea "x"
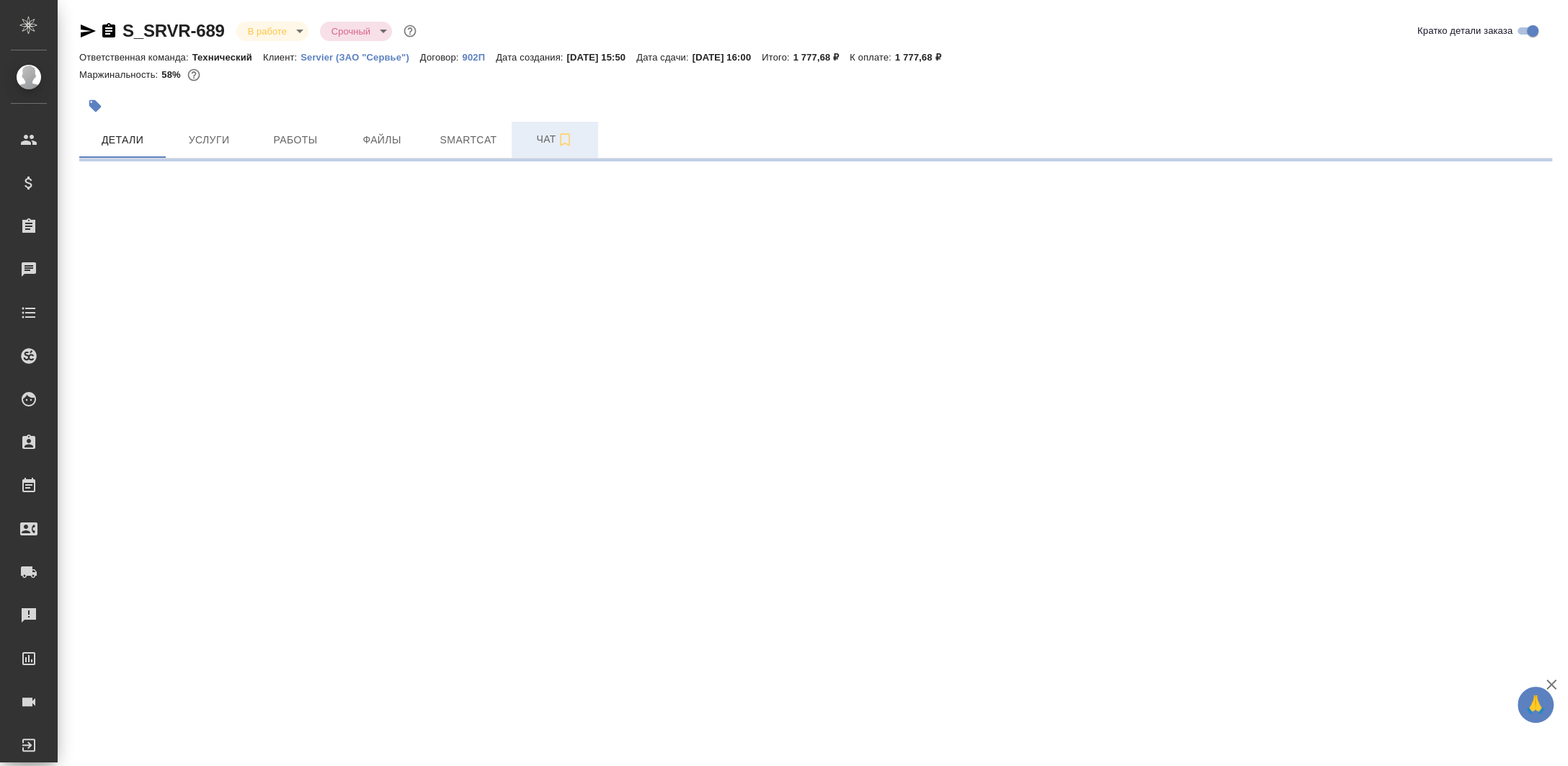
select select "RU"
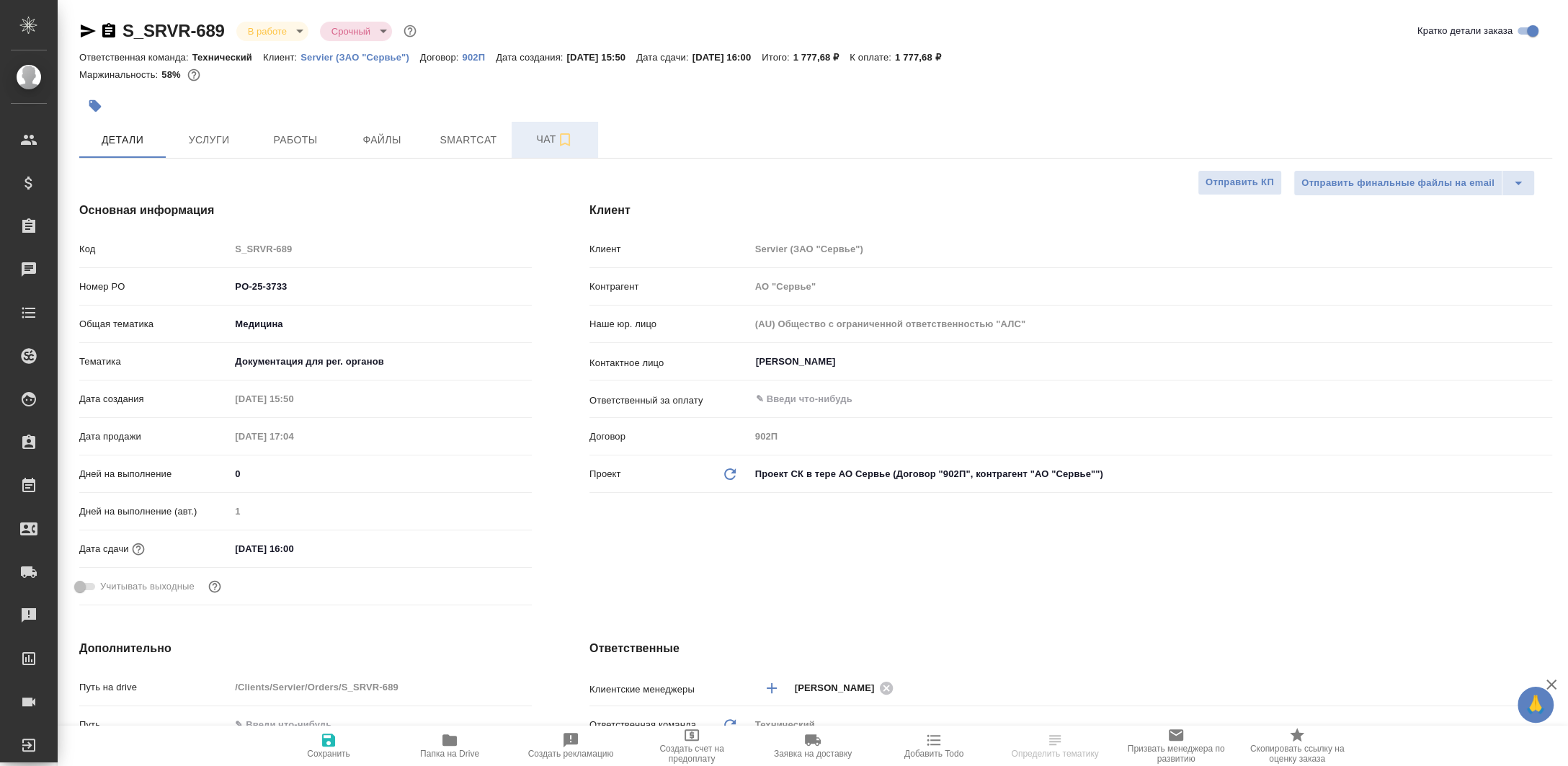
type textarea "x"
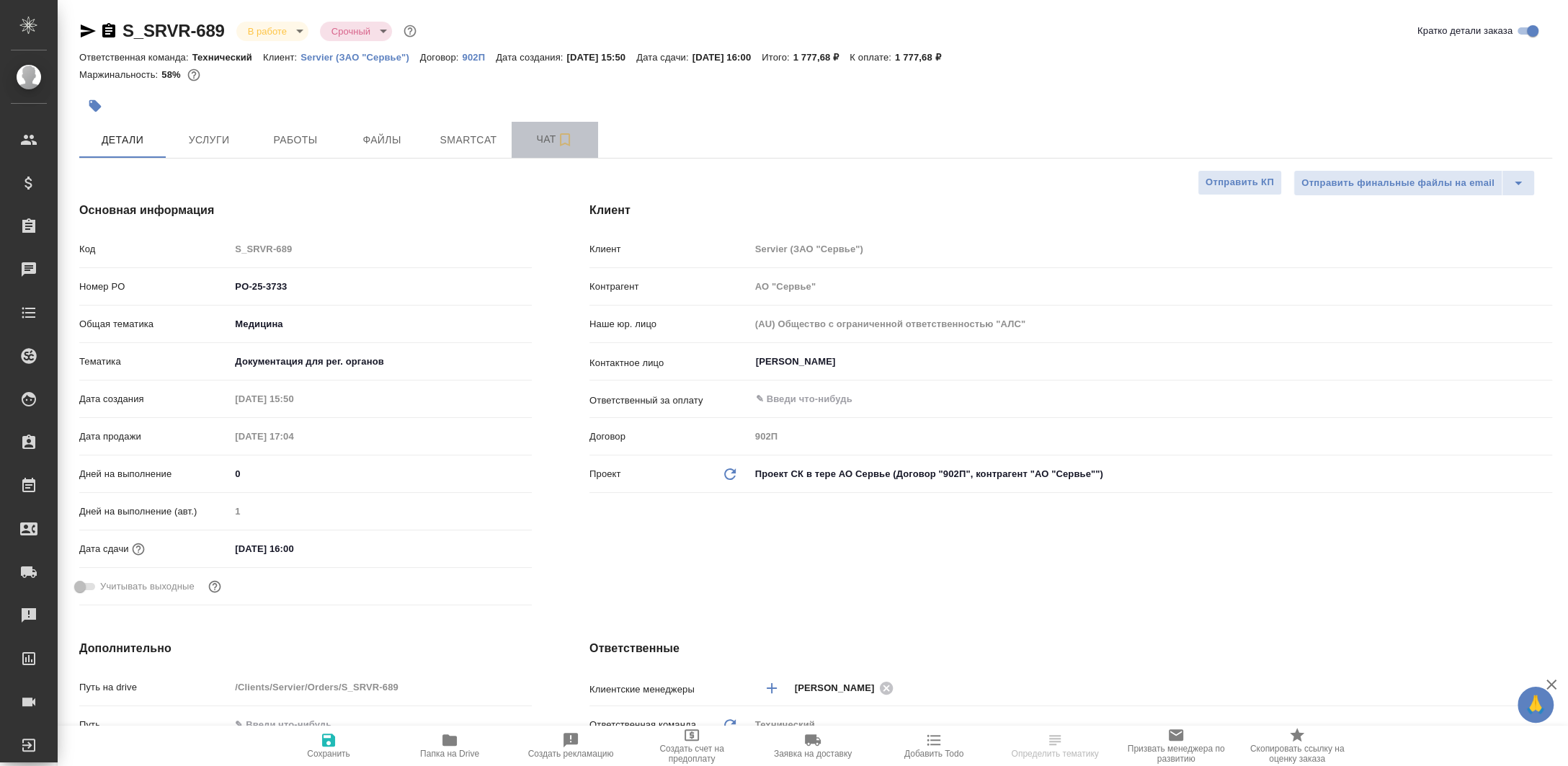
type textarea "x"
click at [521, 133] on span "Чат" at bounding box center [554, 139] width 69 height 18
type textarea "x"
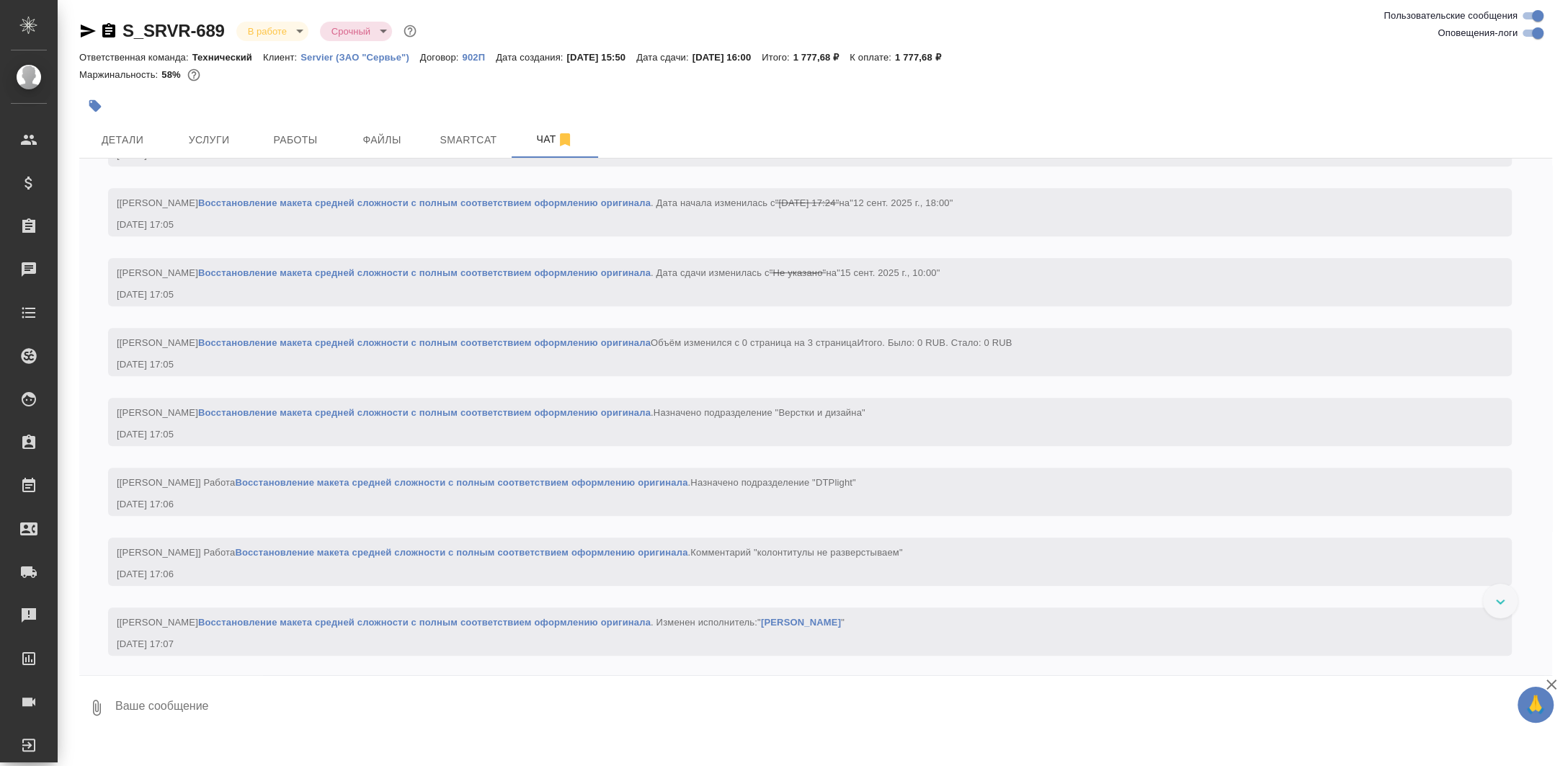
click at [439, 720] on textarea at bounding box center [833, 708] width 1438 height 49
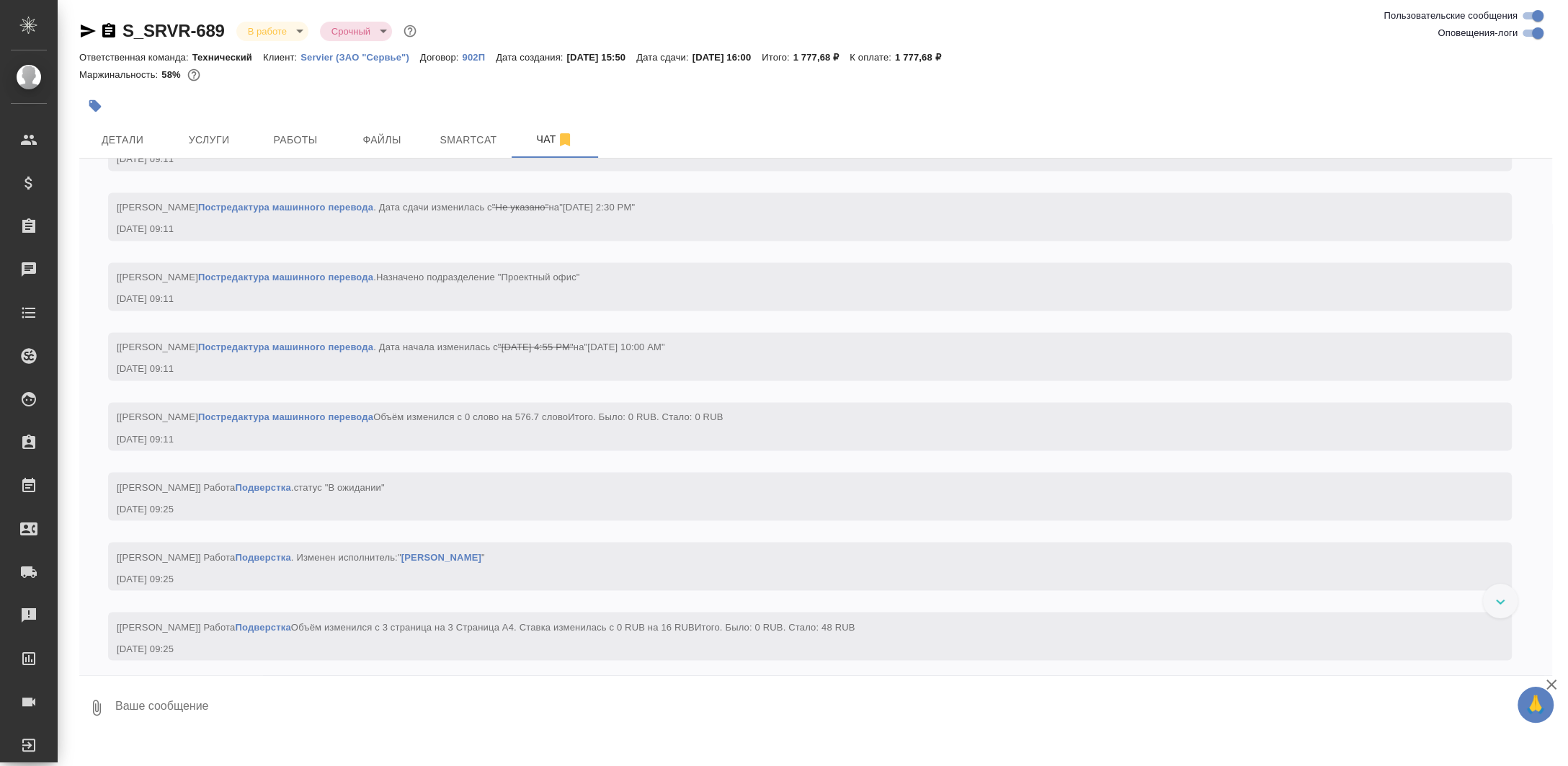
paste textarea "[URL][DOMAIN_NAME]"
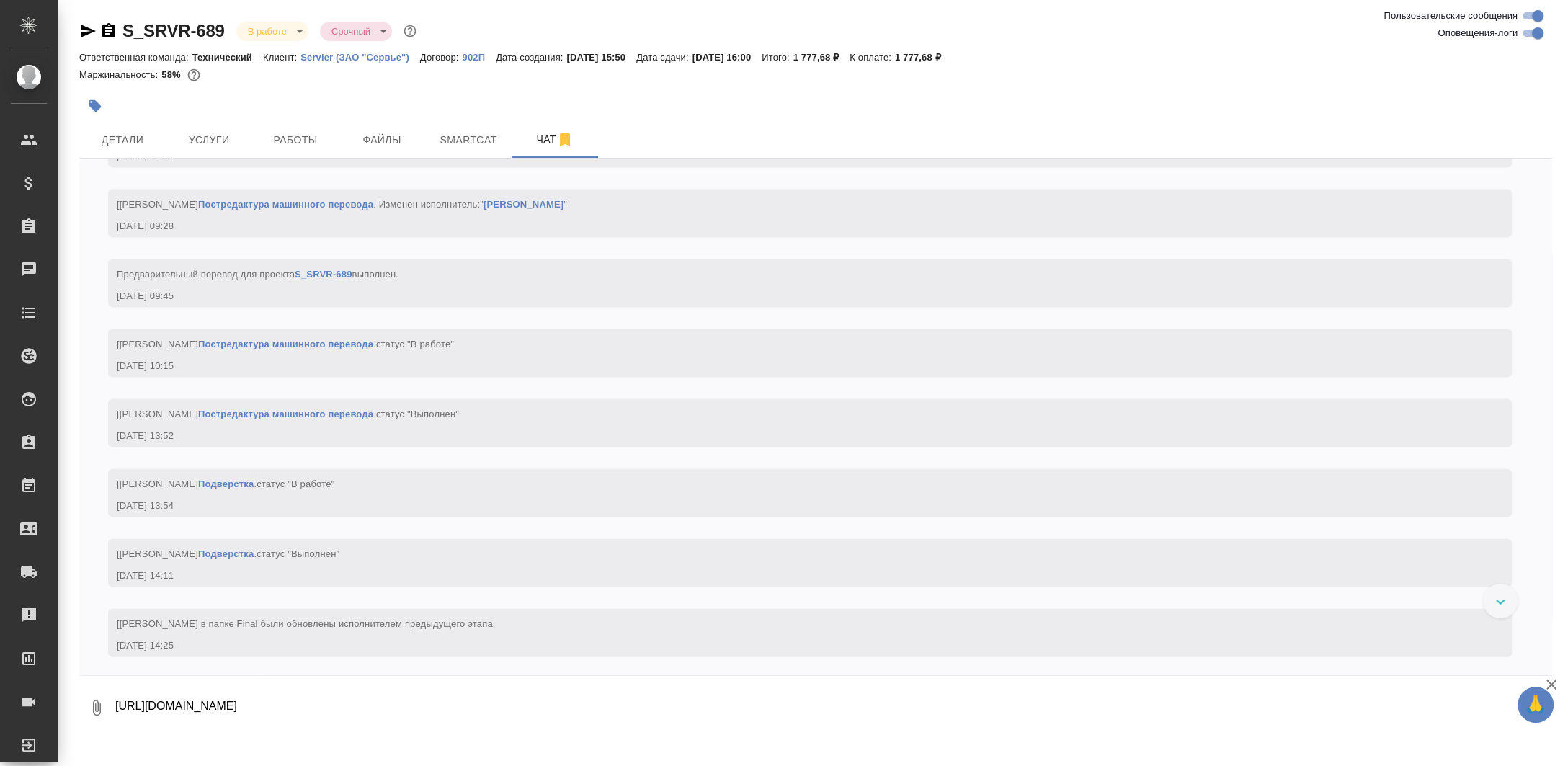
type textarea "[URL][DOMAIN_NAME]"
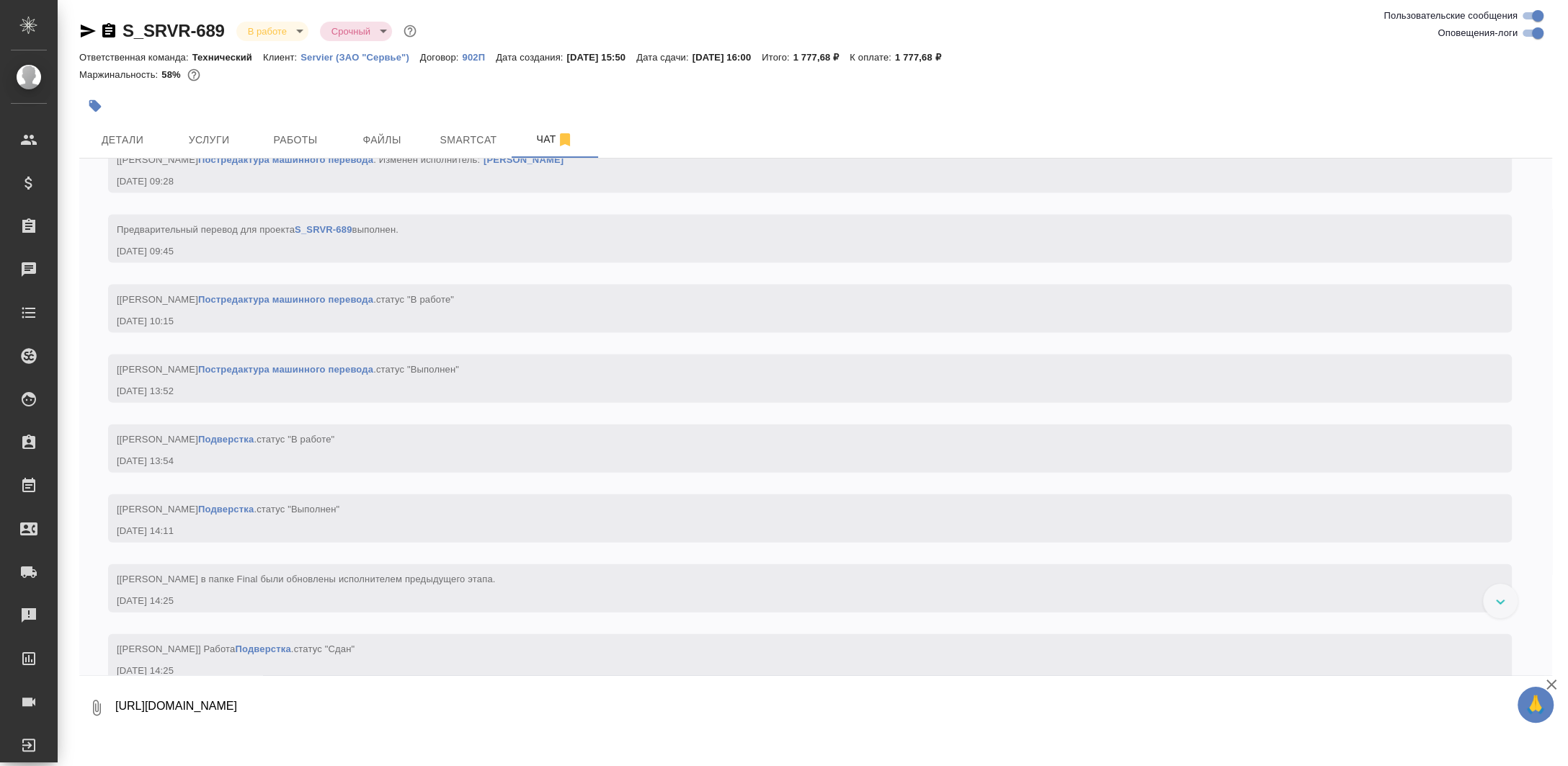
scroll to position [3394, 0]
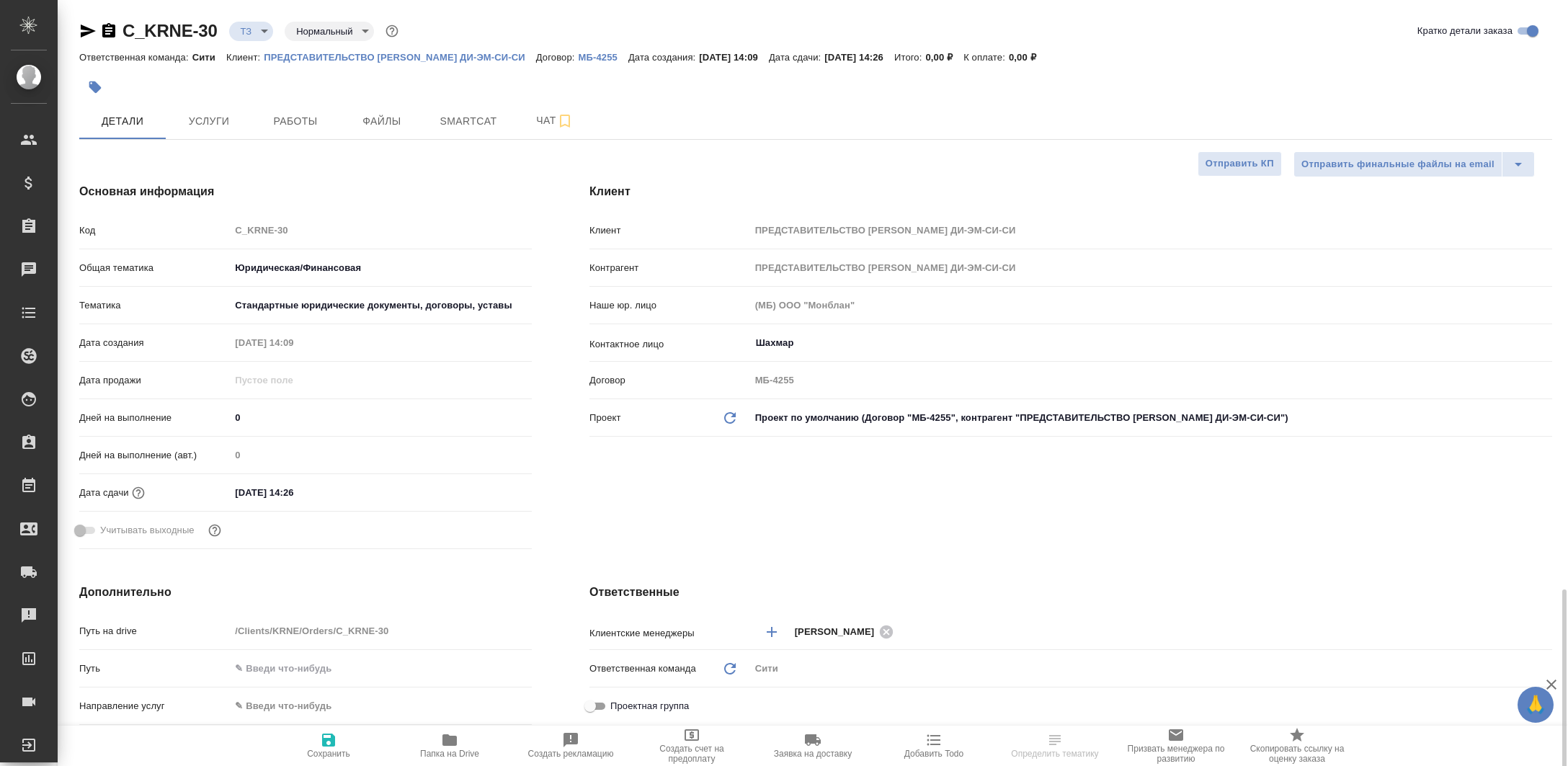
select select "RU"
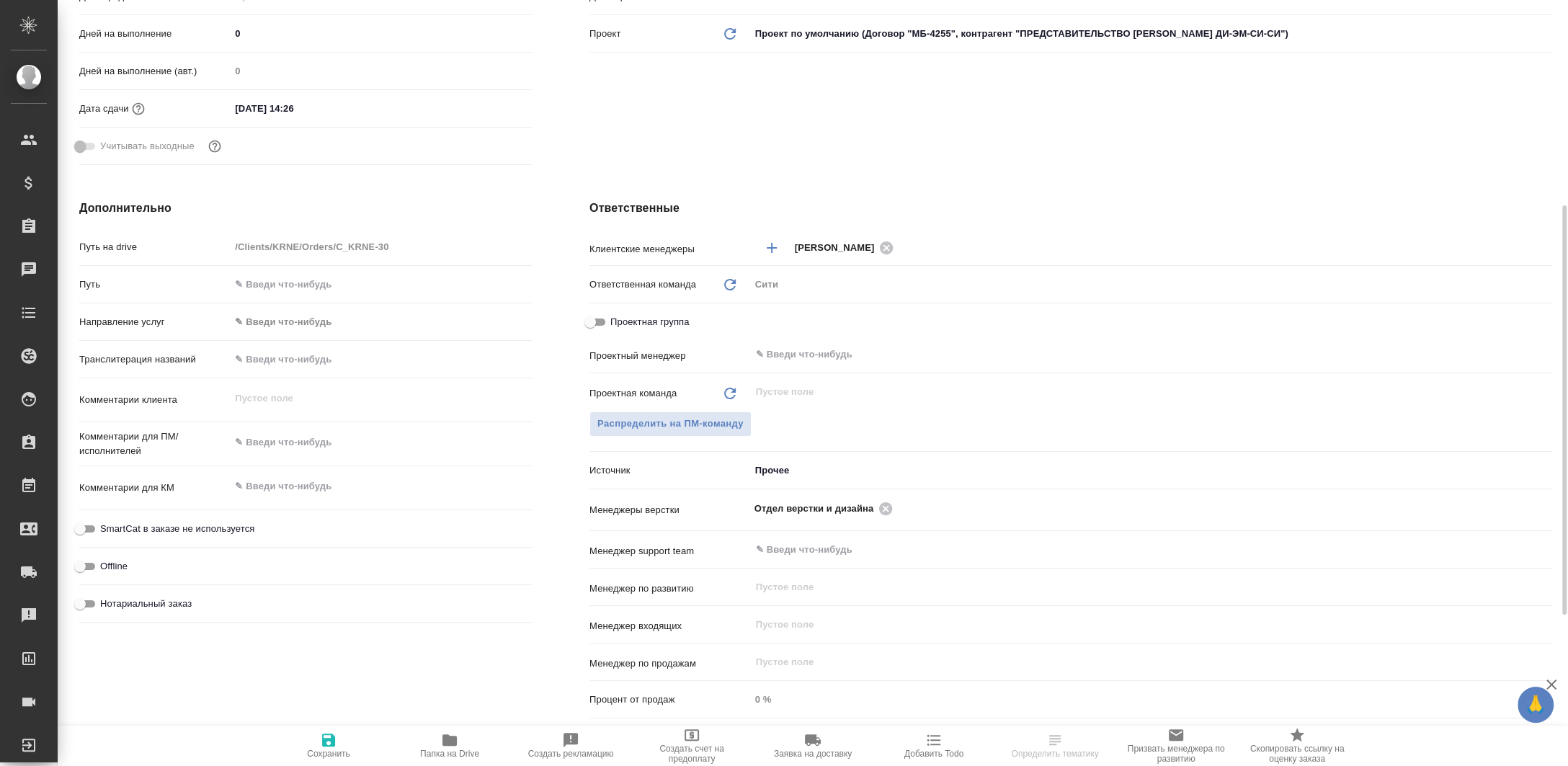
click at [450, 735] on icon "button" at bounding box center [449, 740] width 14 height 11
select select "RU"
type textarea "x"
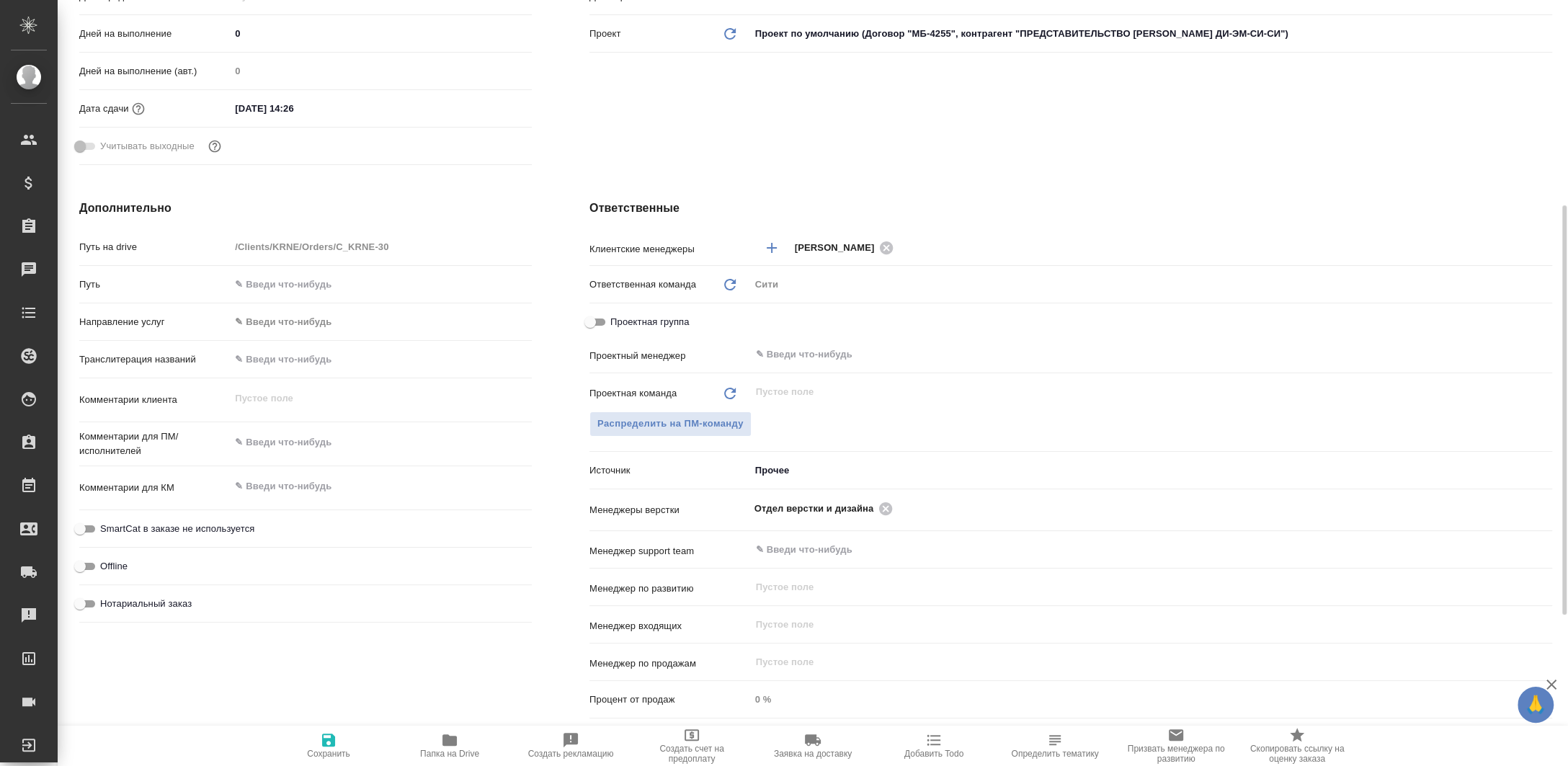
type textarea "x"
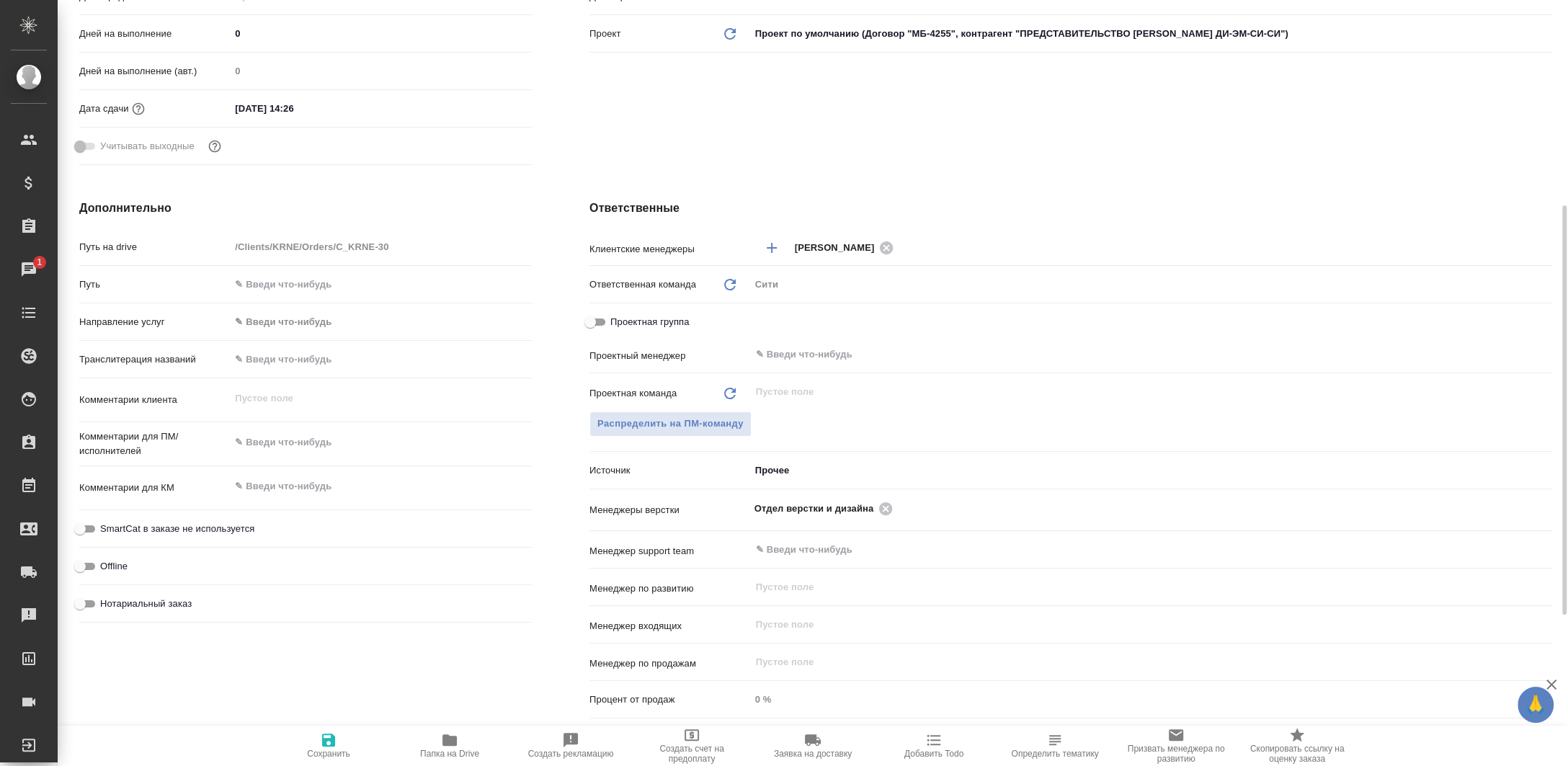
type textarea "x"
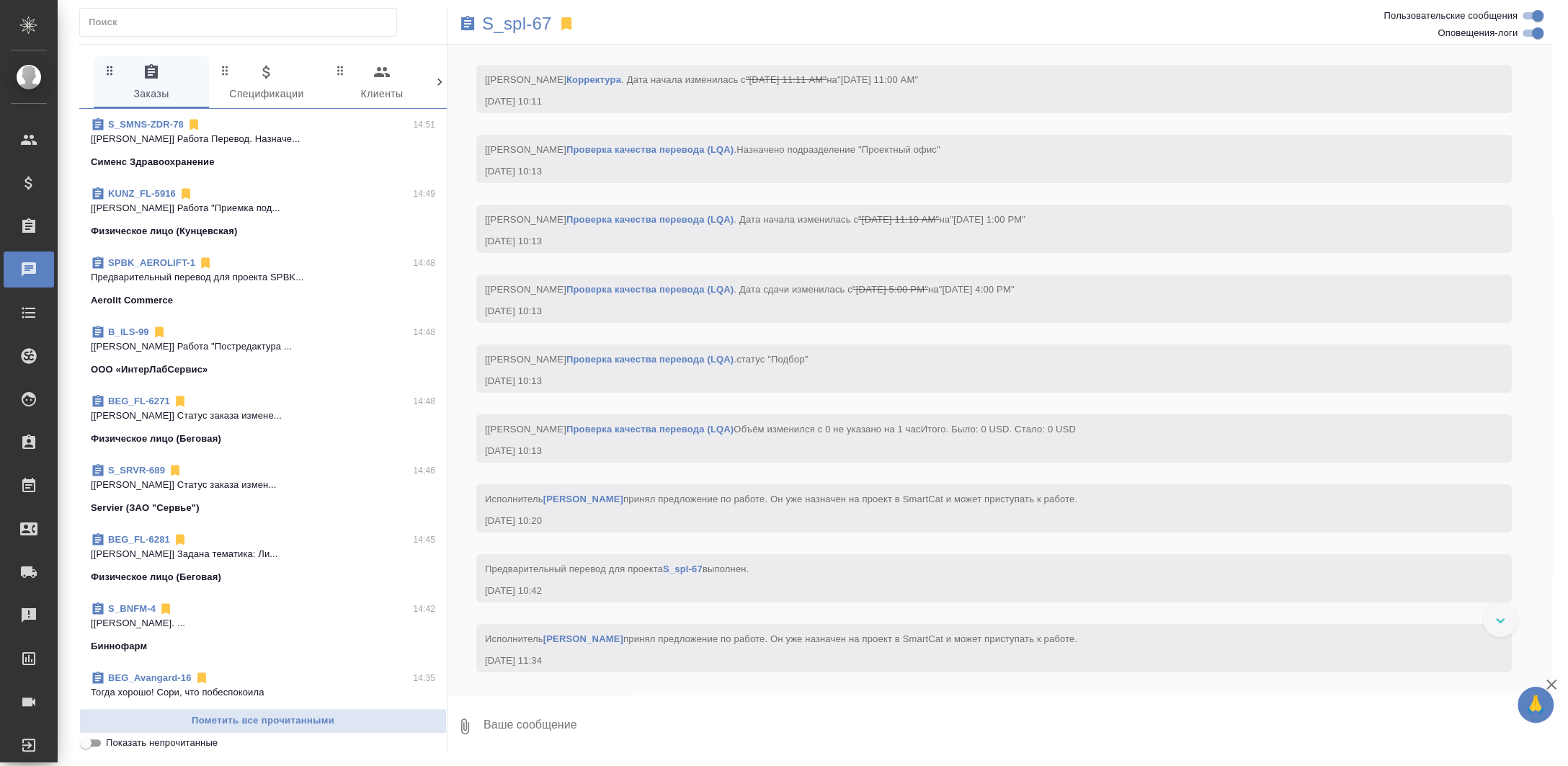
scroll to position [5548, 0]
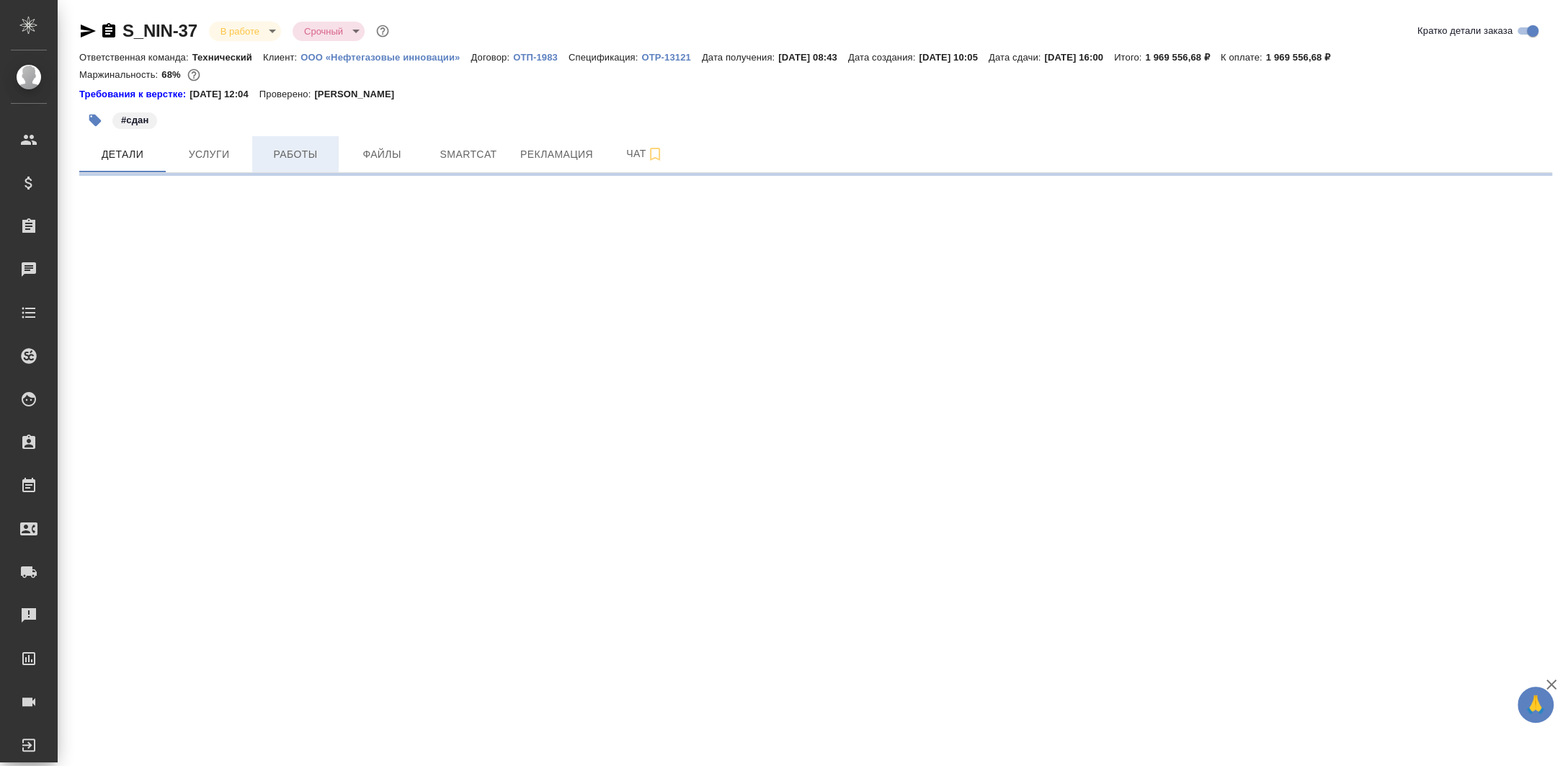
click at [296, 157] on span "Работы" at bounding box center [295, 154] width 69 height 18
select select "RU"
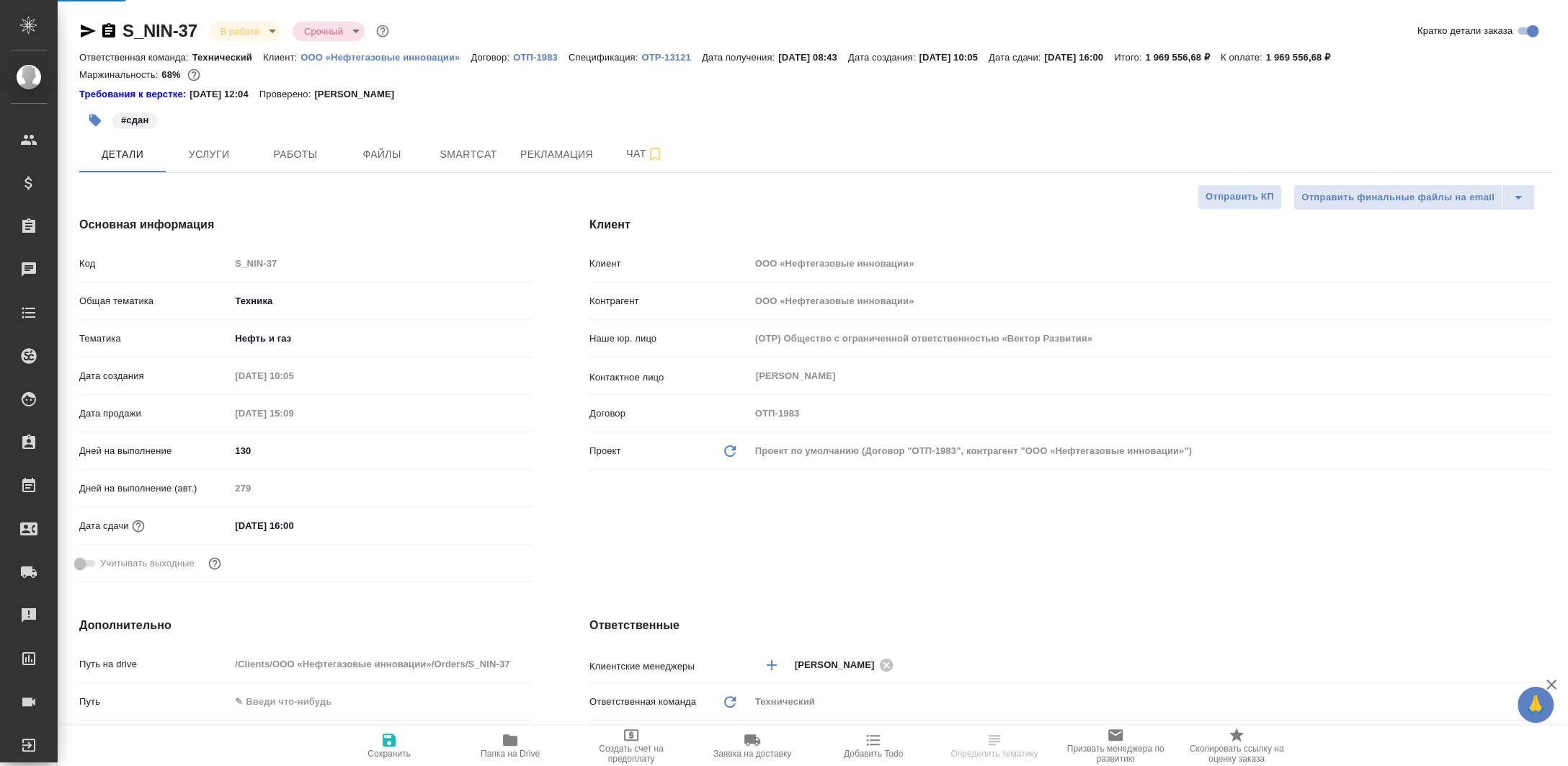
type textarea "x"
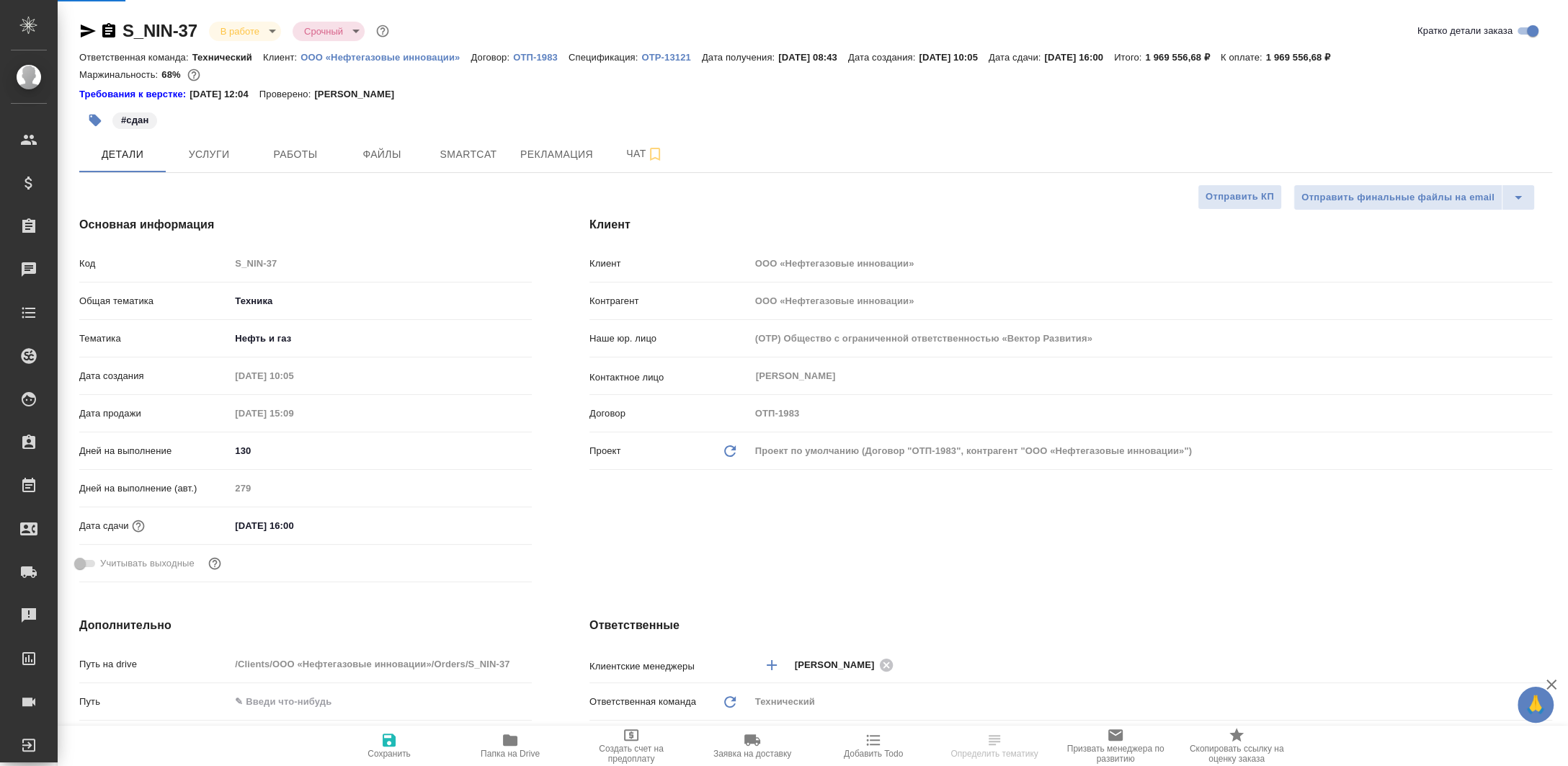
type textarea "x"
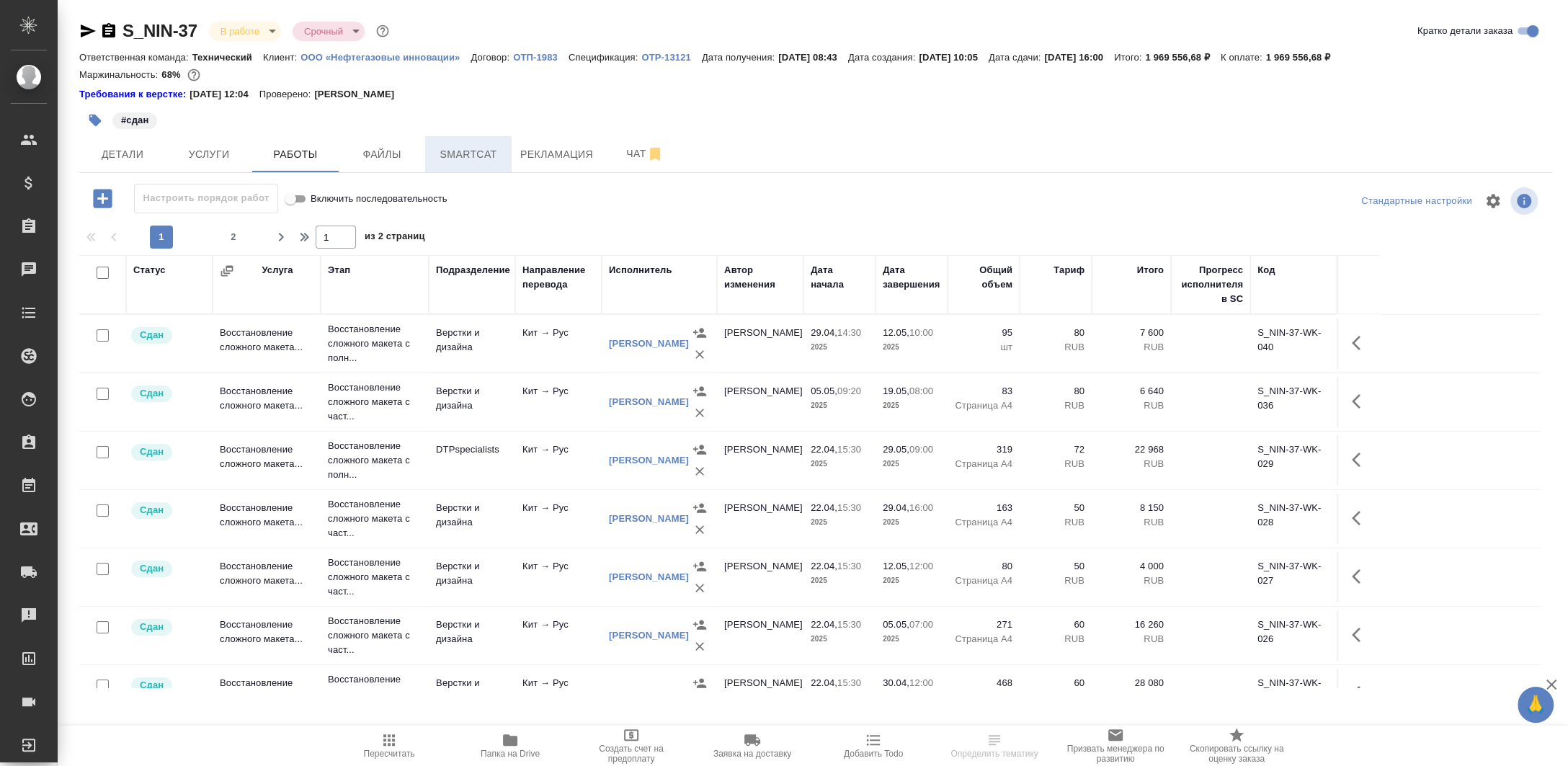
click at [506, 156] on button "Smartcat" at bounding box center [467, 154] width 86 height 36
click at [535, 154] on span "Рекламация" at bounding box center [556, 154] width 73 height 18
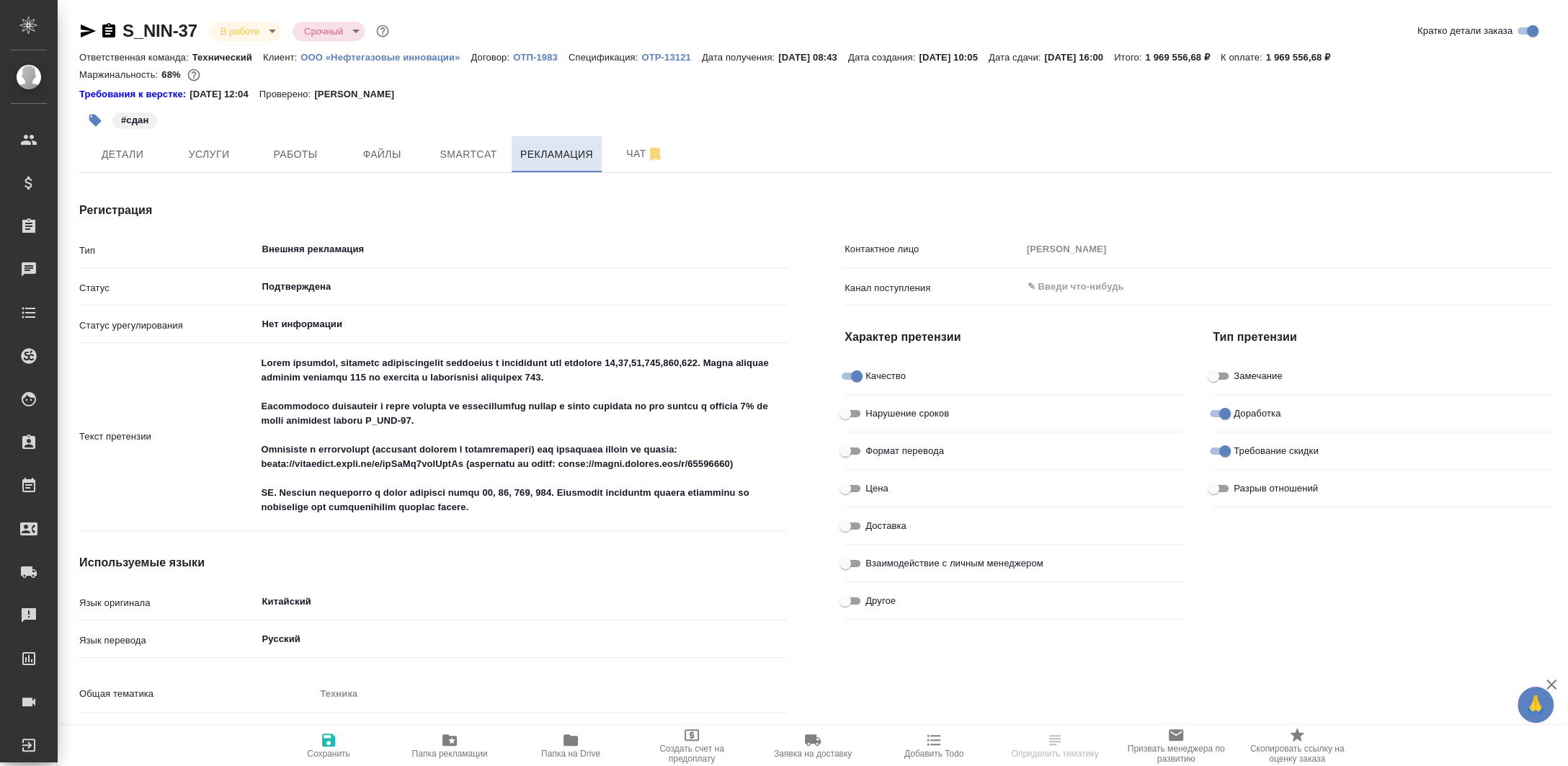
type textarea "x"
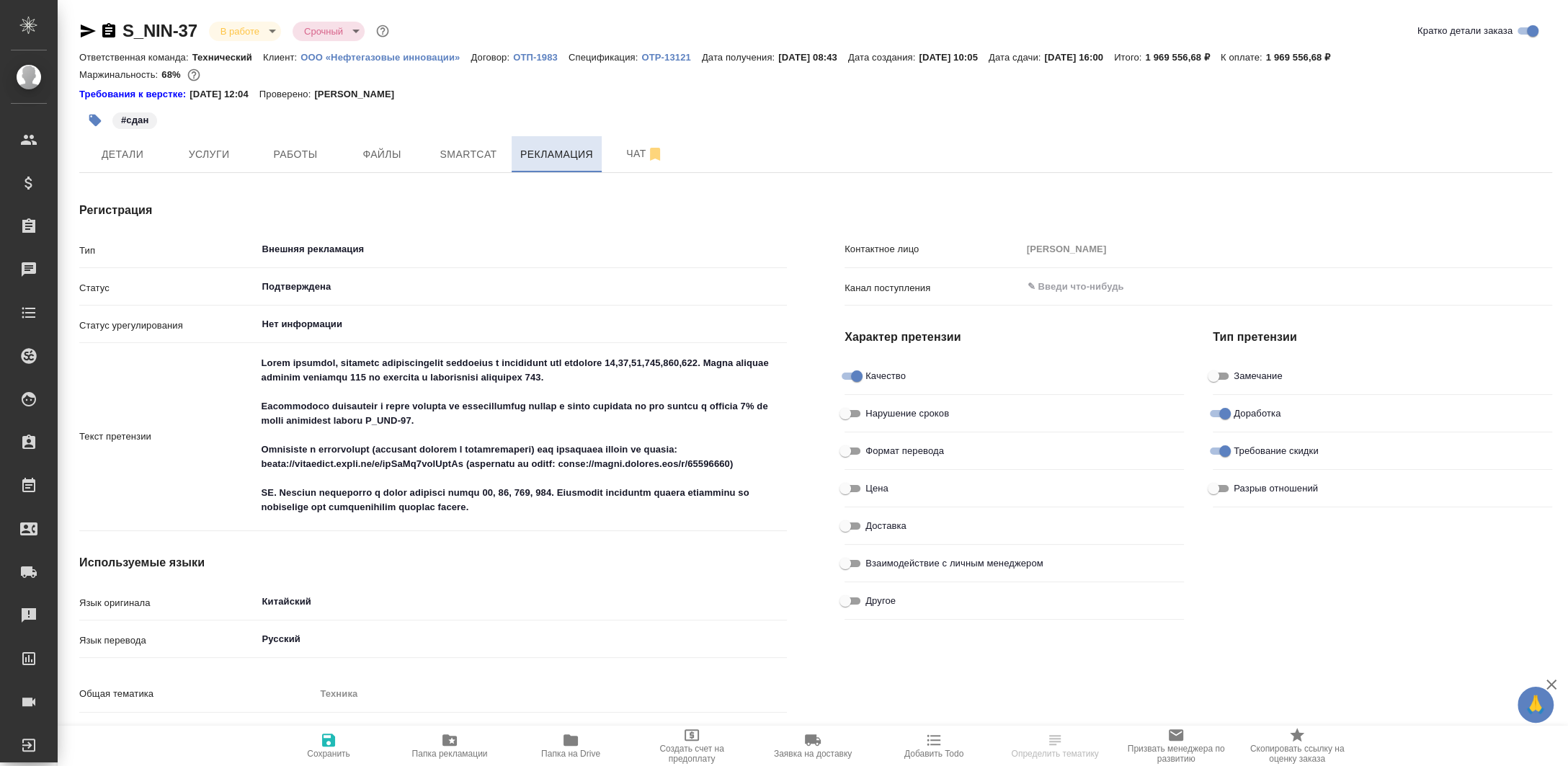
type textarea "x"
type input "Сергеева Анастасия"
type input "Румянцева Дарья"
type textarea "x"
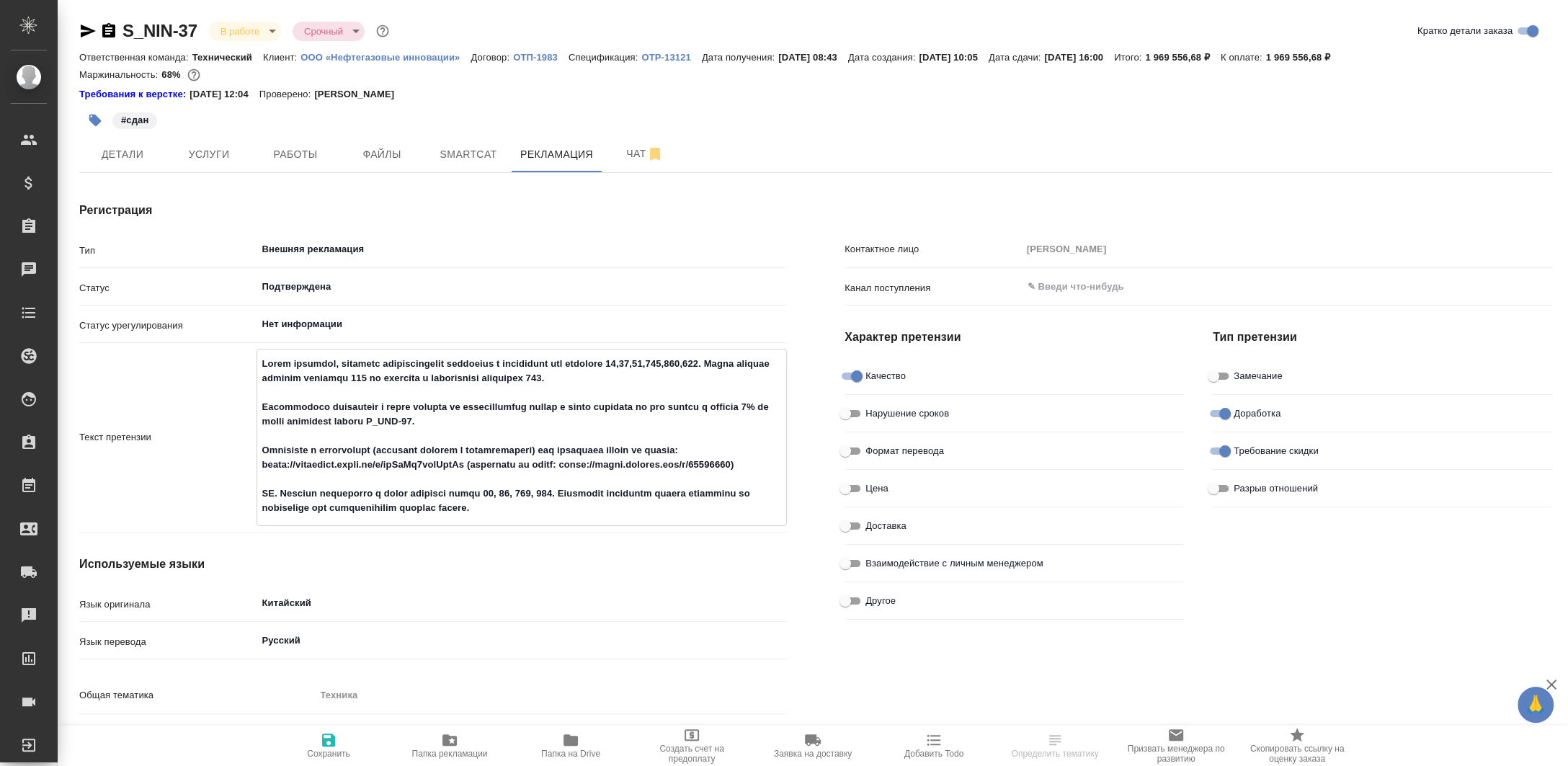
type textarea "x"
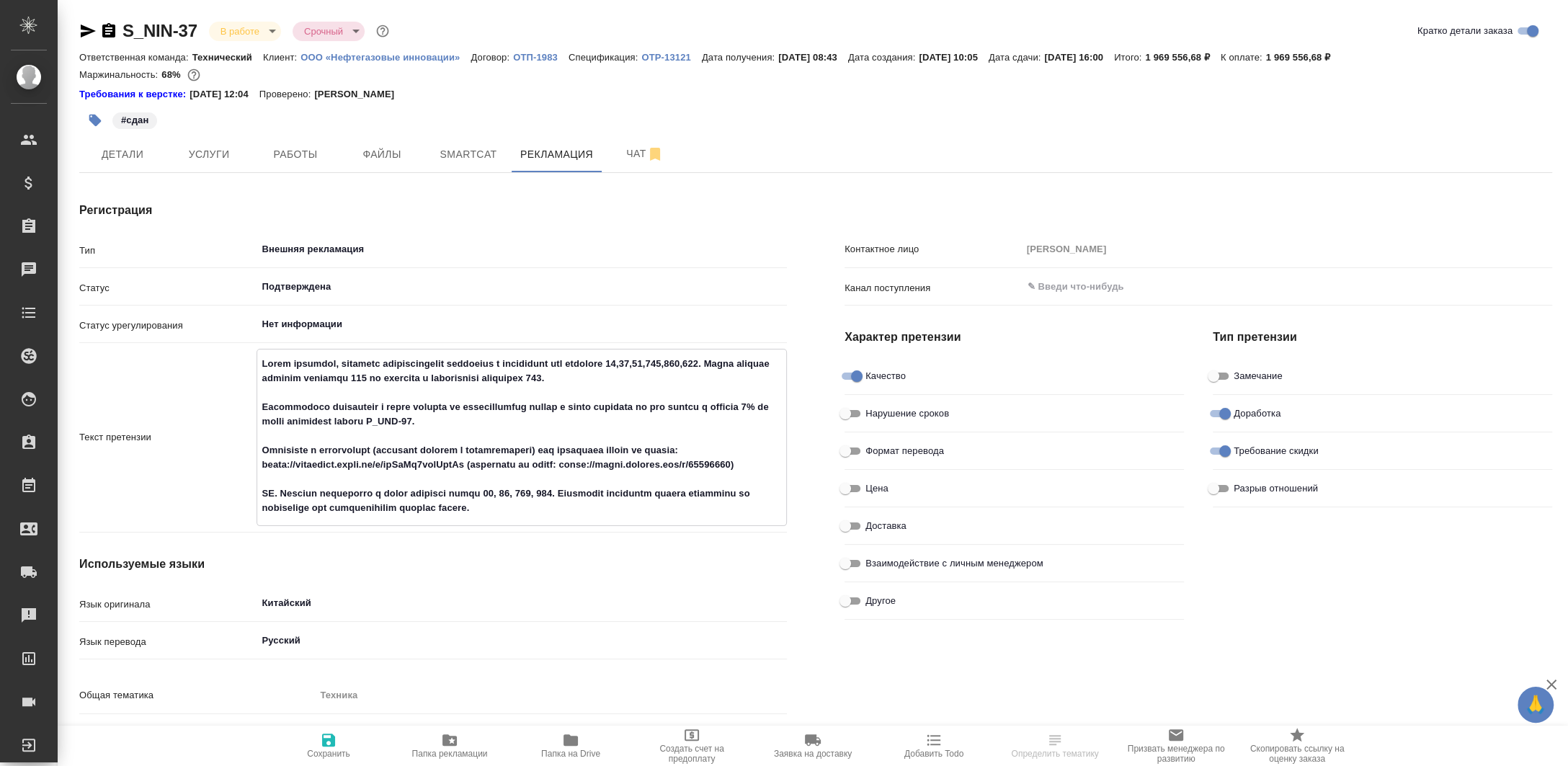
type textarea "x"
drag, startPoint x: 330, startPoint y: 381, endPoint x: 652, endPoint y: 382, distance: 322.0
click at [652, 382] on textarea at bounding box center [521, 435] width 530 height 169
click at [677, 381] on textarea at bounding box center [521, 435] width 530 height 169
click at [1556, 253] on div "Контактное лицо Бондарчук Станислав Канал поступления ​ Характер претензии Каче…" at bounding box center [1198, 581] width 765 height 816
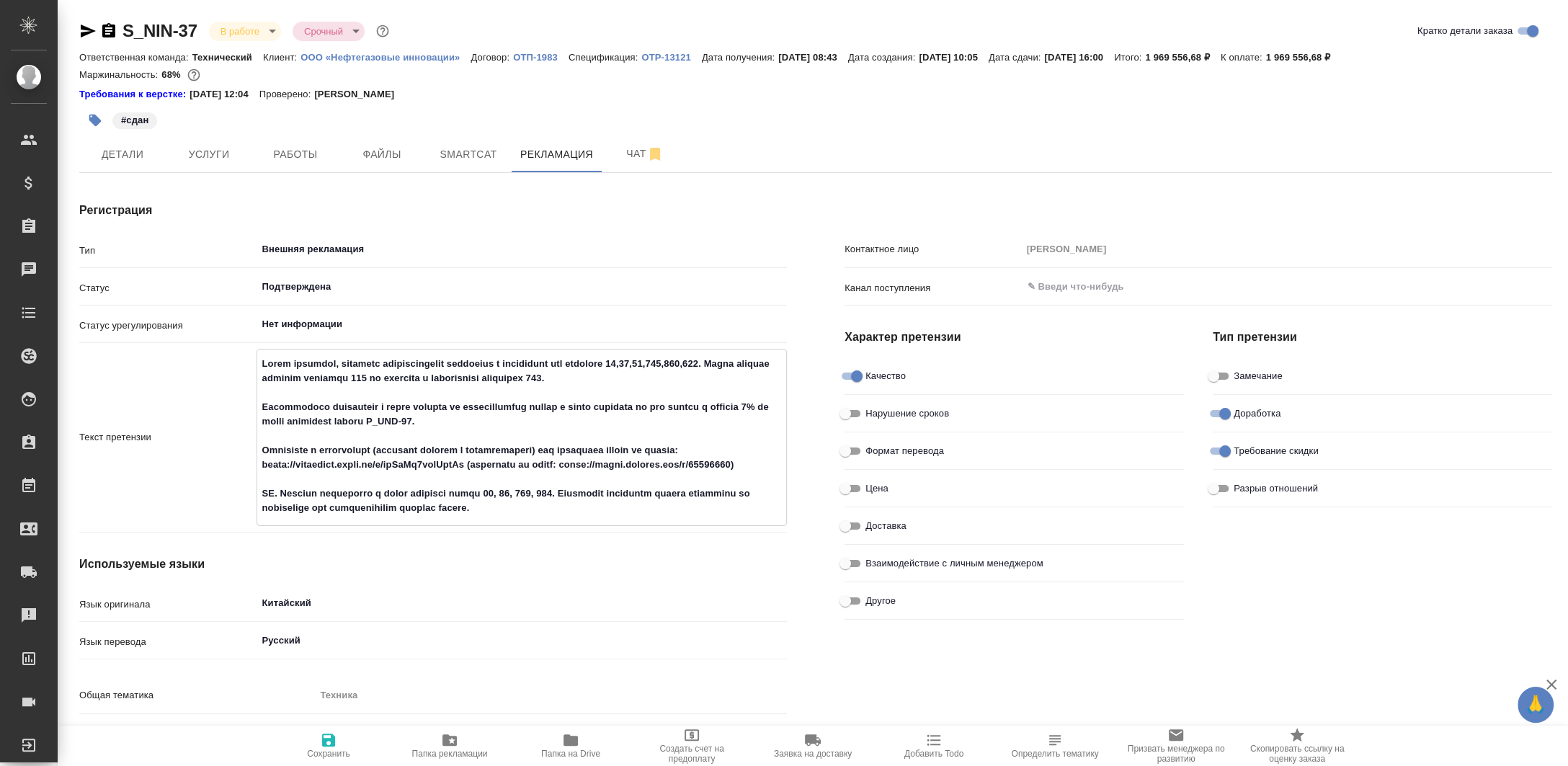
drag, startPoint x: 309, startPoint y: 379, endPoint x: 581, endPoint y: 379, distance: 272.0
click at [578, 379] on textarea at bounding box center [521, 435] width 530 height 169
click at [682, 378] on textarea at bounding box center [521, 435] width 530 height 169
drag, startPoint x: 688, startPoint y: 376, endPoint x: 288, endPoint y: 384, distance: 400.1
click at [288, 384] on textarea at bounding box center [521, 435] width 530 height 169
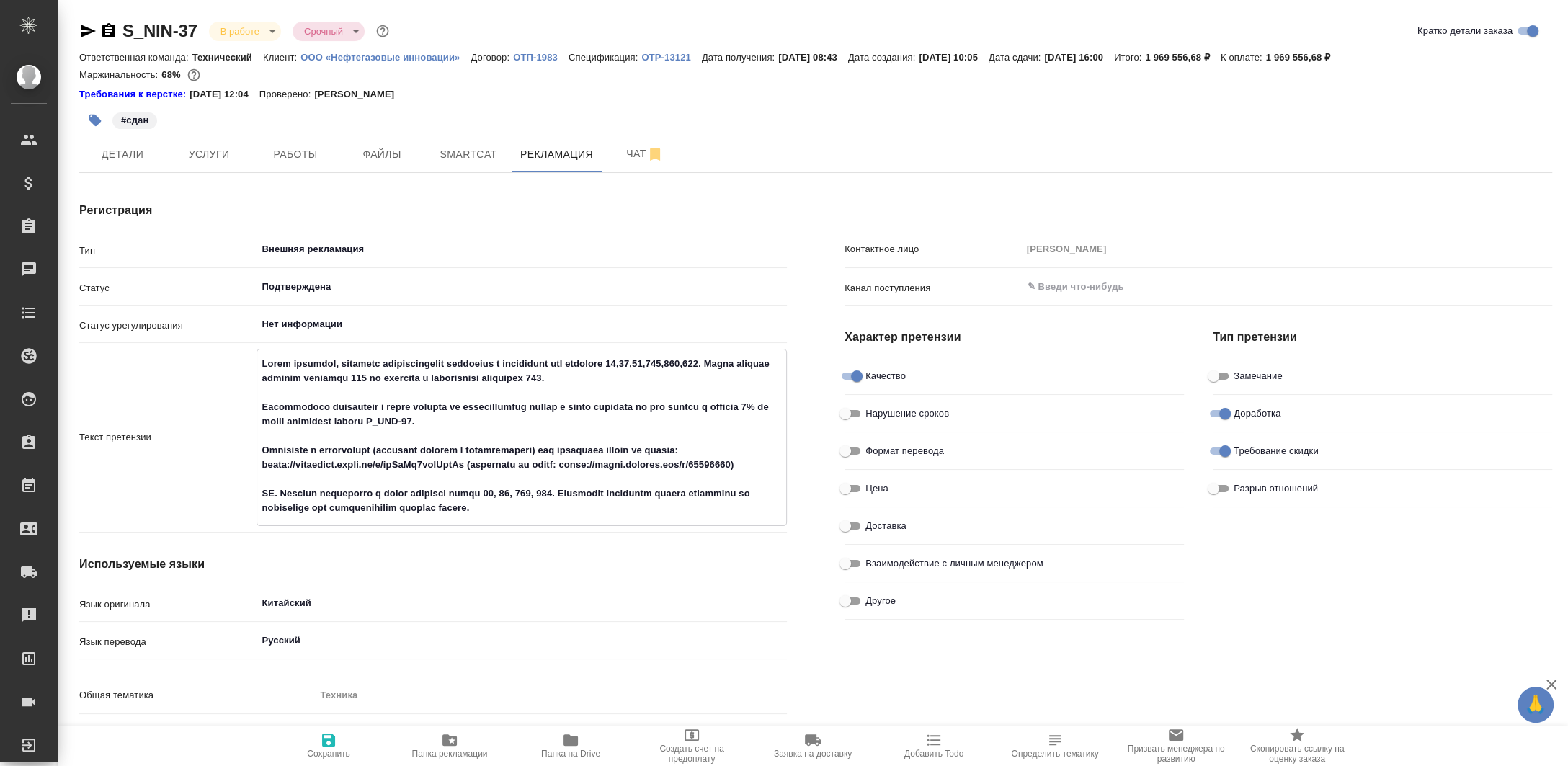
click at [662, 349] on div "x" at bounding box center [521, 438] width 531 height 178
click at [679, 349] on div "x" at bounding box center [521, 438] width 531 height 178
click at [679, 349] on div "x" at bounding box center [521, 437] width 531 height 176
click at [679, 349] on div "x" at bounding box center [521, 438] width 531 height 178
click at [700, 358] on textarea at bounding box center [521, 435] width 530 height 169
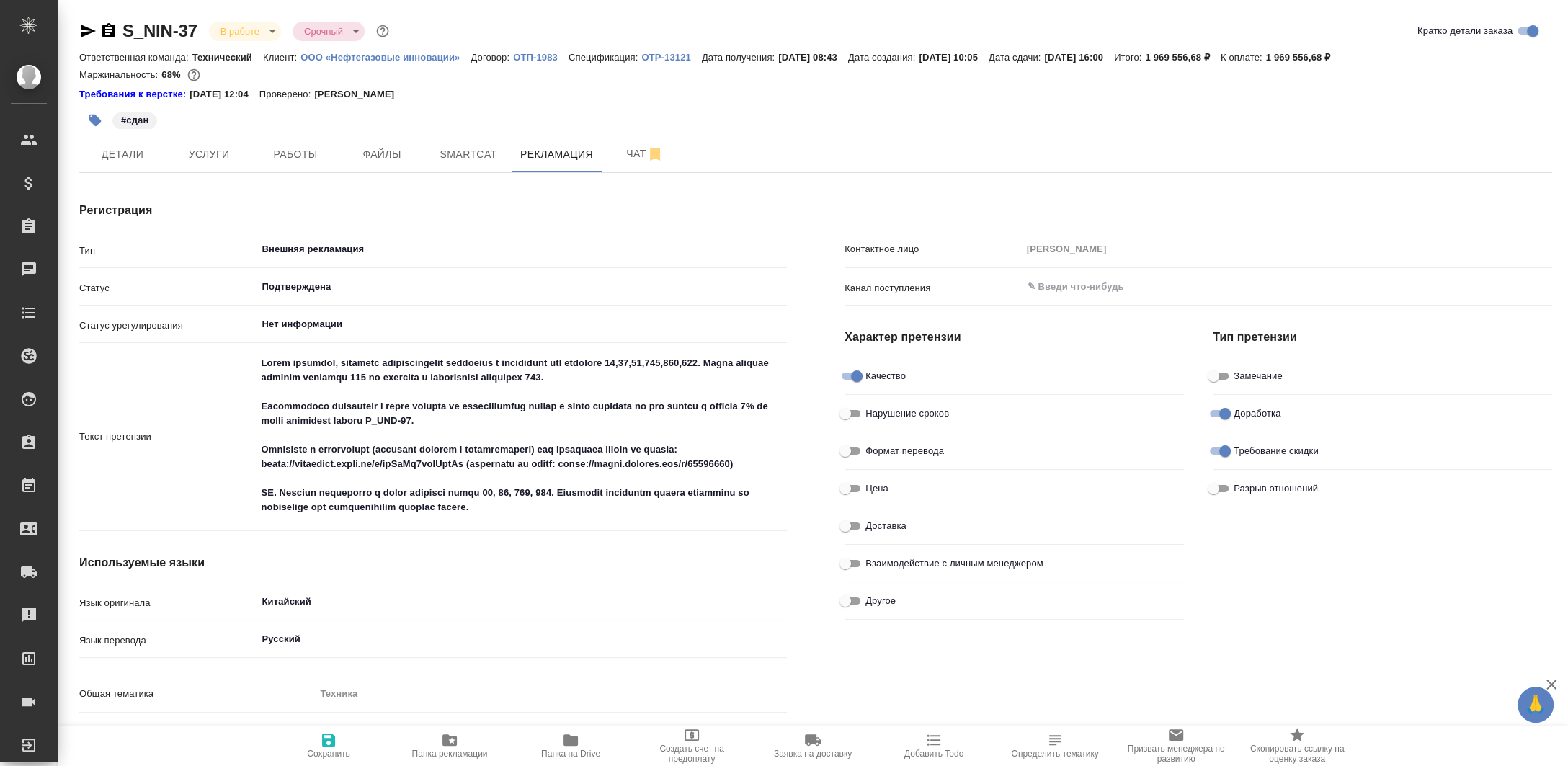
type textarea "x"
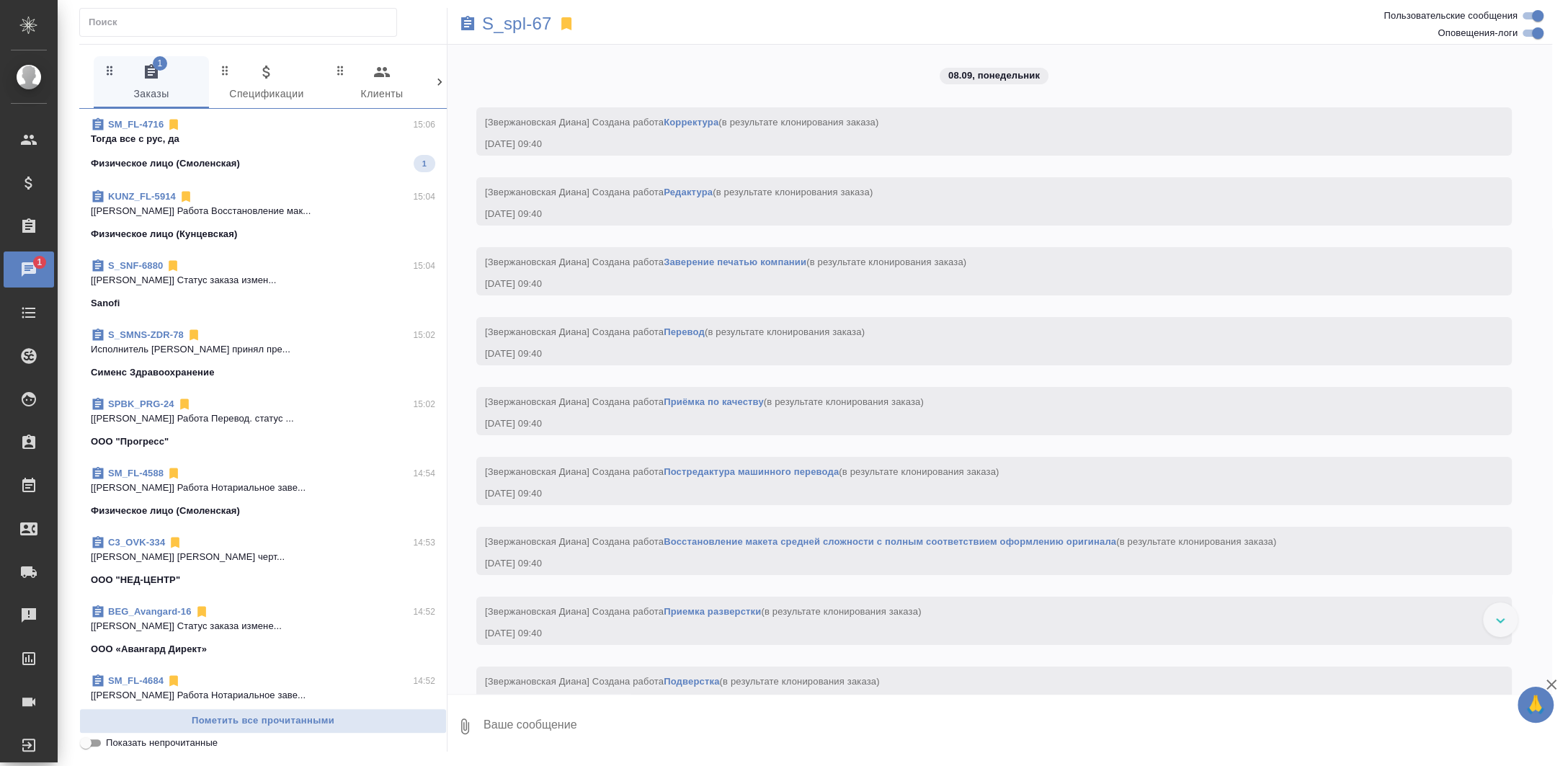
scroll to position [5548, 0]
